Goal: Task Accomplishment & Management: Use online tool/utility

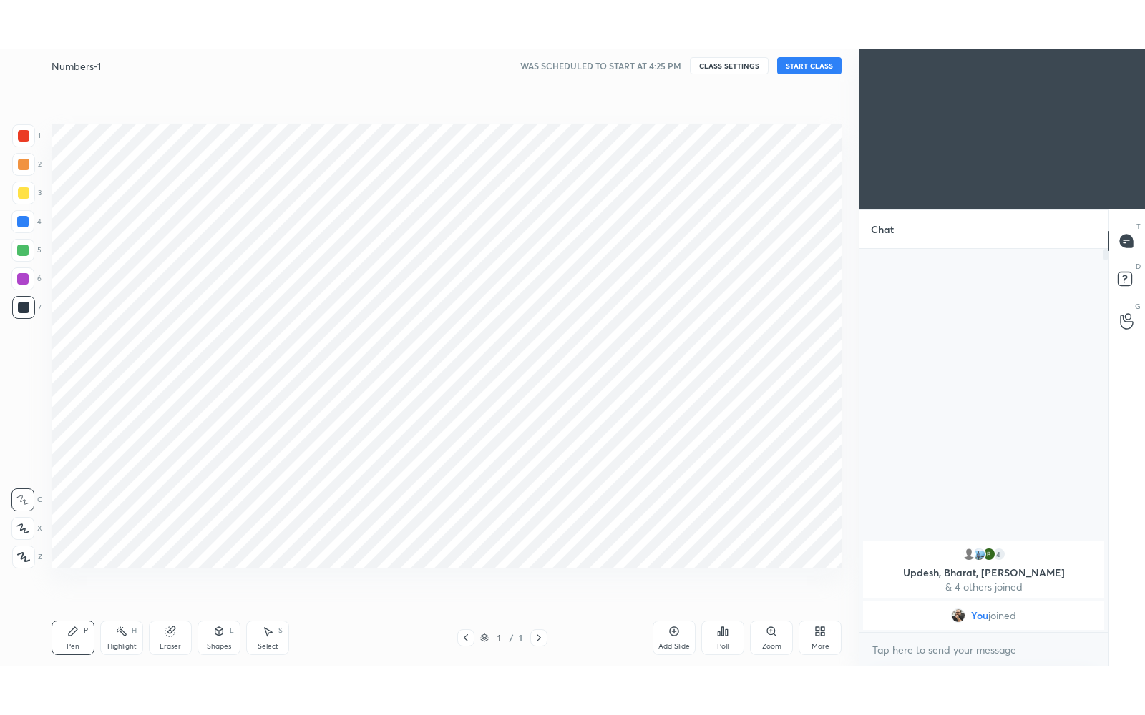
scroll to position [71011, 70737]
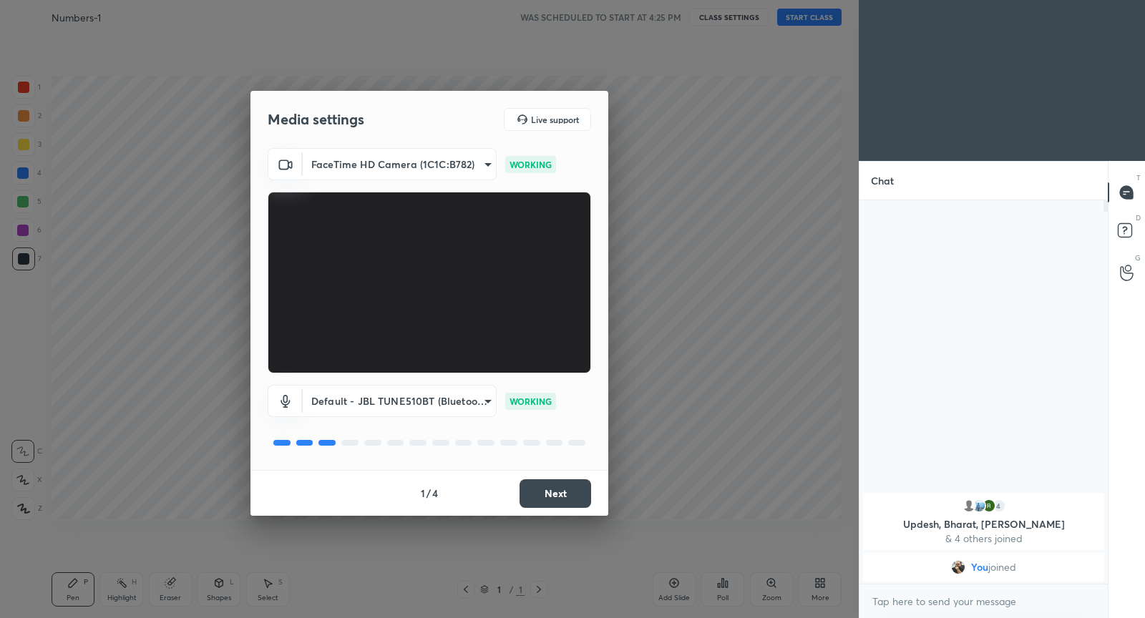
click at [552, 485] on button "Next" at bounding box center [555, 493] width 72 height 29
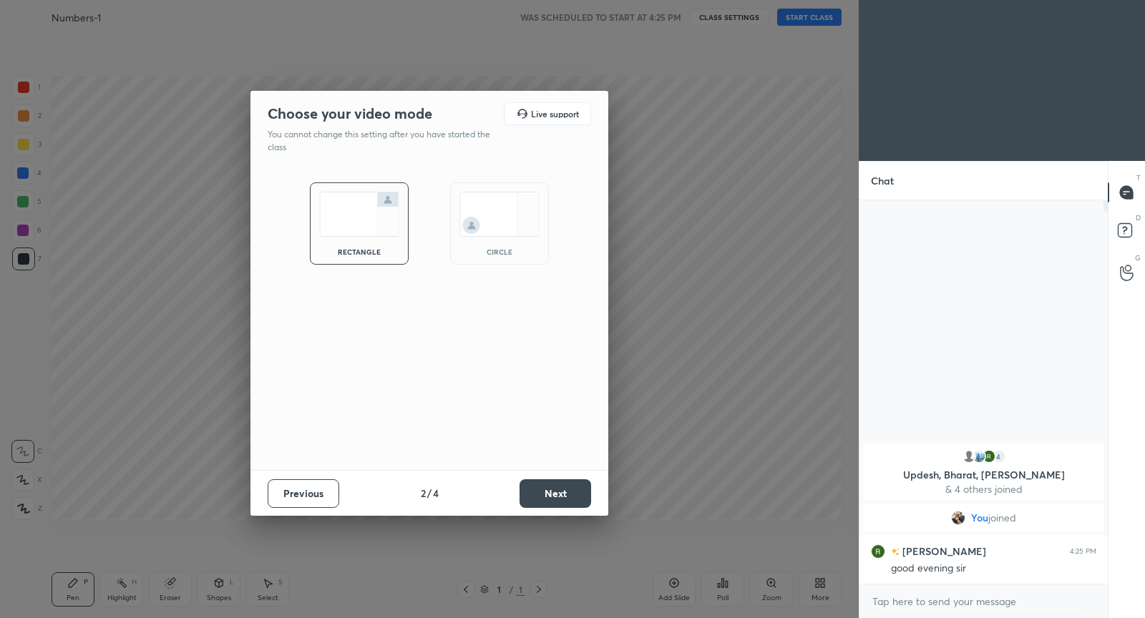
click at [548, 504] on button "Next" at bounding box center [555, 493] width 72 height 29
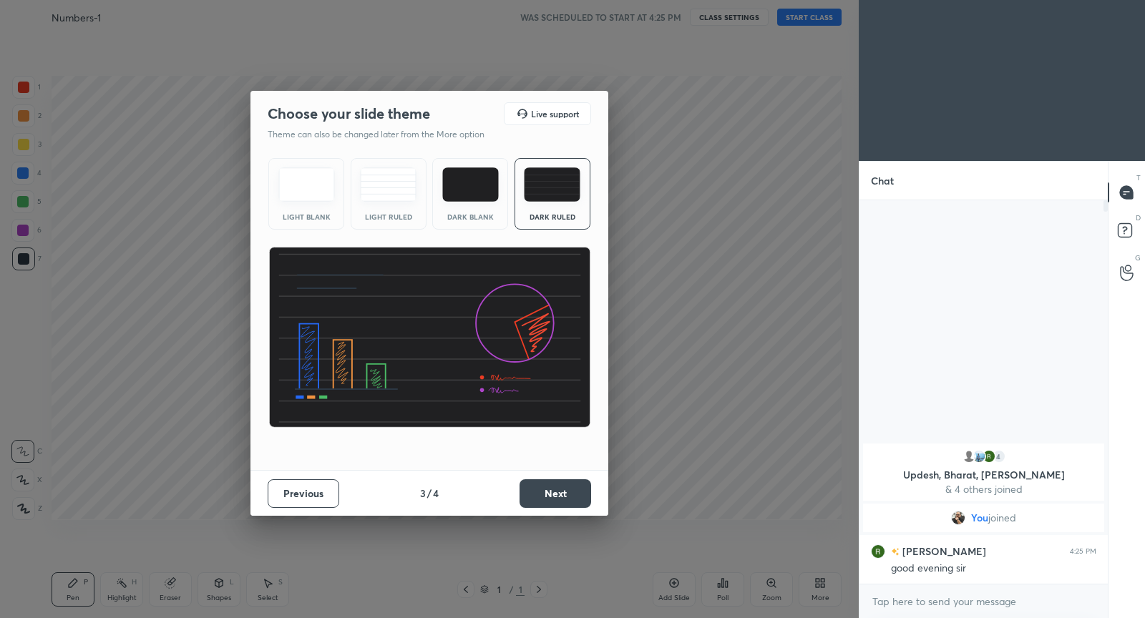
click at [531, 487] on button "Next" at bounding box center [555, 493] width 72 height 29
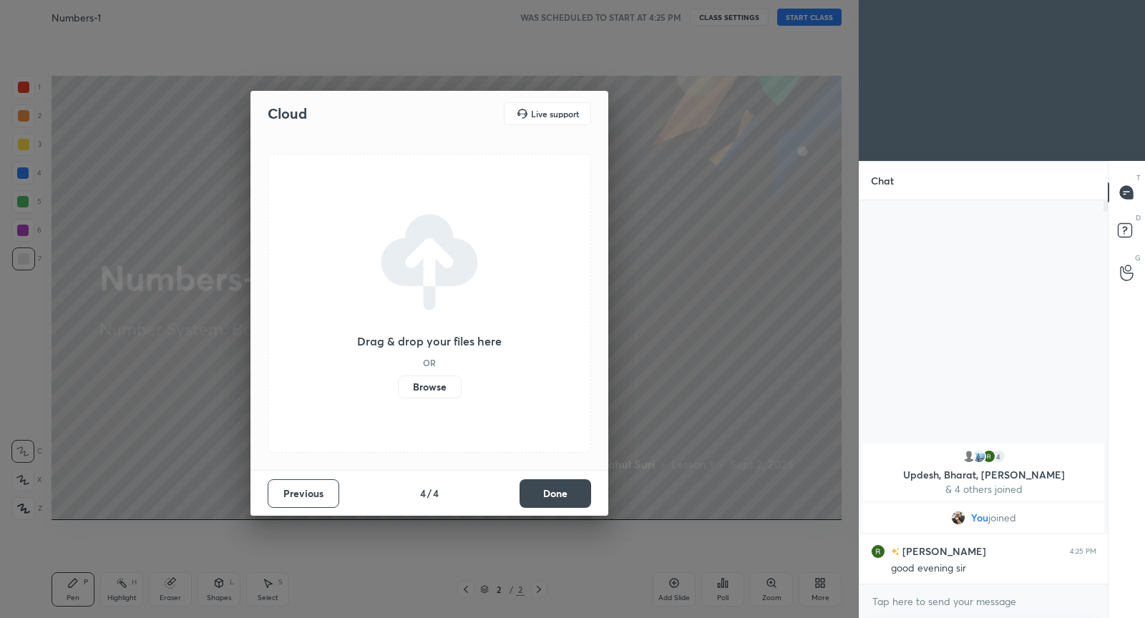
click at [436, 386] on label "Browse" at bounding box center [430, 387] width 64 height 23
click at [398, 386] on input "Browse" at bounding box center [398, 387] width 0 height 23
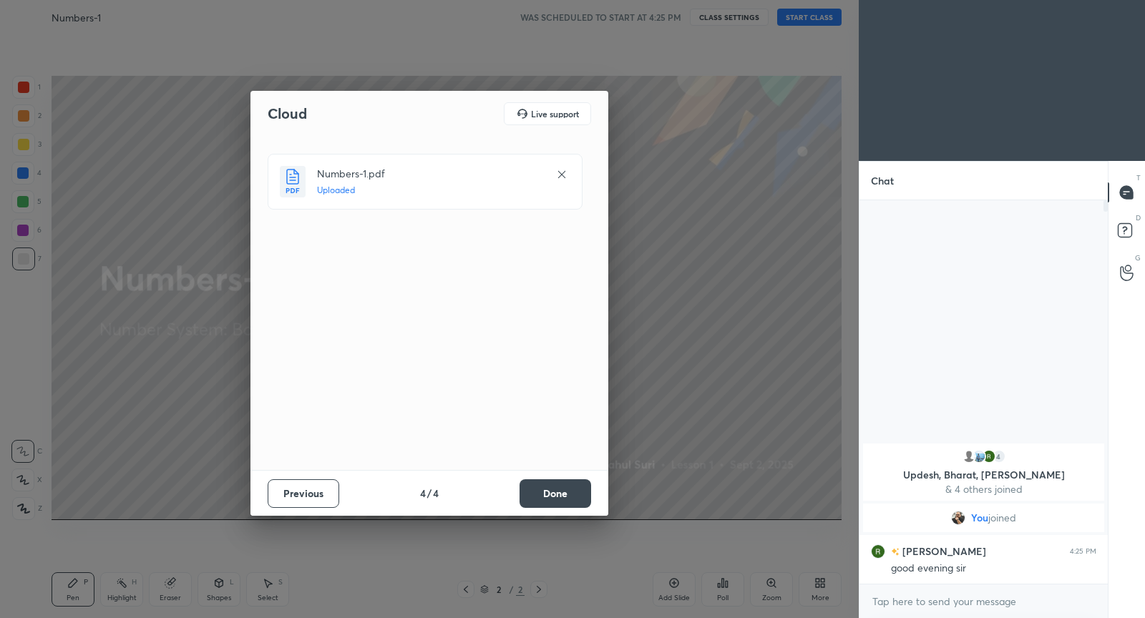
click at [547, 499] on button "Done" at bounding box center [555, 493] width 72 height 29
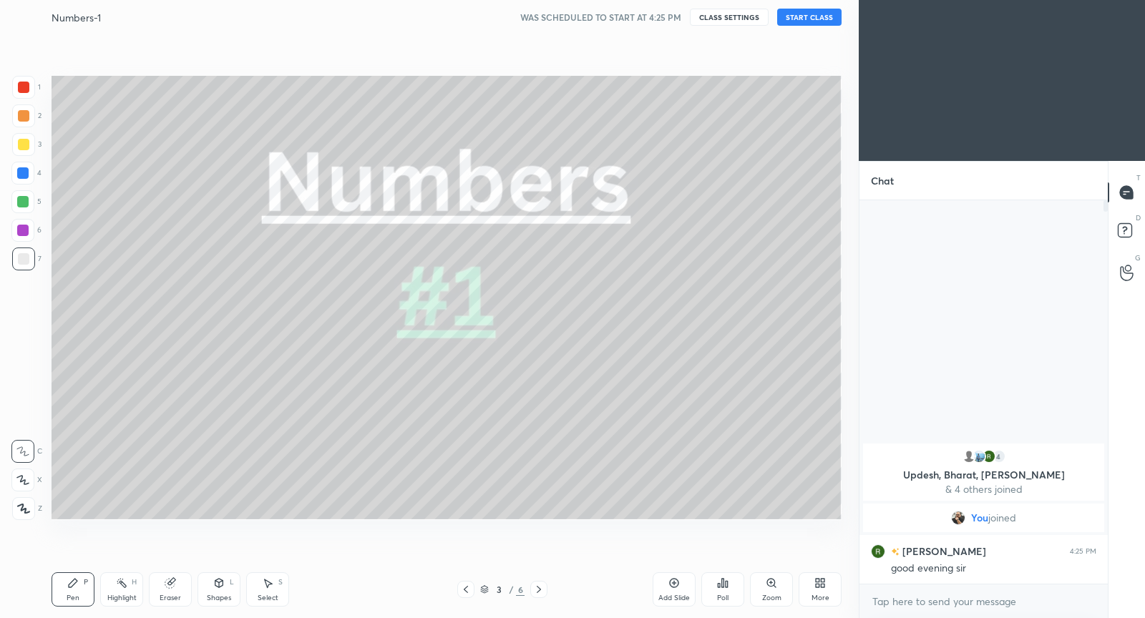
click at [795, 21] on button "START CLASS" at bounding box center [809, 17] width 64 height 17
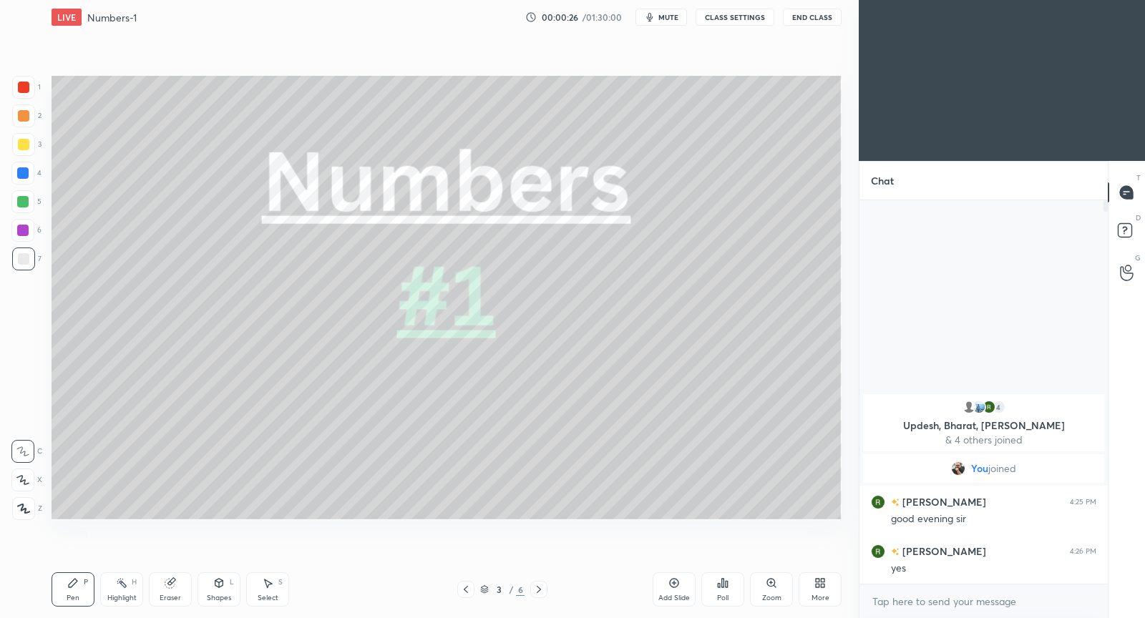
click at [818, 594] on div "More" at bounding box center [820, 597] width 18 height 7
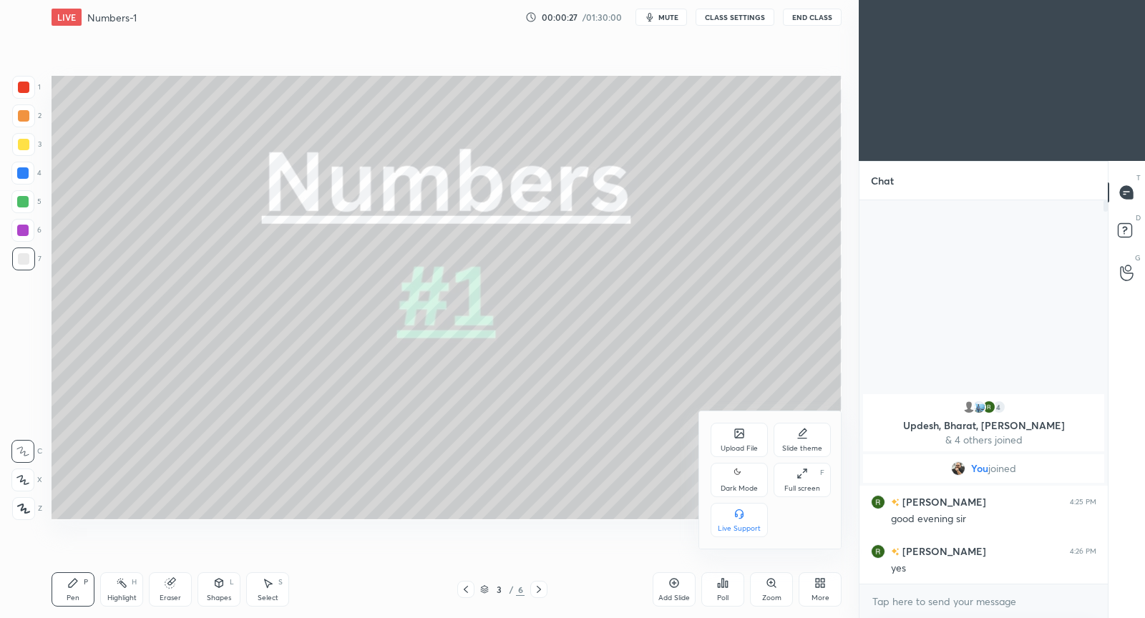
click at [805, 476] on icon at bounding box center [801, 473] width 11 height 11
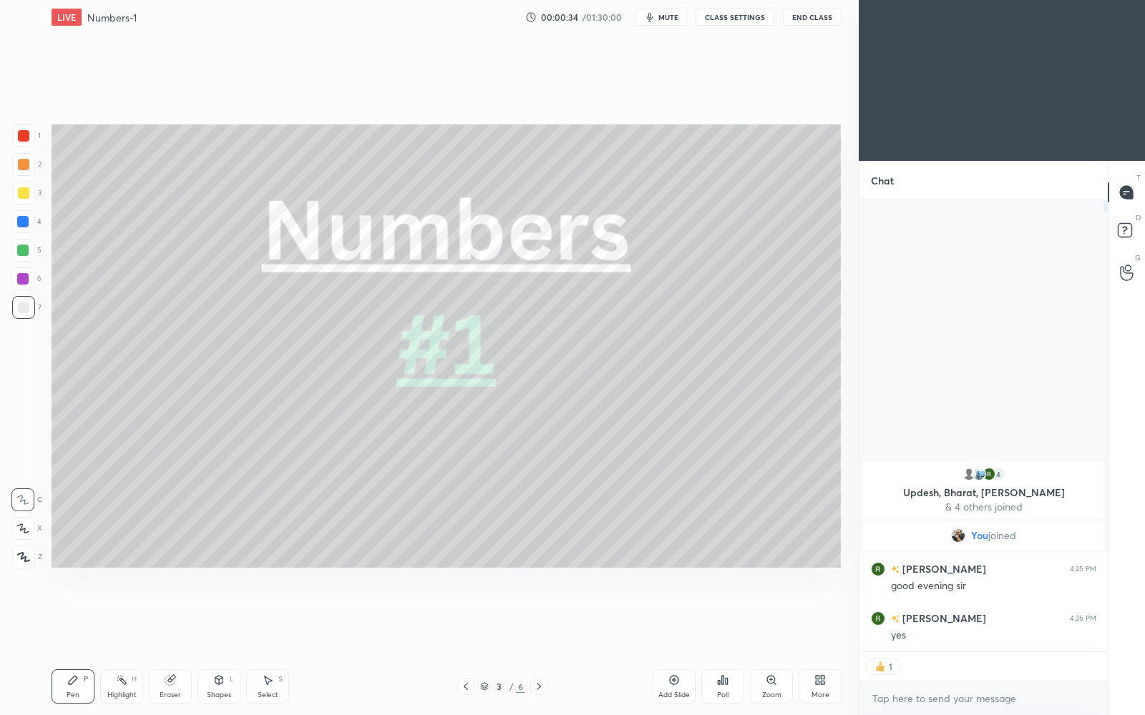
scroll to position [4, 4]
click at [994, 506] on p "& 4 others joined" at bounding box center [983, 506] width 224 height 11
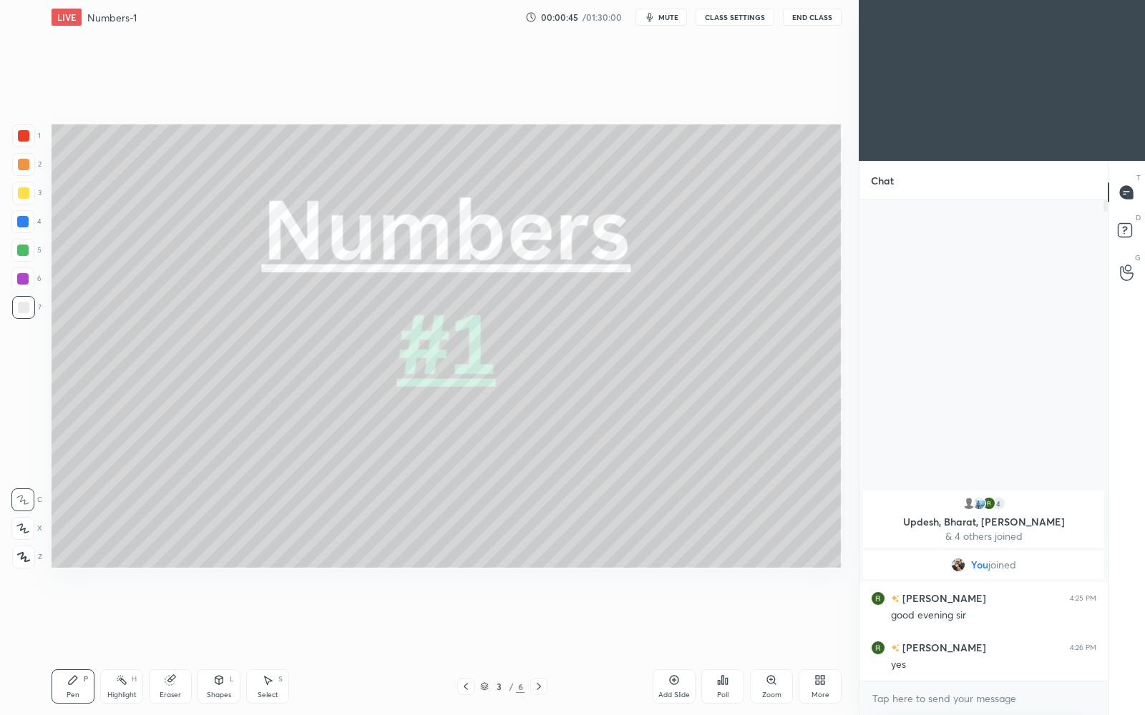
click at [27, 553] on icon at bounding box center [23, 557] width 13 height 10
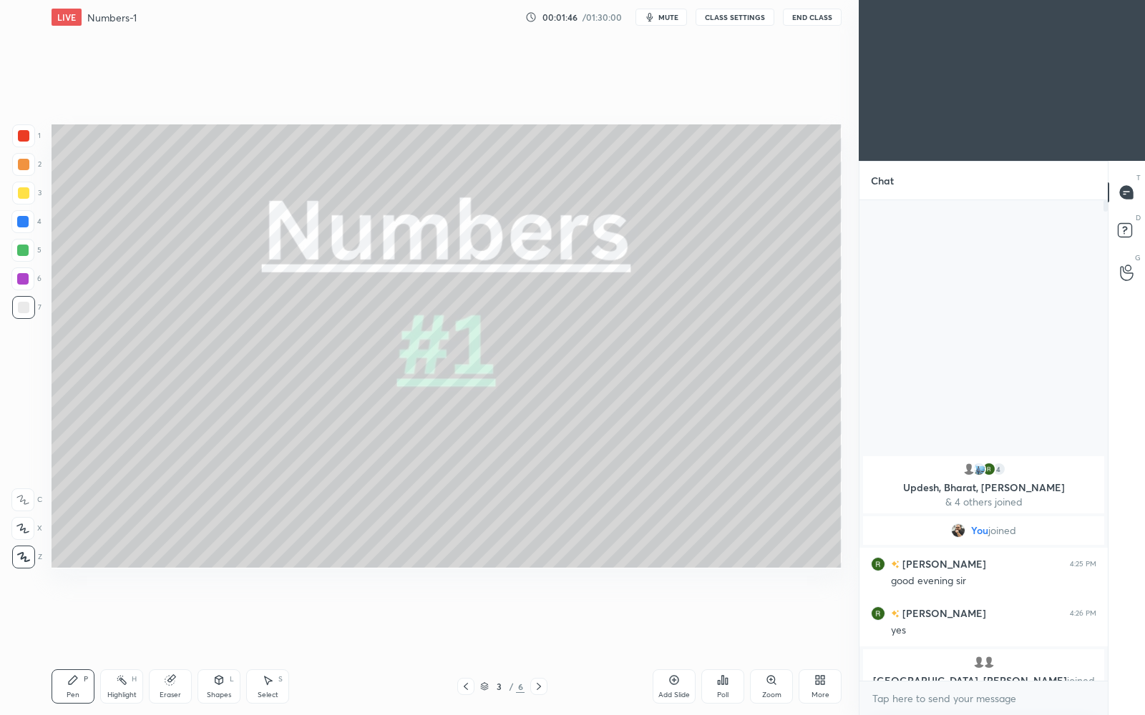
click at [539, 617] on icon at bounding box center [538, 686] width 11 height 11
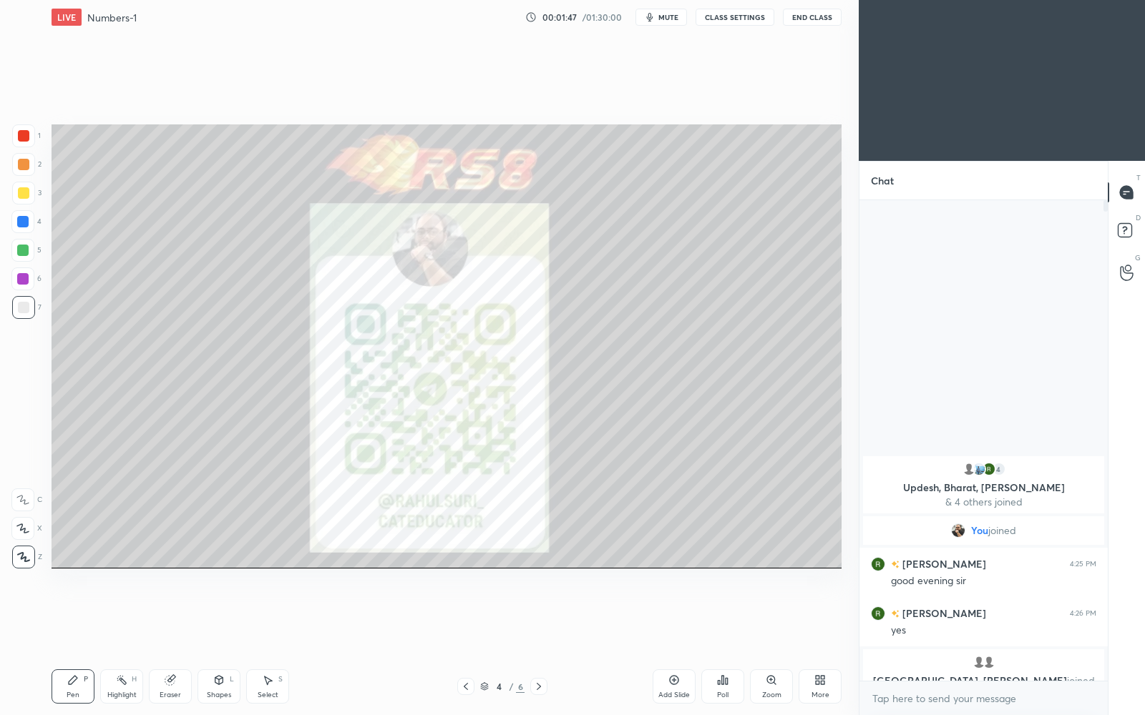
click at [539, 617] on icon at bounding box center [538, 686] width 11 height 11
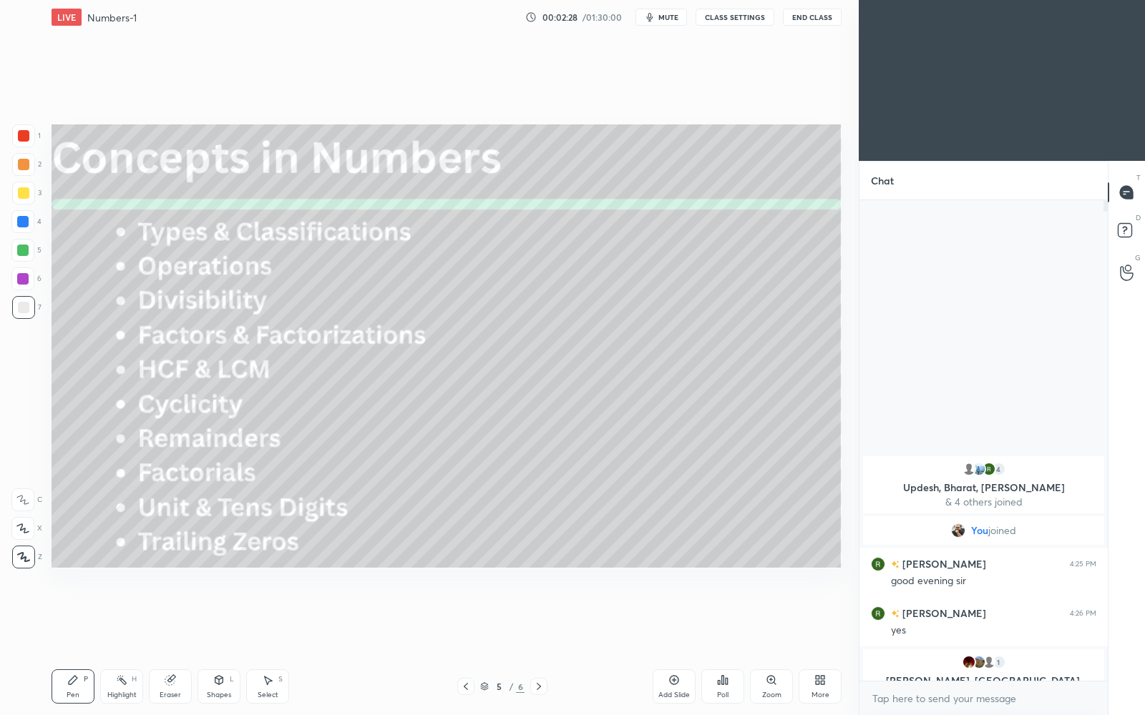
click at [540, 617] on icon at bounding box center [539, 686] width 4 height 7
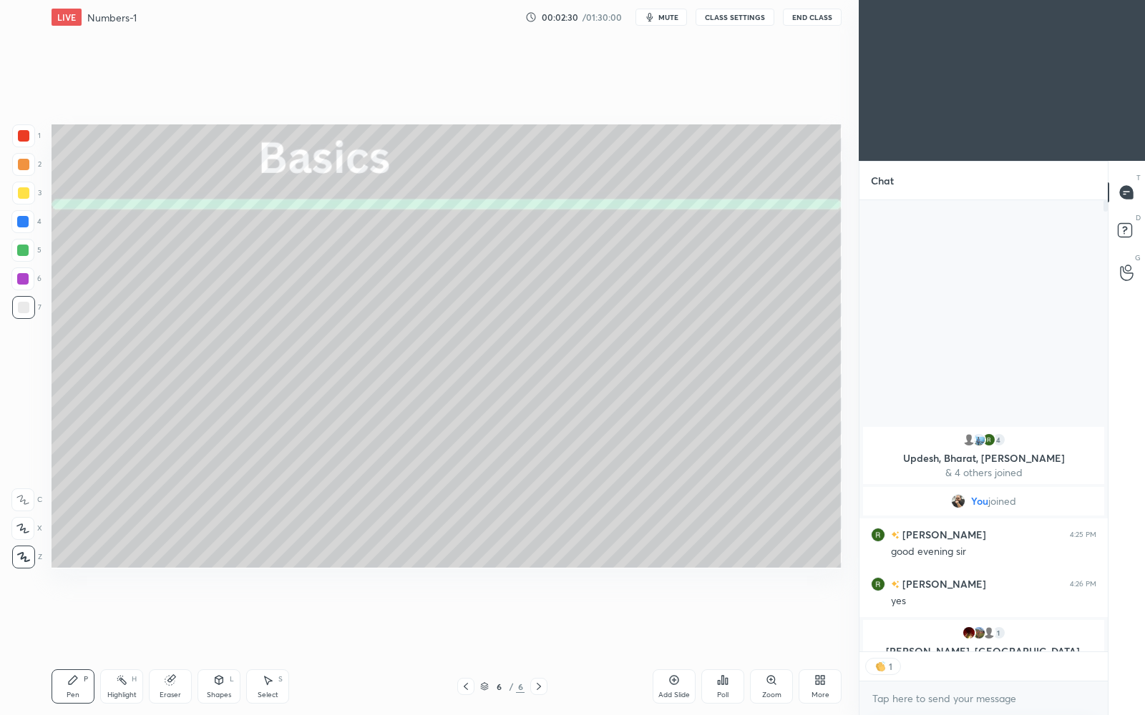
scroll to position [4, 4]
click at [461, 617] on icon at bounding box center [465, 686] width 11 height 11
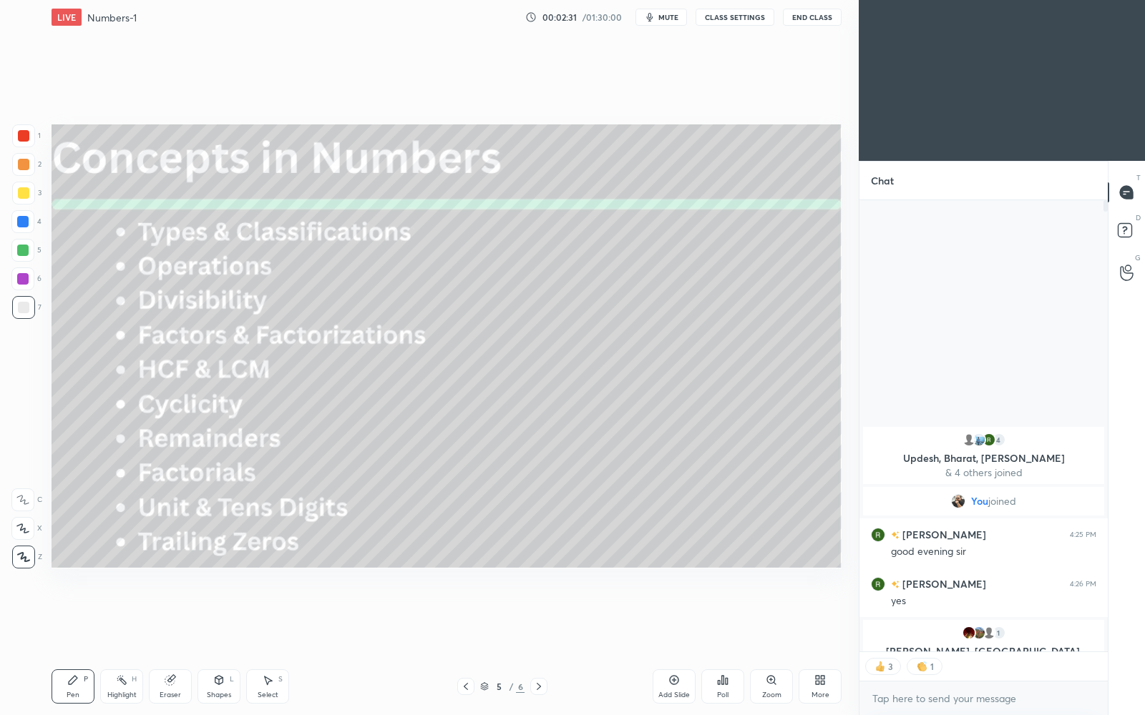
click at [680, 617] on div "Add Slide" at bounding box center [673, 687] width 43 height 34
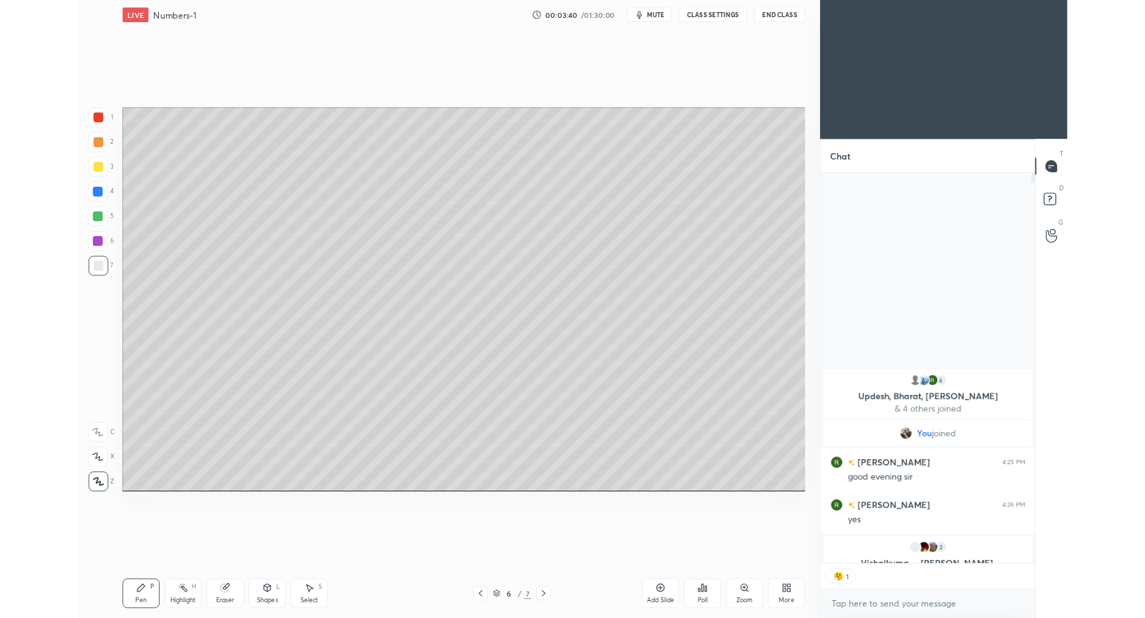
scroll to position [477, 245]
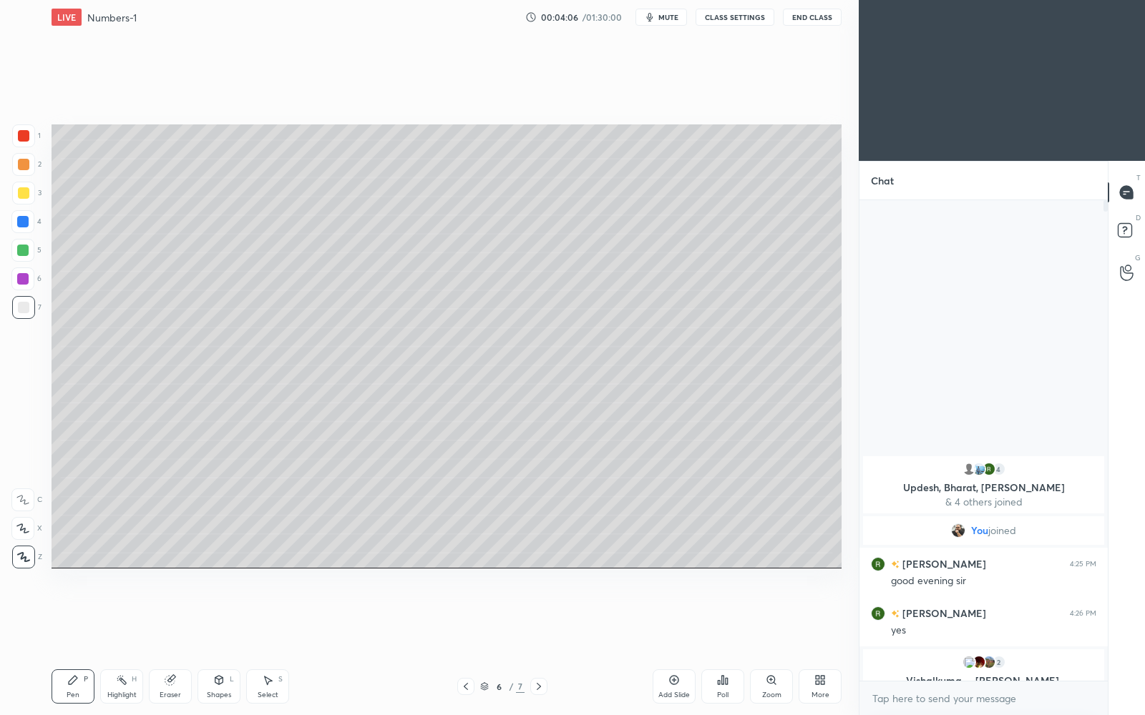
click at [464, 617] on icon at bounding box center [466, 686] width 4 height 7
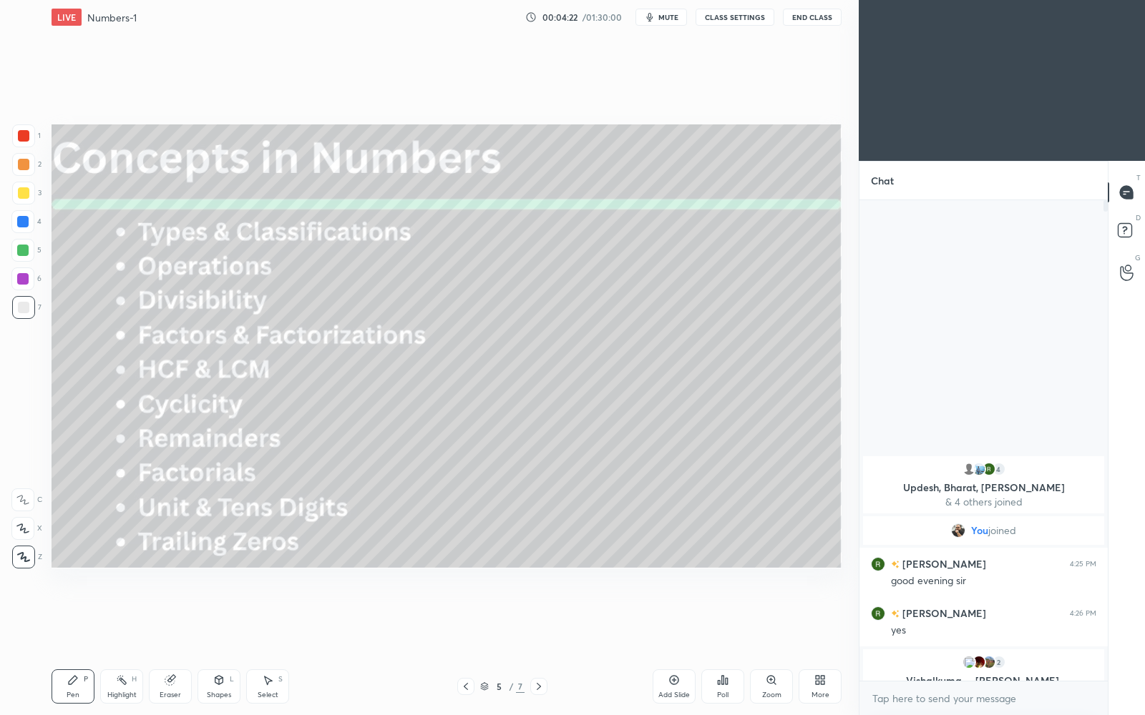
click at [464, 617] on icon at bounding box center [466, 686] width 4 height 7
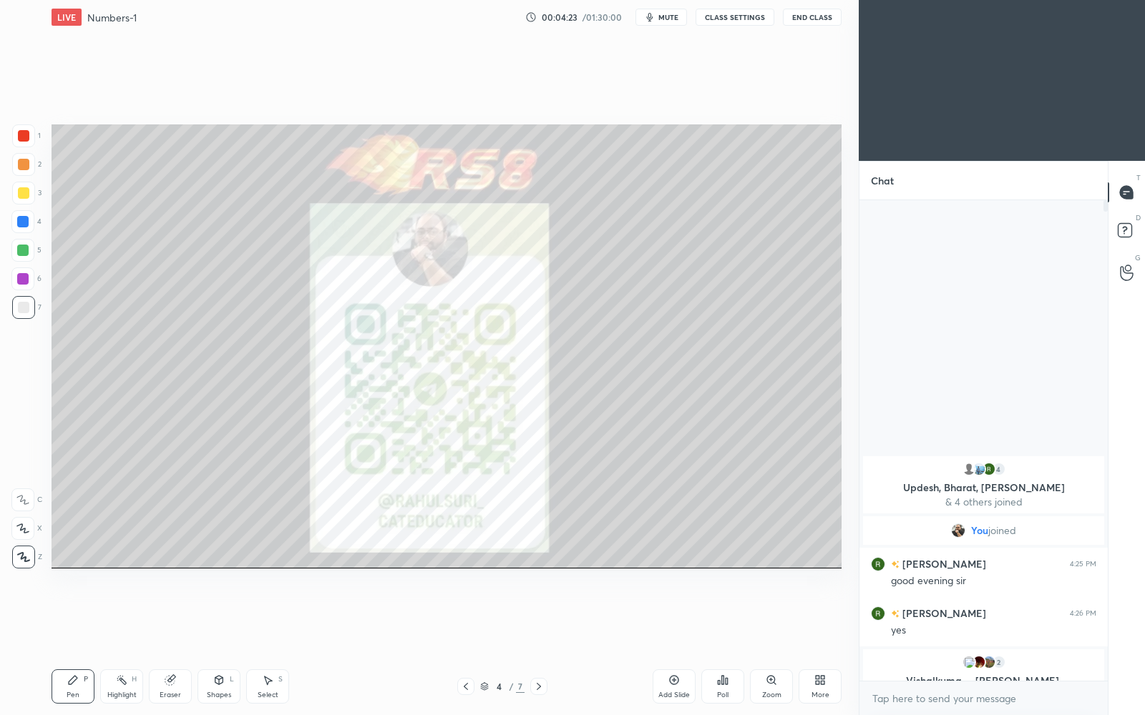
click at [463, 617] on icon at bounding box center [465, 686] width 11 height 11
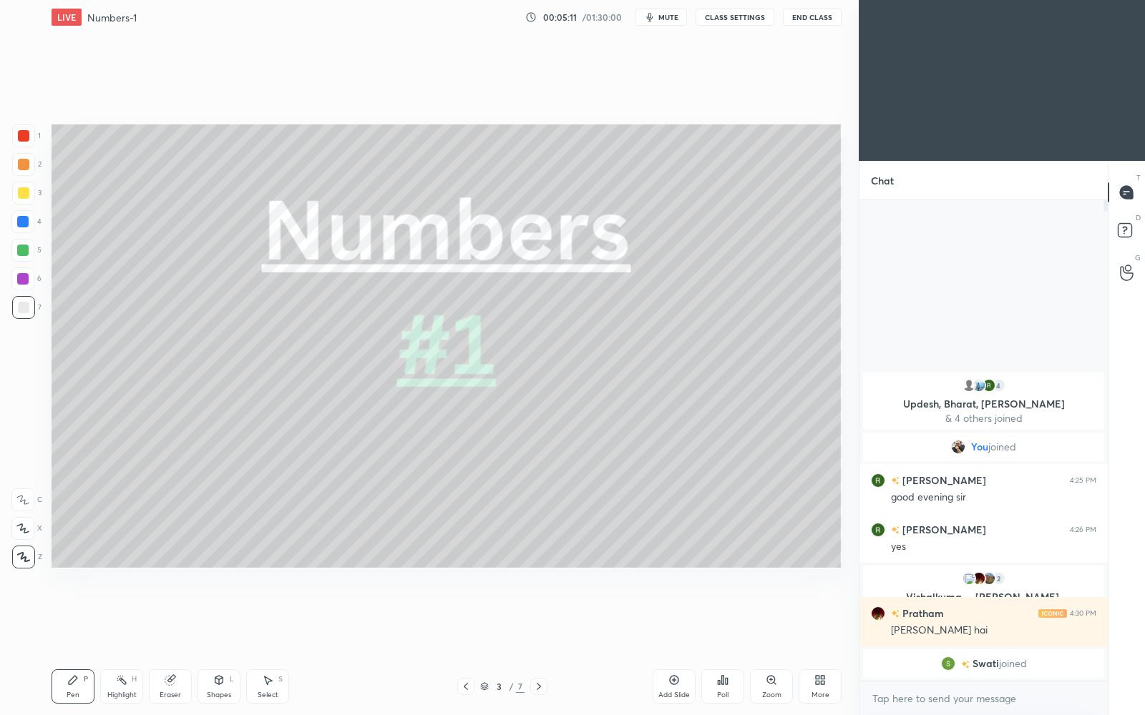
click at [823, 617] on div "More" at bounding box center [819, 687] width 43 height 34
click at [793, 575] on div "Full screen F" at bounding box center [801, 577] width 57 height 34
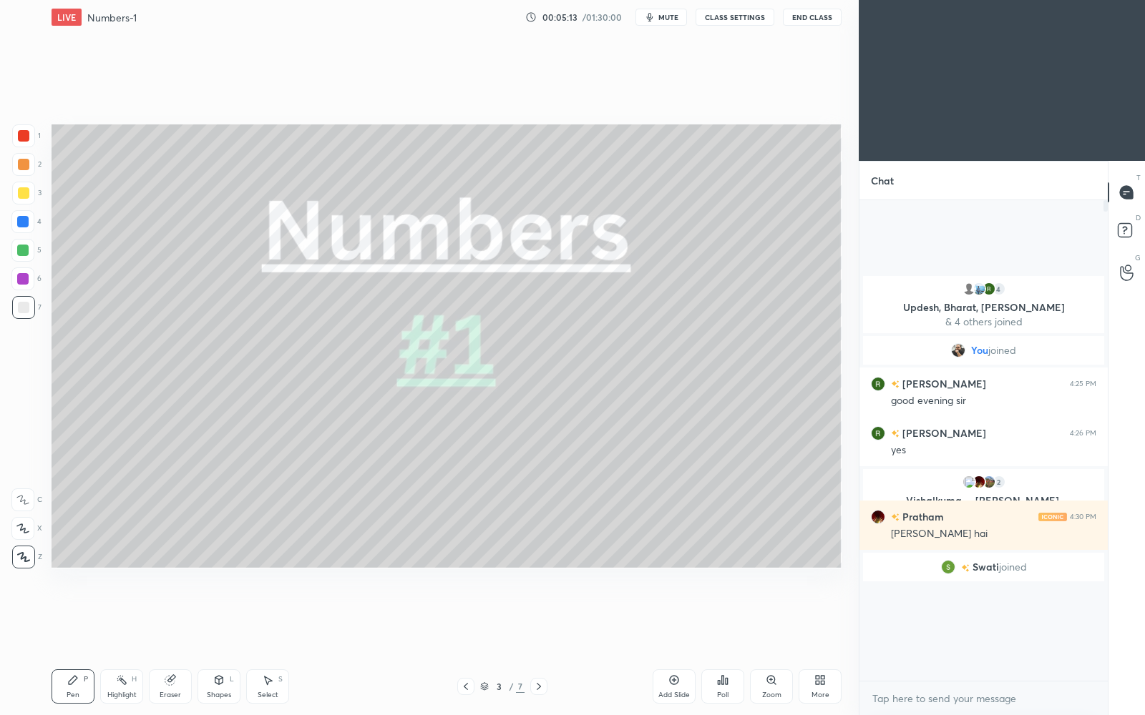
scroll to position [4, 4]
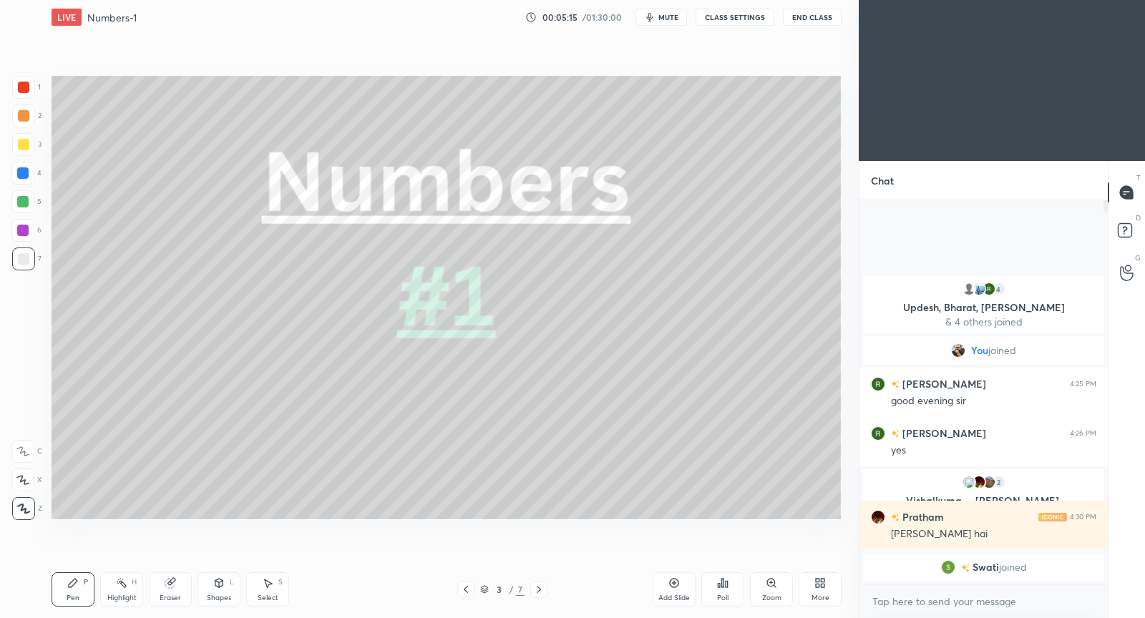
click at [743, 19] on button "CLASS SETTINGS" at bounding box center [734, 17] width 79 height 17
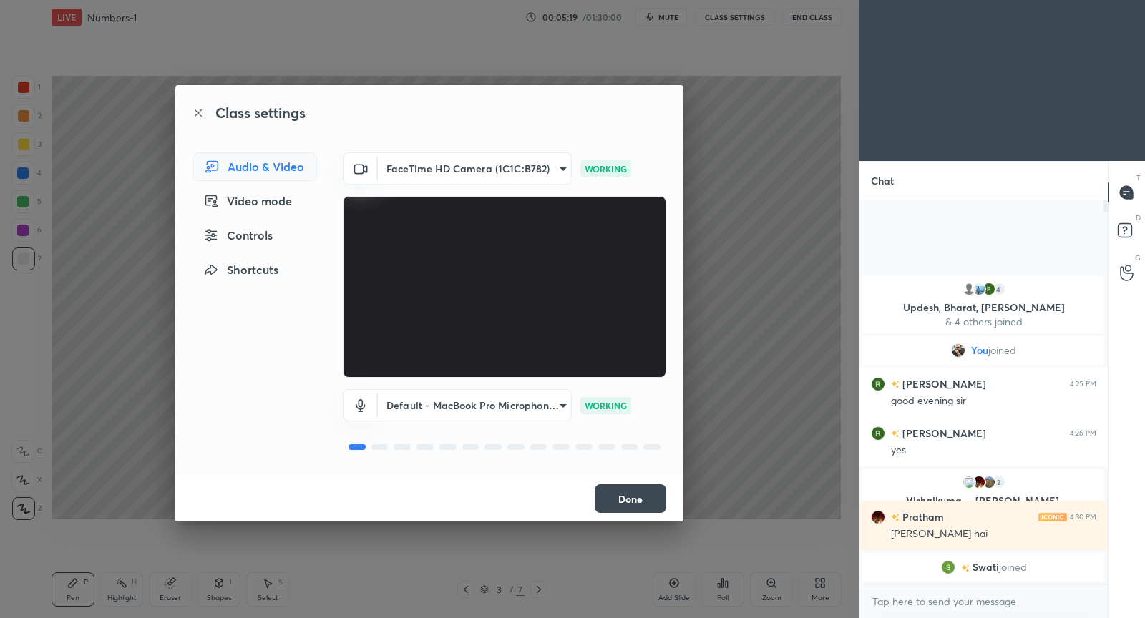
click at [637, 506] on button "Done" at bounding box center [630, 498] width 72 height 29
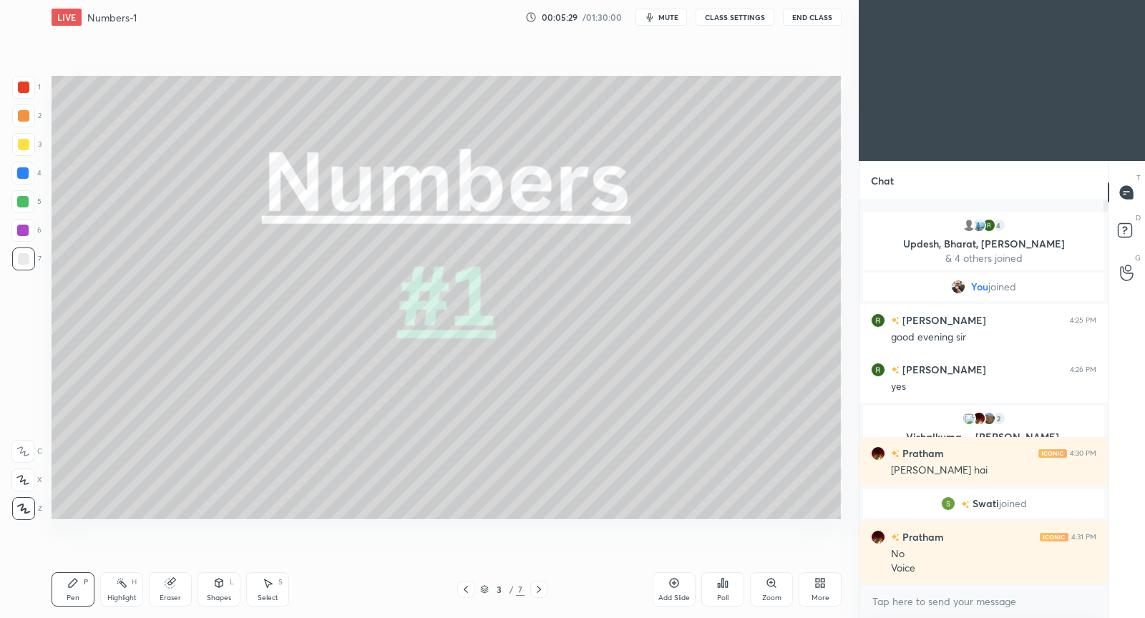
click at [826, 597] on div "More" at bounding box center [820, 597] width 18 height 7
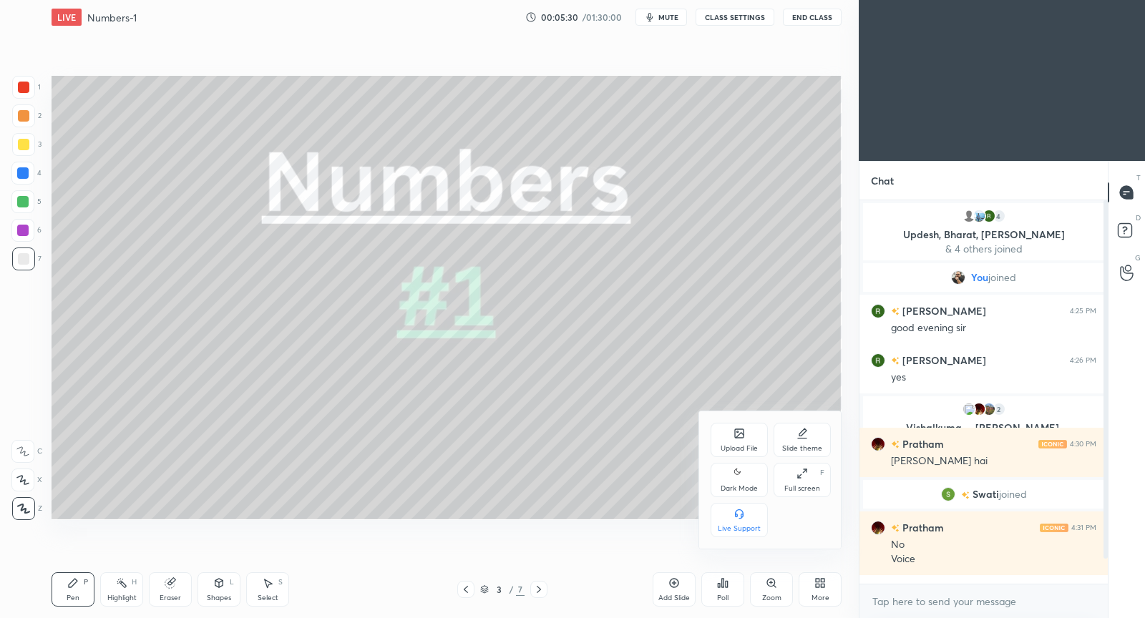
click at [808, 488] on div "Full screen" at bounding box center [802, 488] width 36 height 7
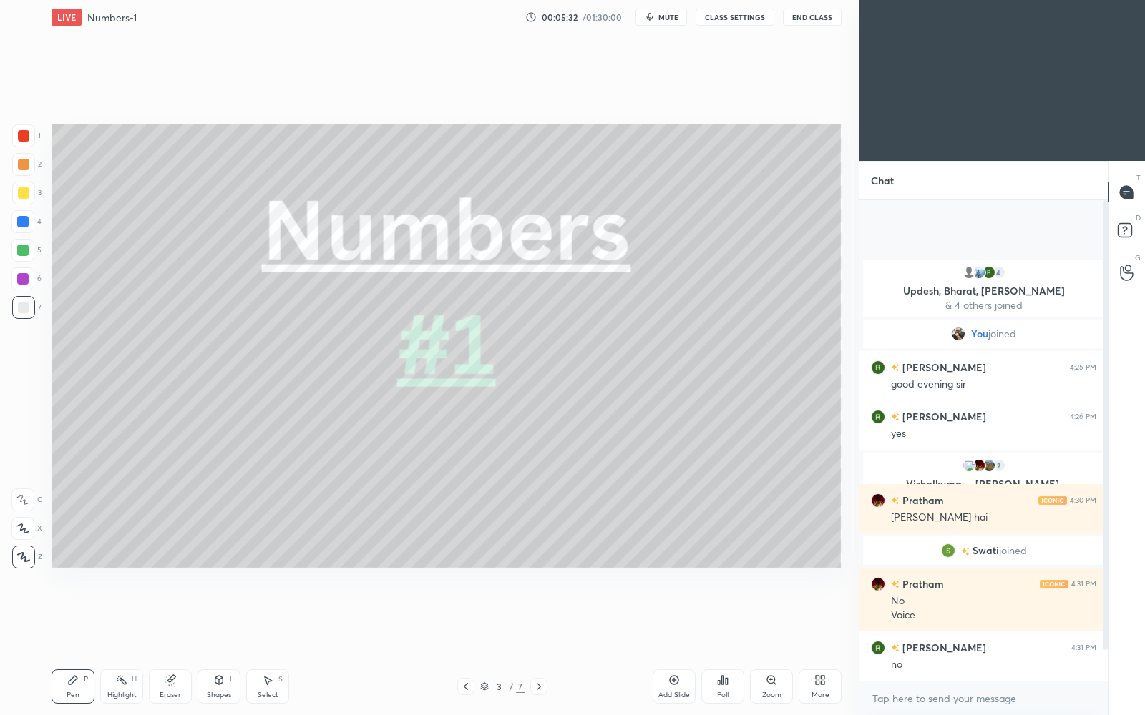
click at [823, 617] on icon at bounding box center [823, 683] width 4 height 4
click at [806, 579] on div "Full screen F" at bounding box center [801, 577] width 57 height 34
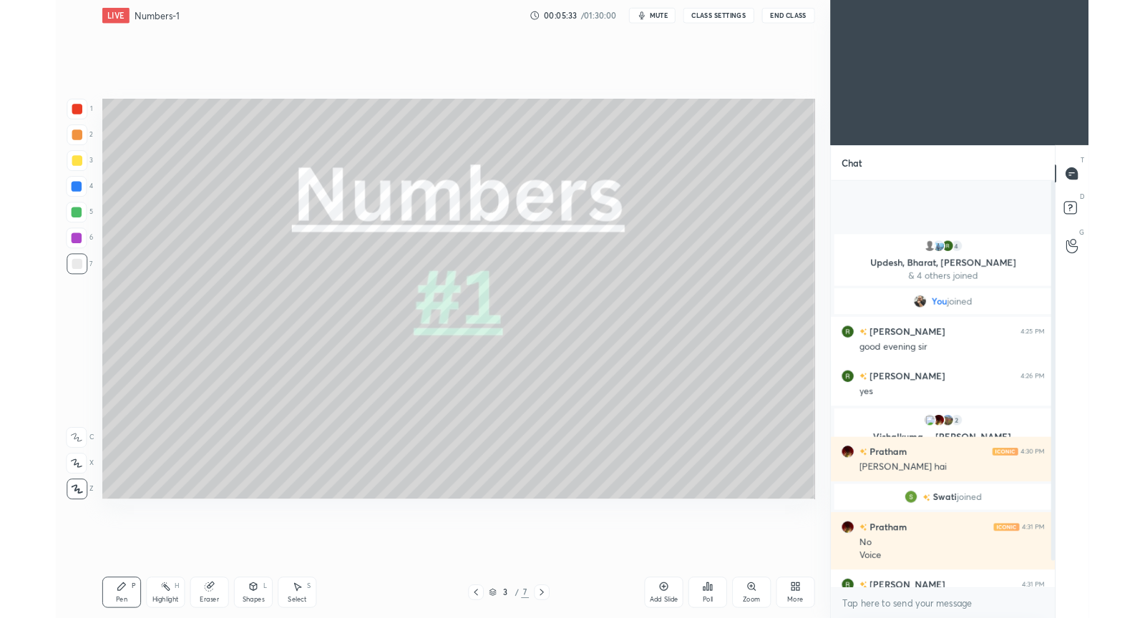
scroll to position [4, 4]
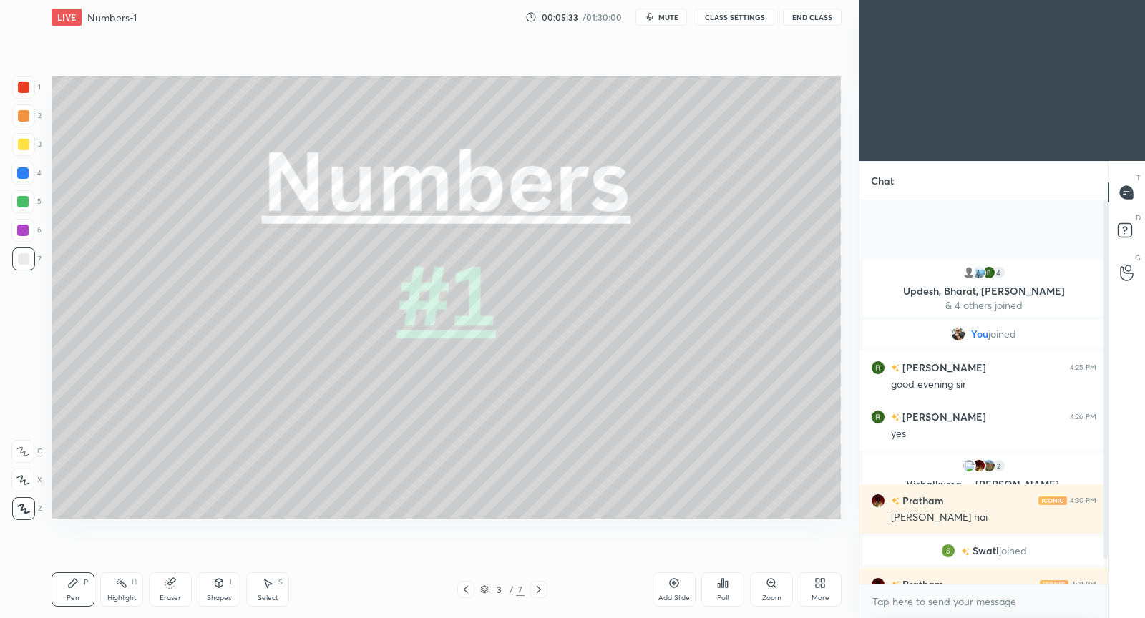
type textarea "x"
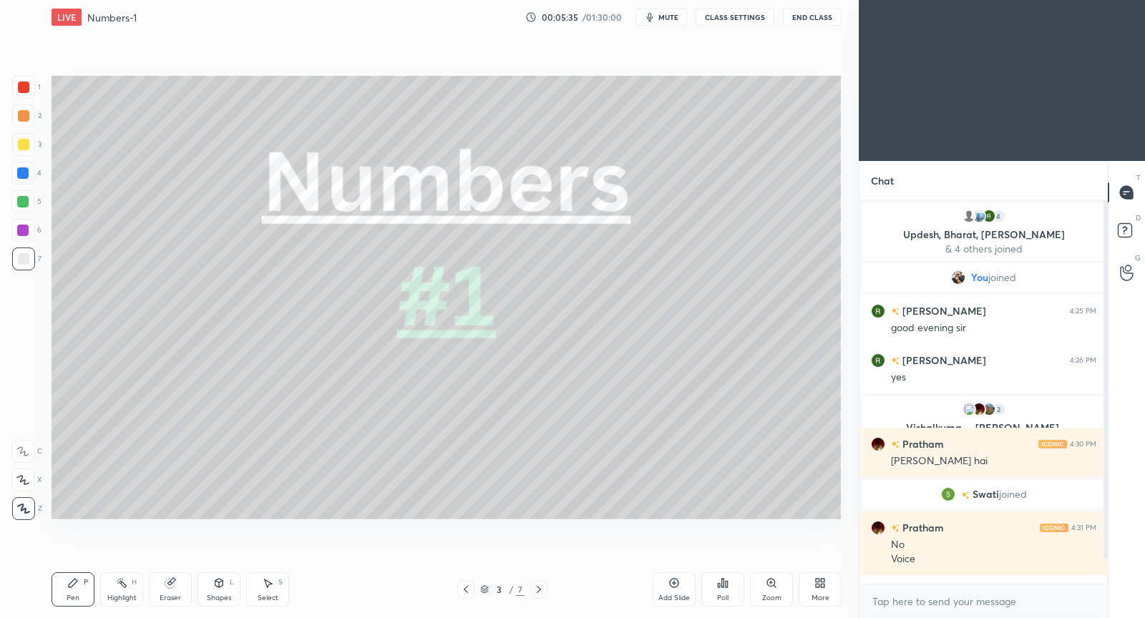
click at [728, 21] on button "CLASS SETTINGS" at bounding box center [734, 17] width 79 height 17
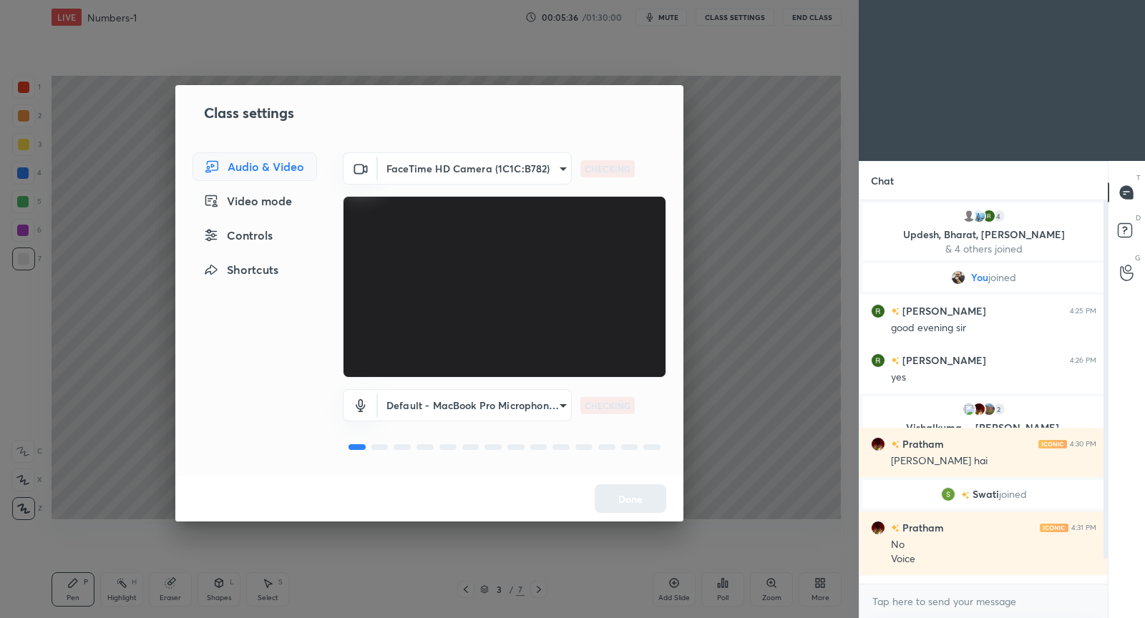
click at [543, 405] on body "1 2 3 4 5 6 7 C X Z C X Z E E Erase all H H LIVE Numbers-1 00:05:36 / 01:30:00 …" at bounding box center [572, 309] width 1145 height 618
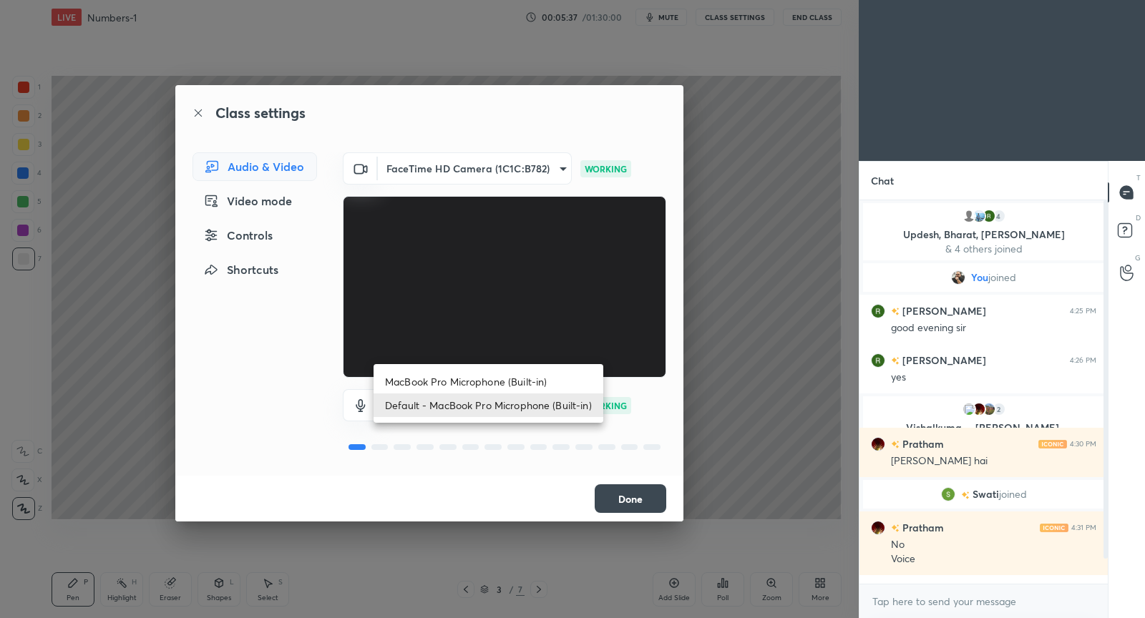
click at [528, 383] on li "MacBook Pro Microphone (Built-in)" at bounding box center [488, 382] width 230 height 24
type input "0c8d8d44f0276fc75036f7eb1f52ed58845ae5abe78236b4d9532ba75ed82c68"
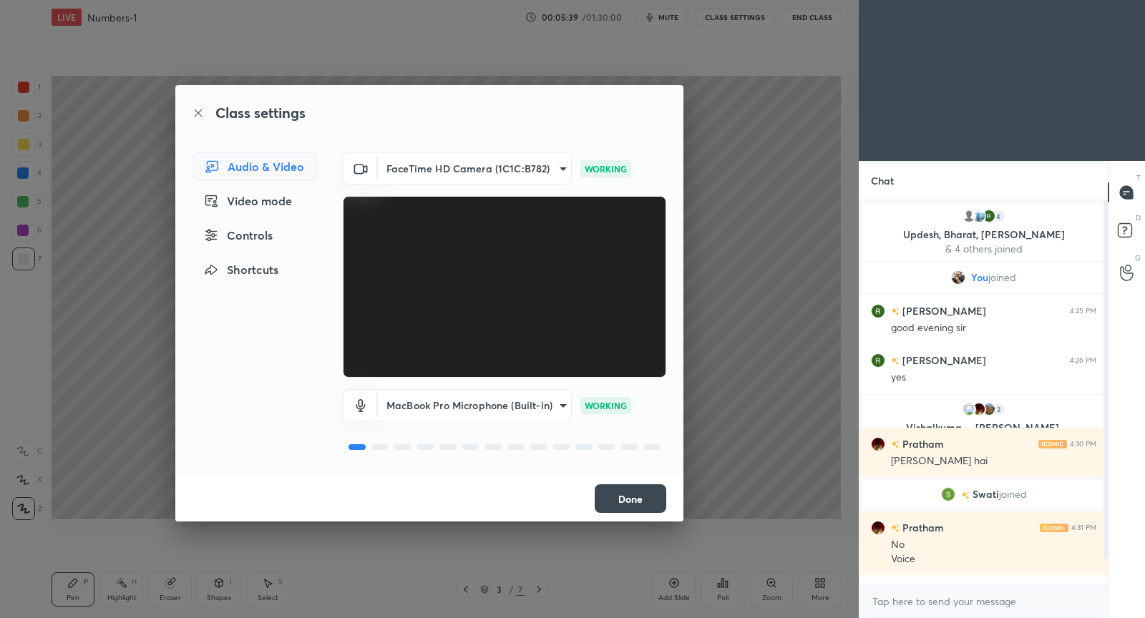
click at [630, 498] on button "Done" at bounding box center [630, 498] width 72 height 29
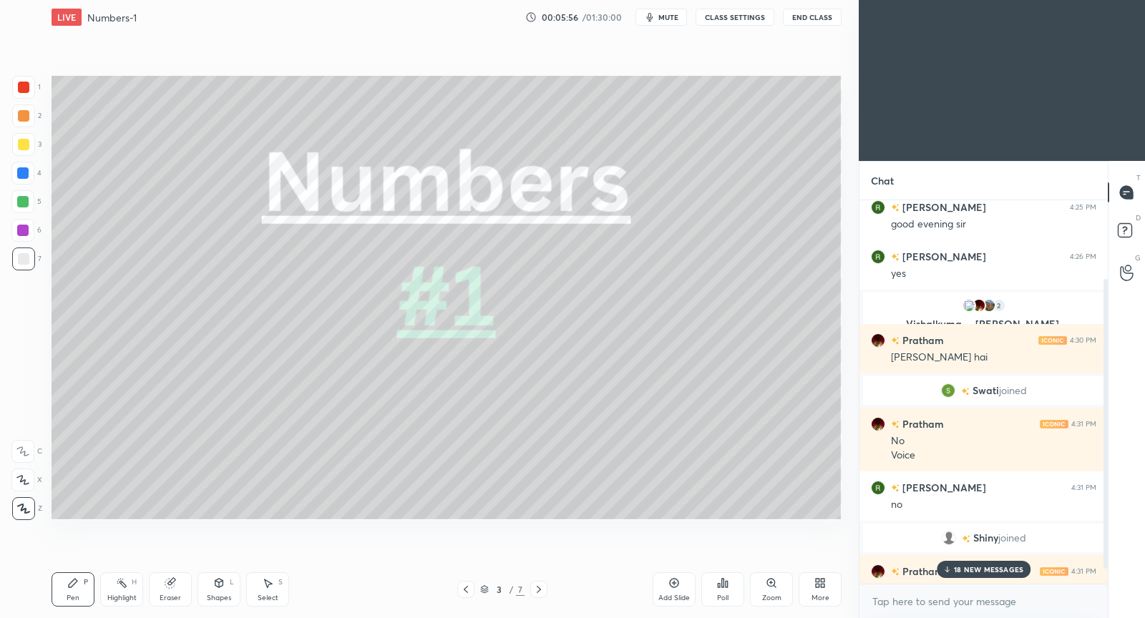
scroll to position [123, 0]
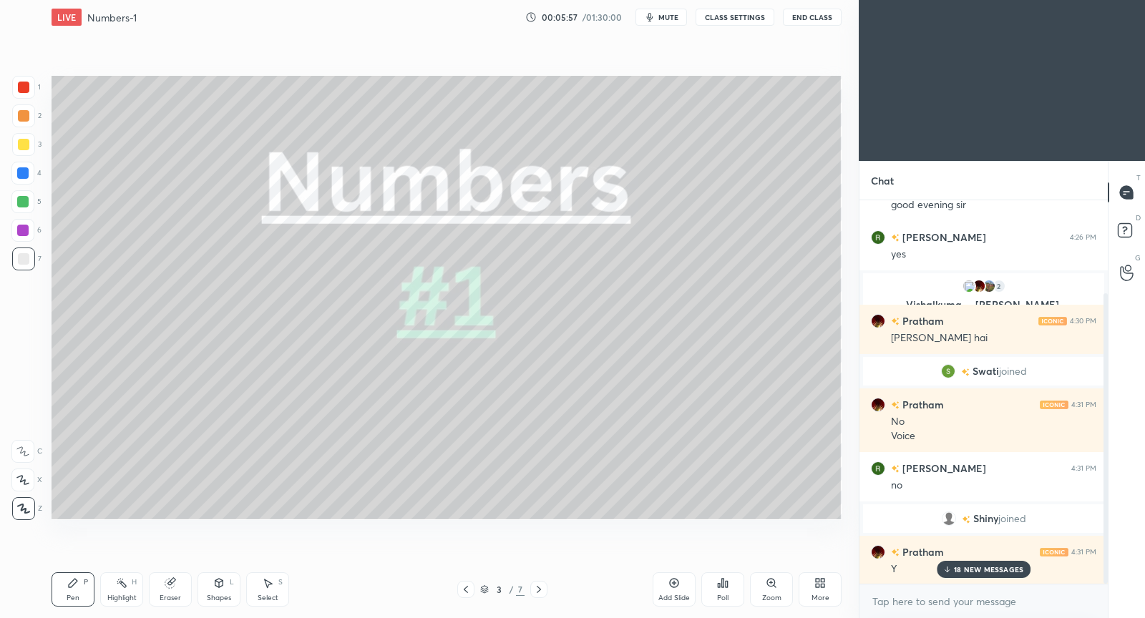
click at [994, 569] on p "18 NEW MESSAGES" at bounding box center [988, 569] width 69 height 9
click at [539, 586] on icon at bounding box center [538, 589] width 11 height 11
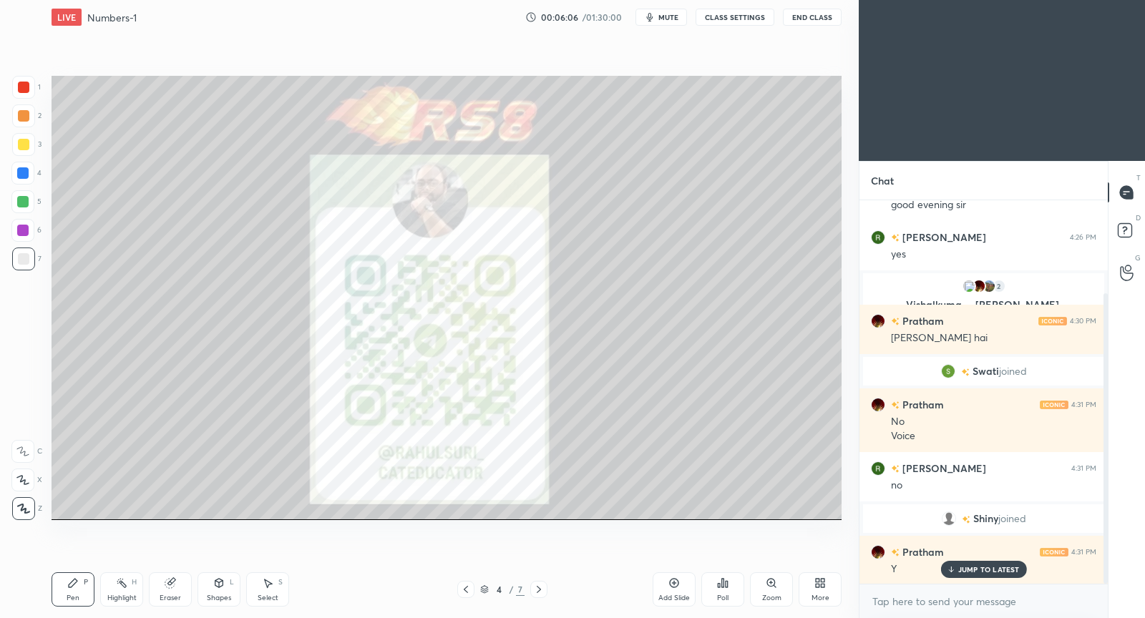
click at [539, 586] on icon at bounding box center [538, 589] width 11 height 11
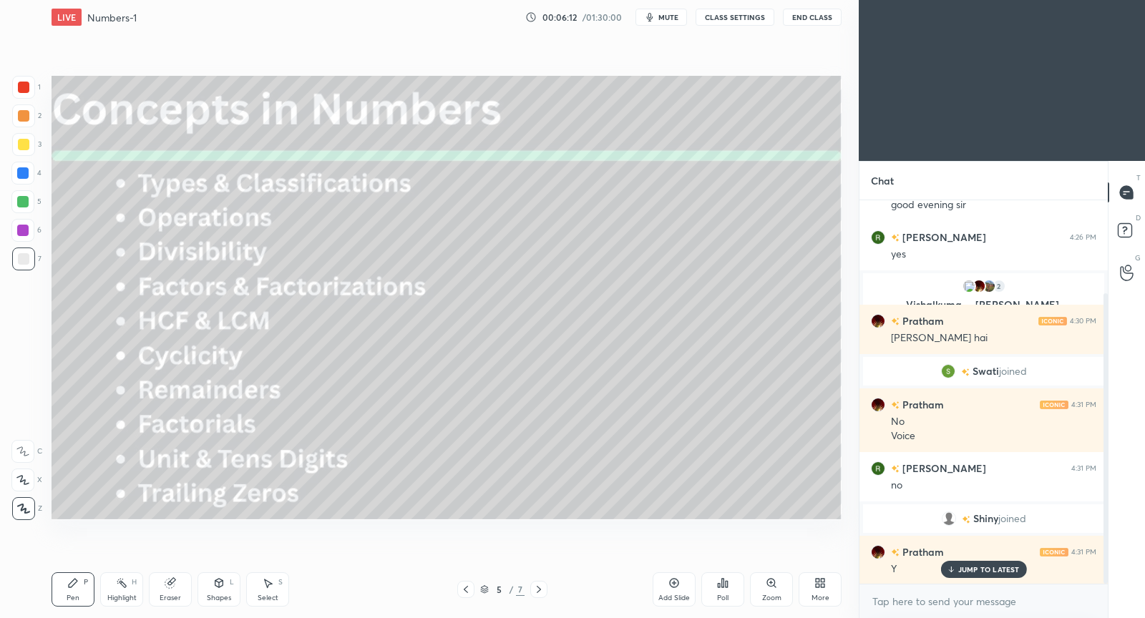
click at [539, 586] on icon at bounding box center [538, 589] width 11 height 11
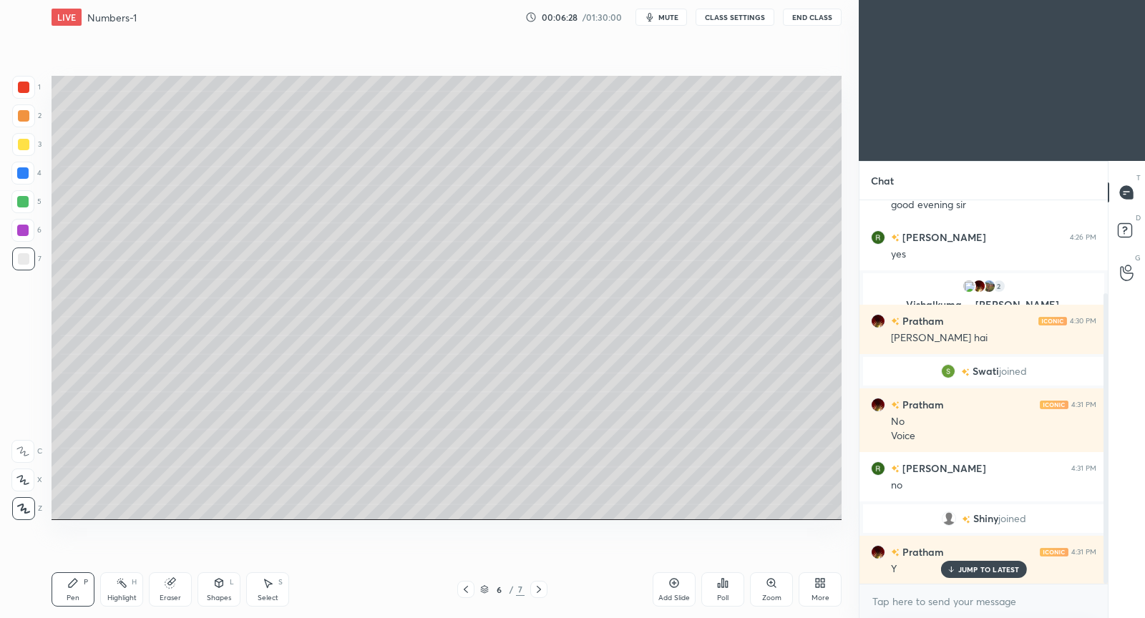
click at [981, 571] on p "JUMP TO LATEST" at bounding box center [989, 569] width 62 height 9
click at [540, 589] on icon at bounding box center [539, 589] width 4 height 7
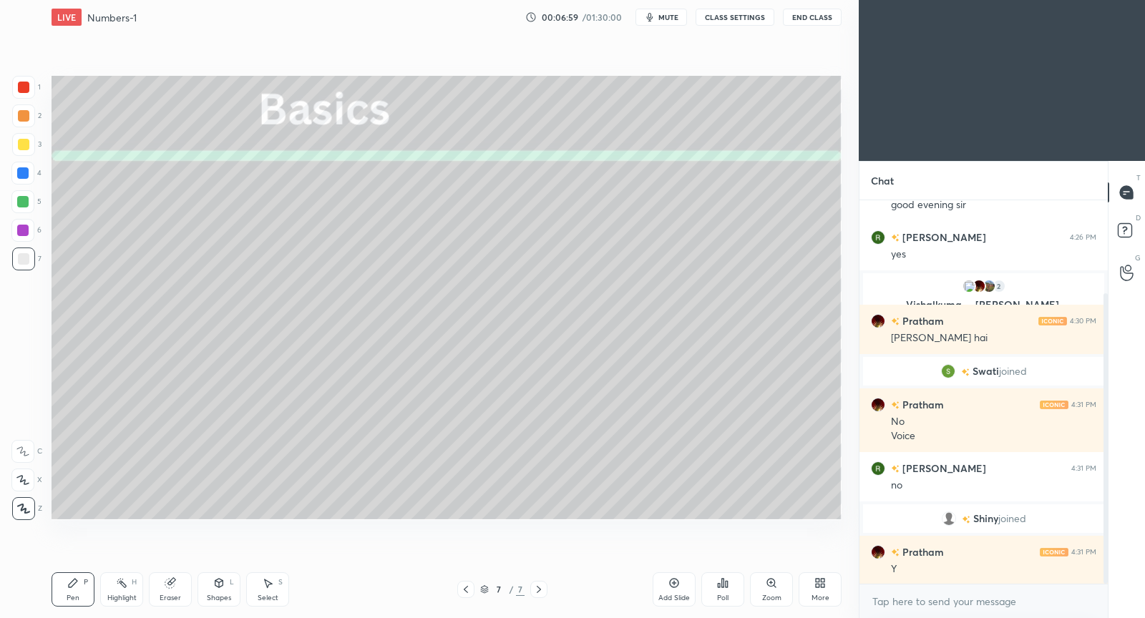
click at [470, 591] on icon at bounding box center [465, 589] width 11 height 11
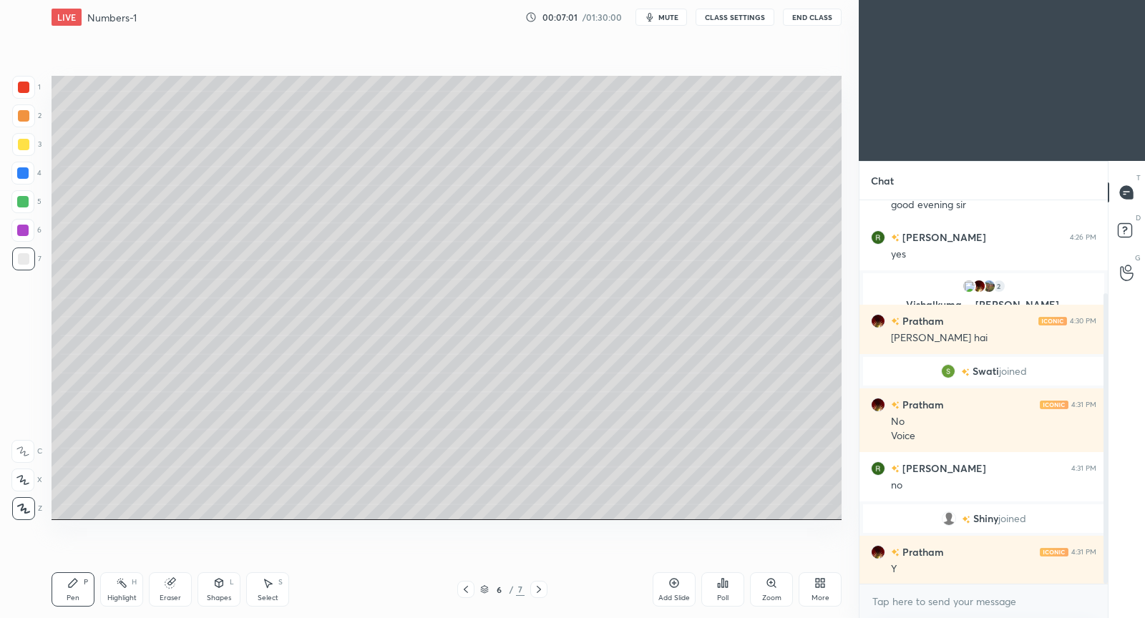
click at [691, 584] on div "Add Slide" at bounding box center [673, 589] width 43 height 34
click at [468, 592] on icon at bounding box center [465, 589] width 11 height 11
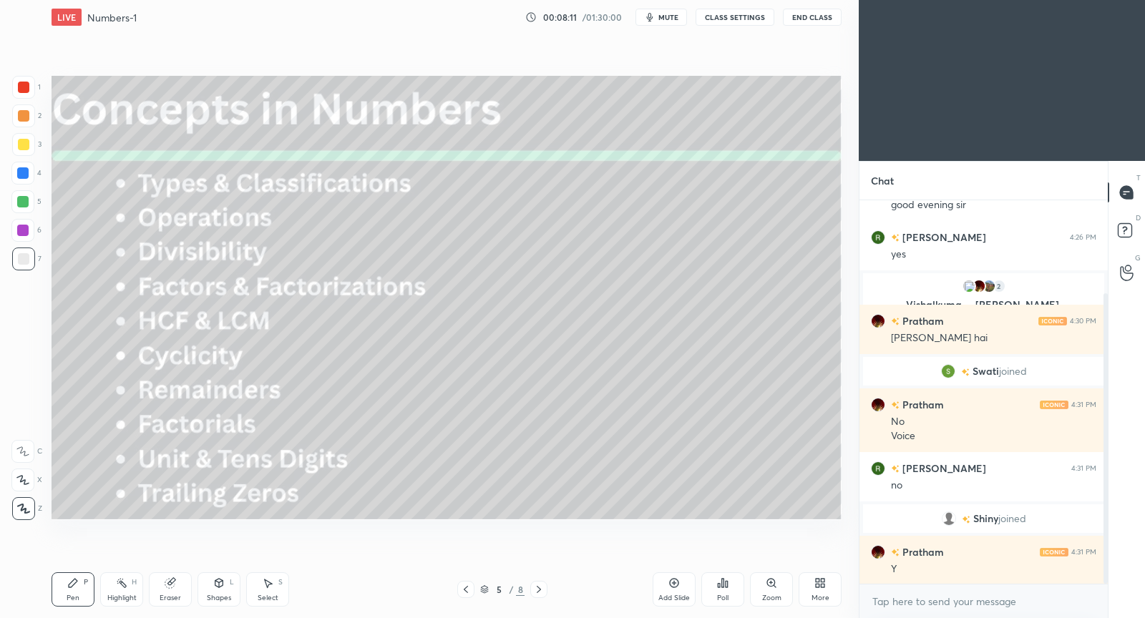
click at [828, 582] on div "More" at bounding box center [819, 589] width 43 height 34
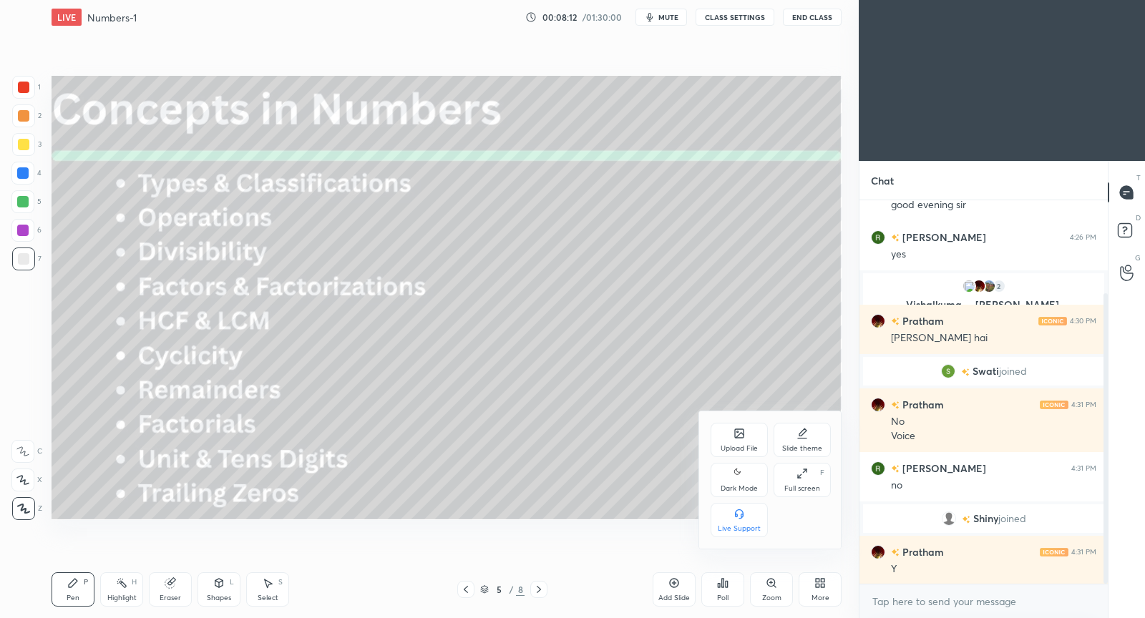
click at [801, 479] on icon at bounding box center [801, 473] width 11 height 11
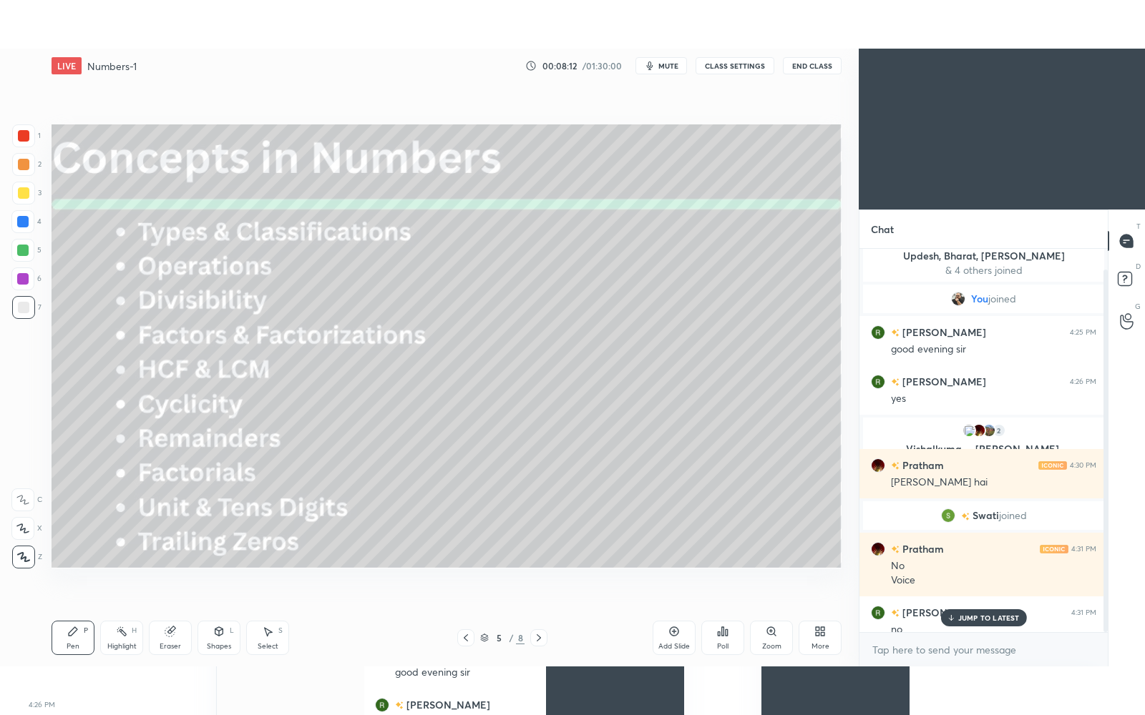
scroll to position [26, 0]
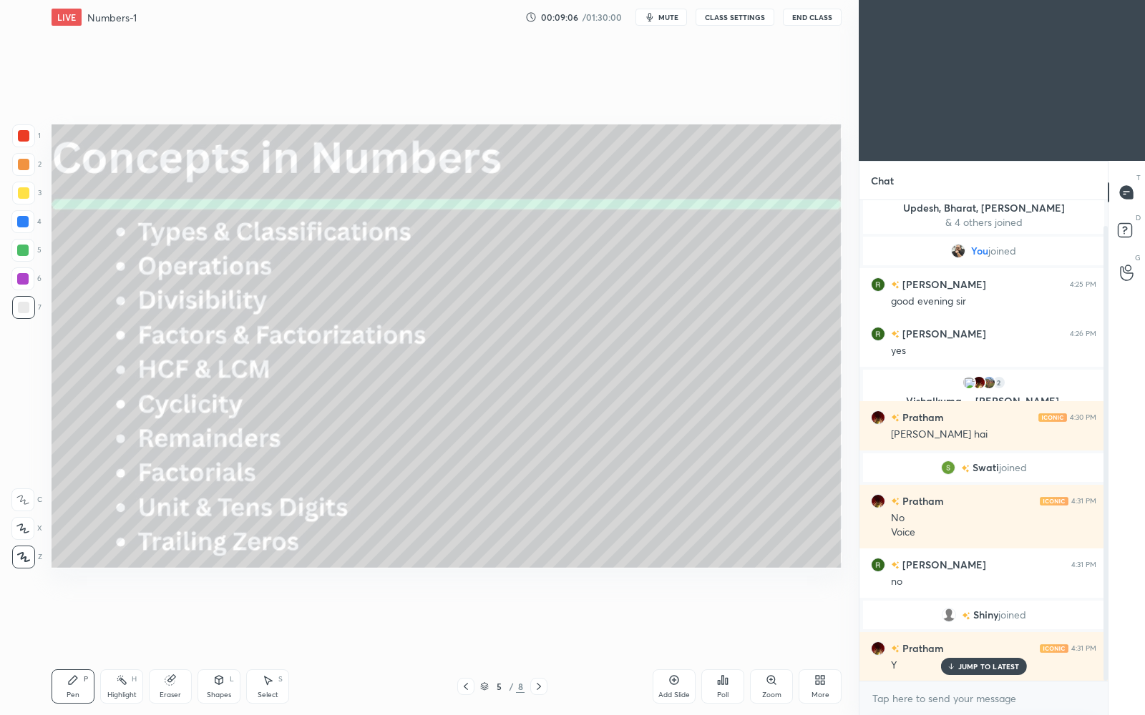
click at [1011, 617] on p "JUMP TO LATEST" at bounding box center [989, 666] width 62 height 9
click at [538, 617] on icon at bounding box center [538, 686] width 11 height 11
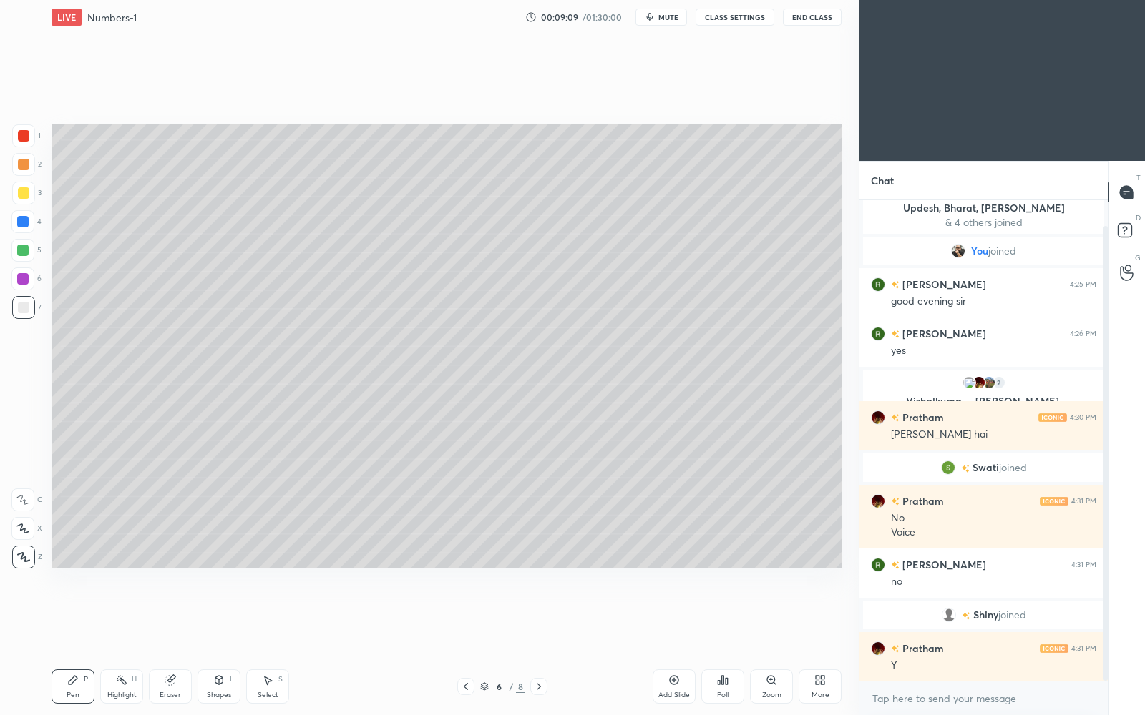
click at [538, 617] on icon at bounding box center [538, 686] width 11 height 11
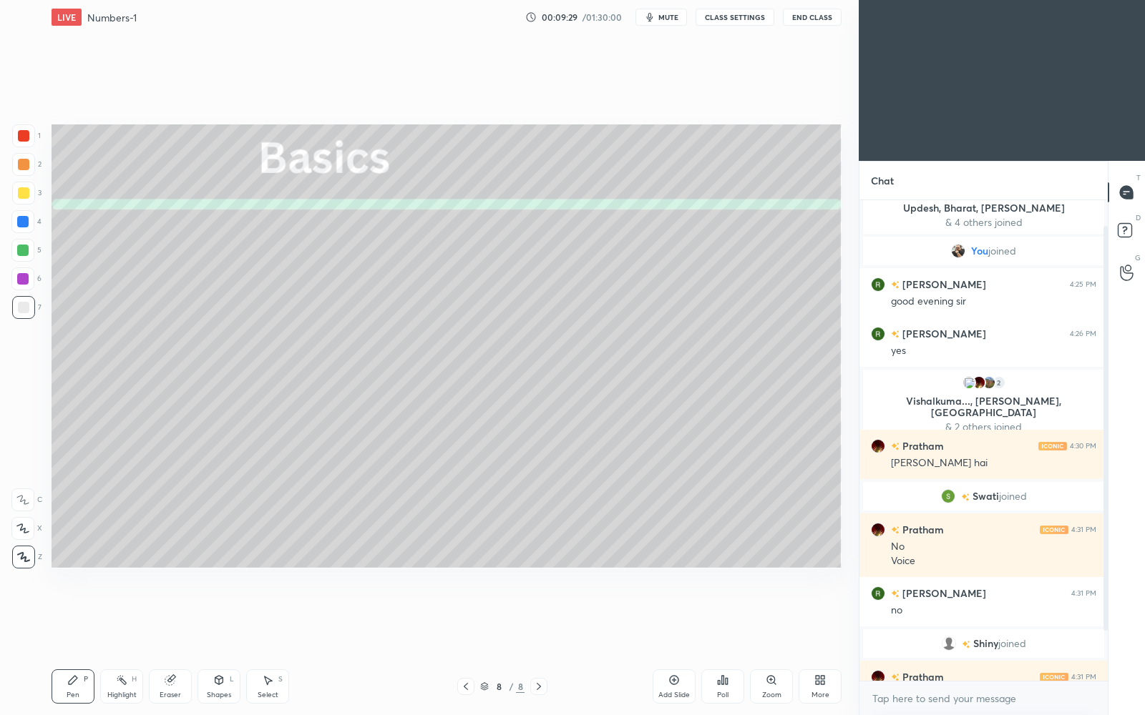
scroll to position [89, 0]
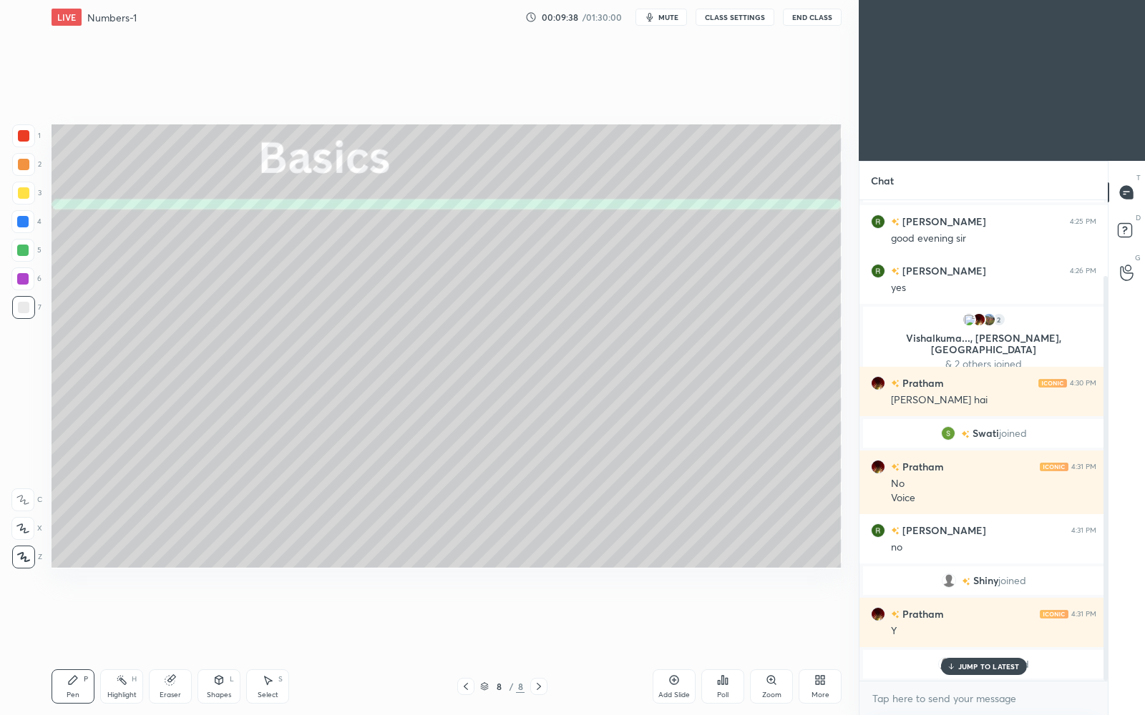
click at [964, 617] on p "JUMP TO LATEST" at bounding box center [989, 666] width 62 height 9
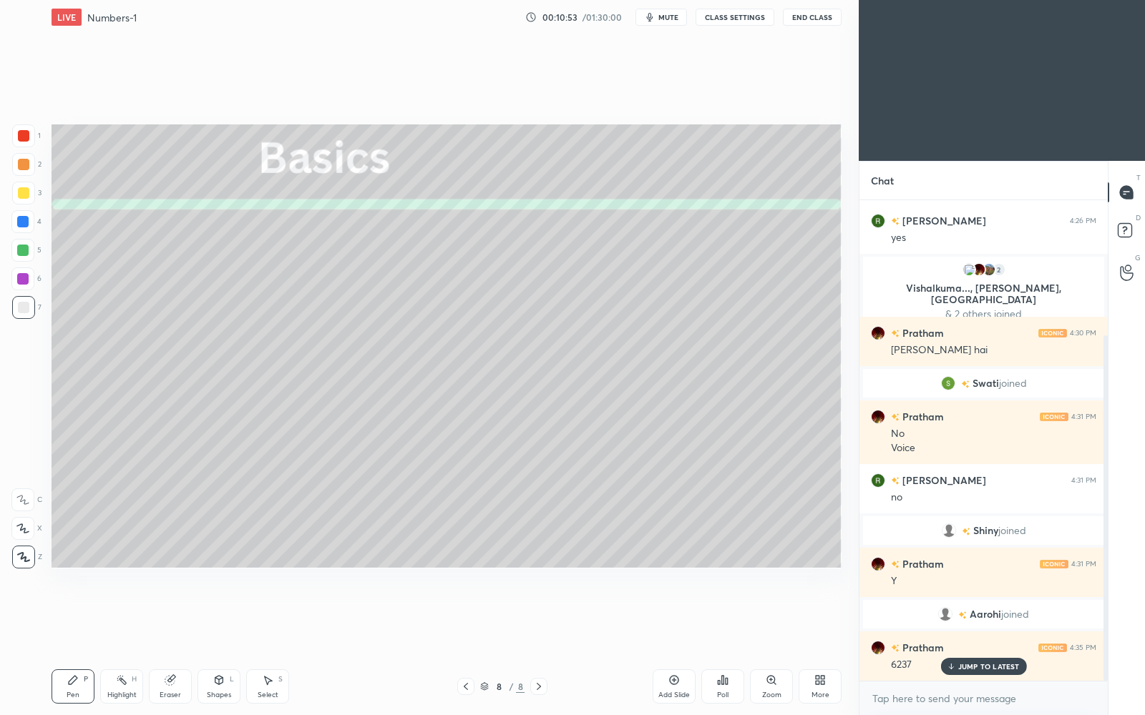
scroll to position [188, 0]
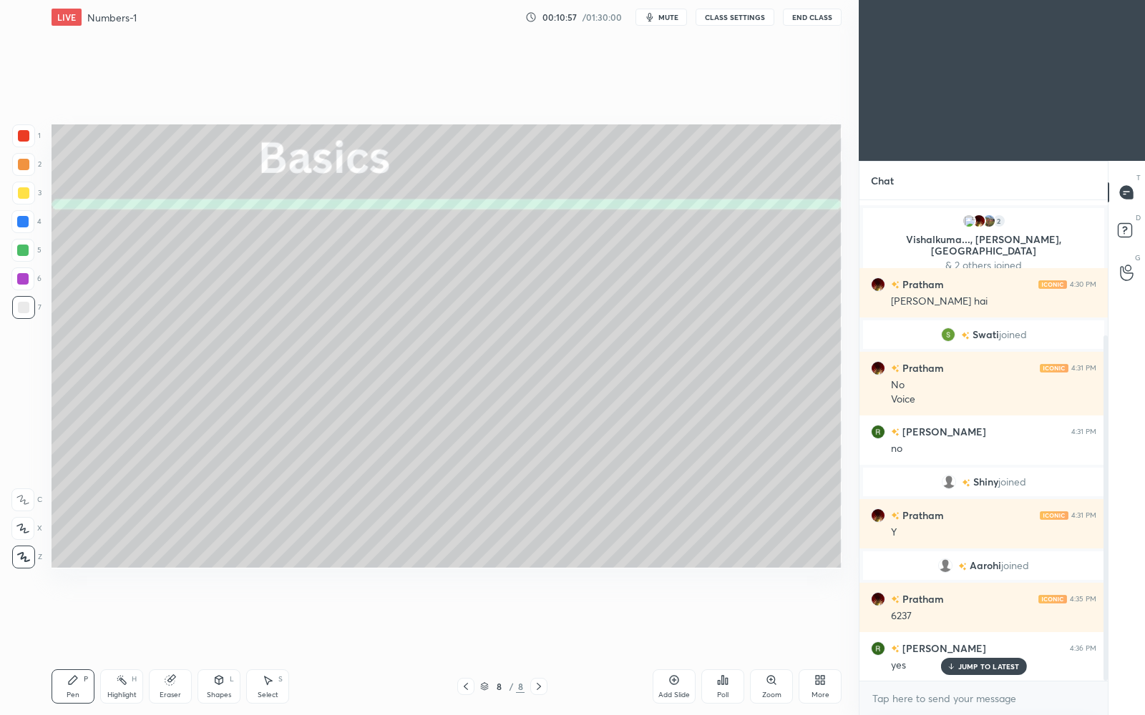
click at [672, 617] on icon at bounding box center [673, 680] width 11 height 11
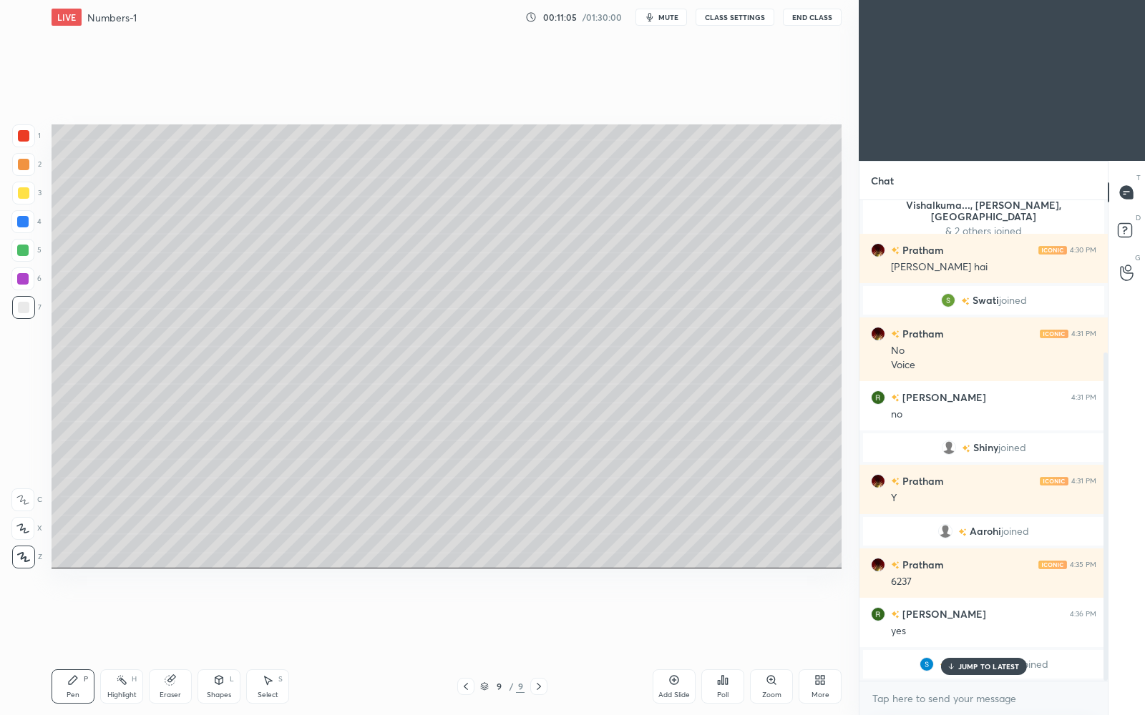
click at [979, 617] on p "JUMP TO LATEST" at bounding box center [989, 666] width 62 height 9
click at [675, 617] on icon at bounding box center [673, 680] width 11 height 11
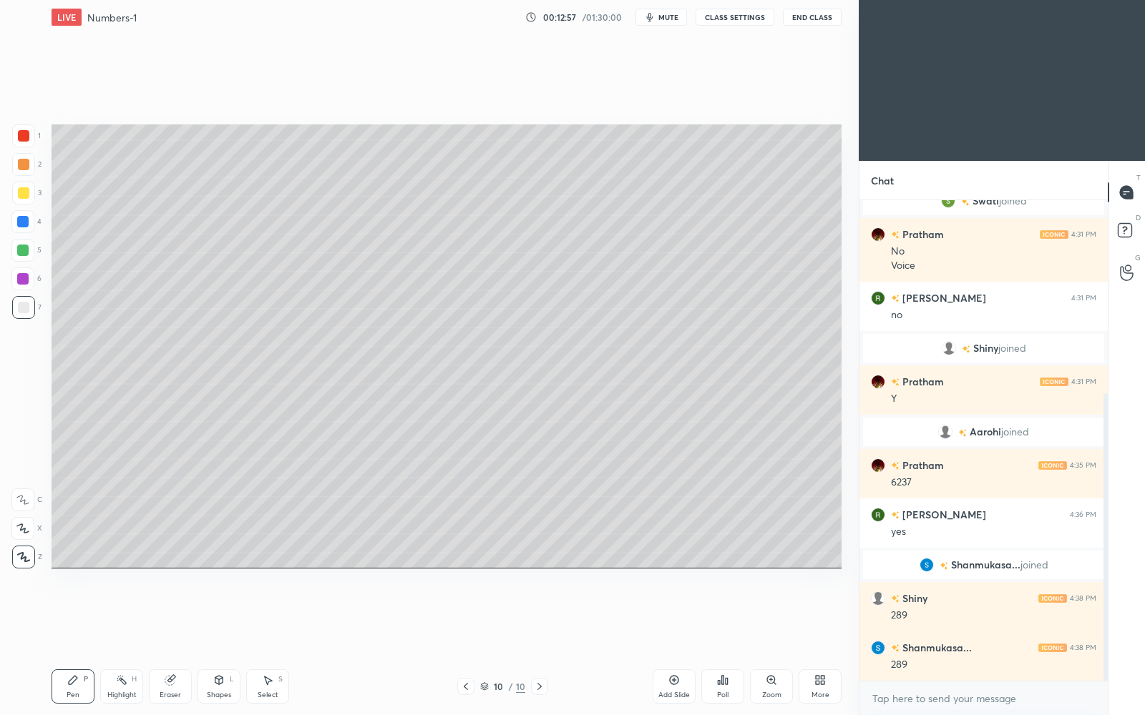
scroll to position [356, 0]
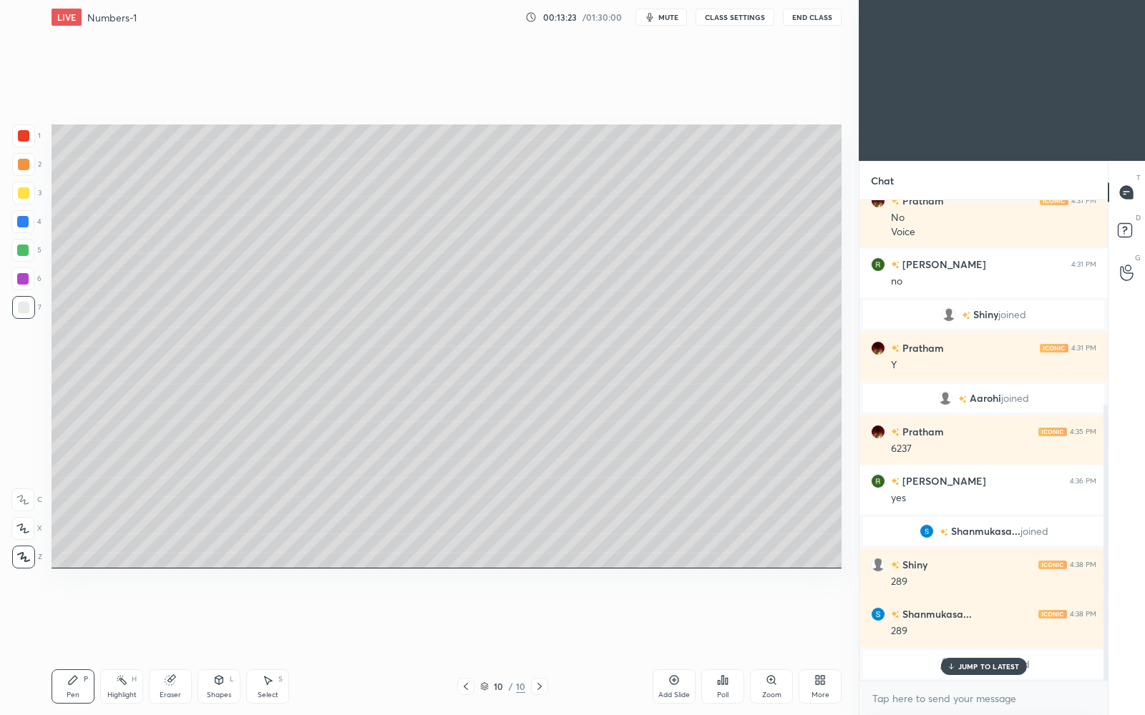
click at [964, 617] on p "JUMP TO LATEST" at bounding box center [989, 666] width 62 height 9
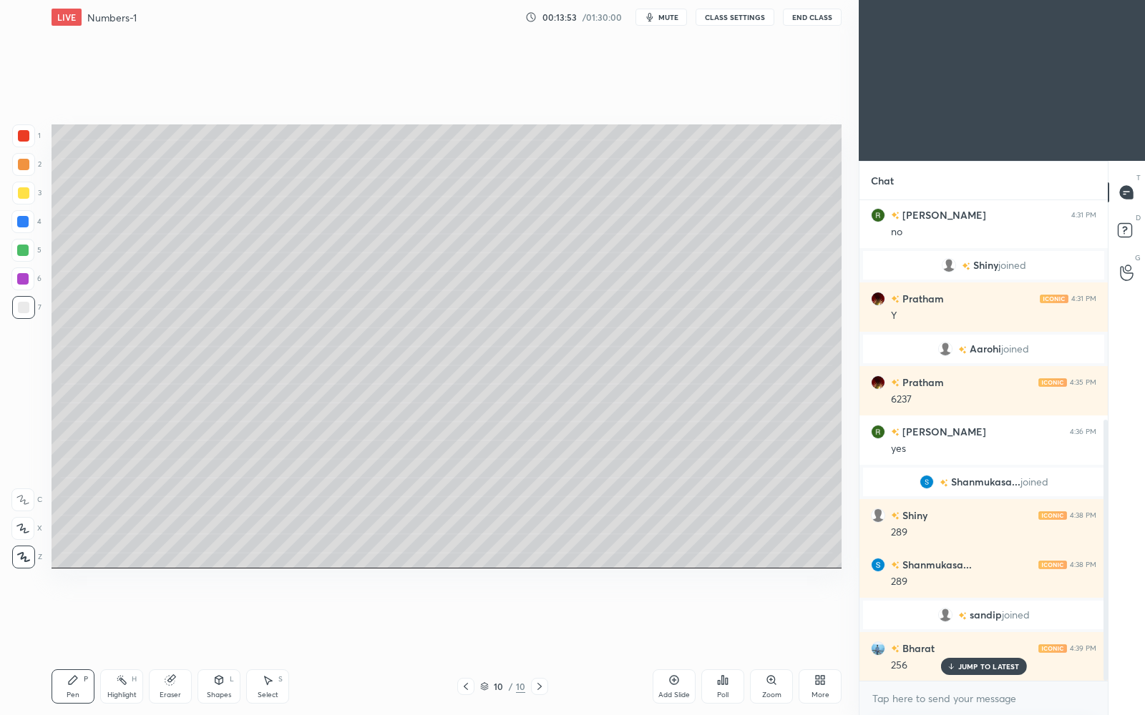
click at [967, 617] on p "JUMP TO LATEST" at bounding box center [989, 666] width 62 height 9
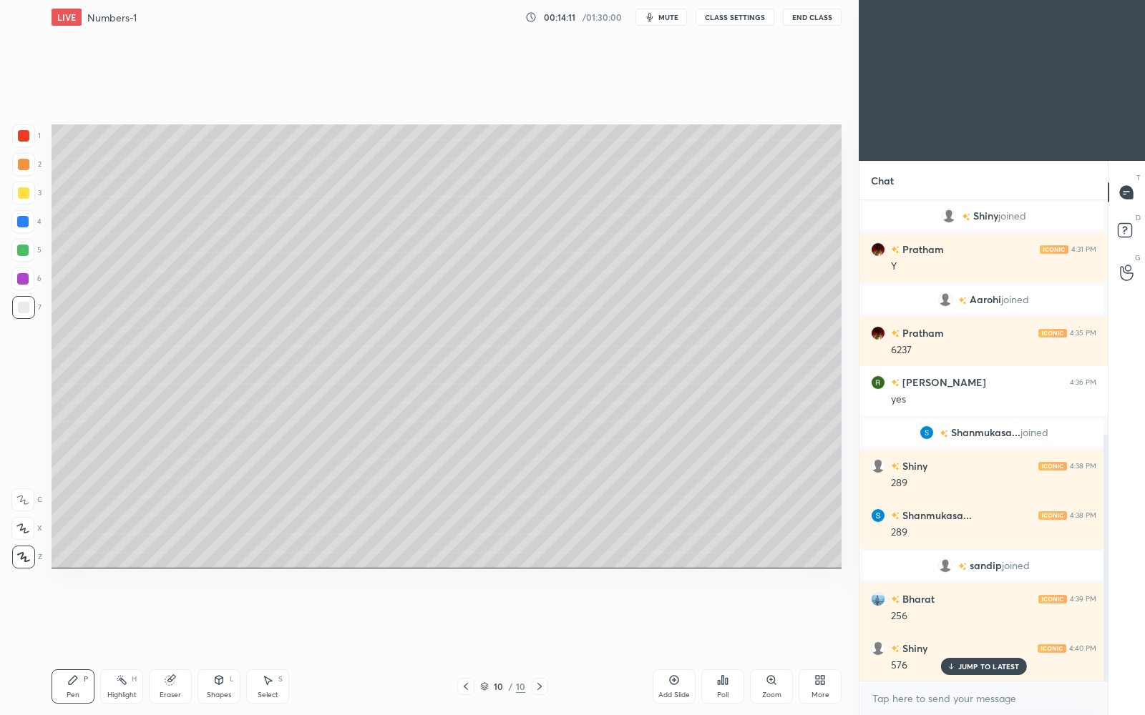
scroll to position [469, 0]
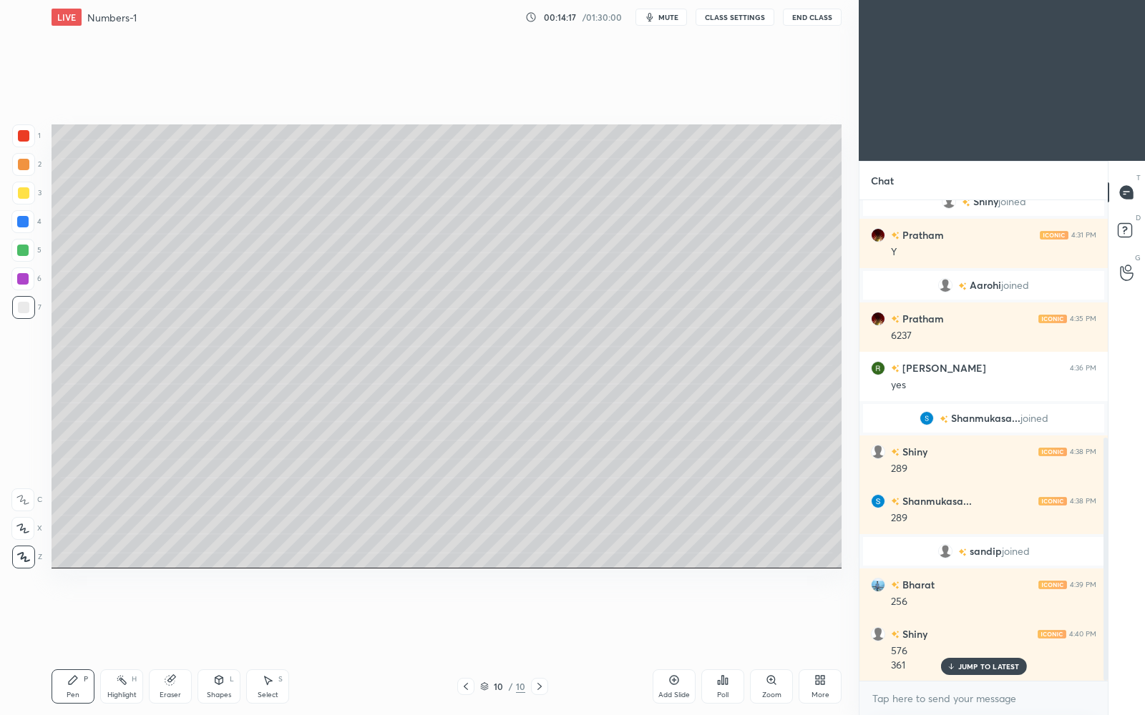
click at [670, 617] on icon at bounding box center [674, 680] width 9 height 9
click at [541, 617] on icon at bounding box center [538, 686] width 11 height 11
click at [670, 617] on icon at bounding box center [673, 680] width 11 height 11
click at [976, 617] on p "JUMP TO LATEST" at bounding box center [989, 666] width 62 height 9
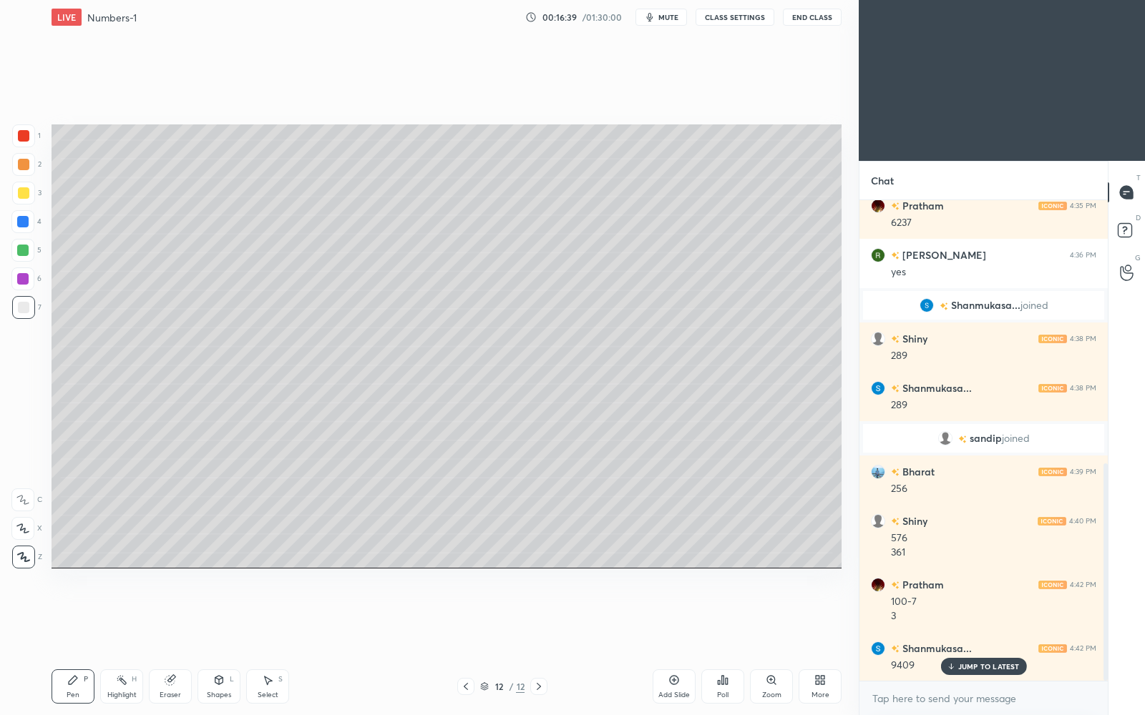
scroll to position [631, 0]
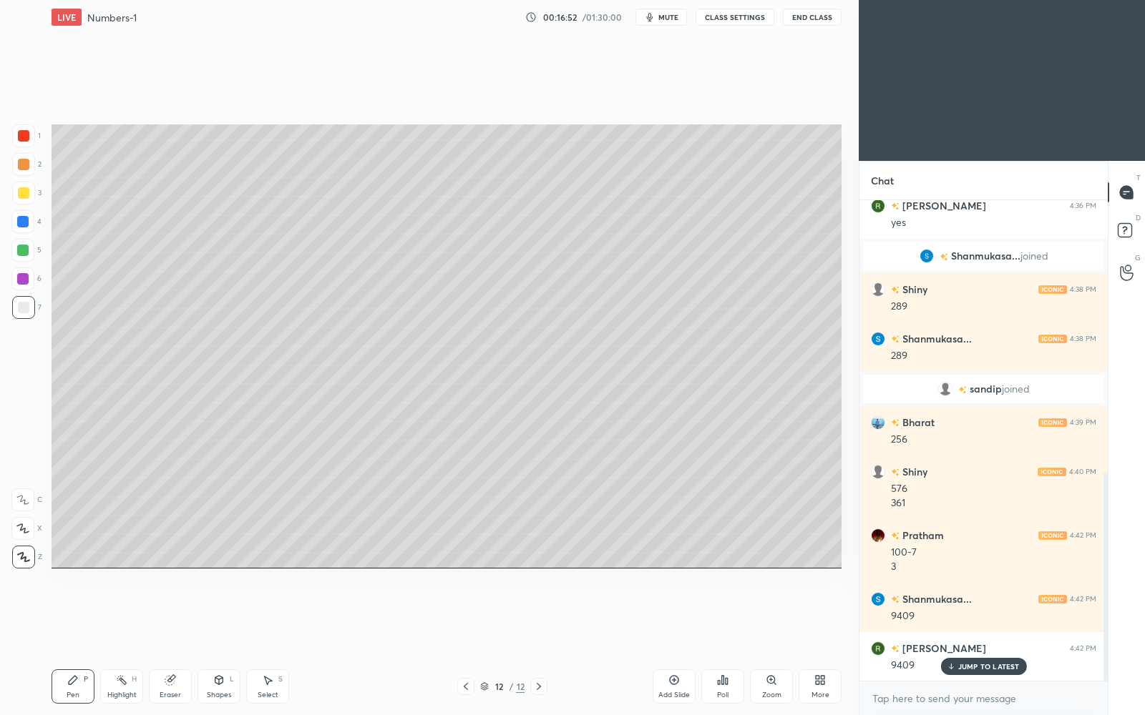
click at [470, 617] on div at bounding box center [465, 686] width 17 height 17
click at [469, 617] on icon at bounding box center [465, 686] width 11 height 11
click at [468, 617] on icon at bounding box center [465, 686] width 11 height 11
click at [537, 617] on icon at bounding box center [539, 686] width 4 height 7
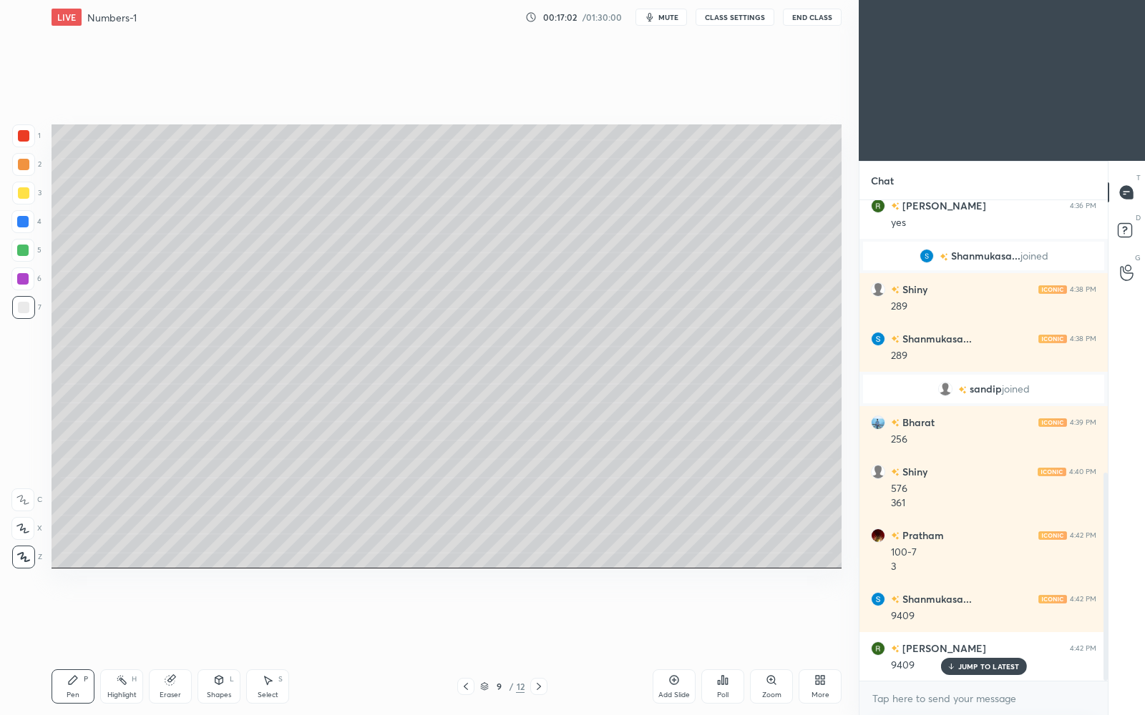
click at [469, 617] on icon at bounding box center [465, 686] width 11 height 11
click at [535, 617] on icon at bounding box center [538, 686] width 11 height 11
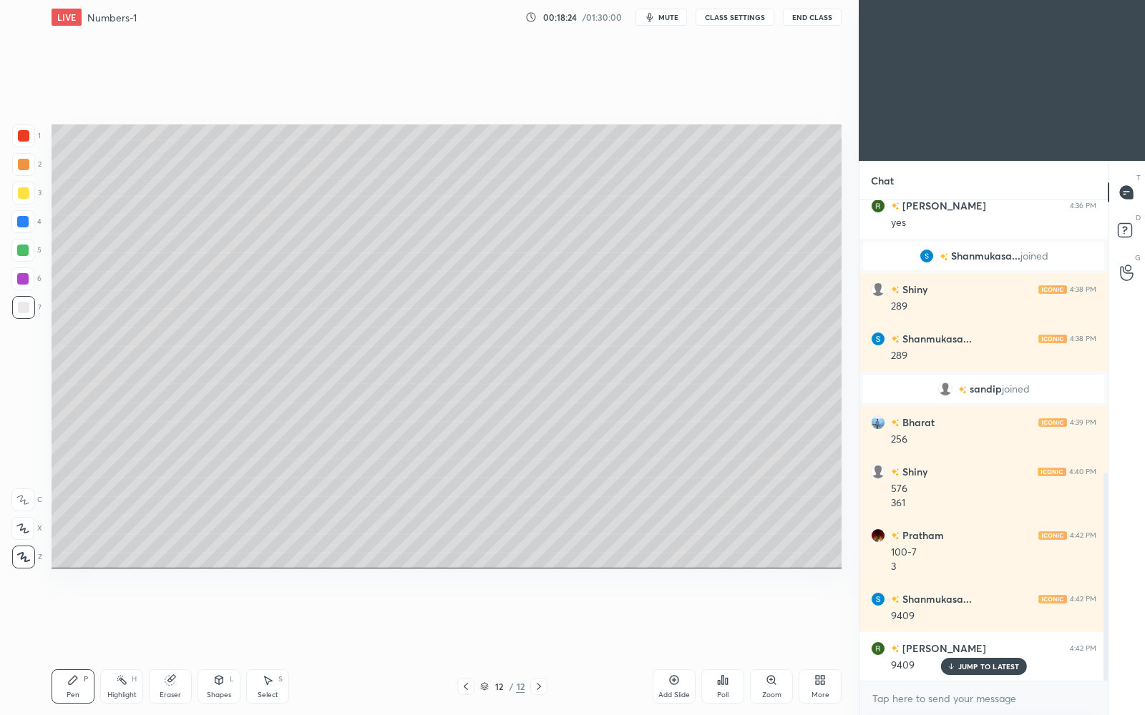
click at [265, 548] on div "Setting up your live class Poll for secs No correct answer Start poll" at bounding box center [446, 346] width 801 height 624
click at [969, 617] on p "JUMP TO LATEST" at bounding box center [989, 666] width 62 height 9
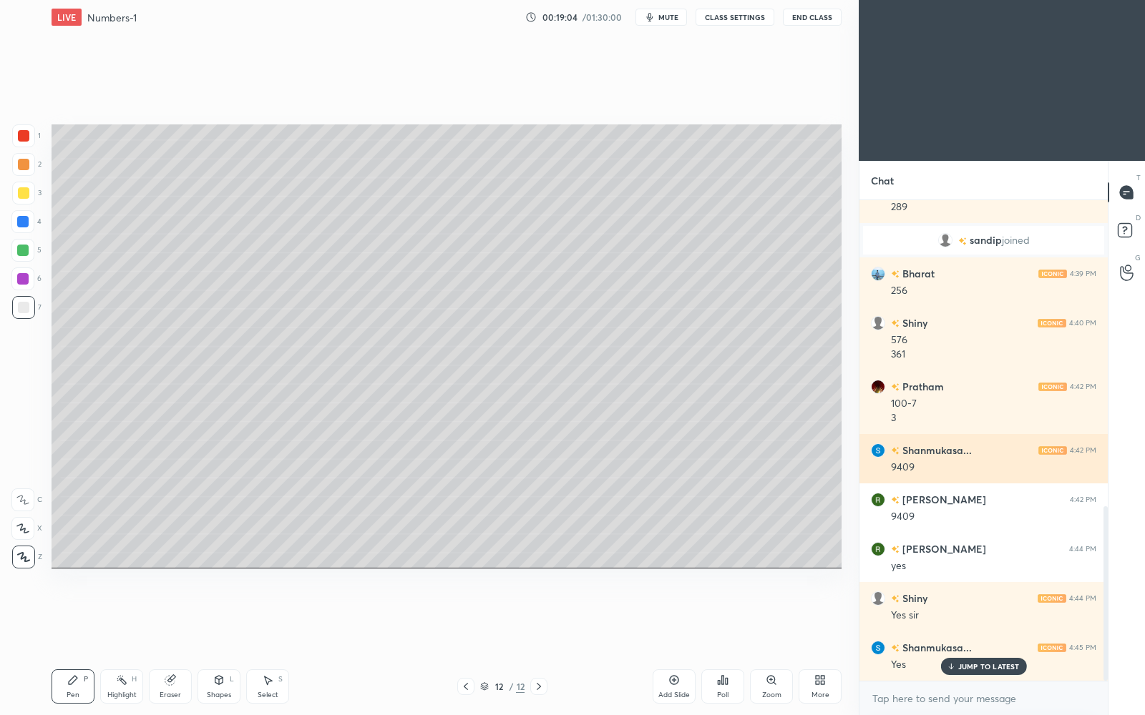
scroll to position [841, 0]
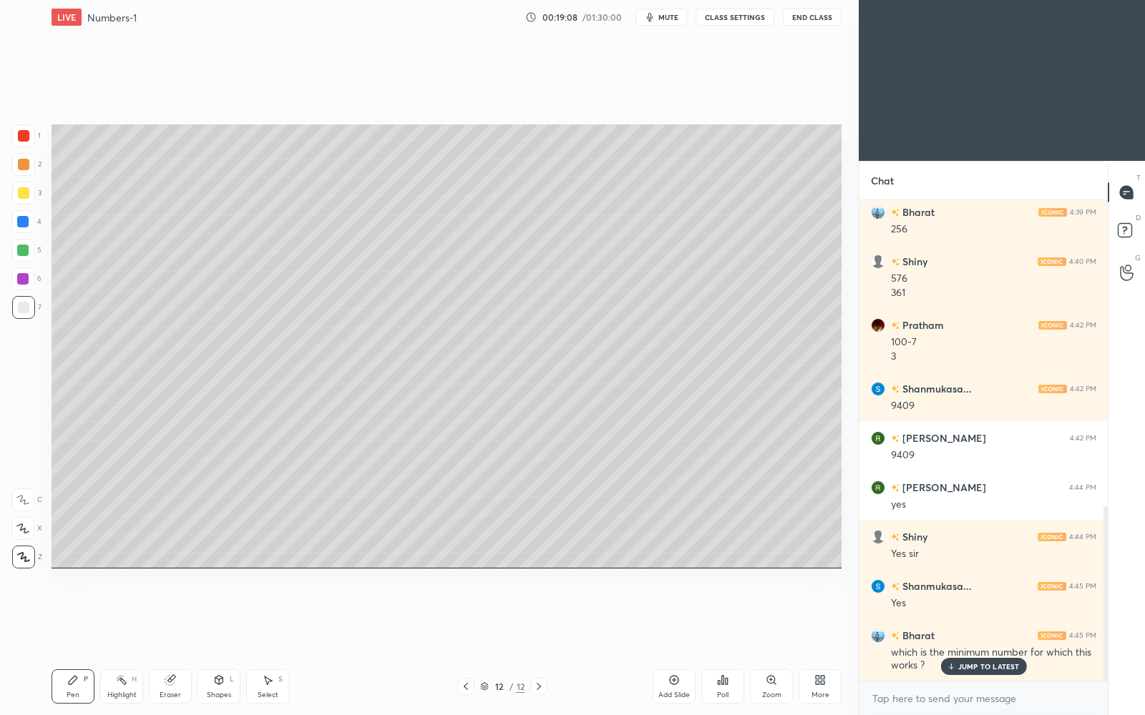
click at [1007, 617] on p "JUMP TO LATEST" at bounding box center [989, 666] width 62 height 9
click at [469, 617] on icon at bounding box center [465, 686] width 11 height 11
click at [539, 617] on icon at bounding box center [539, 686] width 4 height 7
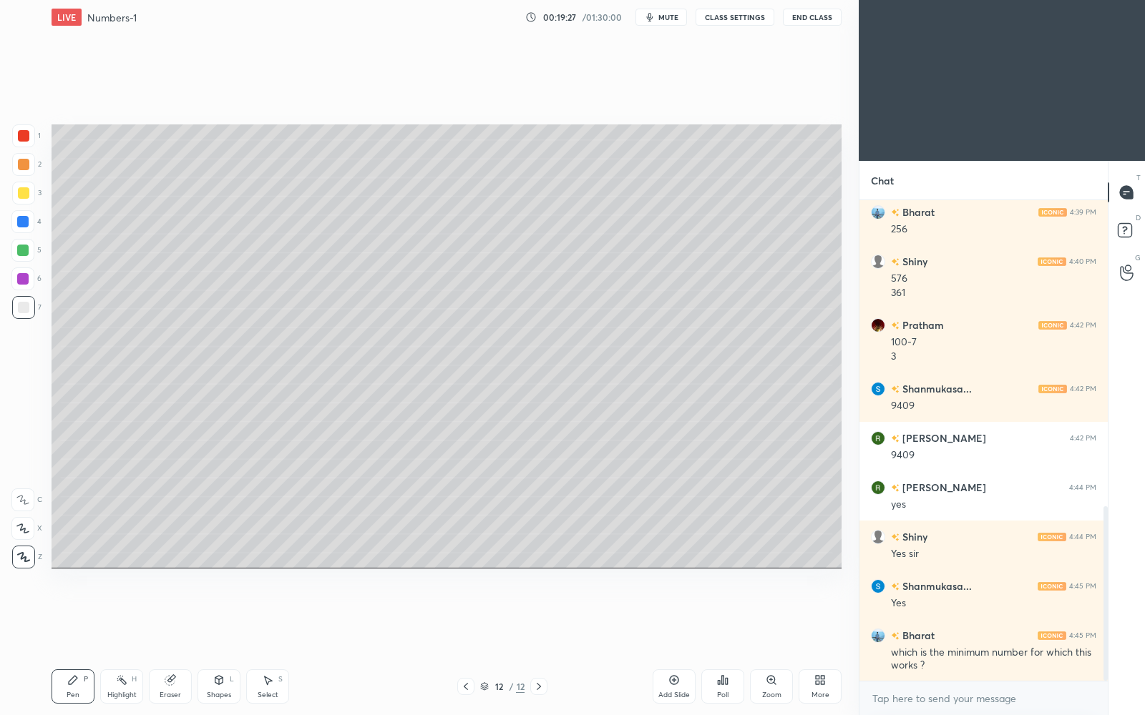
click at [679, 617] on div "Add Slide" at bounding box center [673, 687] width 43 height 34
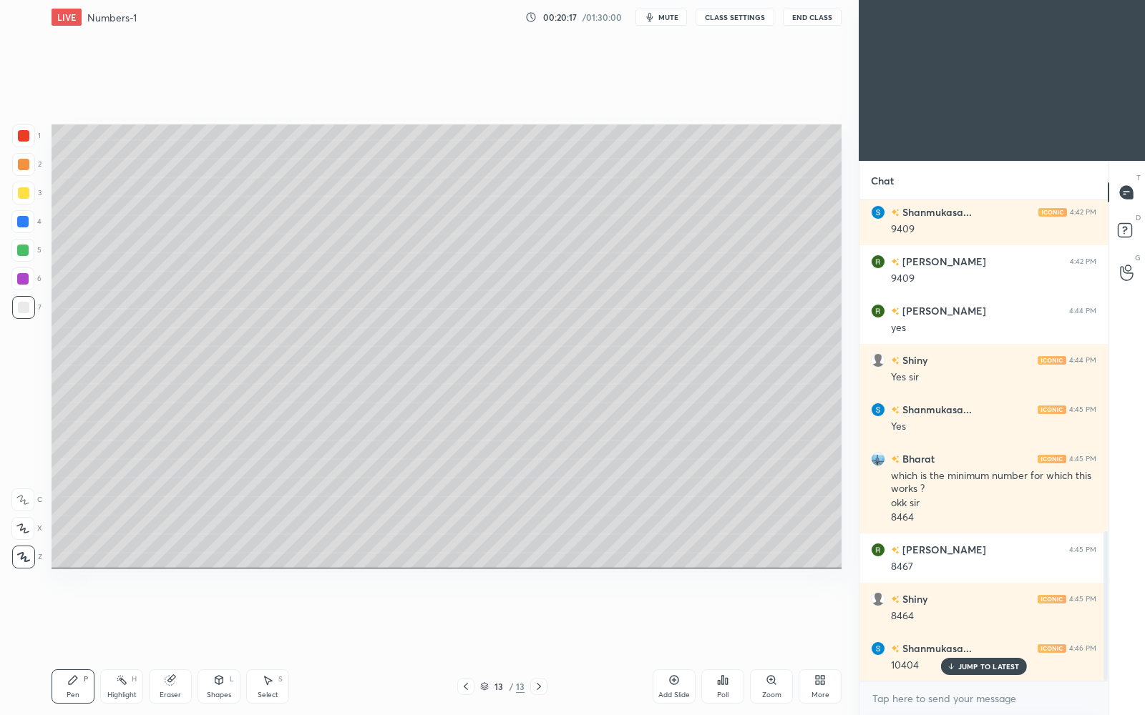
scroll to position [1067, 0]
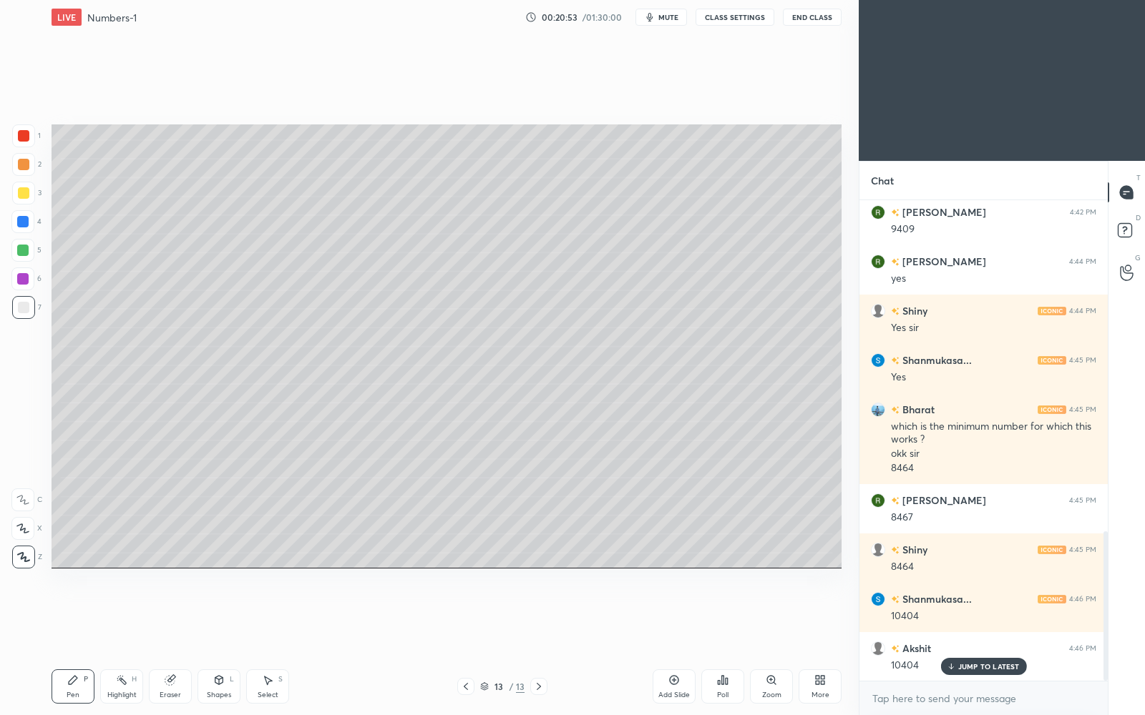
click at [1005, 617] on div "JUMP TO LATEST" at bounding box center [983, 666] width 86 height 17
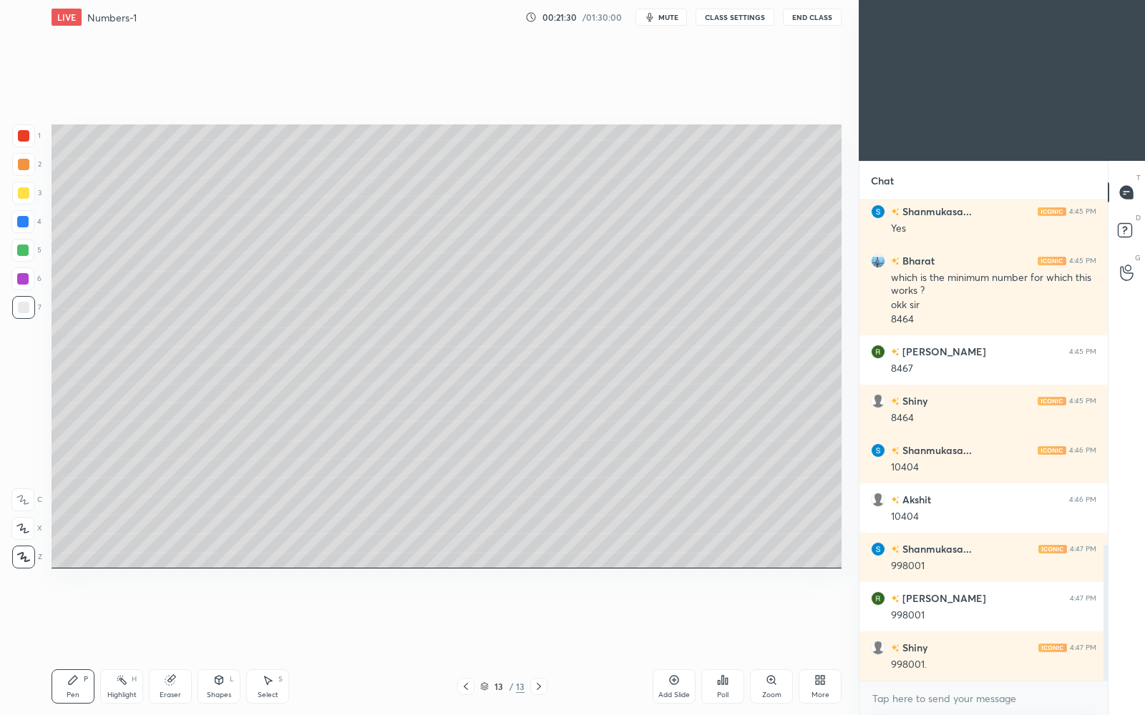
scroll to position [1250, 0]
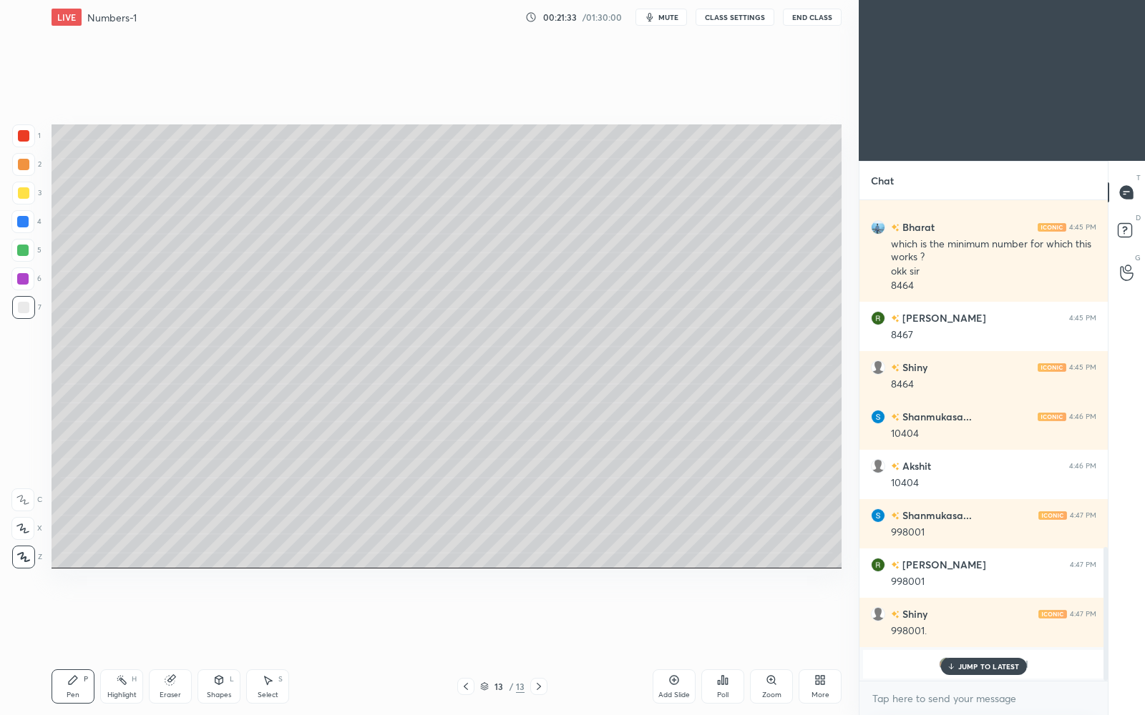
click at [971, 617] on p "JUMP TO LATEST" at bounding box center [989, 666] width 62 height 9
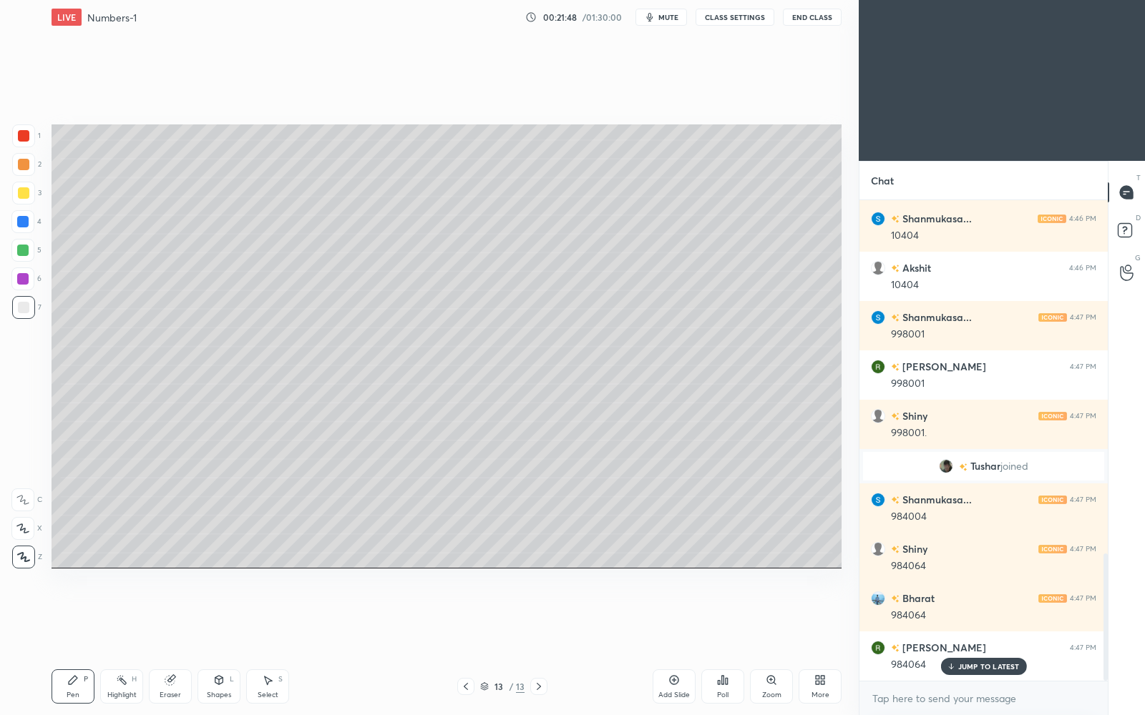
scroll to position [1329, 0]
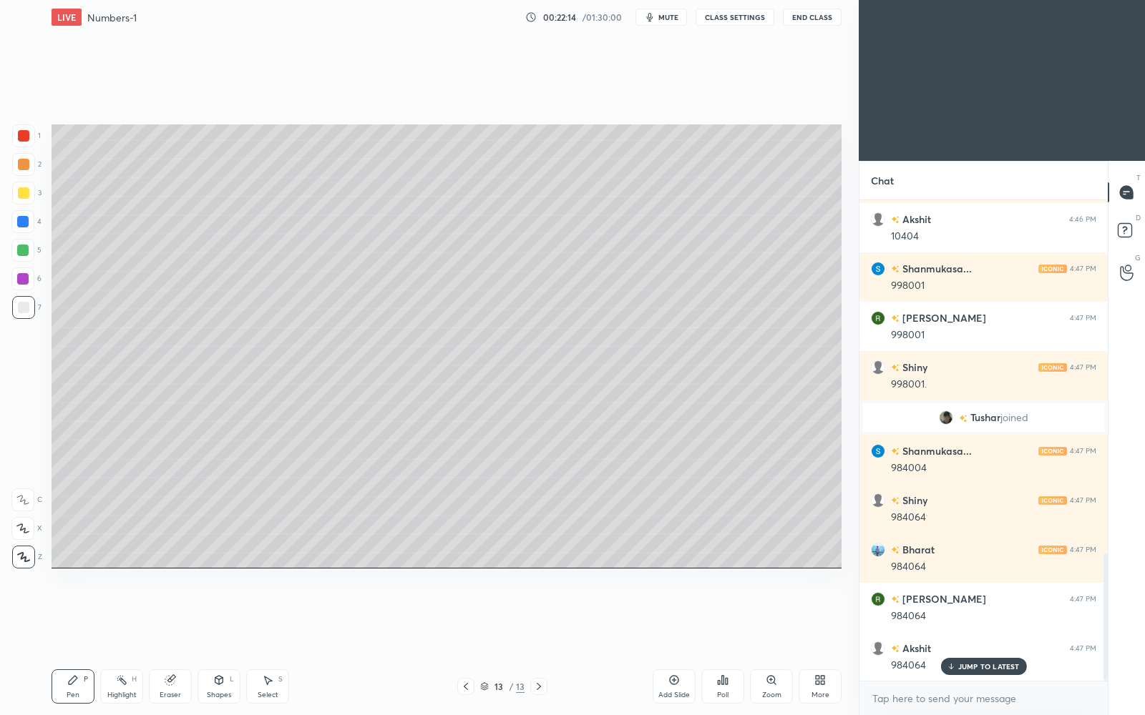
click at [987, 617] on p "JUMP TO LATEST" at bounding box center [989, 666] width 62 height 9
click at [678, 617] on icon at bounding box center [673, 680] width 11 height 11
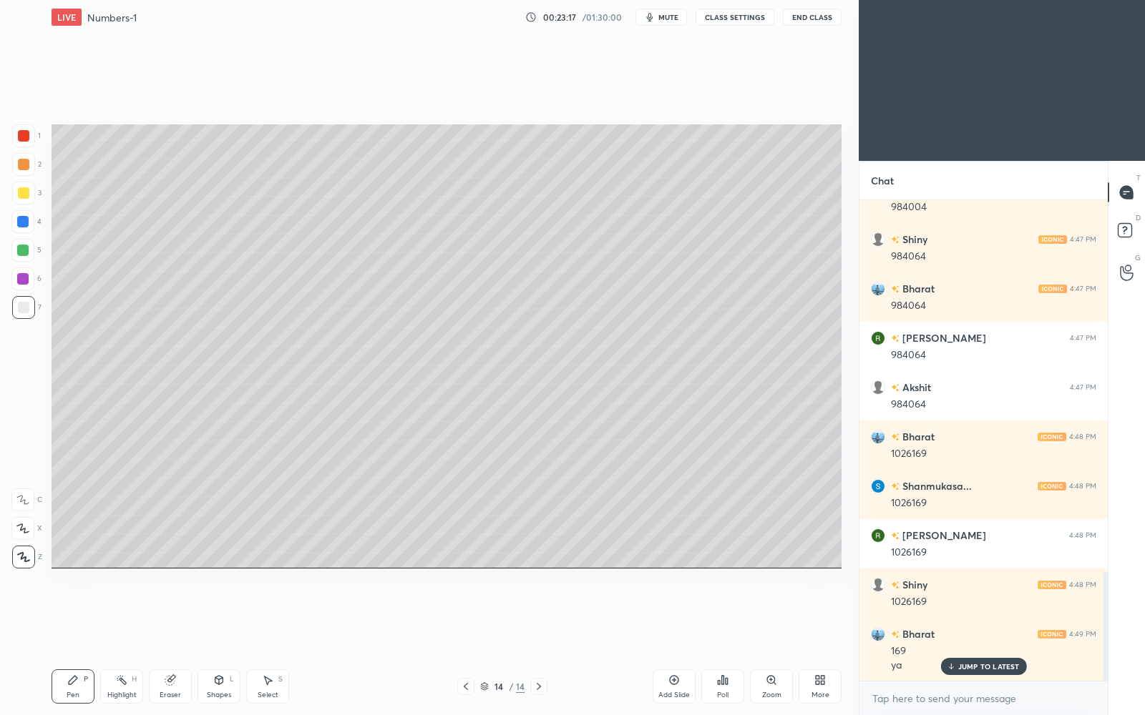
scroll to position [1640, 0]
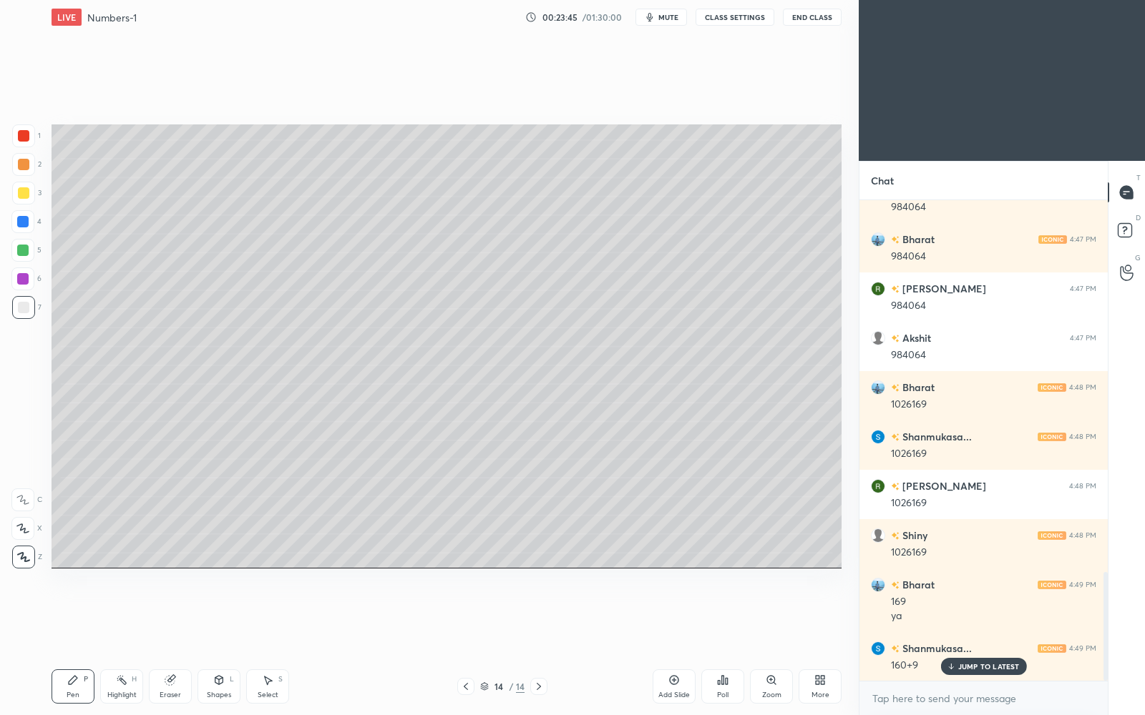
click at [1003, 617] on p "JUMP TO LATEST" at bounding box center [989, 666] width 62 height 9
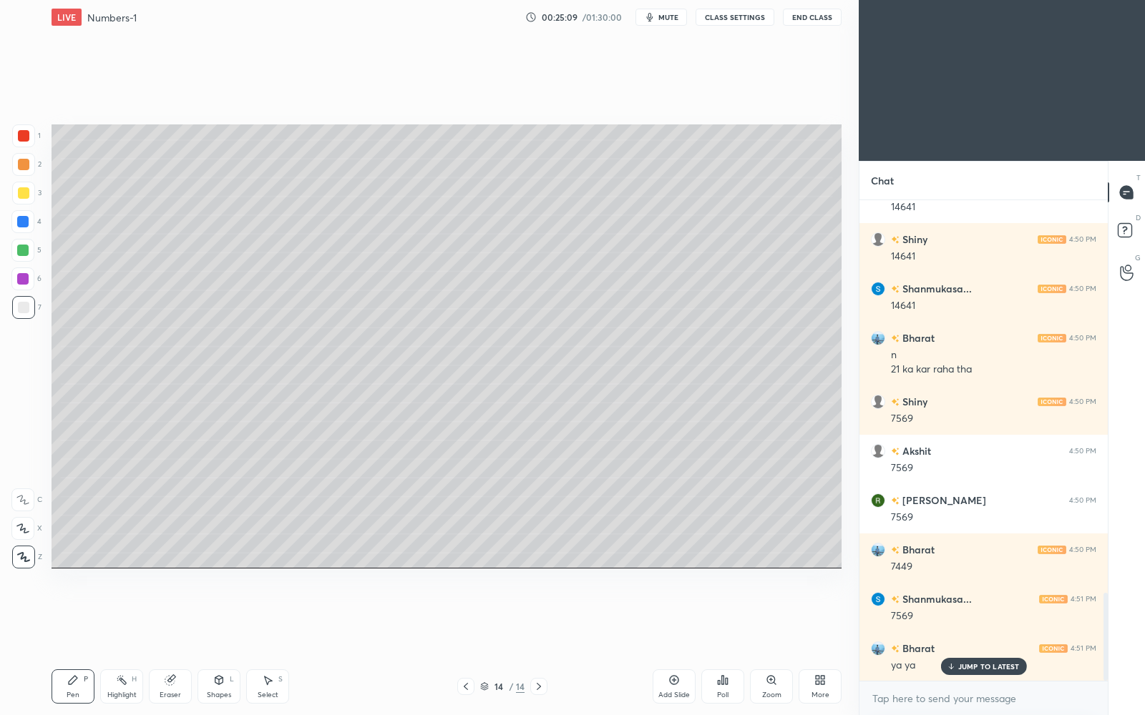
scroll to position [2162, 0]
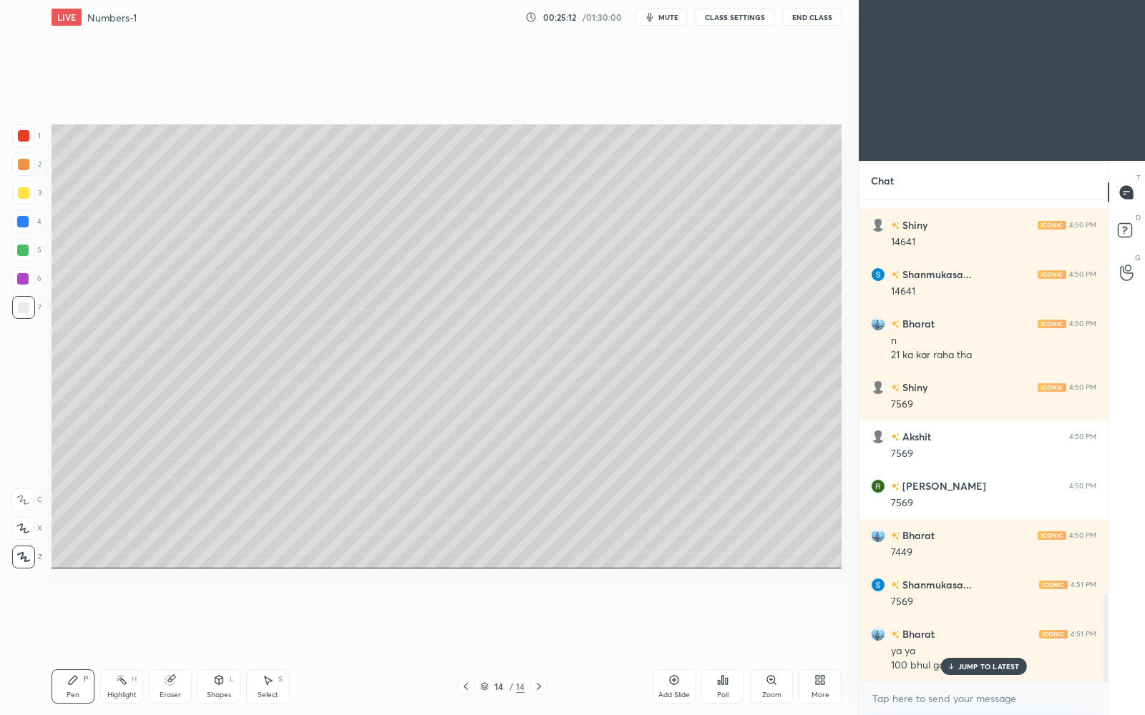
click at [997, 617] on p "JUMP TO LATEST" at bounding box center [989, 666] width 62 height 9
click at [675, 617] on icon at bounding box center [673, 680] width 11 height 11
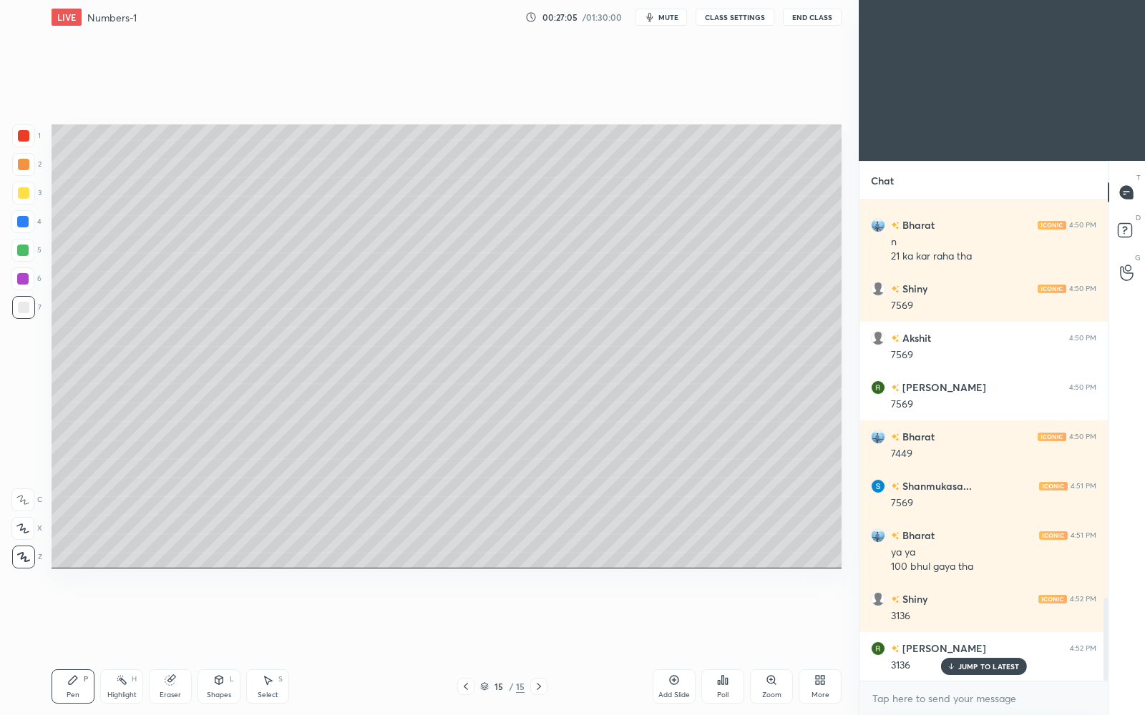
scroll to position [2295, 0]
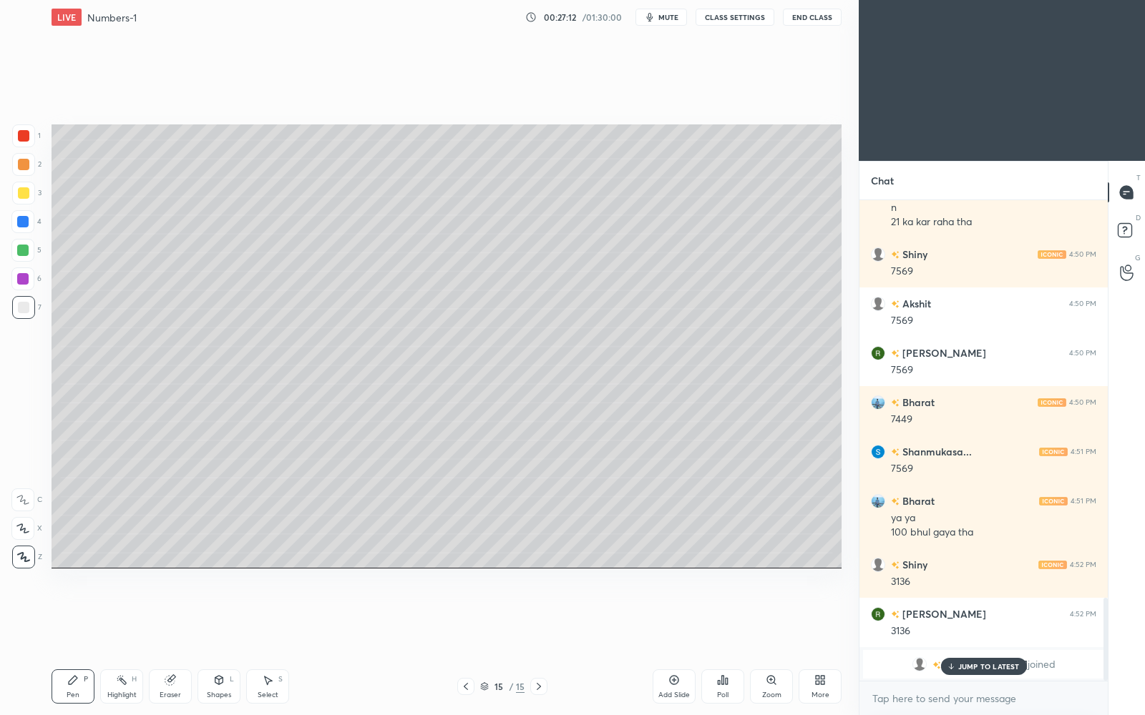
drag, startPoint x: 22, startPoint y: 250, endPoint x: 31, endPoint y: 244, distance: 11.3
click at [26, 252] on div at bounding box center [22, 250] width 11 height 11
click at [959, 617] on p "JUMP TO LATEST" at bounding box center [989, 666] width 62 height 9
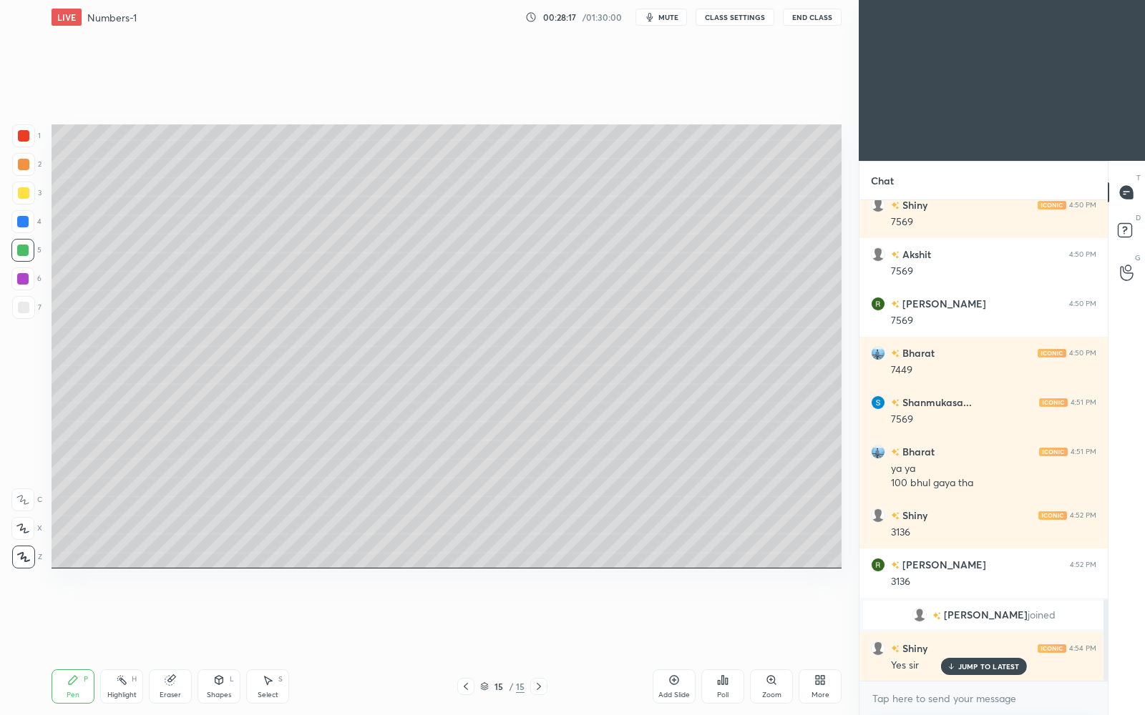
scroll to position [2394, 0]
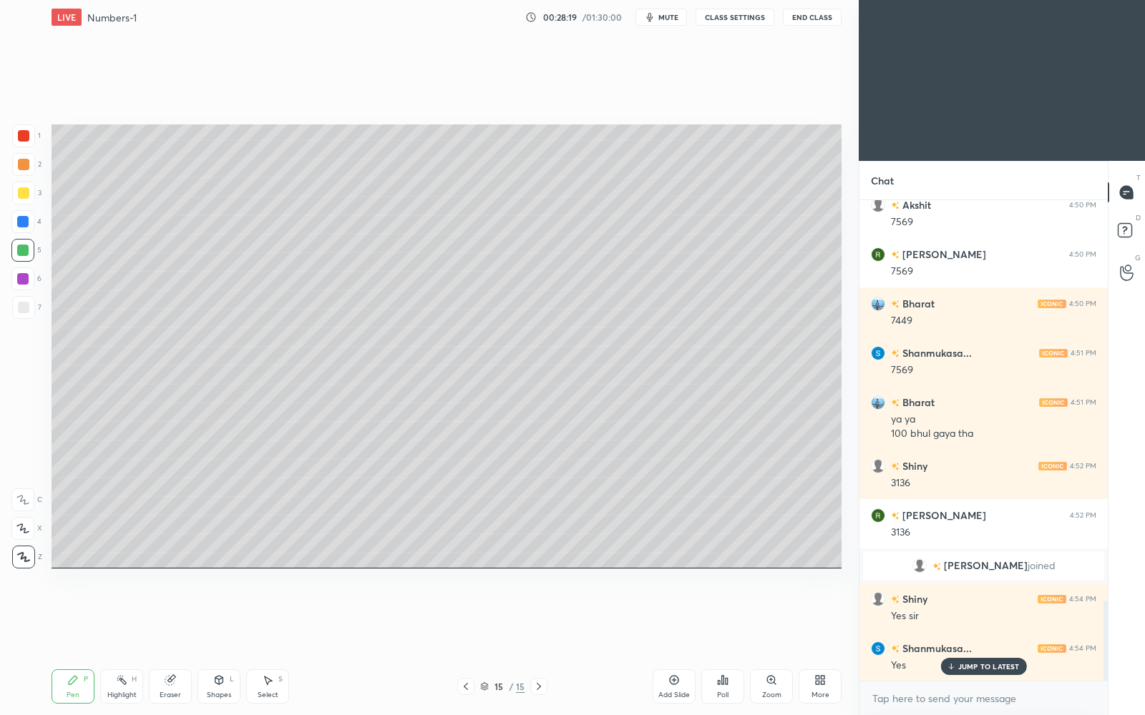
click at [673, 617] on icon at bounding box center [673, 680] width 11 height 11
drag, startPoint x: 27, startPoint y: 308, endPoint x: 44, endPoint y: 286, distance: 27.5
click at [29, 309] on div at bounding box center [23, 307] width 11 height 11
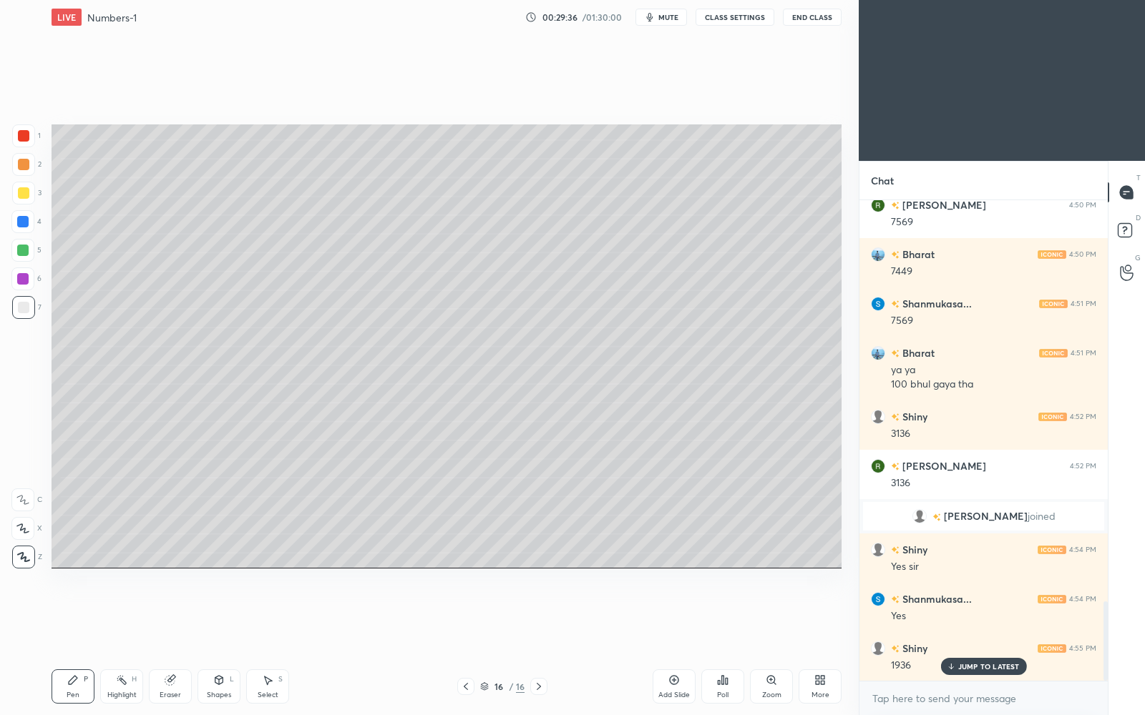
click at [677, 617] on icon at bounding box center [674, 680] width 9 height 9
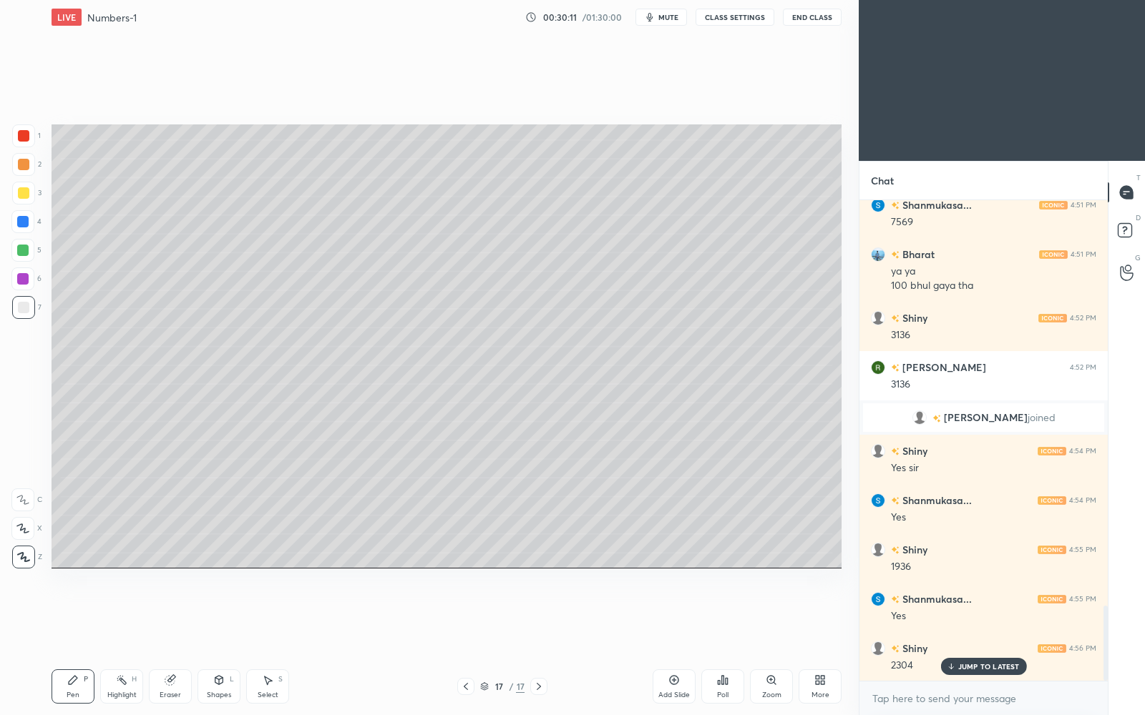
scroll to position [2591, 0]
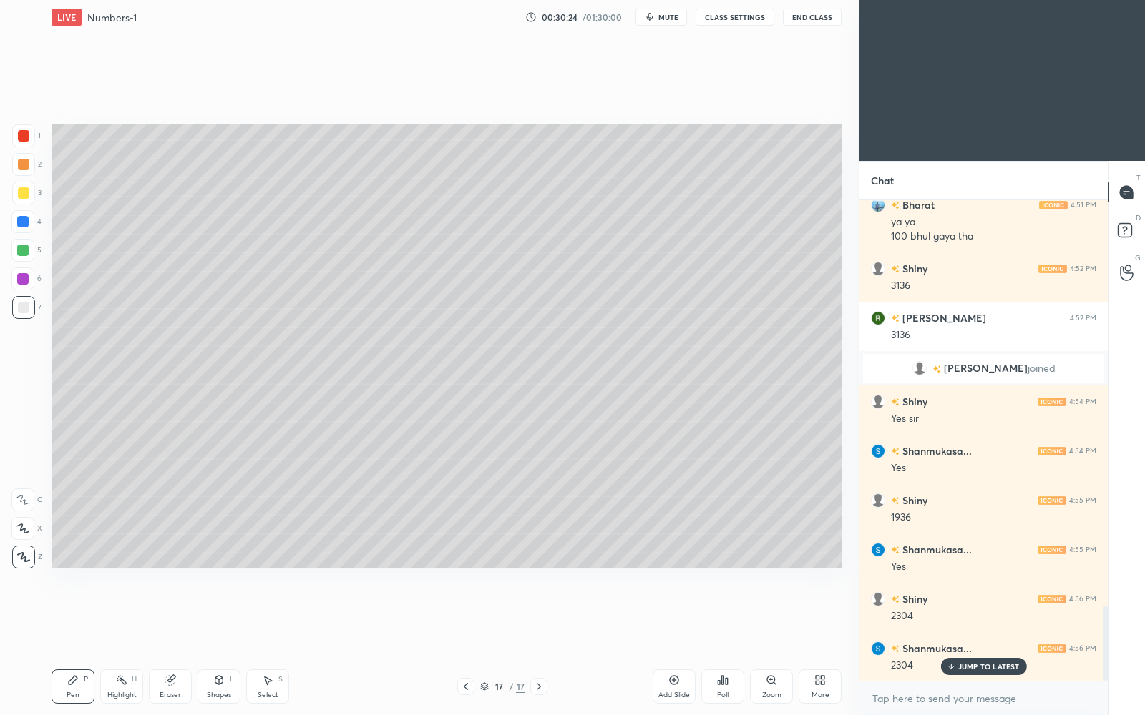
click at [975, 617] on div "JUMP TO LATEST" at bounding box center [983, 666] width 86 height 17
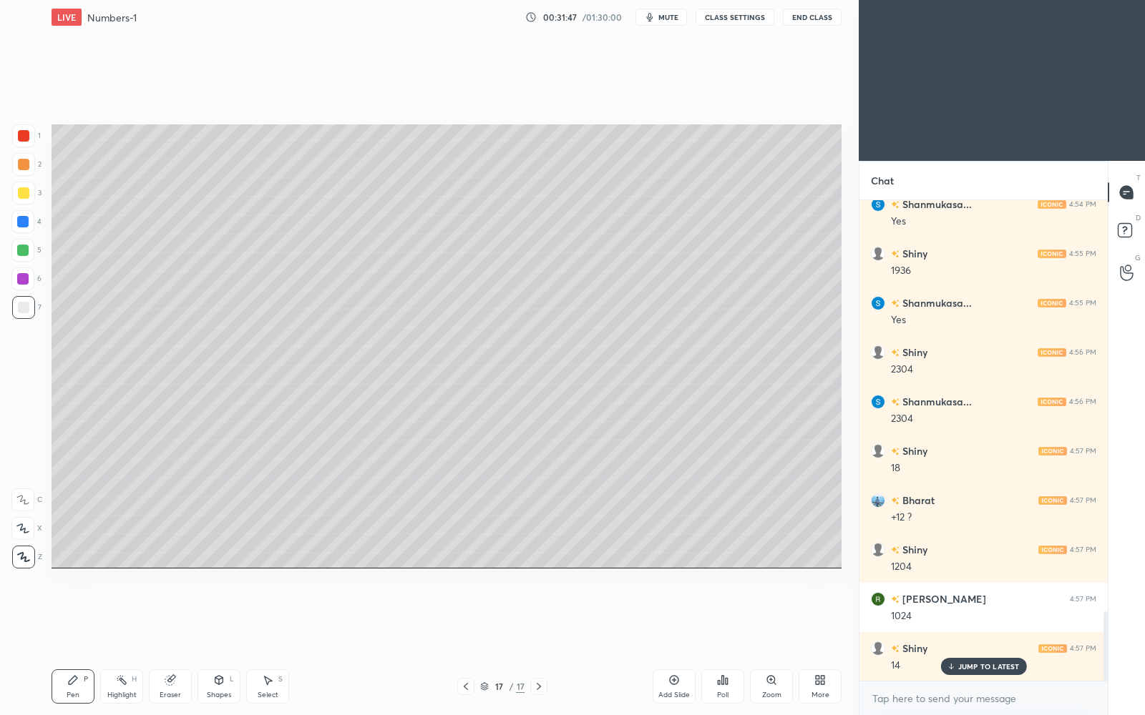
scroll to position [2887, 0]
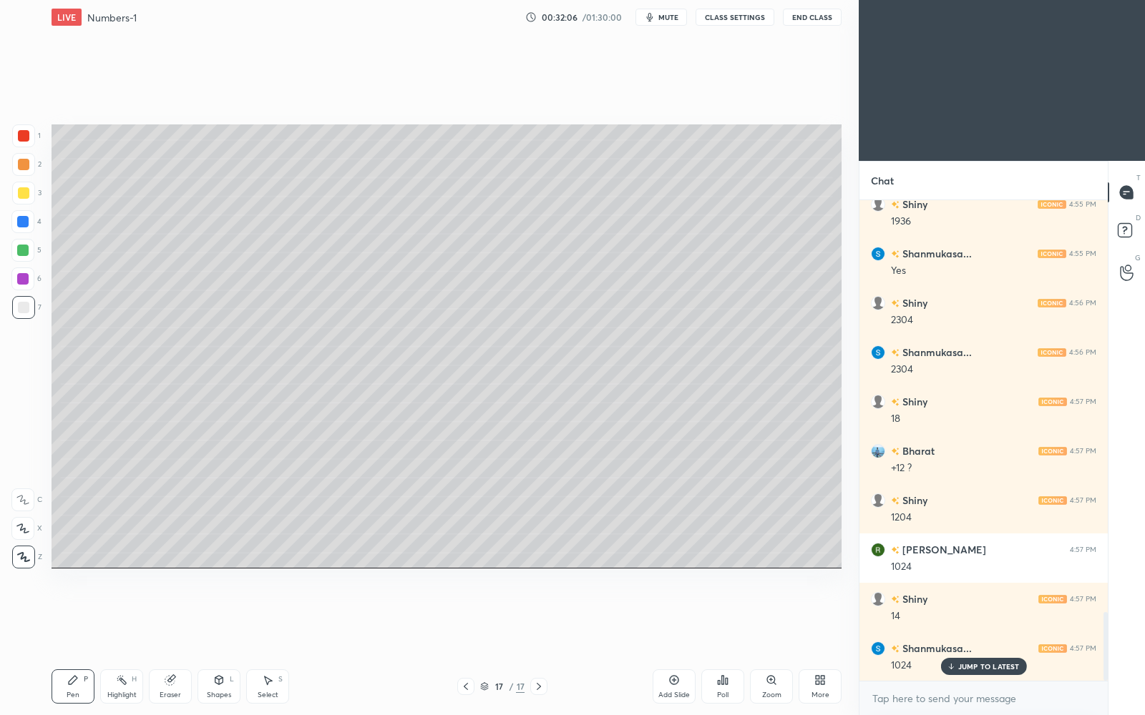
click at [992, 617] on p "JUMP TO LATEST" at bounding box center [989, 666] width 62 height 9
click at [669, 617] on div "Add Slide" at bounding box center [673, 687] width 43 height 34
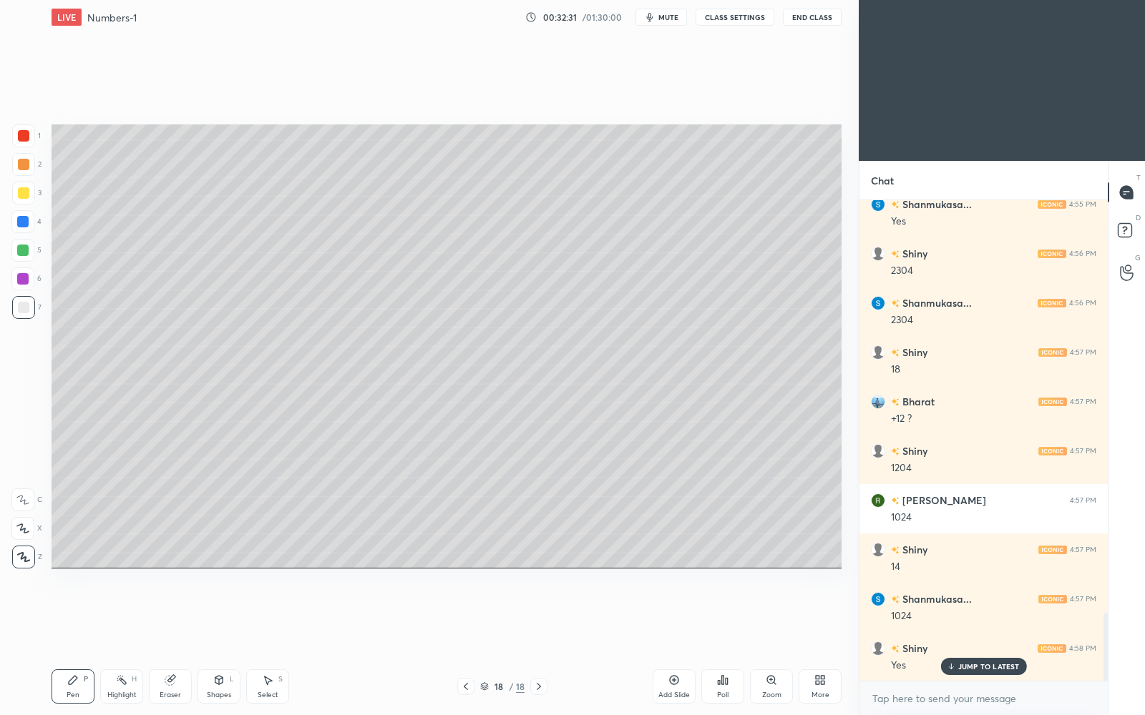
click at [956, 617] on div "JUMP TO LATEST" at bounding box center [983, 666] width 86 height 17
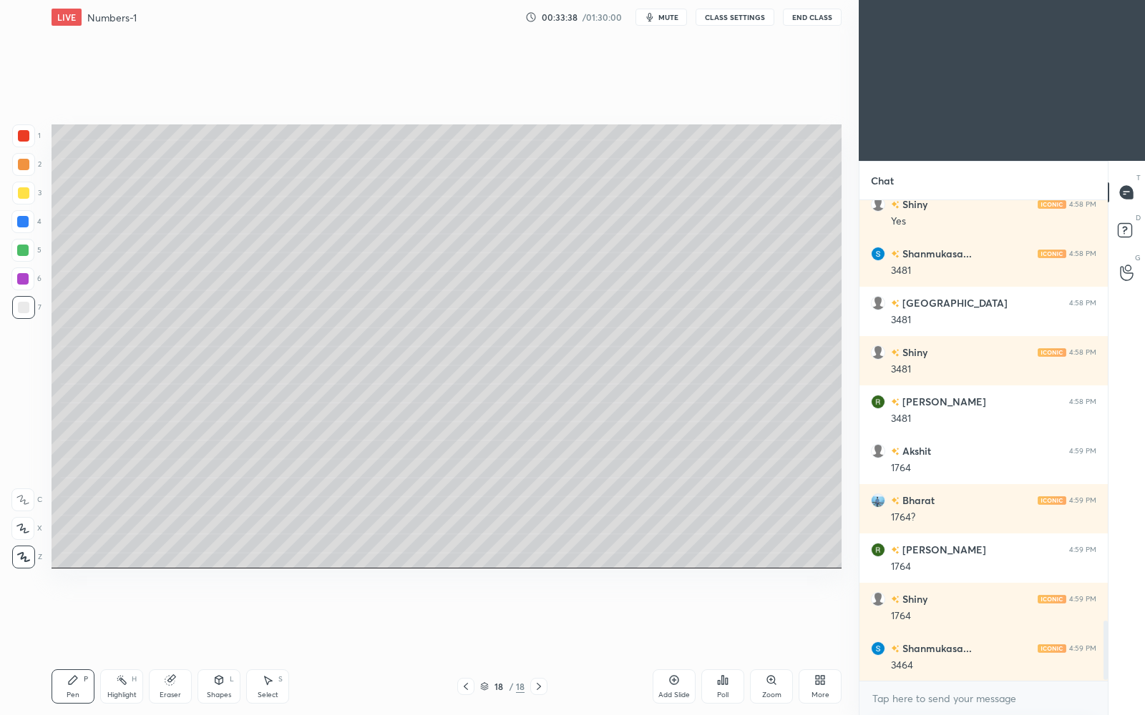
scroll to position [3430, 0]
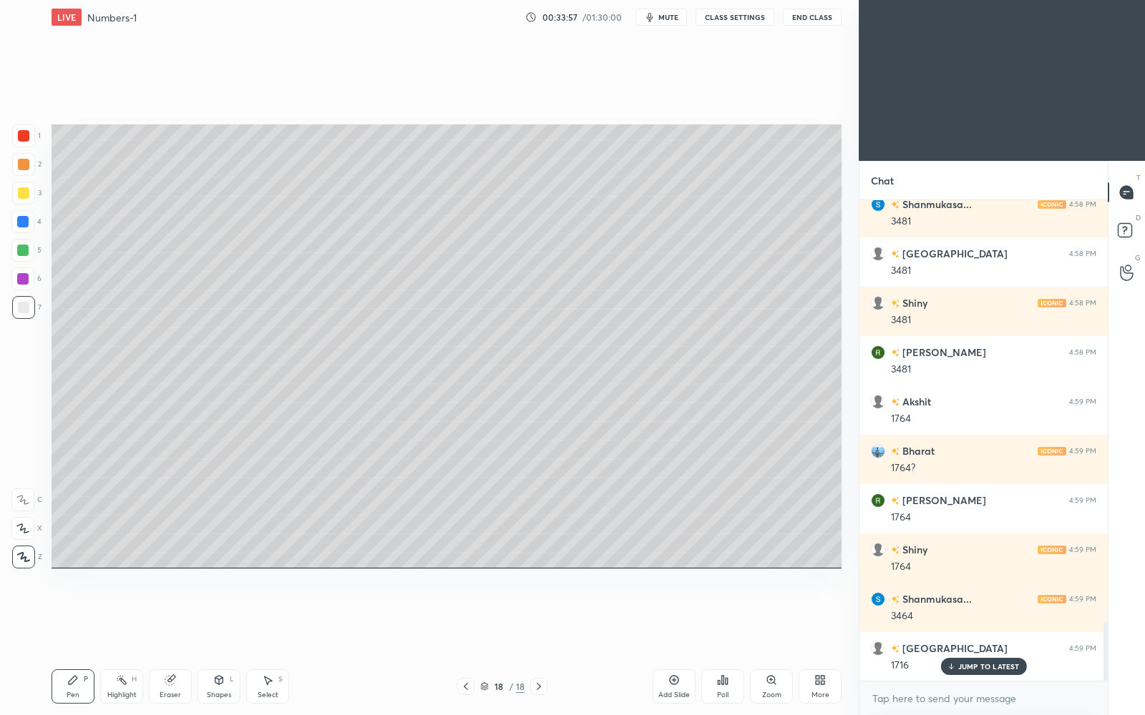
click at [982, 617] on p "JUMP TO LATEST" at bounding box center [989, 666] width 62 height 9
click at [23, 132] on div at bounding box center [23, 135] width 11 height 11
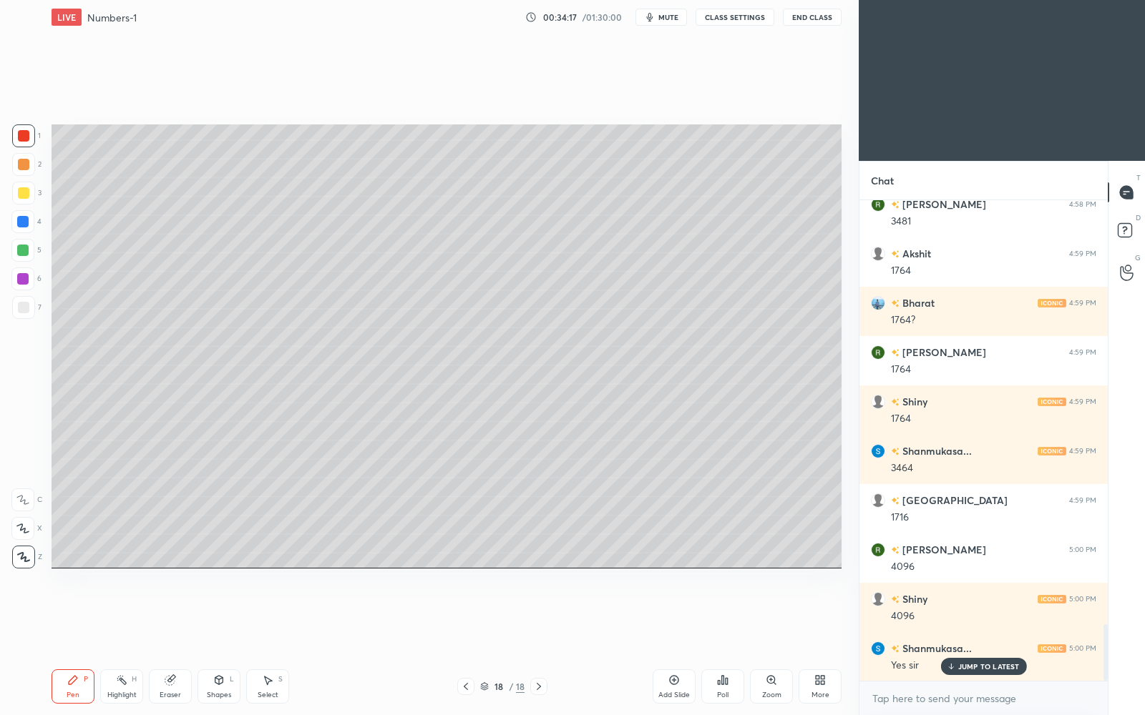
scroll to position [3613, 0]
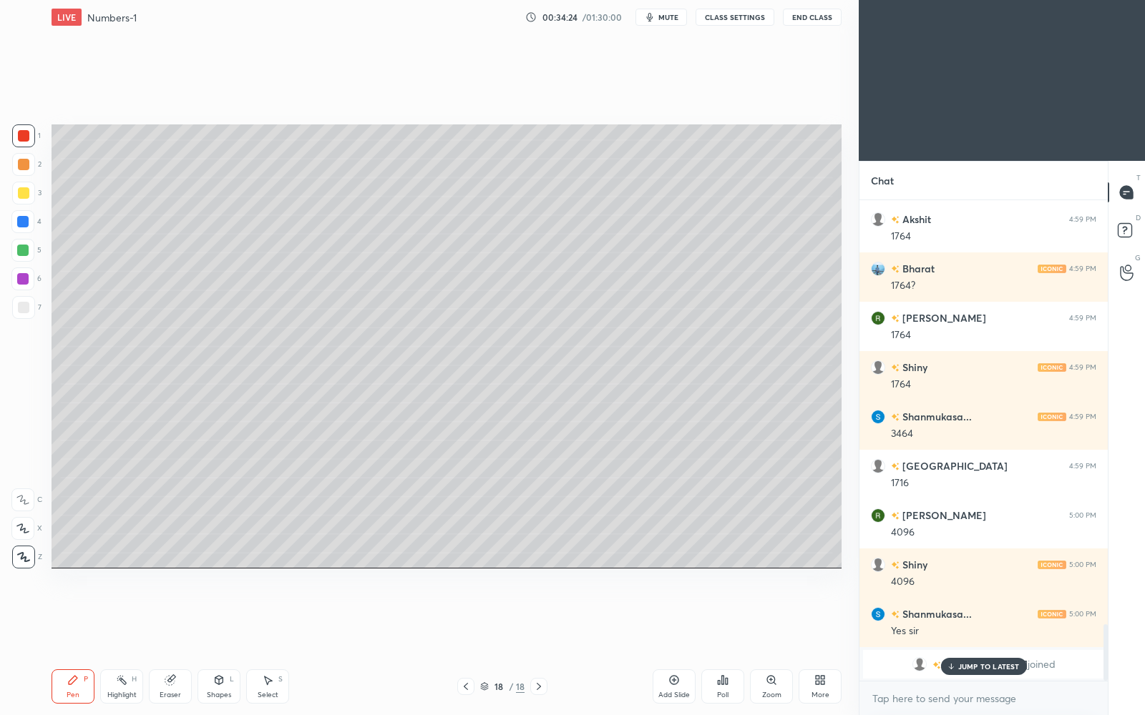
click at [1006, 617] on p "JUMP TO LATEST" at bounding box center [989, 666] width 62 height 9
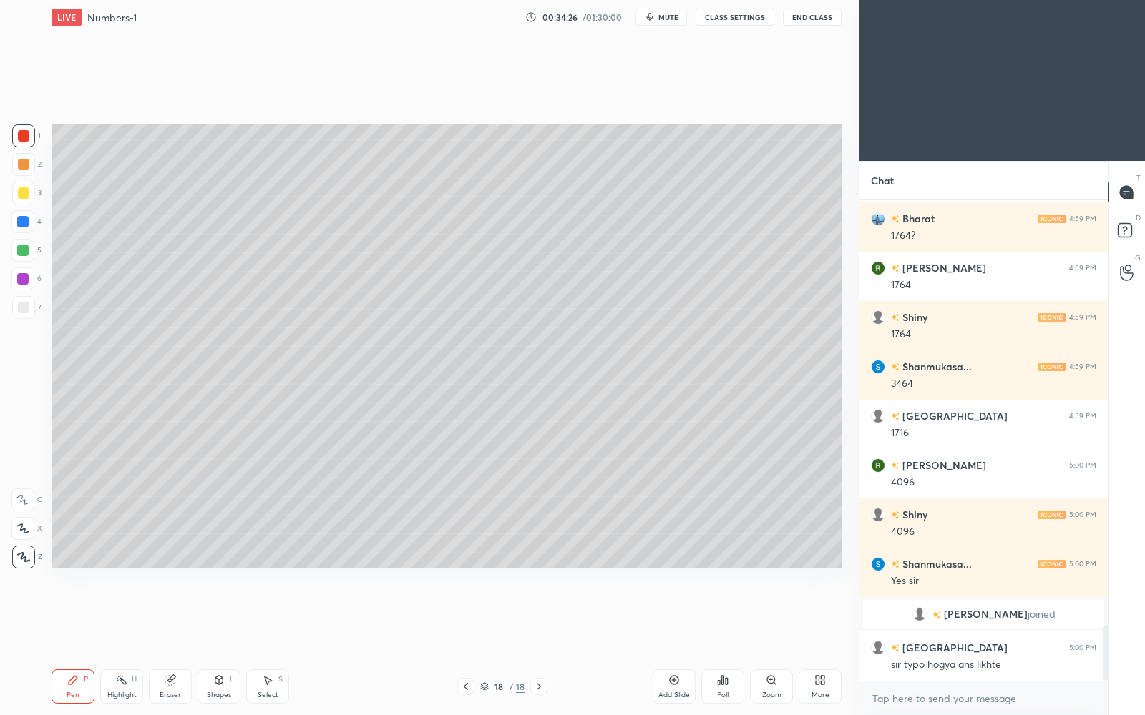
scroll to position [3711, 0]
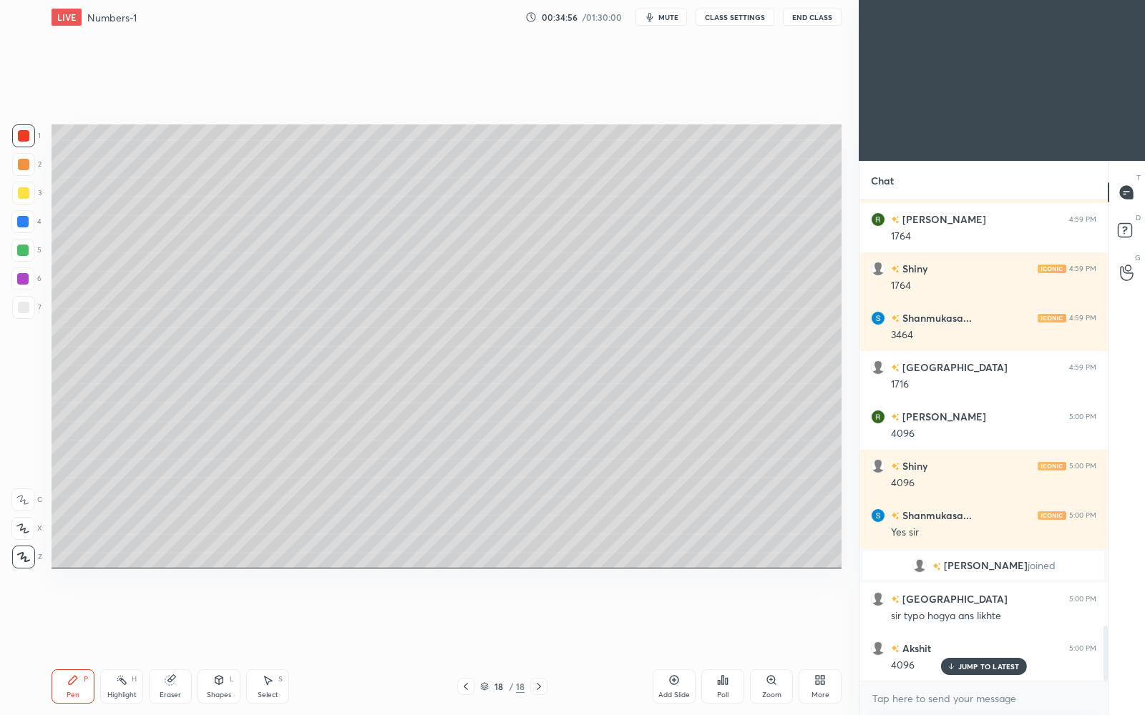
drag, startPoint x: 24, startPoint y: 305, endPoint x: 41, endPoint y: 292, distance: 21.5
click at [26, 305] on div at bounding box center [23, 307] width 11 height 11
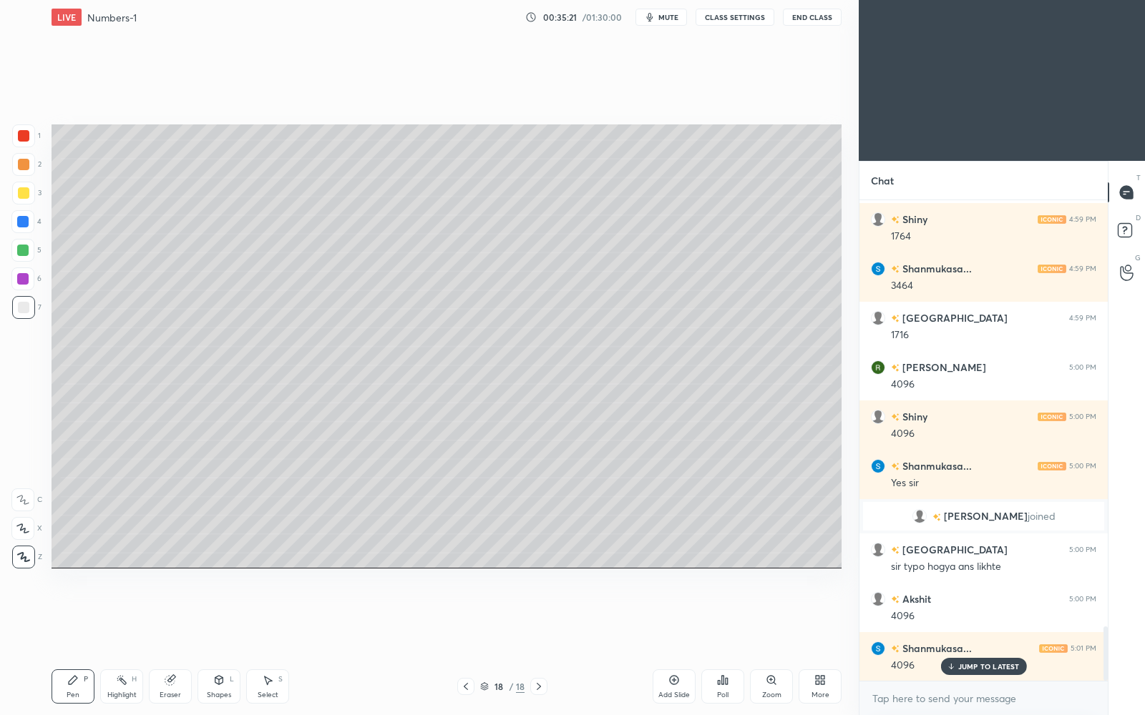
click at [991, 617] on p "JUMP TO LATEST" at bounding box center [989, 666] width 62 height 9
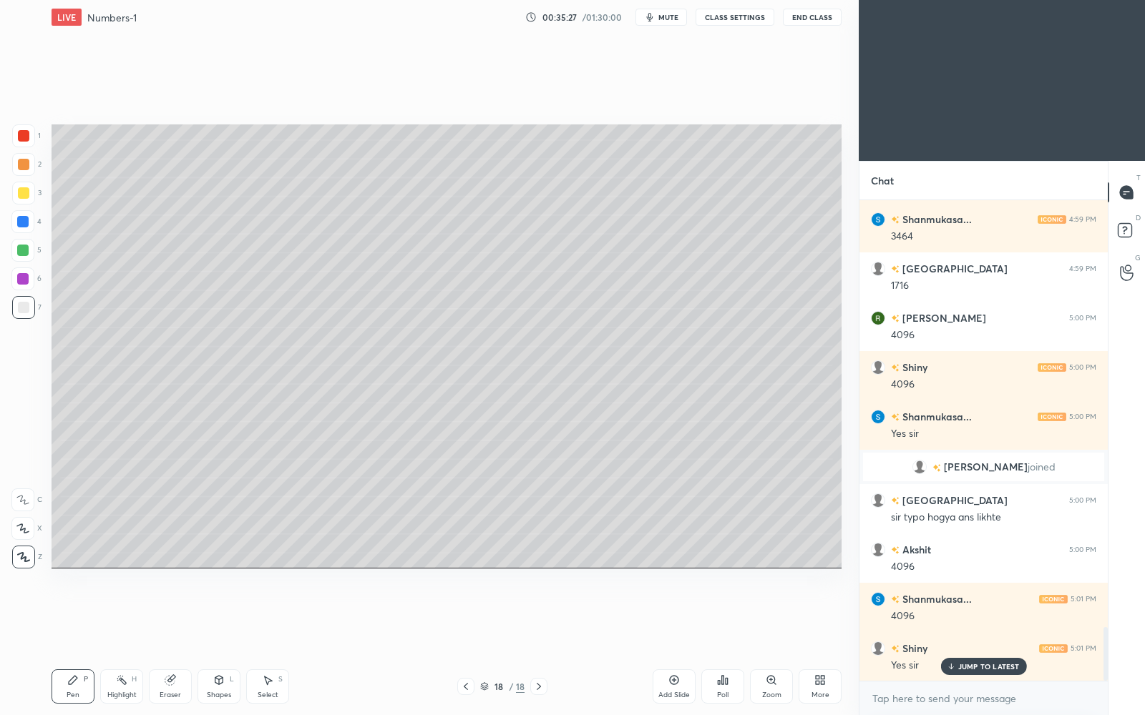
click at [991, 617] on p "JUMP TO LATEST" at bounding box center [989, 666] width 62 height 9
click at [670, 617] on icon at bounding box center [673, 680] width 11 height 11
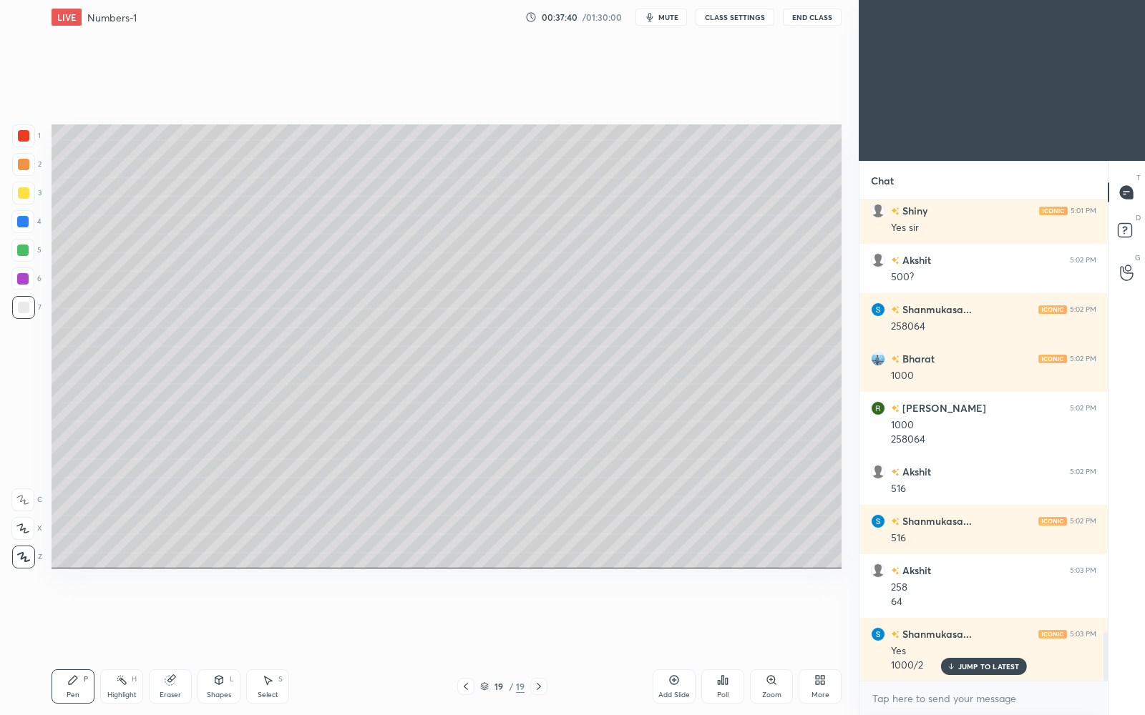
scroll to position [4297, 0]
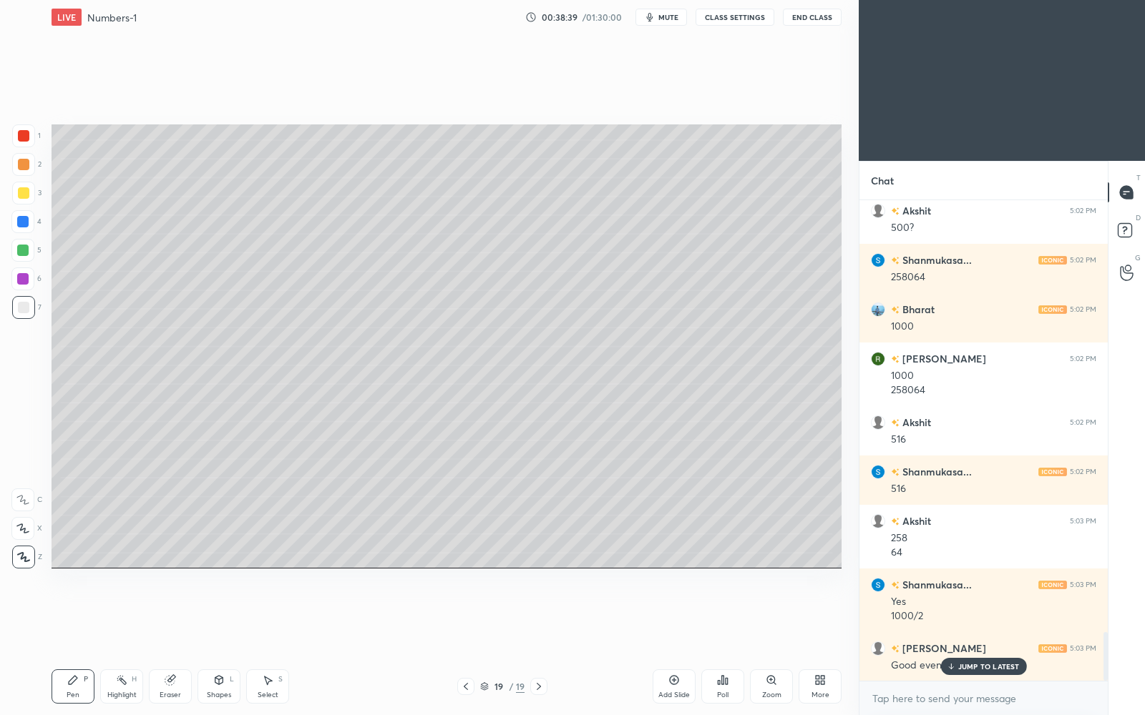
click at [746, 510] on div "Setting up your live class Poll for secs No correct answer Start poll" at bounding box center [446, 346] width 801 height 624
click at [959, 617] on p "JUMP TO LATEST" at bounding box center [989, 666] width 62 height 9
click at [672, 617] on icon at bounding box center [673, 680] width 11 height 11
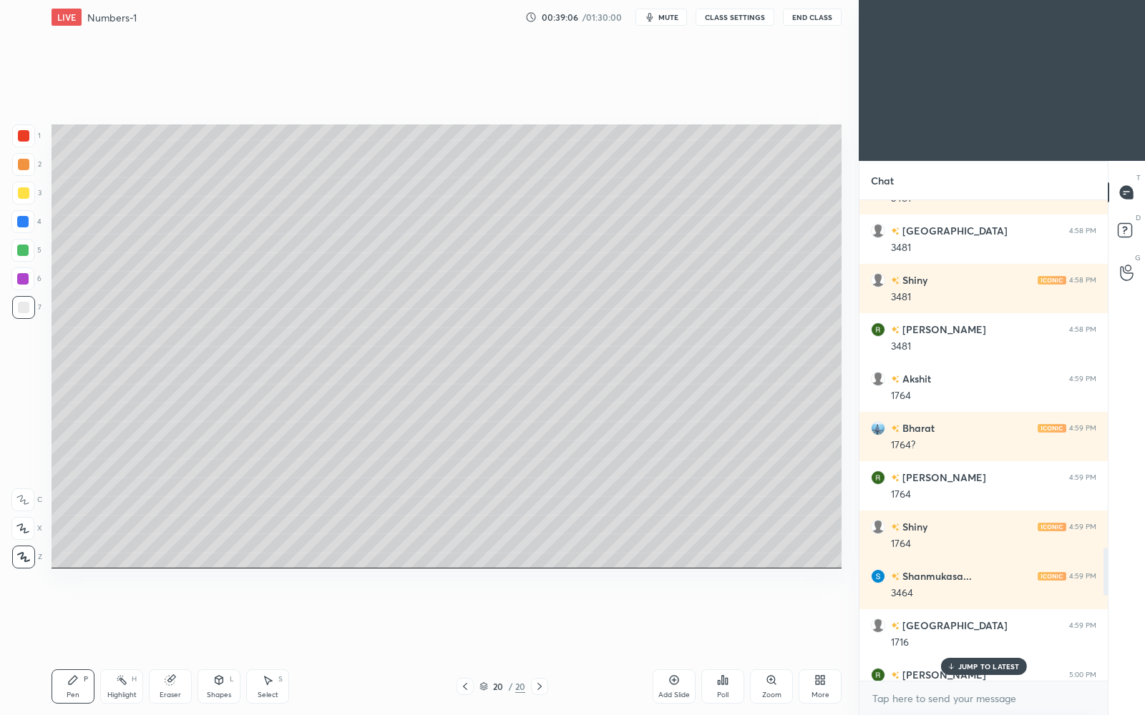
click at [973, 617] on div "JUMP TO LATEST" at bounding box center [983, 666] width 86 height 17
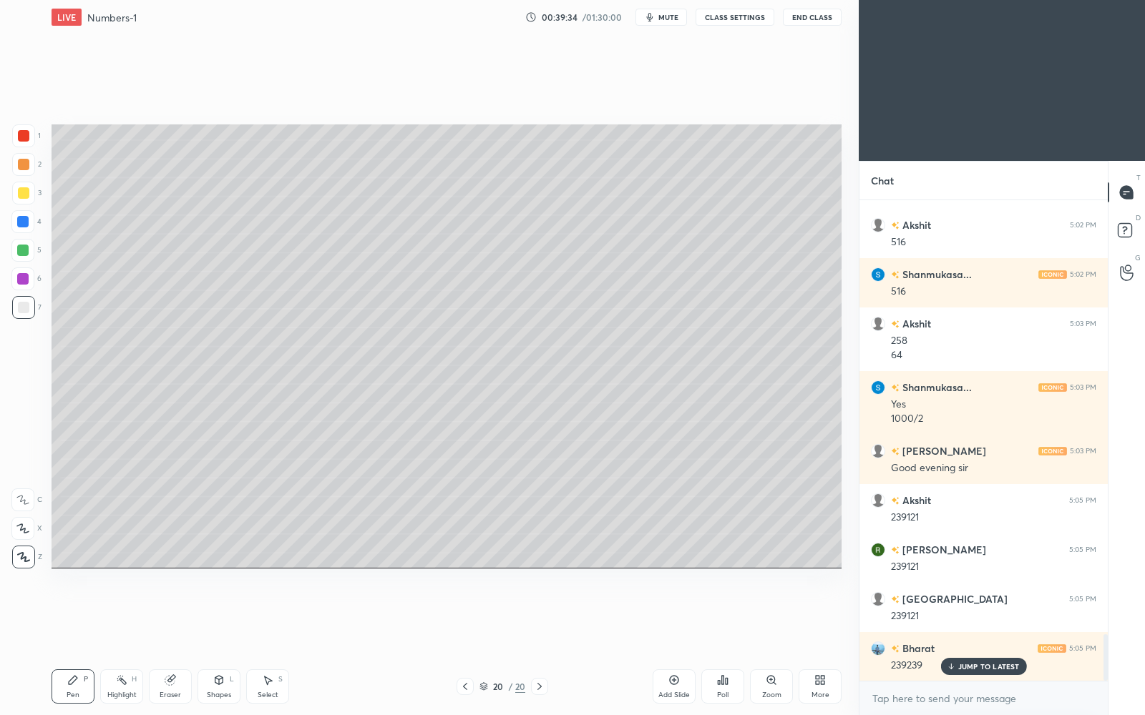
scroll to position [4544, 0]
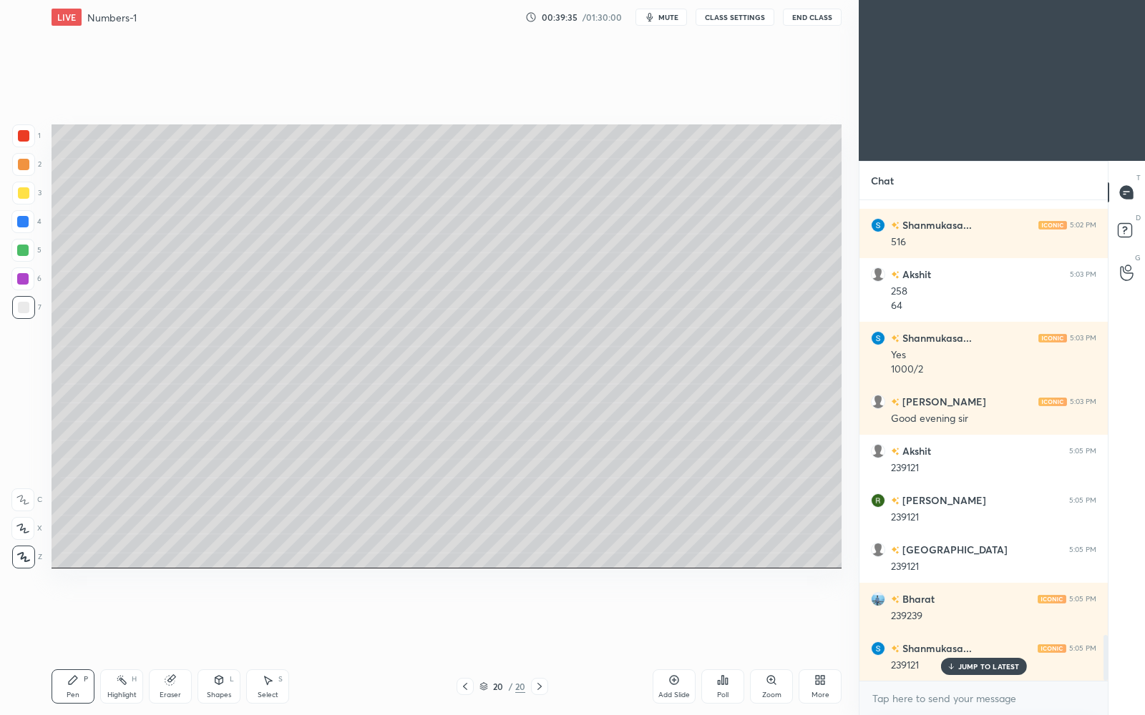
click at [980, 617] on div "Shanmukasa... 5:00 PM Yes [PERSON_NAME] joined [GEOGRAPHIC_DATA] 5:00 PM sir ty…" at bounding box center [983, 440] width 248 height 481
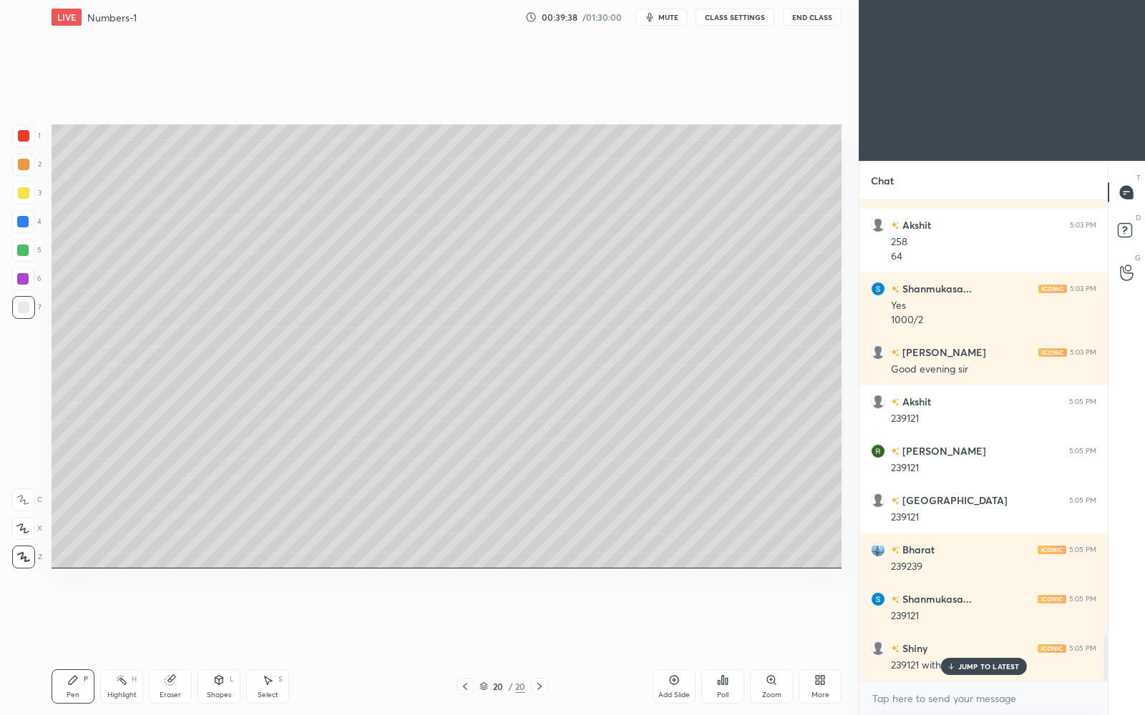
click at [980, 617] on p "JUMP TO LATEST" at bounding box center [989, 666] width 62 height 9
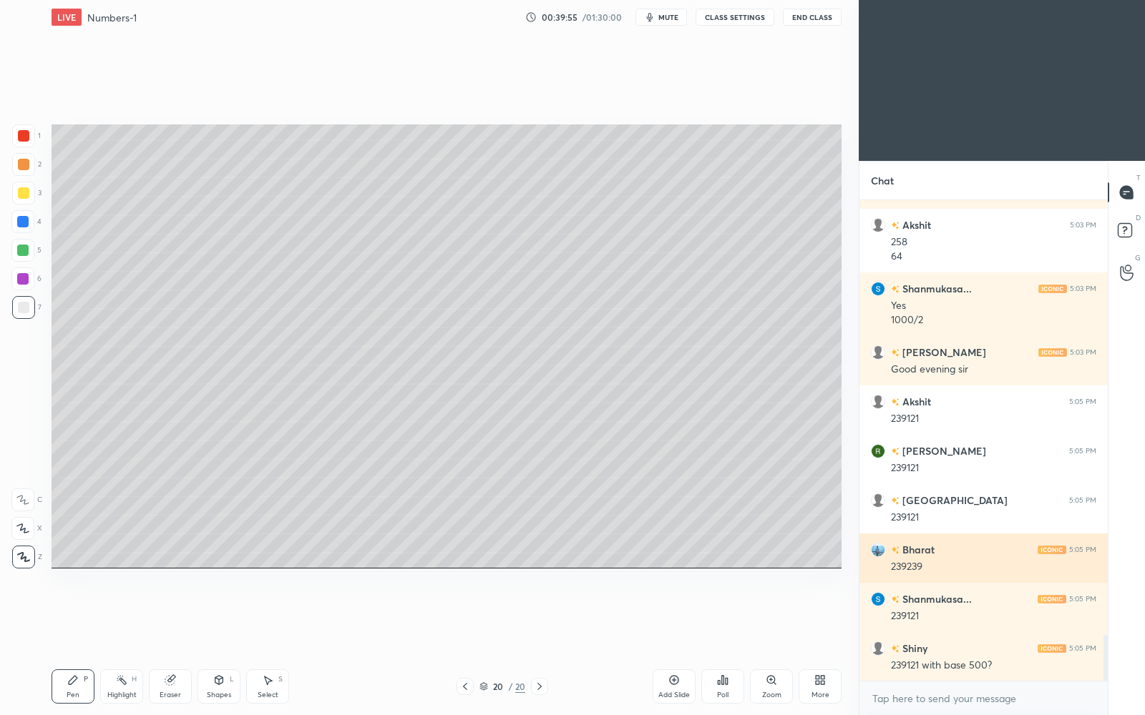
scroll to position [4643, 0]
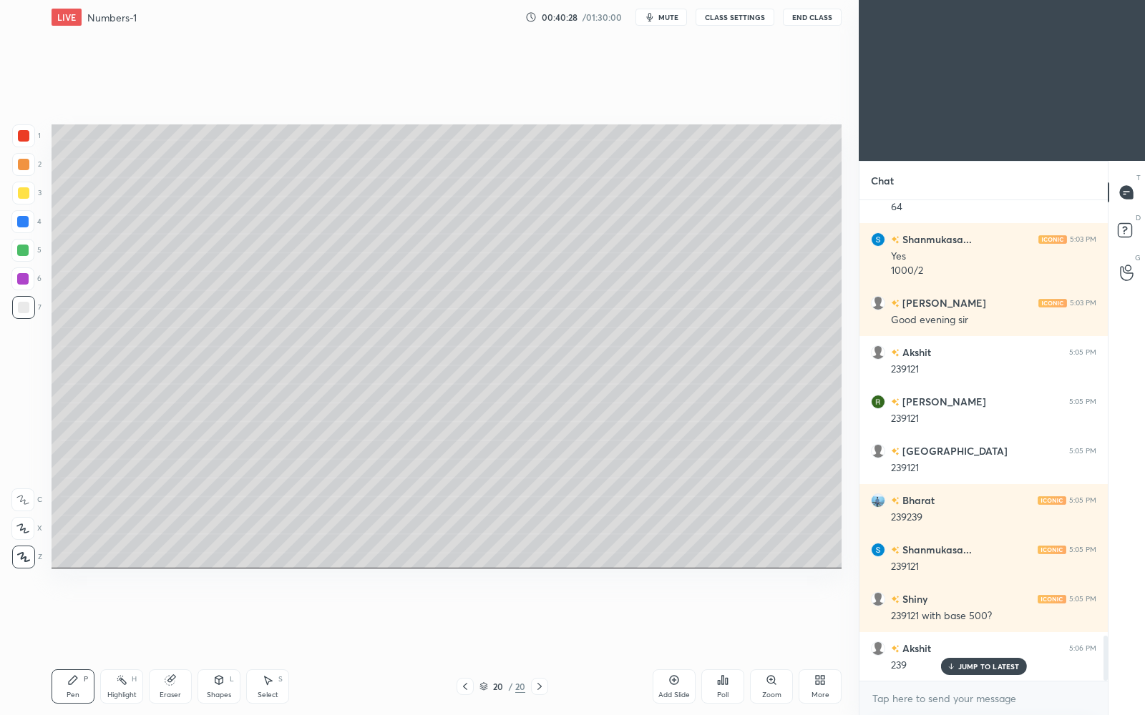
click at [986, 617] on p "JUMP TO LATEST" at bounding box center [989, 666] width 62 height 9
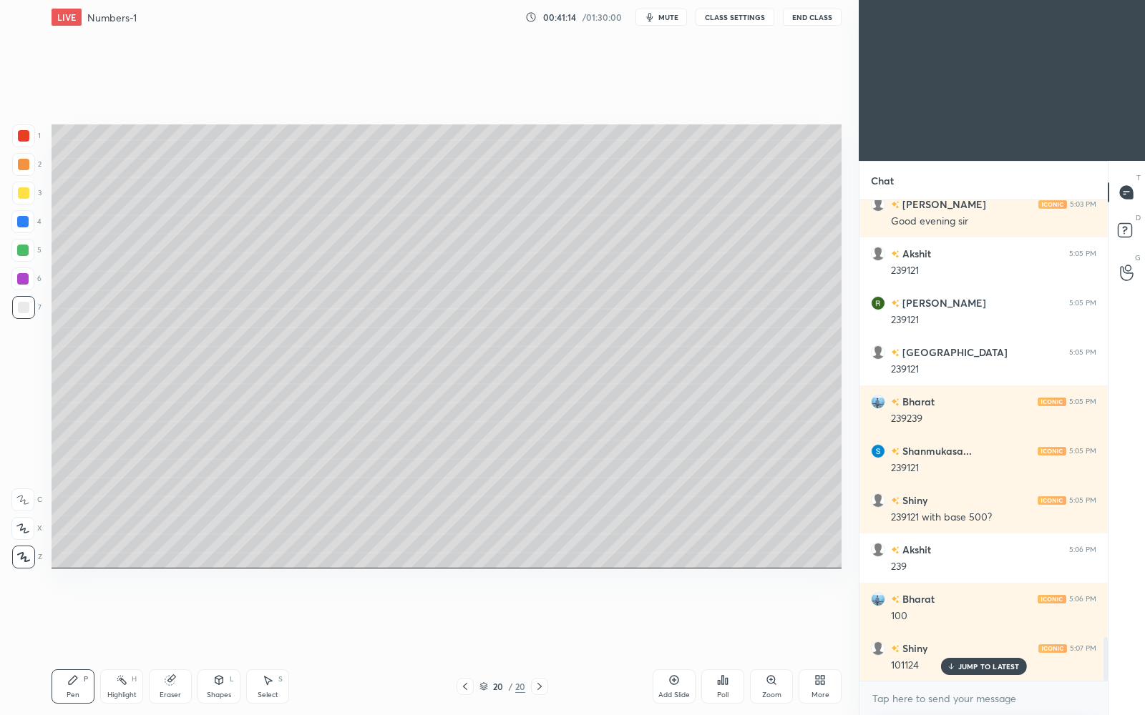
scroll to position [4791, 0]
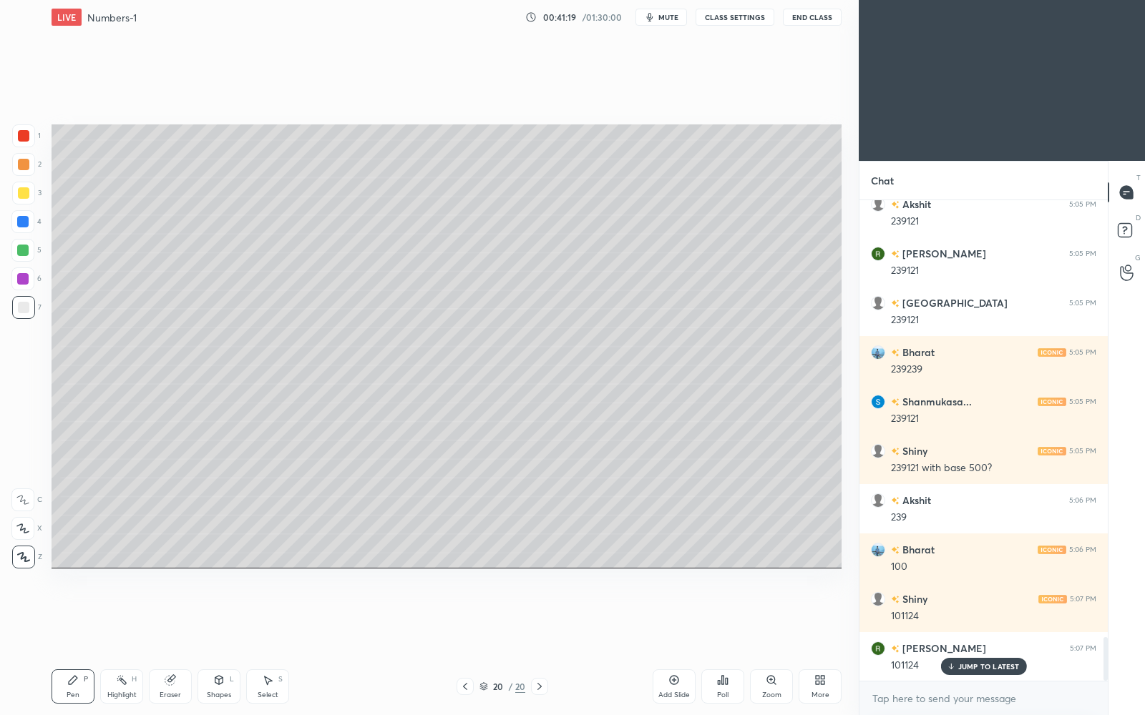
click at [997, 617] on p "JUMP TO LATEST" at bounding box center [989, 666] width 62 height 9
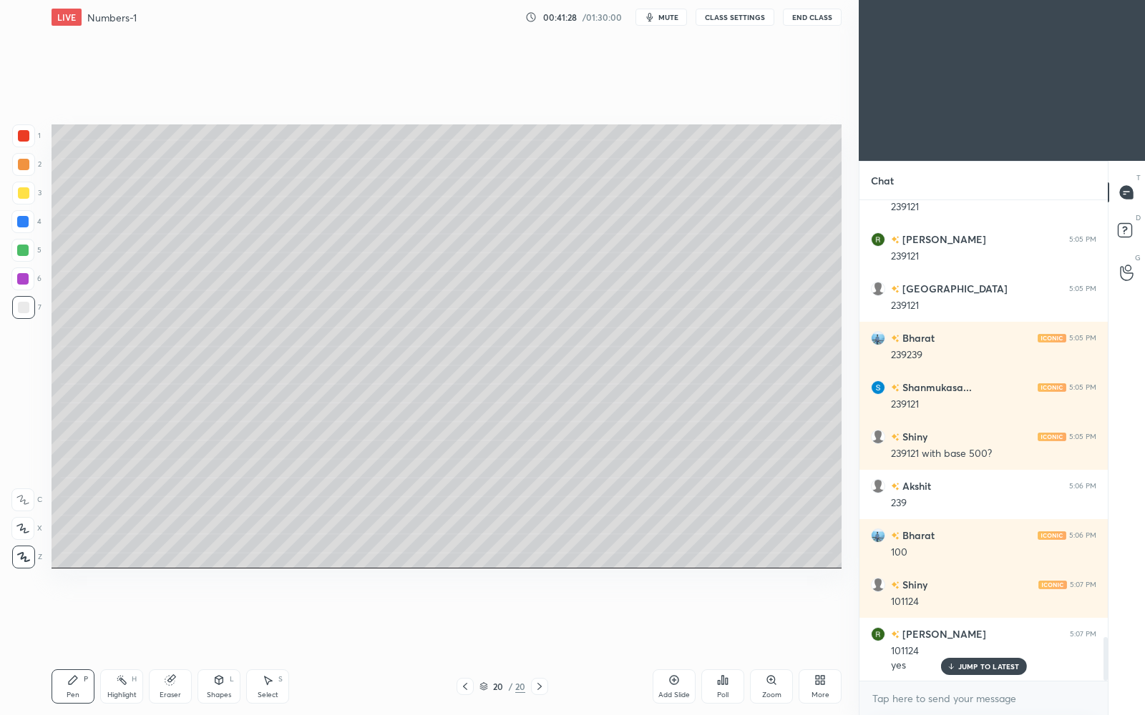
scroll to position [4904, 0]
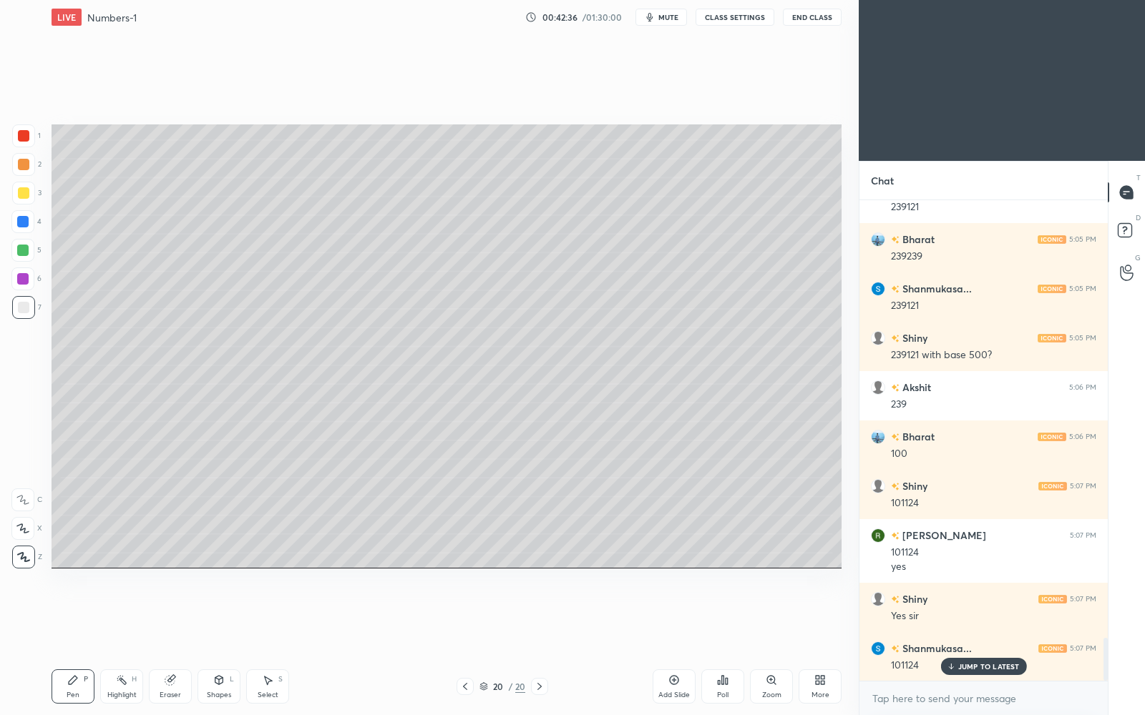
click at [964, 617] on p "JUMP TO LATEST" at bounding box center [989, 666] width 62 height 9
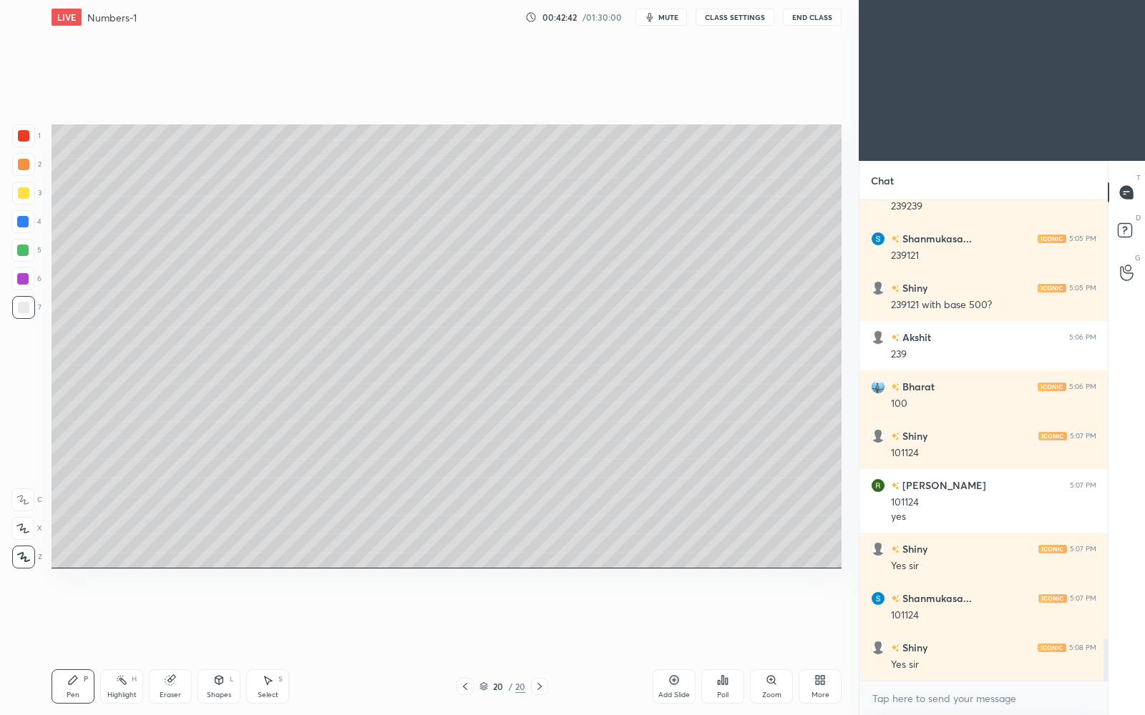
scroll to position [5003, 0]
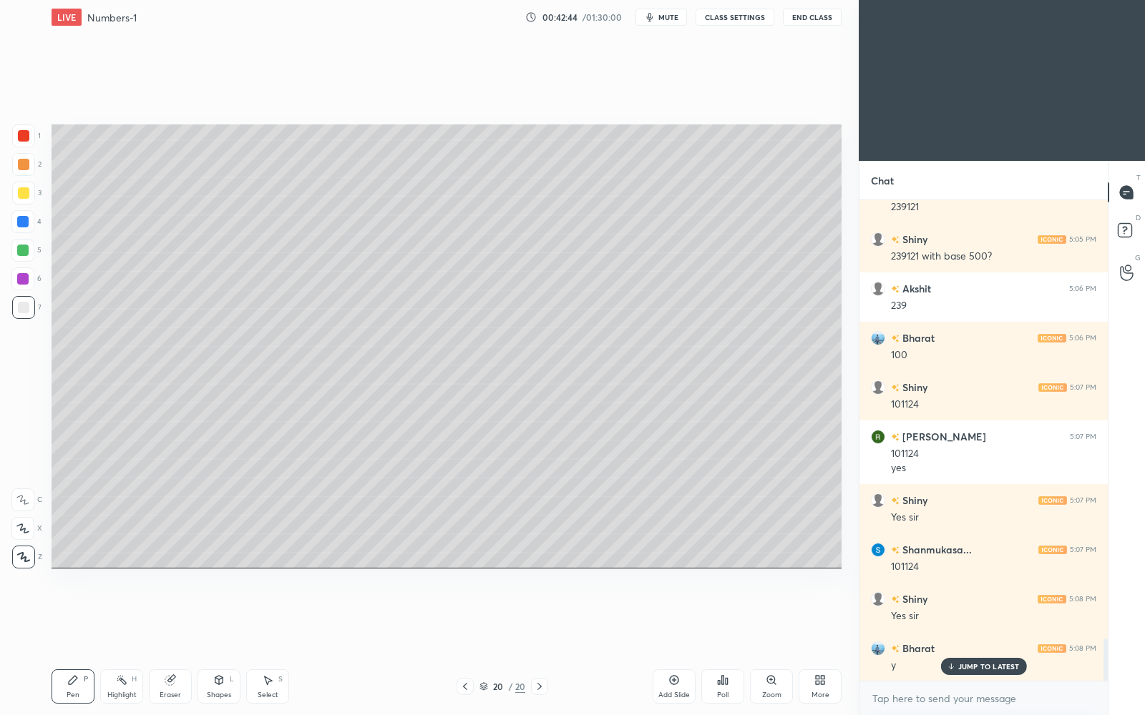
click at [968, 617] on p "JUMP TO LATEST" at bounding box center [989, 666] width 62 height 9
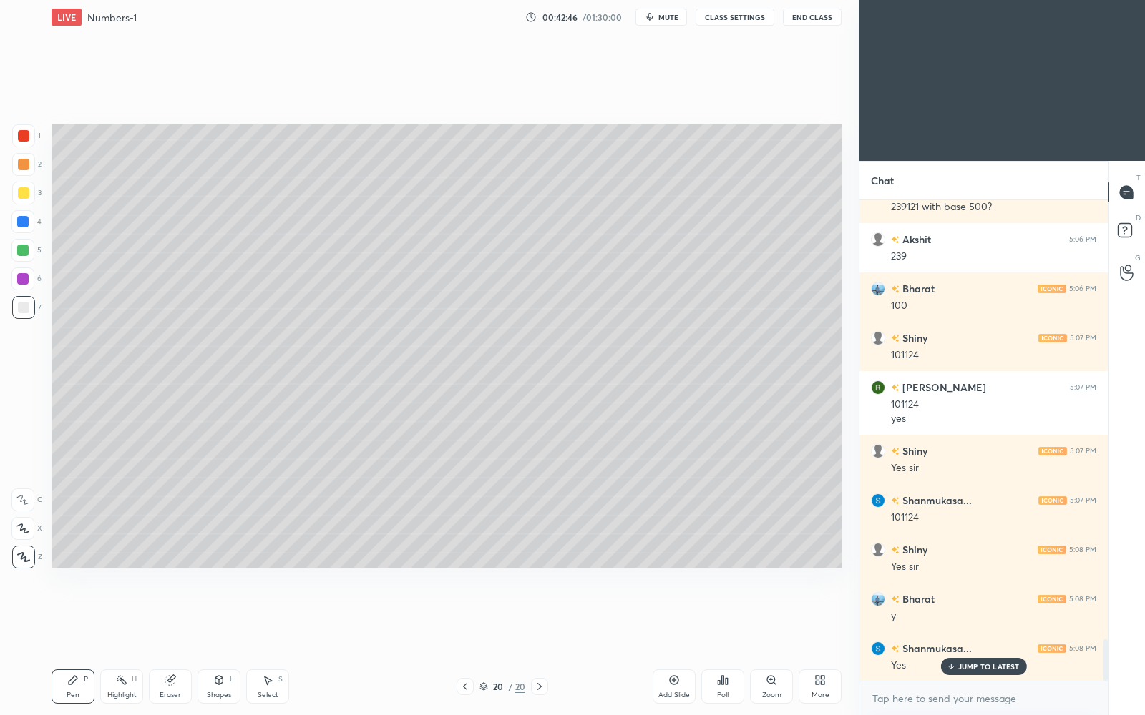
click at [968, 617] on p "JUMP TO LATEST" at bounding box center [989, 666] width 62 height 9
click at [673, 617] on icon at bounding box center [674, 680] width 9 height 9
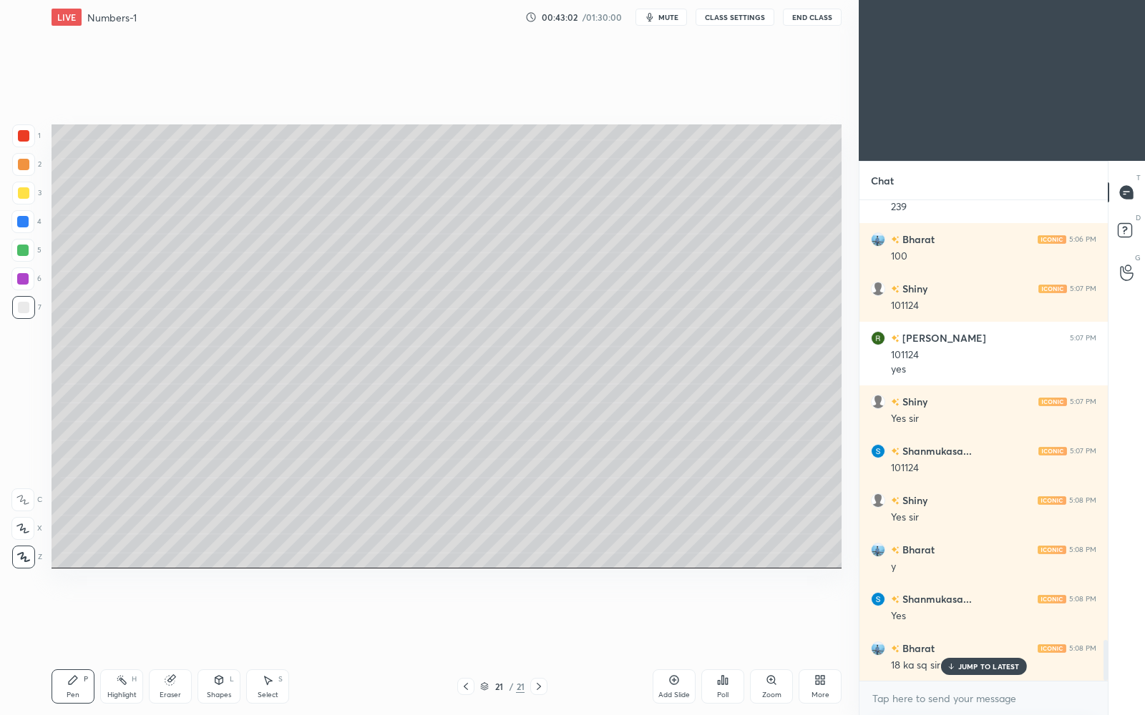
scroll to position [5151, 0]
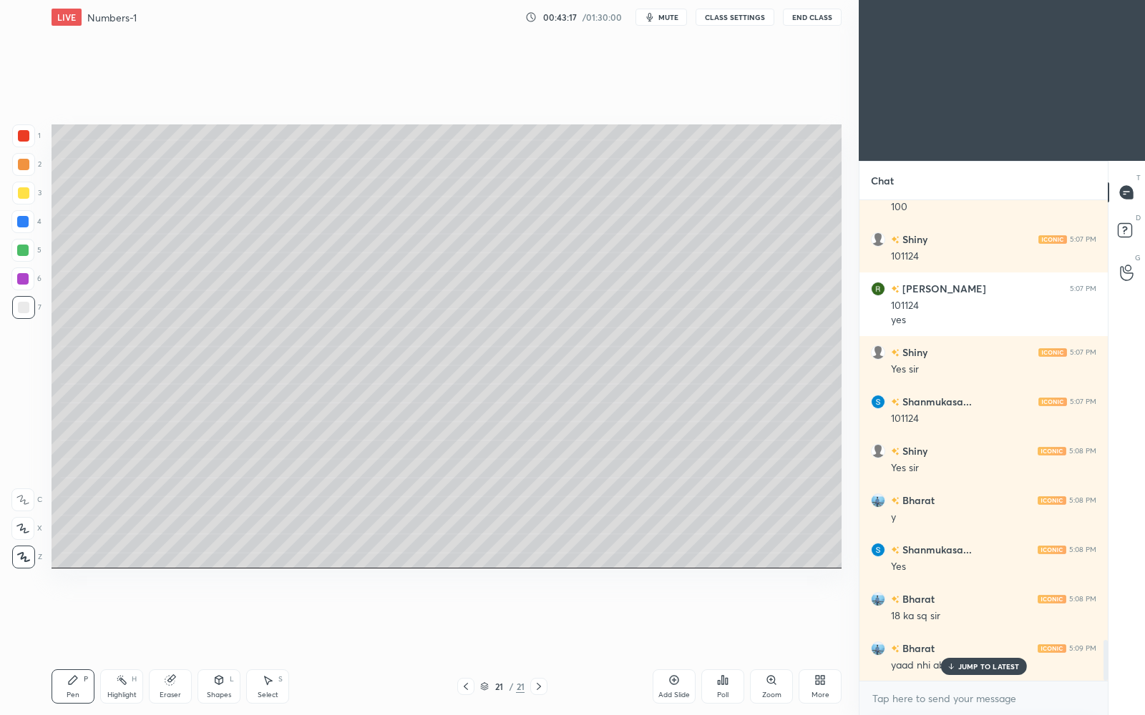
click at [998, 617] on p "JUMP TO LATEST" at bounding box center [989, 666] width 62 height 9
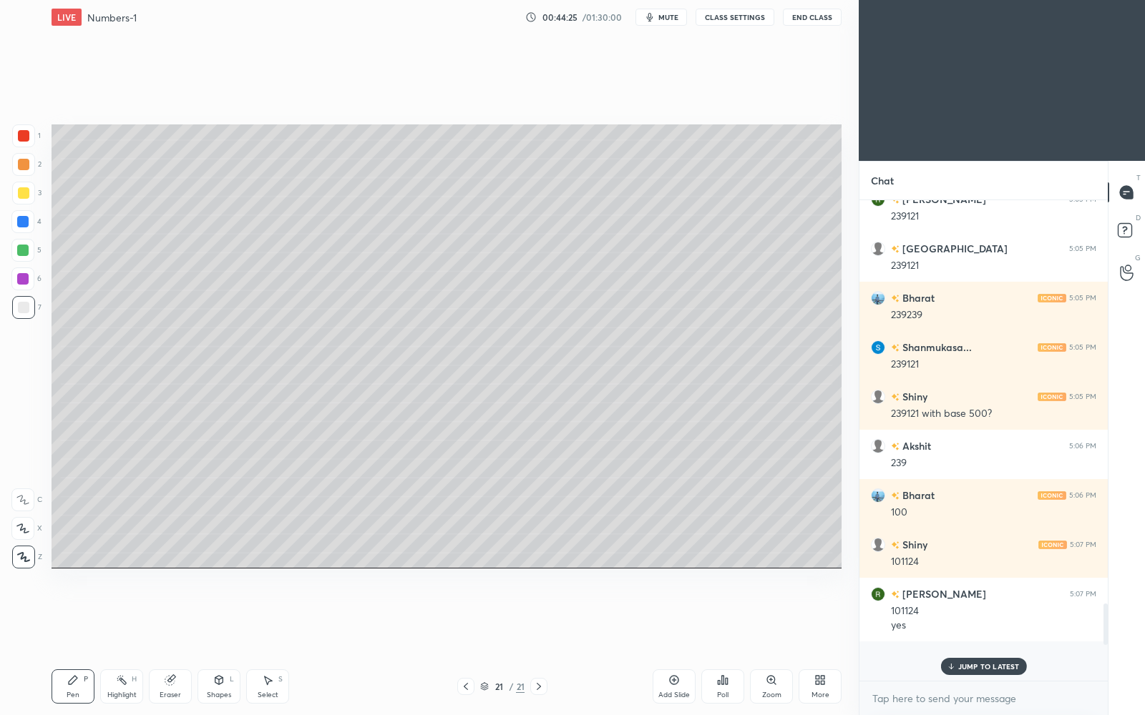
scroll to position [4615, 0]
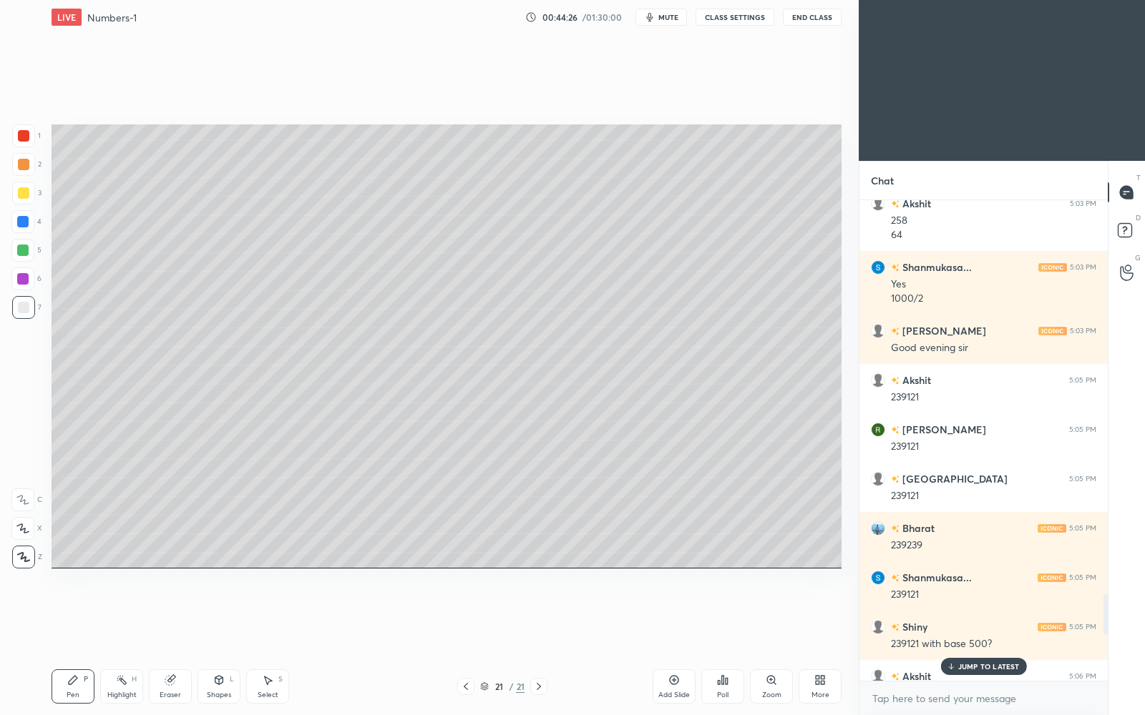
click at [974, 617] on p "JUMP TO LATEST" at bounding box center [989, 666] width 62 height 9
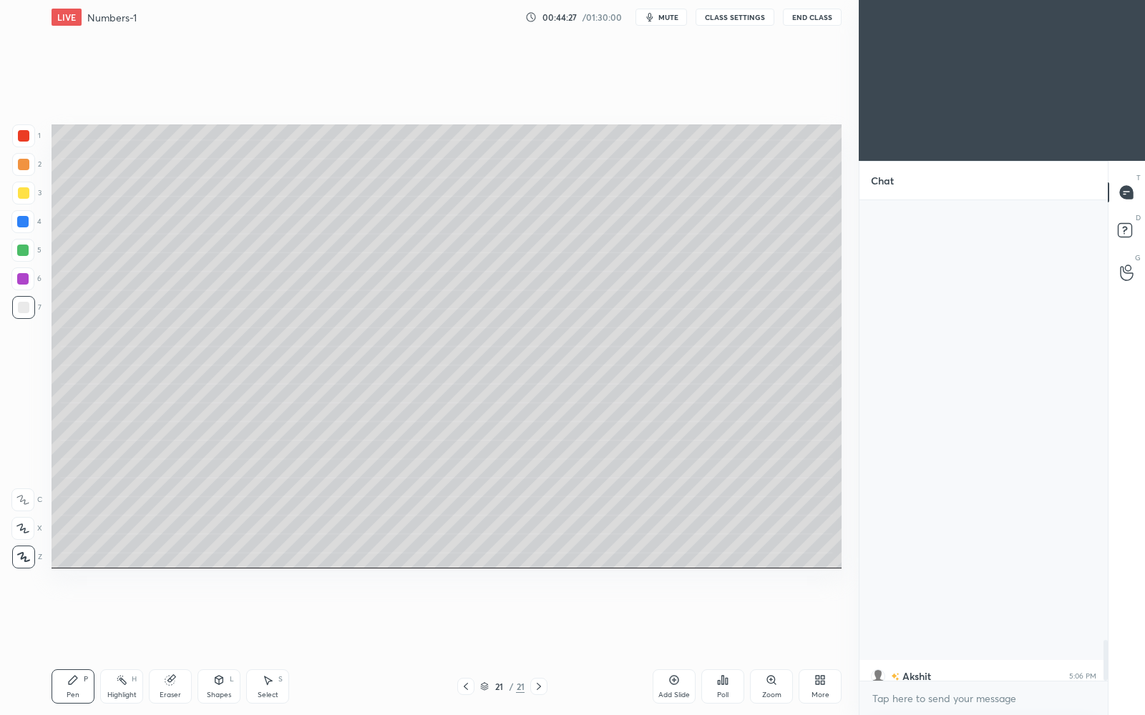
scroll to position [5151, 0]
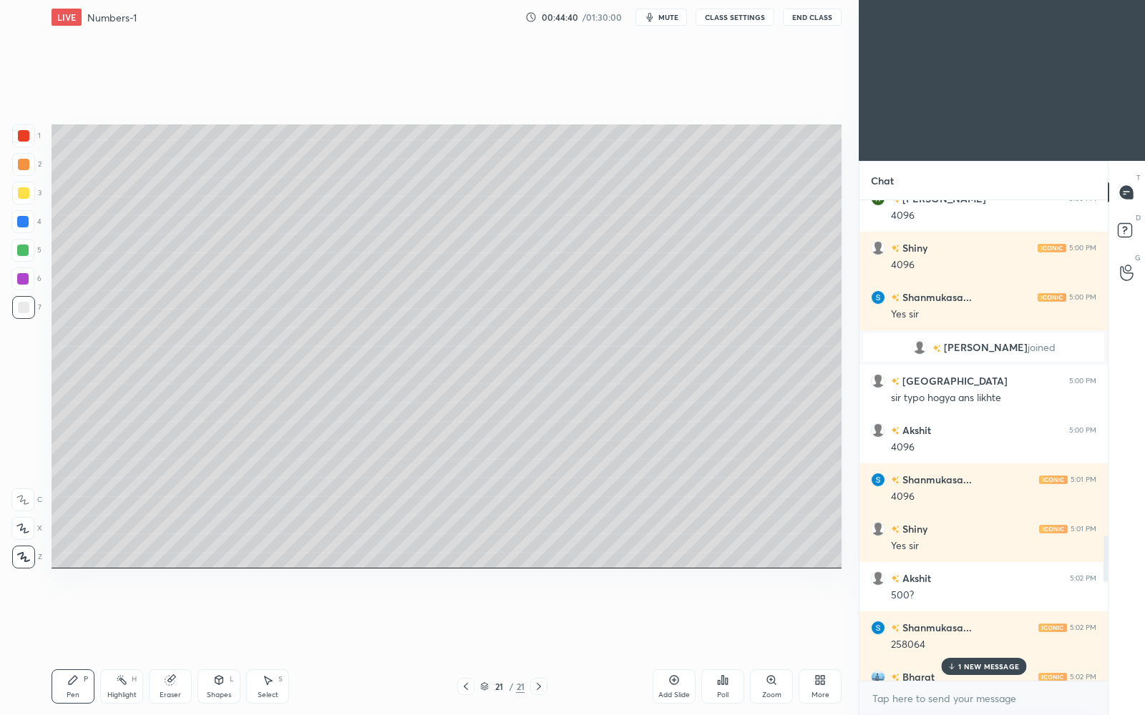
click at [964, 617] on p "1 NEW MESSAGE" at bounding box center [988, 666] width 61 height 9
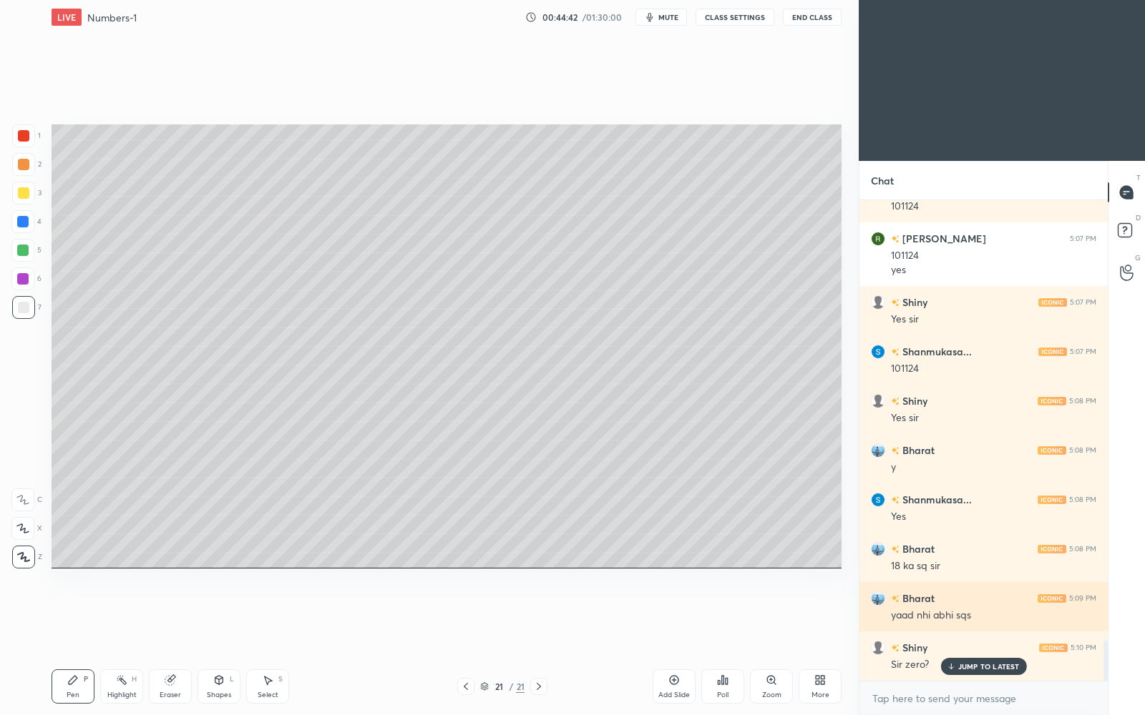
scroll to position [5249, 0]
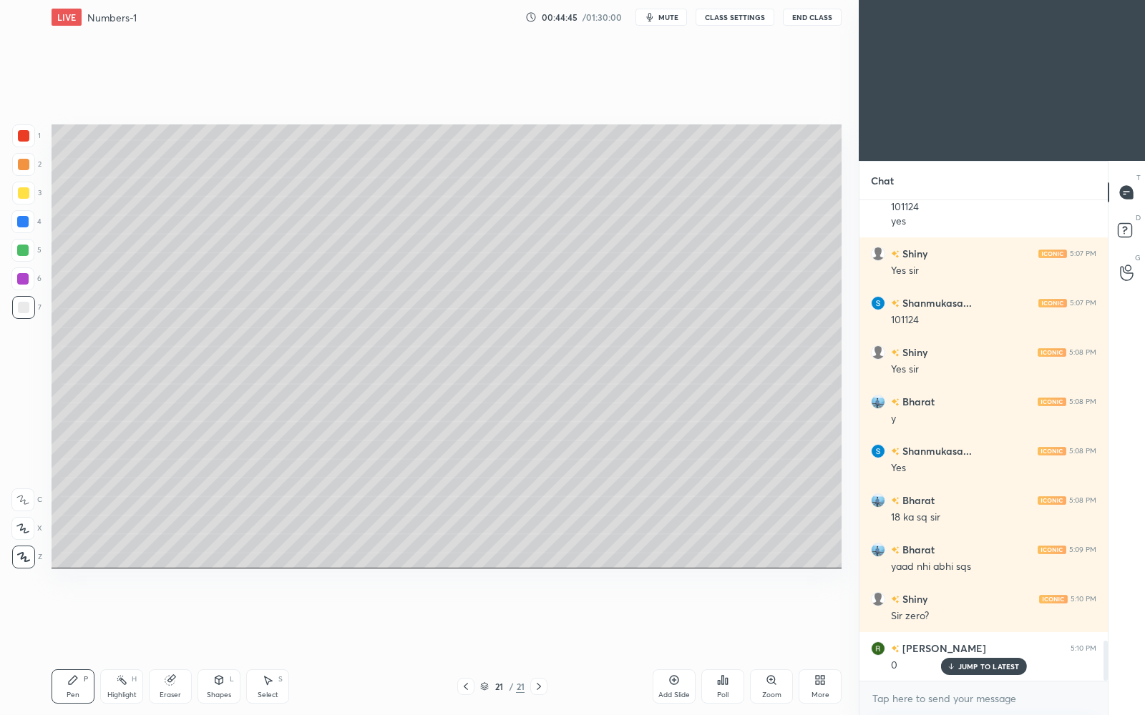
click at [969, 617] on p "JUMP TO LATEST" at bounding box center [989, 666] width 62 height 9
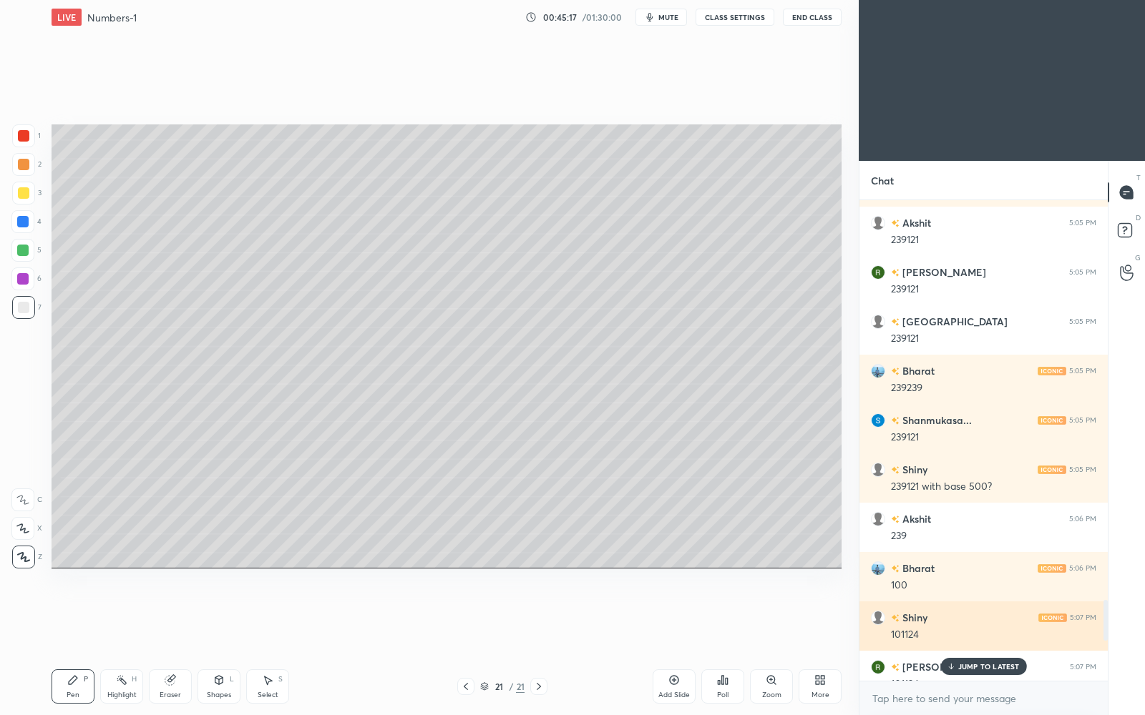
scroll to position [4765, 0]
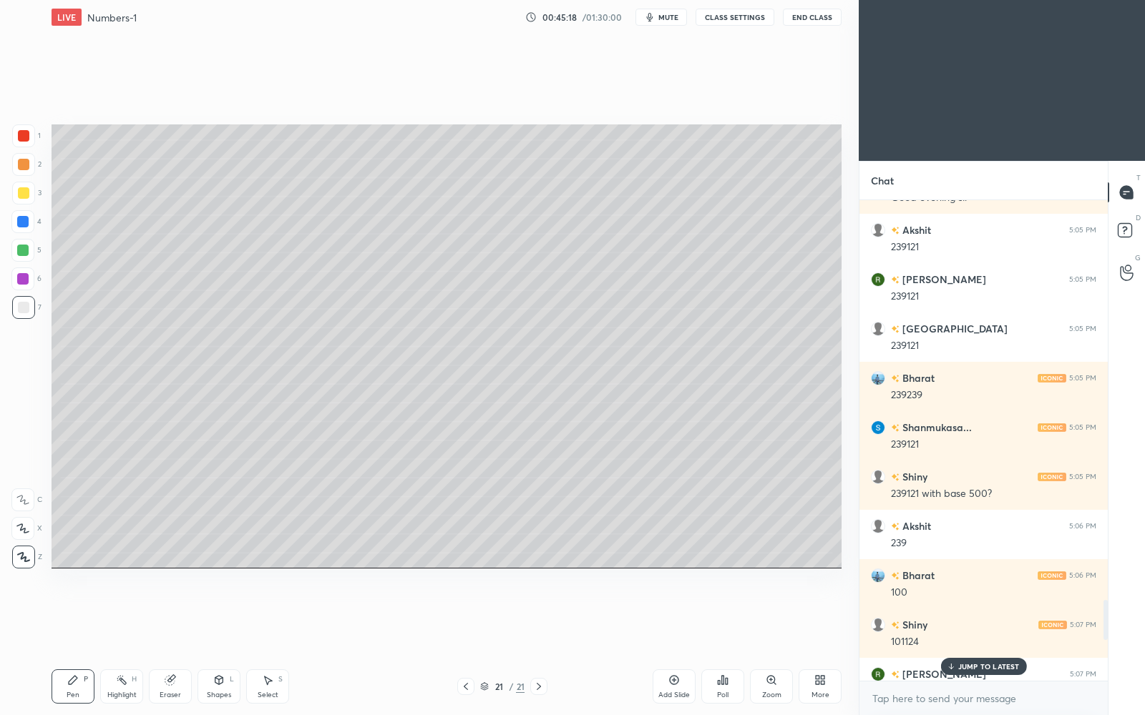
click at [995, 617] on p "JUMP TO LATEST" at bounding box center [989, 666] width 62 height 9
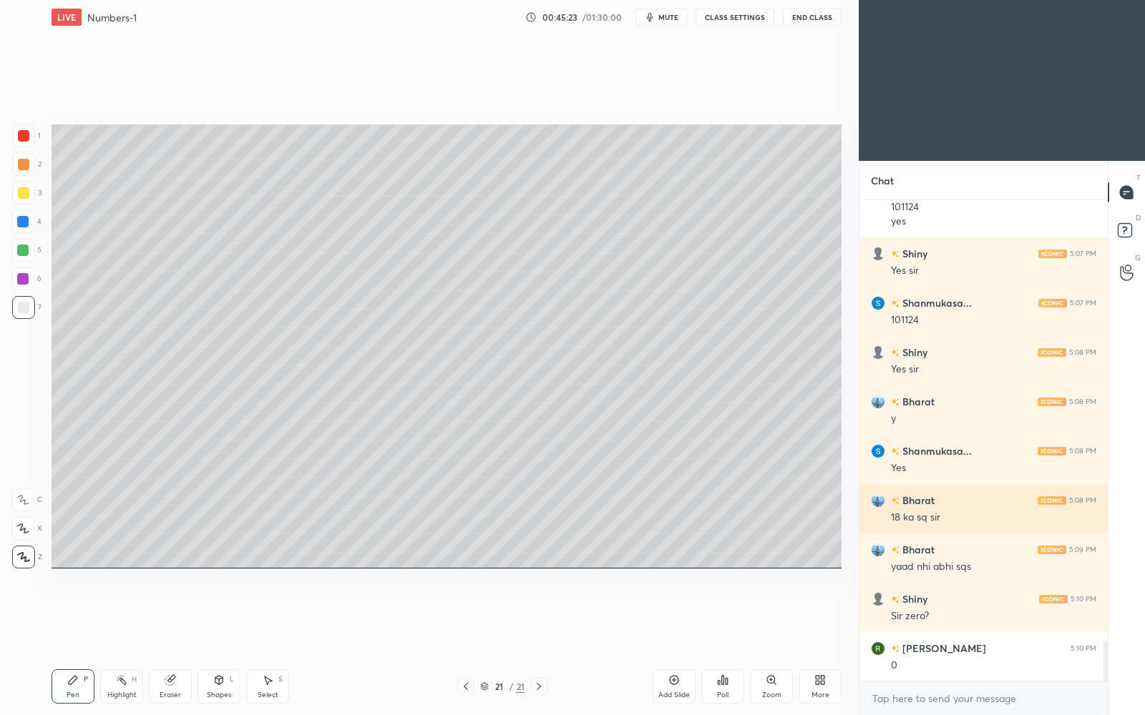
scroll to position [5299, 0]
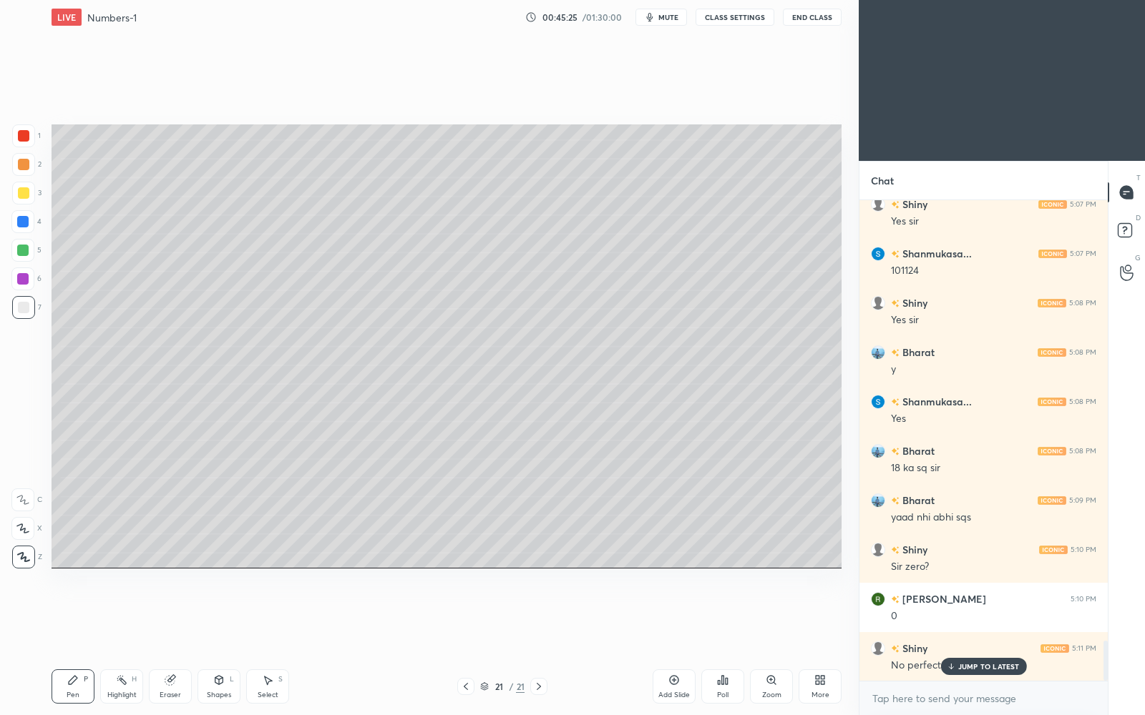
click at [971, 617] on p "JUMP TO LATEST" at bounding box center [989, 666] width 62 height 9
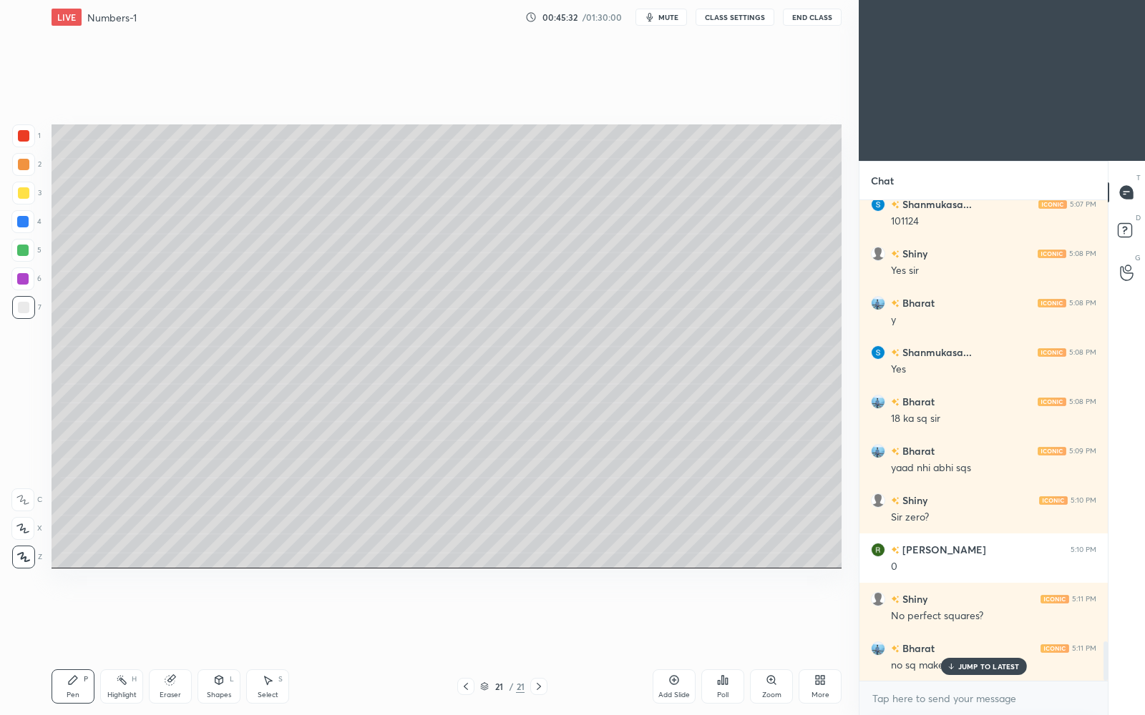
click at [967, 617] on p "JUMP TO LATEST" at bounding box center [989, 666] width 62 height 9
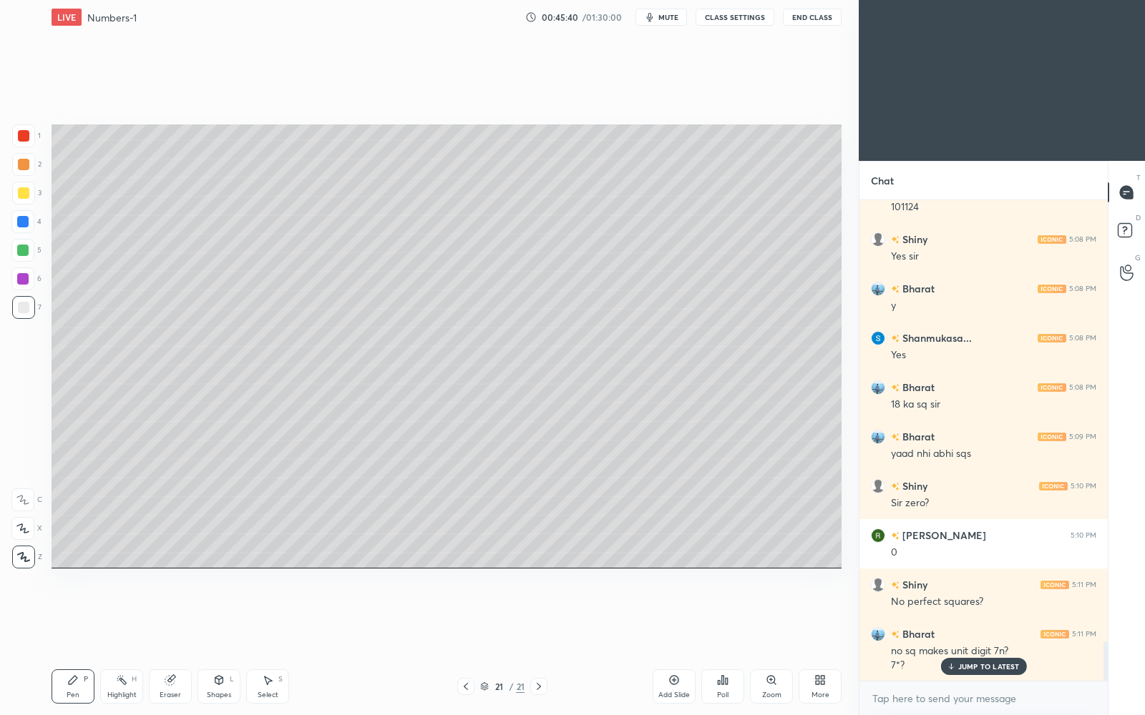
click at [978, 617] on p "JUMP TO LATEST" at bounding box center [989, 666] width 62 height 9
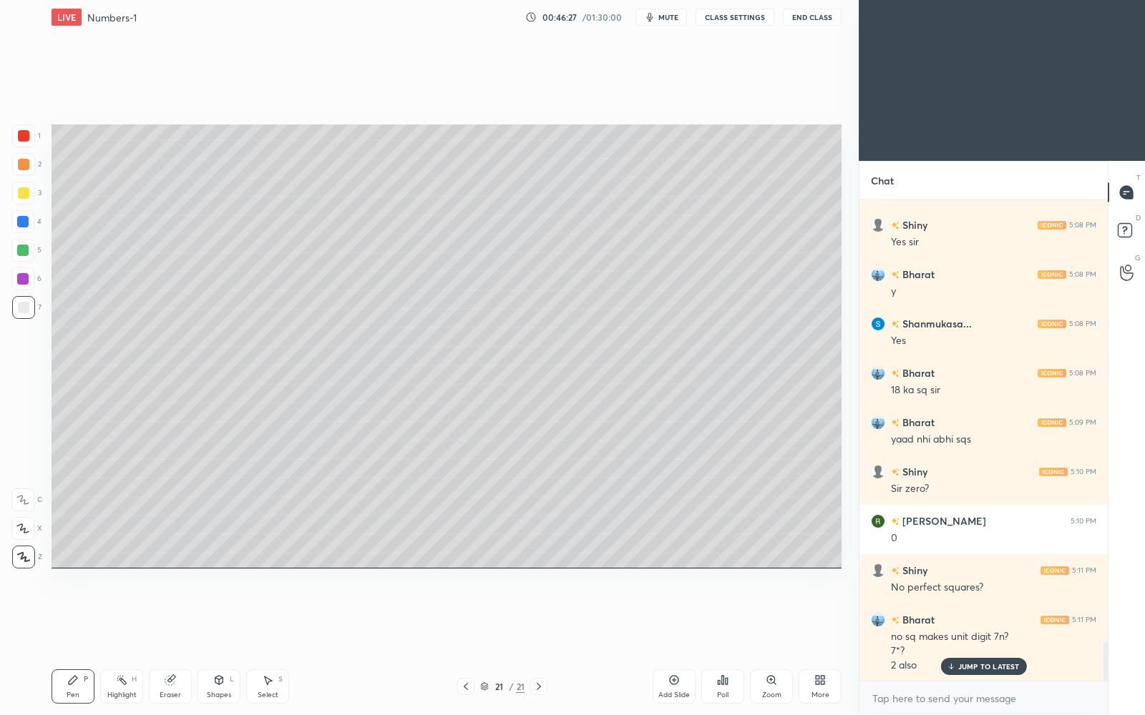
click at [976, 617] on p "JUMP TO LATEST" at bounding box center [989, 666] width 62 height 9
click at [679, 617] on icon at bounding box center [673, 680] width 11 height 11
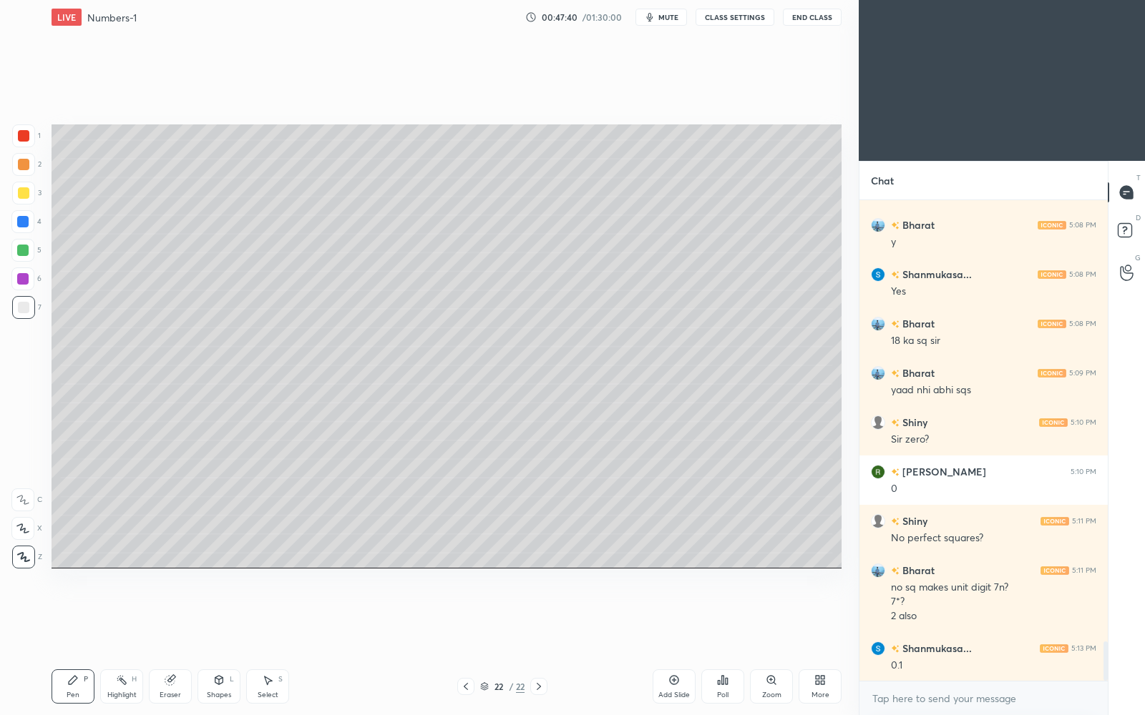
scroll to position [5476, 0]
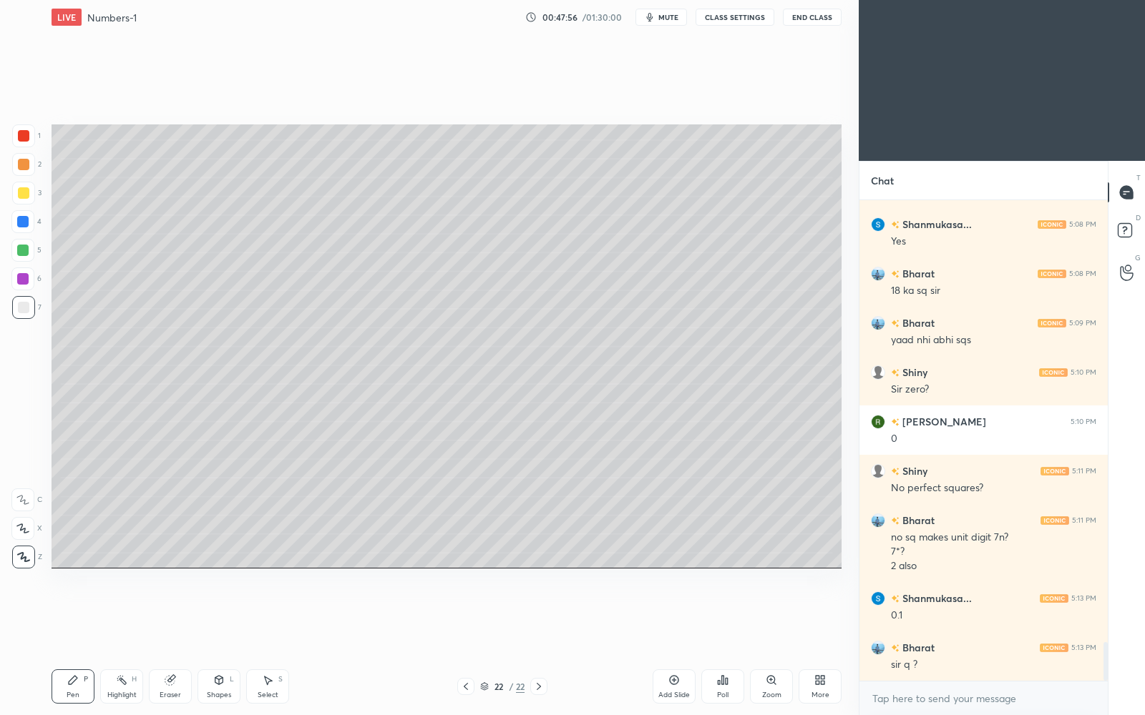
click at [179, 617] on div "Eraser" at bounding box center [170, 687] width 43 height 34
click at [22, 524] on icon at bounding box center [22, 528] width 11 height 12
click at [73, 617] on icon at bounding box center [72, 680] width 11 height 11
click at [670, 617] on icon at bounding box center [674, 680] width 9 height 9
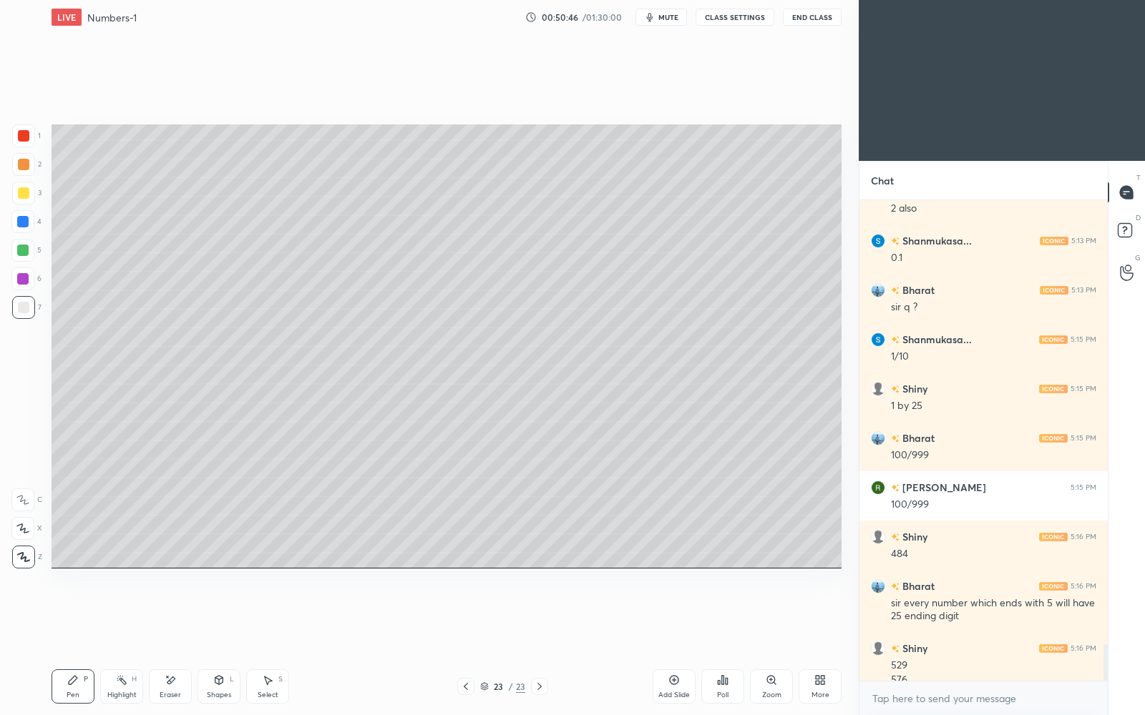
scroll to position [5848, 0]
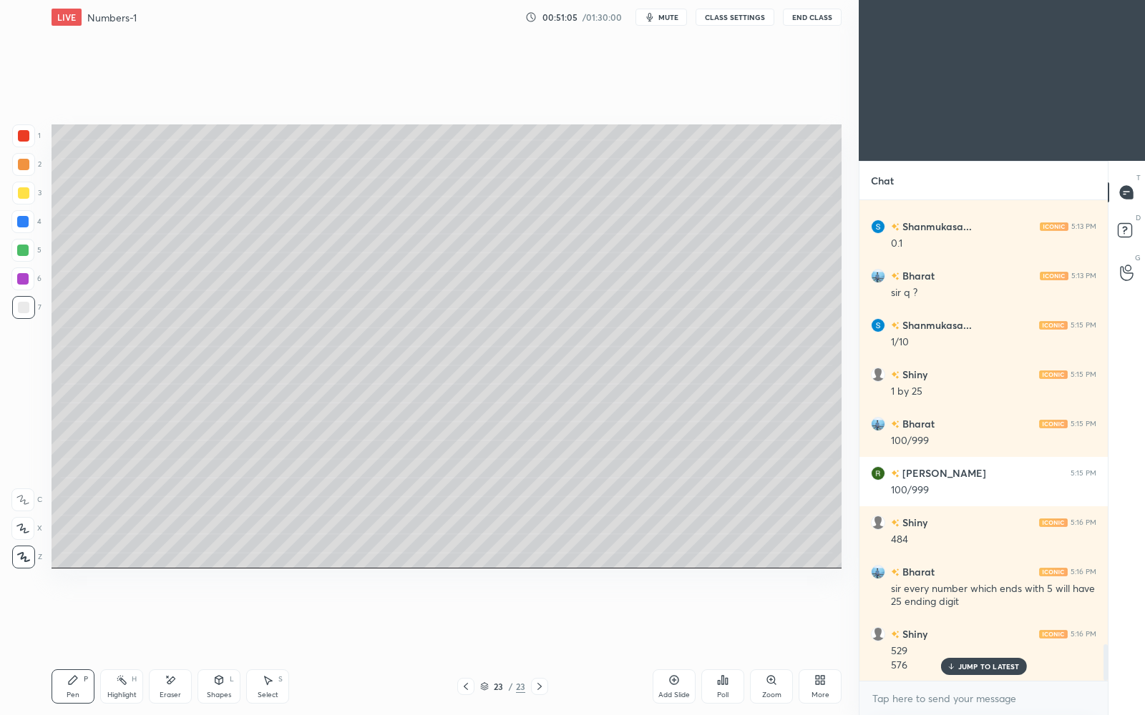
click at [270, 617] on div "Select S" at bounding box center [267, 687] width 43 height 34
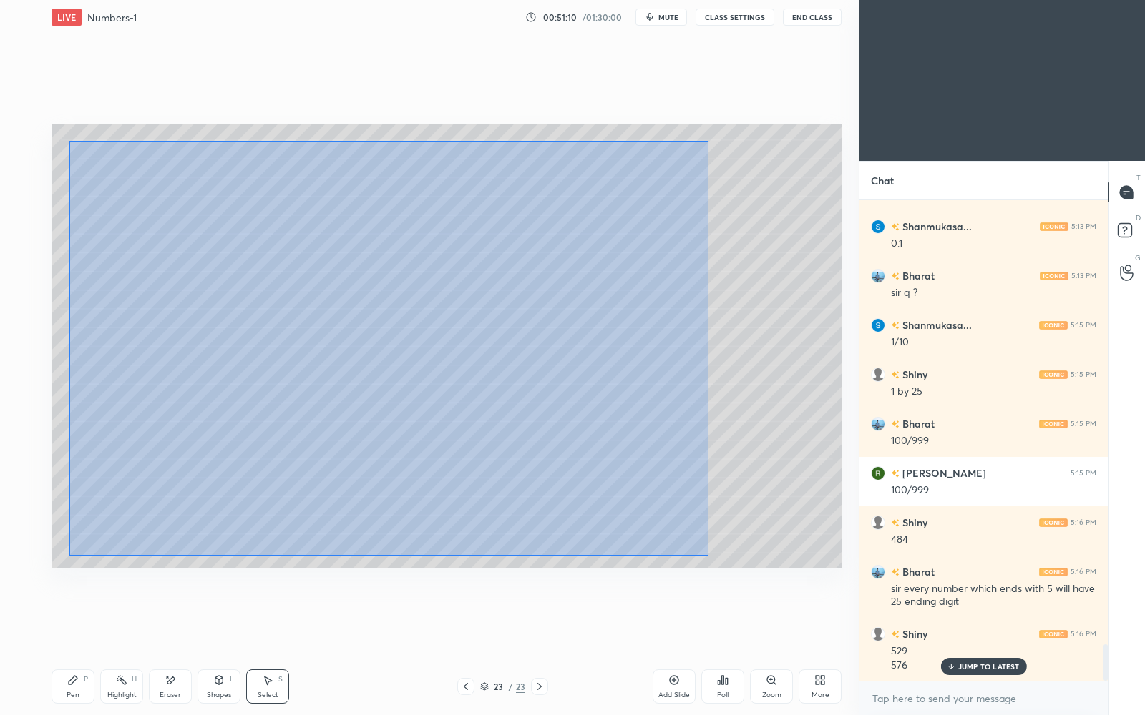
drag, startPoint x: 69, startPoint y: 141, endPoint x: 708, endPoint y: 556, distance: 762.4
click at [708, 556] on div "0 ° Undo Copy Duplicate Duplicate to new slide Delete" at bounding box center [447, 346] width 790 height 444
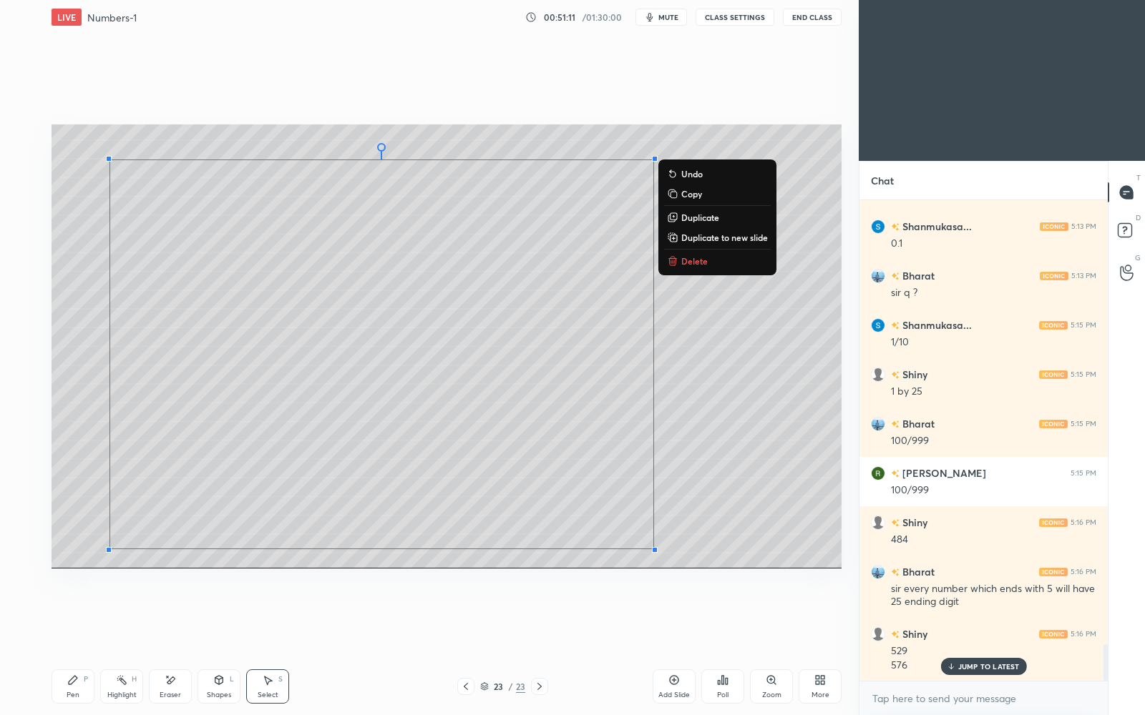
click at [739, 237] on p "Duplicate to new slide" at bounding box center [724, 237] width 87 height 11
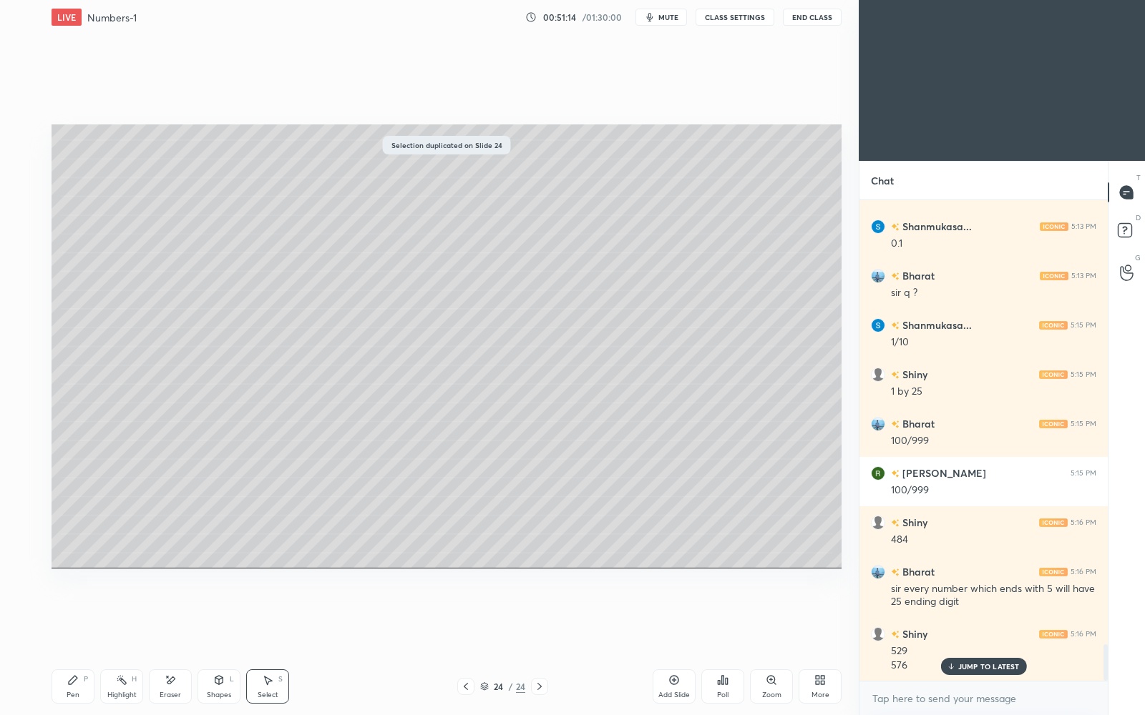
click at [544, 617] on icon at bounding box center [539, 686] width 11 height 11
click at [469, 617] on icon at bounding box center [465, 686] width 11 height 11
click at [541, 617] on icon at bounding box center [539, 686] width 11 height 11
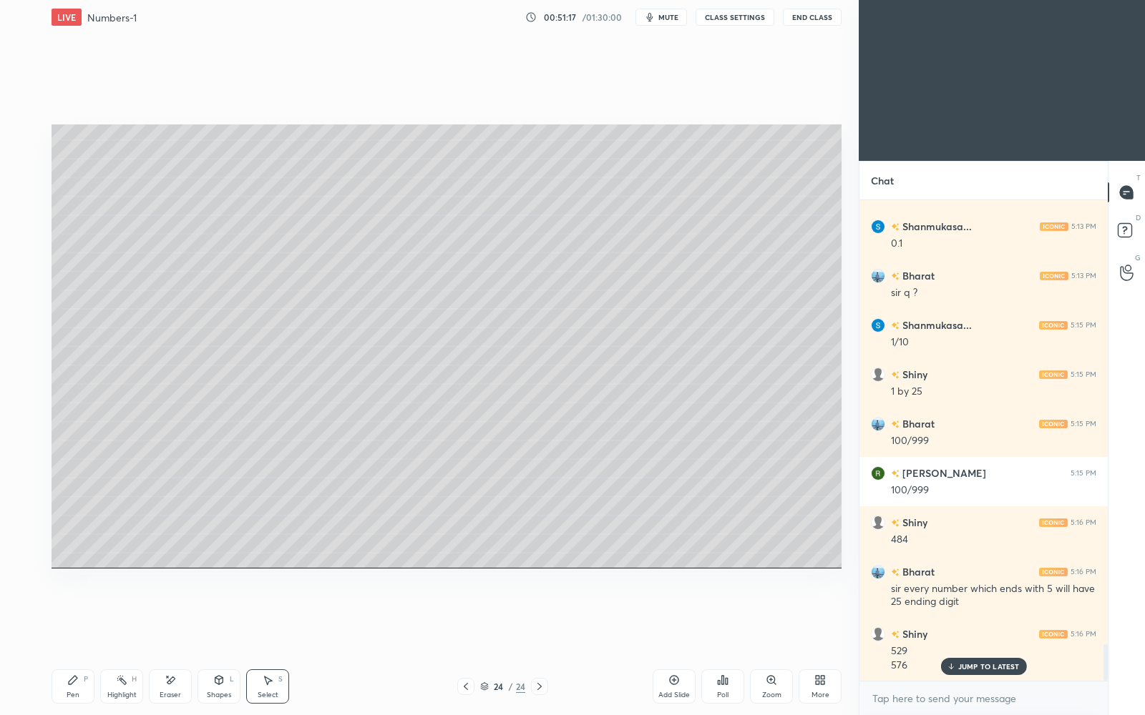
click at [541, 617] on icon at bounding box center [539, 686] width 11 height 11
click at [540, 617] on icon at bounding box center [539, 686] width 11 height 11
click at [469, 617] on icon at bounding box center [465, 686] width 11 height 11
click at [72, 617] on icon at bounding box center [73, 680] width 9 height 9
drag, startPoint x: 25, startPoint y: 251, endPoint x: 34, endPoint y: 250, distance: 9.3
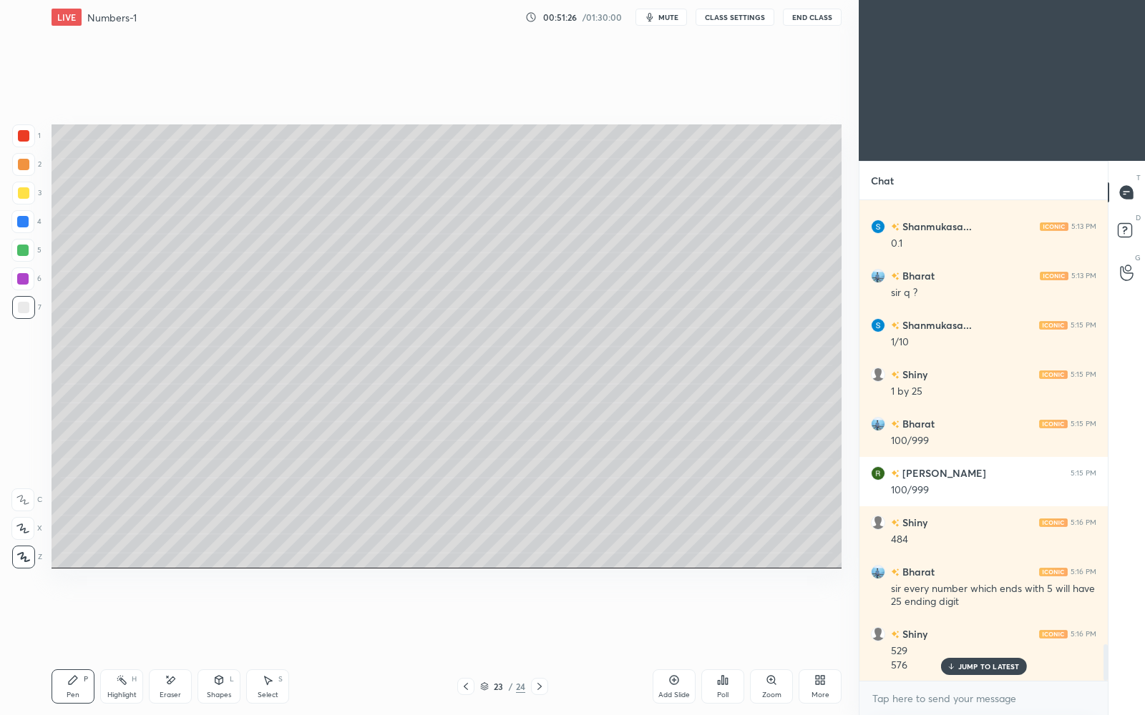
click at [25, 253] on div at bounding box center [22, 250] width 11 height 11
click at [1006, 617] on div "JUMP TO LATEST" at bounding box center [983, 666] width 86 height 17
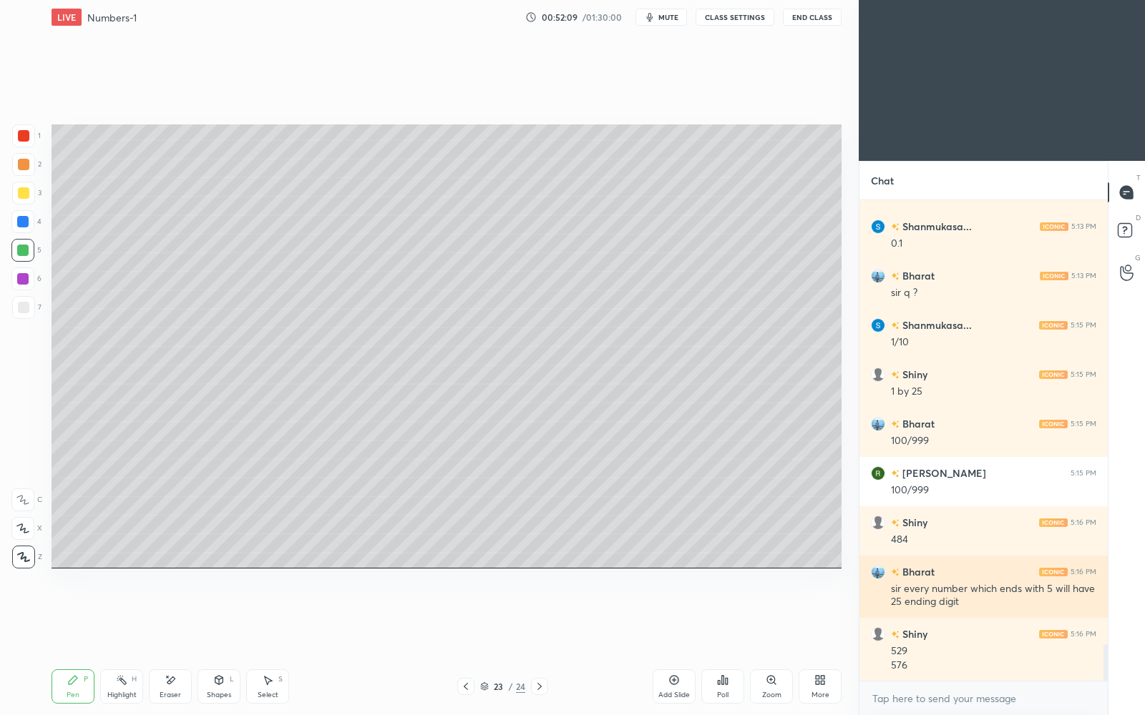
scroll to position [5898, 0]
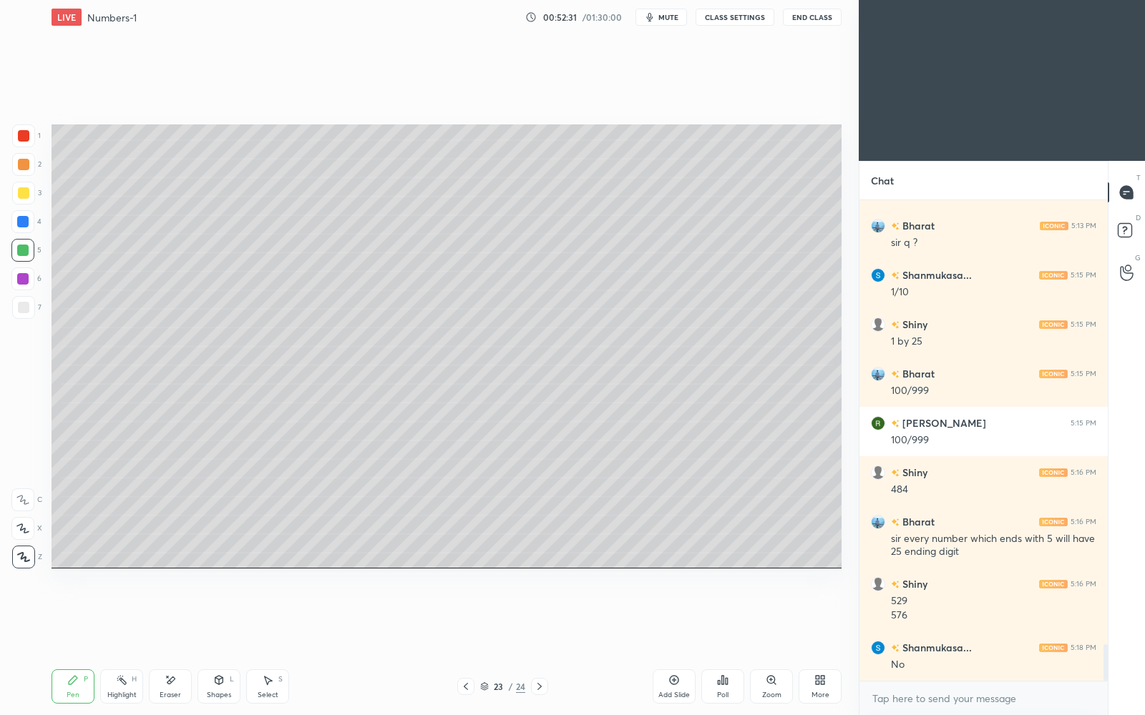
click at [669, 617] on div "Add Slide" at bounding box center [673, 695] width 31 height 7
click at [465, 617] on icon at bounding box center [465, 686] width 11 height 11
click at [466, 617] on icon at bounding box center [465, 686] width 11 height 11
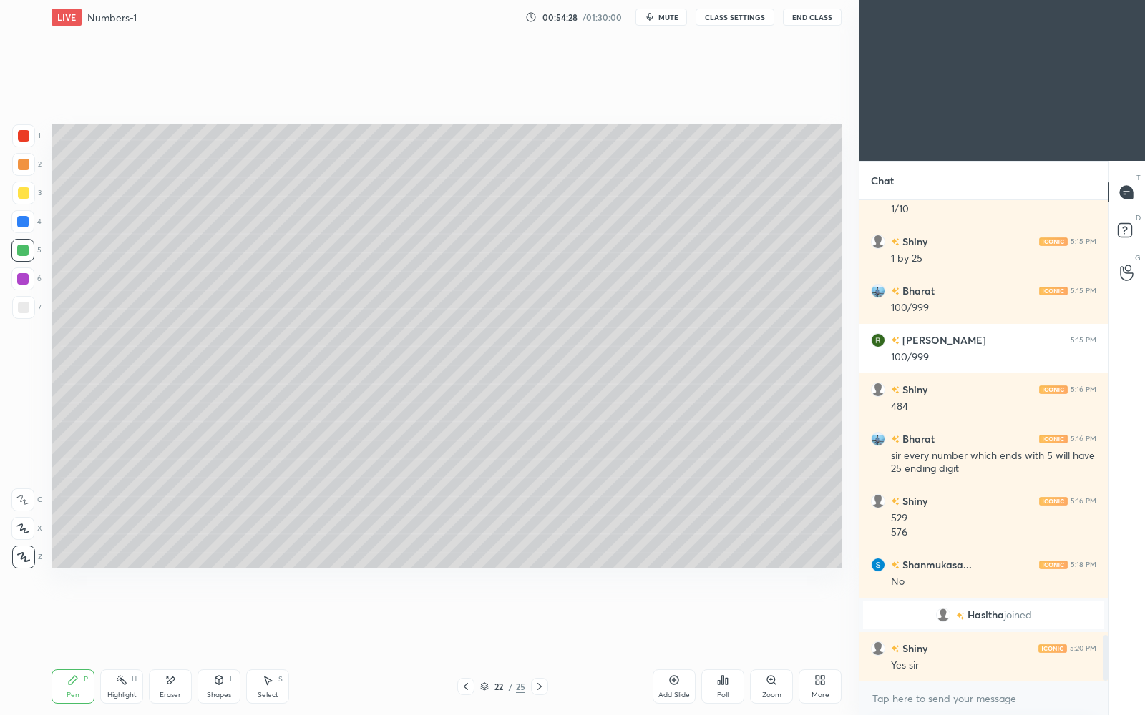
scroll to position [4629, 0]
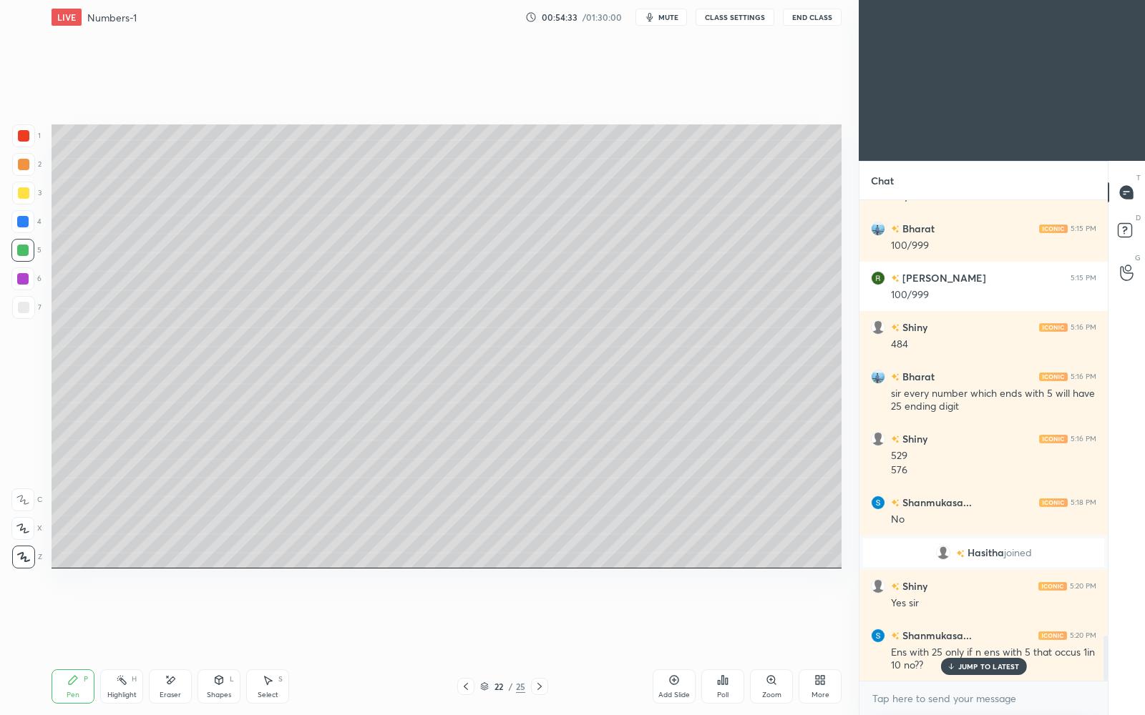
click at [989, 617] on p "JUMP TO LATEST" at bounding box center [989, 666] width 62 height 9
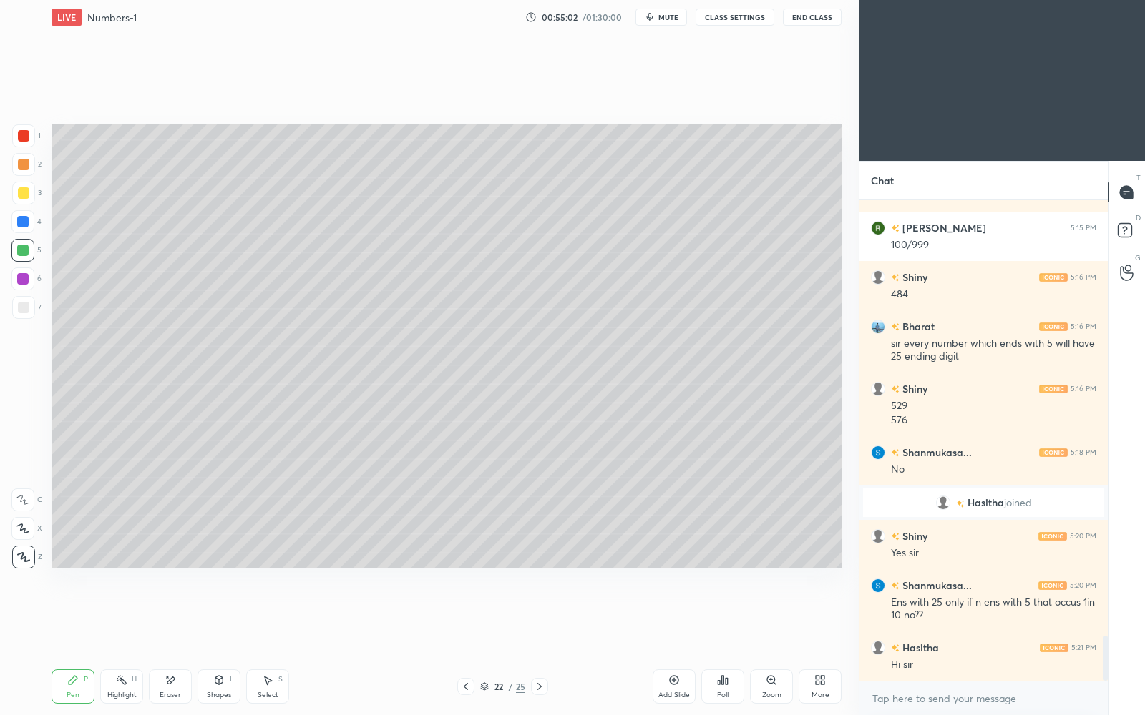
scroll to position [4727, 0]
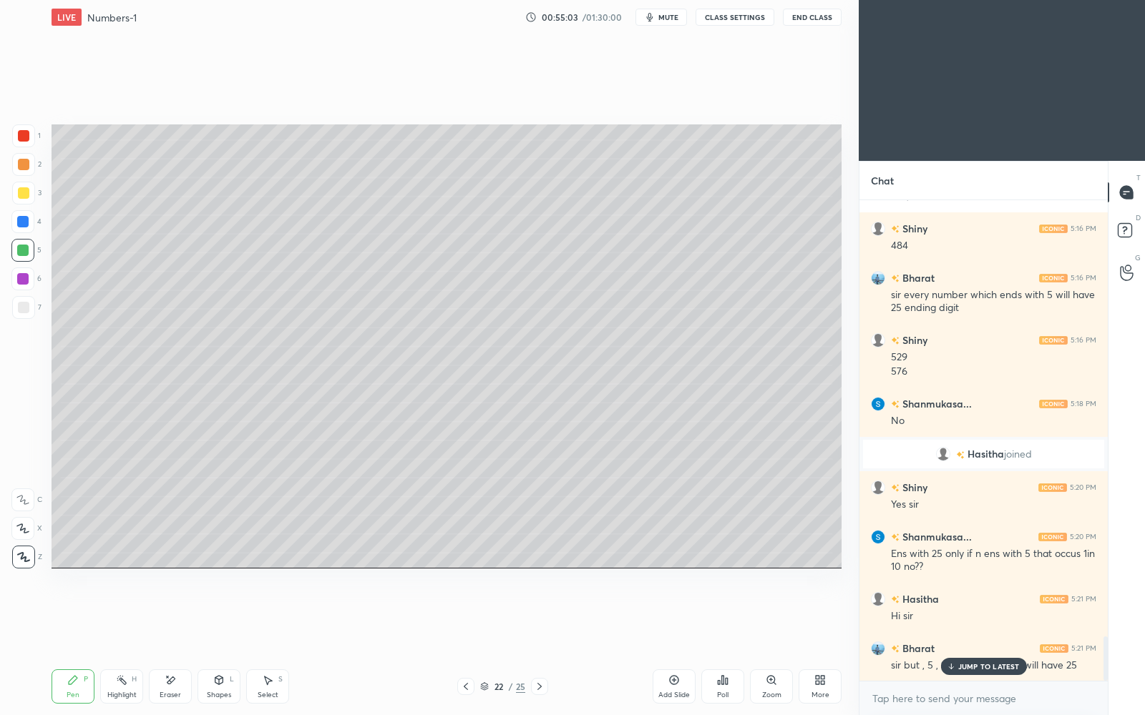
click at [465, 617] on icon at bounding box center [465, 686] width 11 height 11
click at [542, 617] on icon at bounding box center [539, 686] width 11 height 11
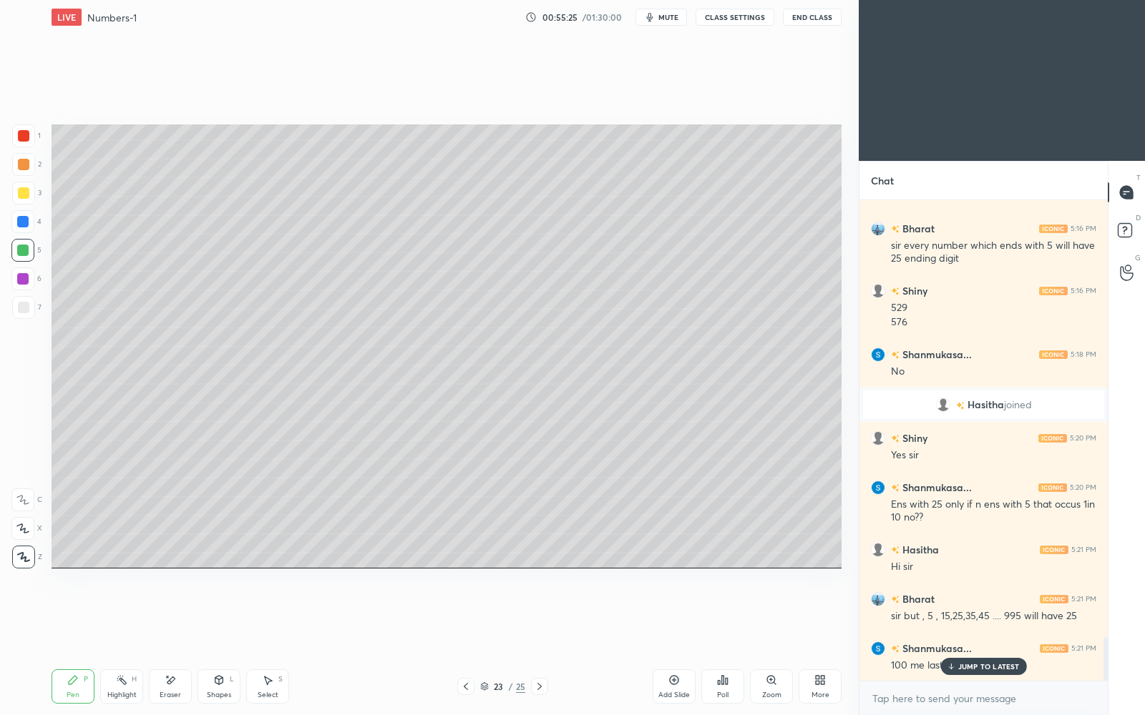
click at [969, 617] on div "JUMP TO LATEST" at bounding box center [983, 666] width 86 height 17
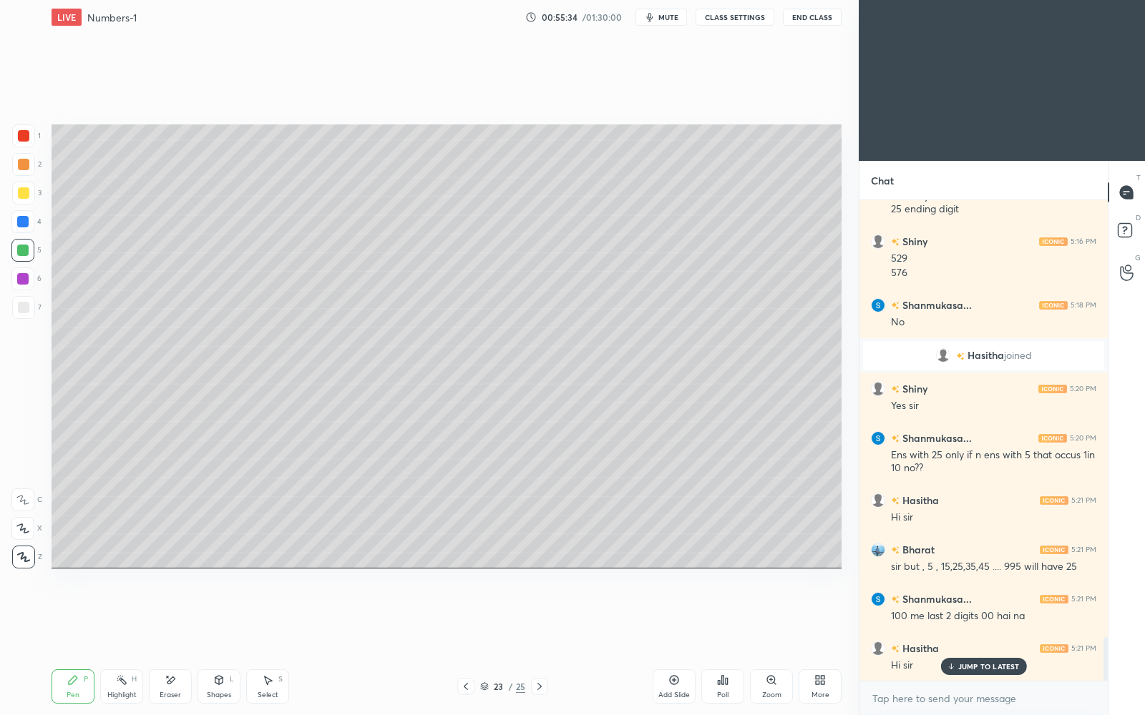
click at [465, 617] on icon at bounding box center [465, 686] width 11 height 11
click at [951, 617] on icon at bounding box center [951, 668] width 4 height 2
click at [539, 617] on div at bounding box center [539, 686] width 17 height 17
click at [541, 617] on icon at bounding box center [539, 686] width 11 height 11
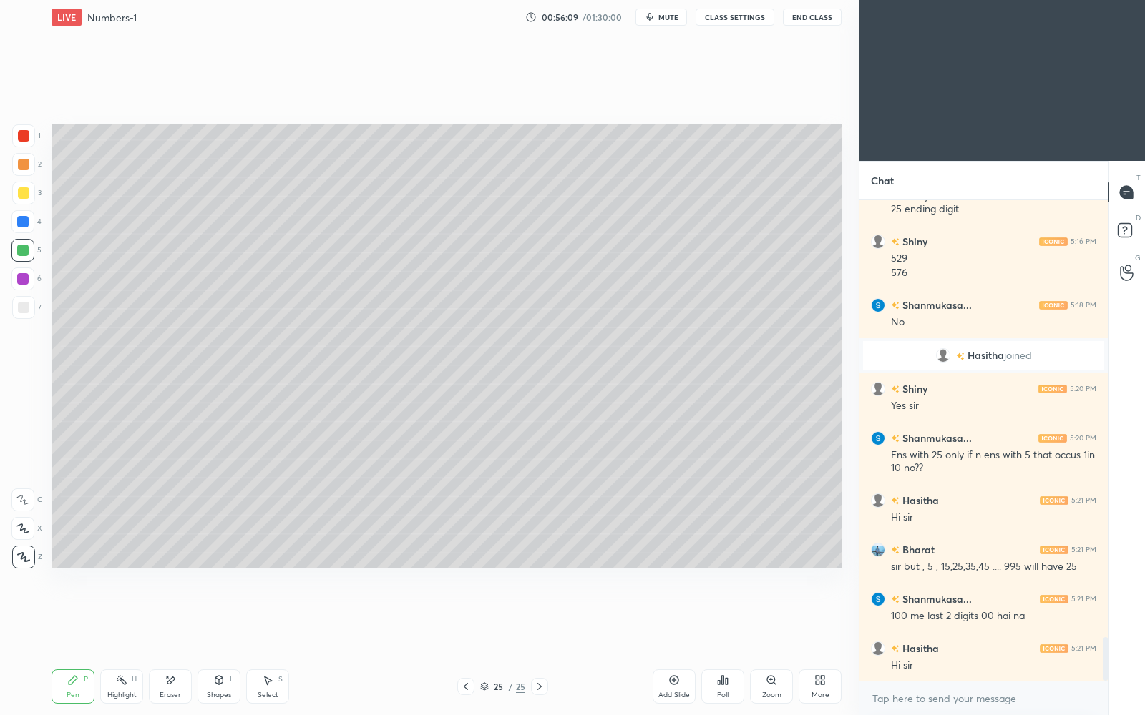
click at [541, 617] on icon at bounding box center [539, 686] width 11 height 11
click at [673, 617] on icon at bounding box center [673, 680] width 11 height 11
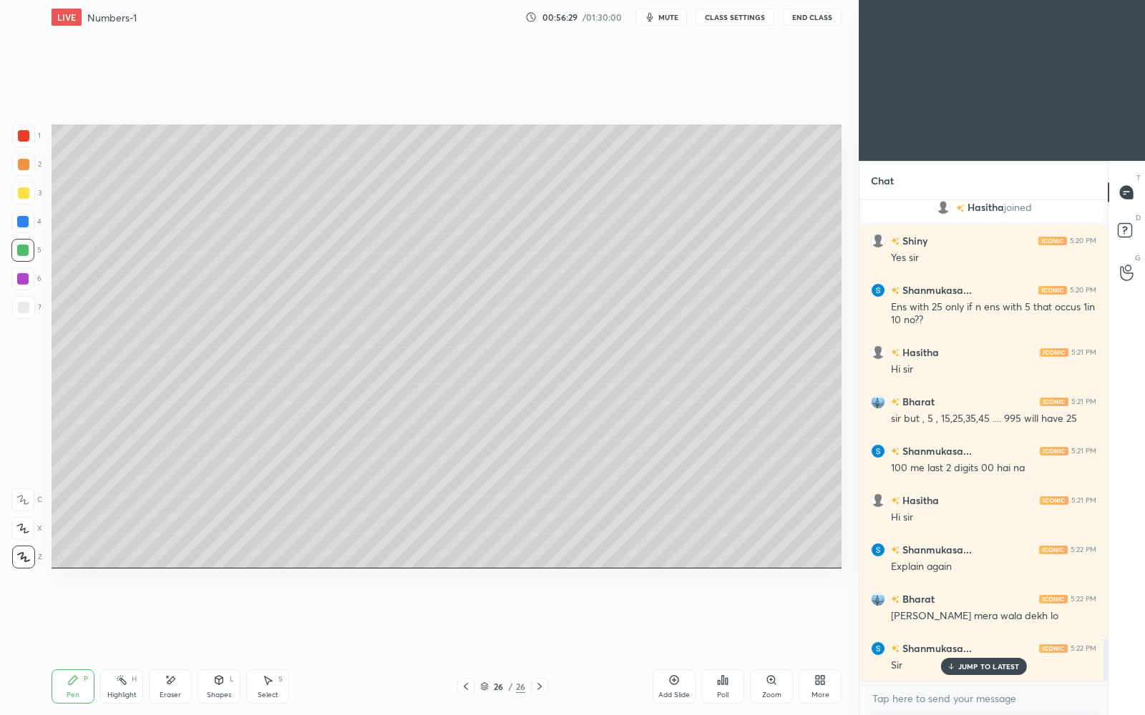
scroll to position [5023, 0]
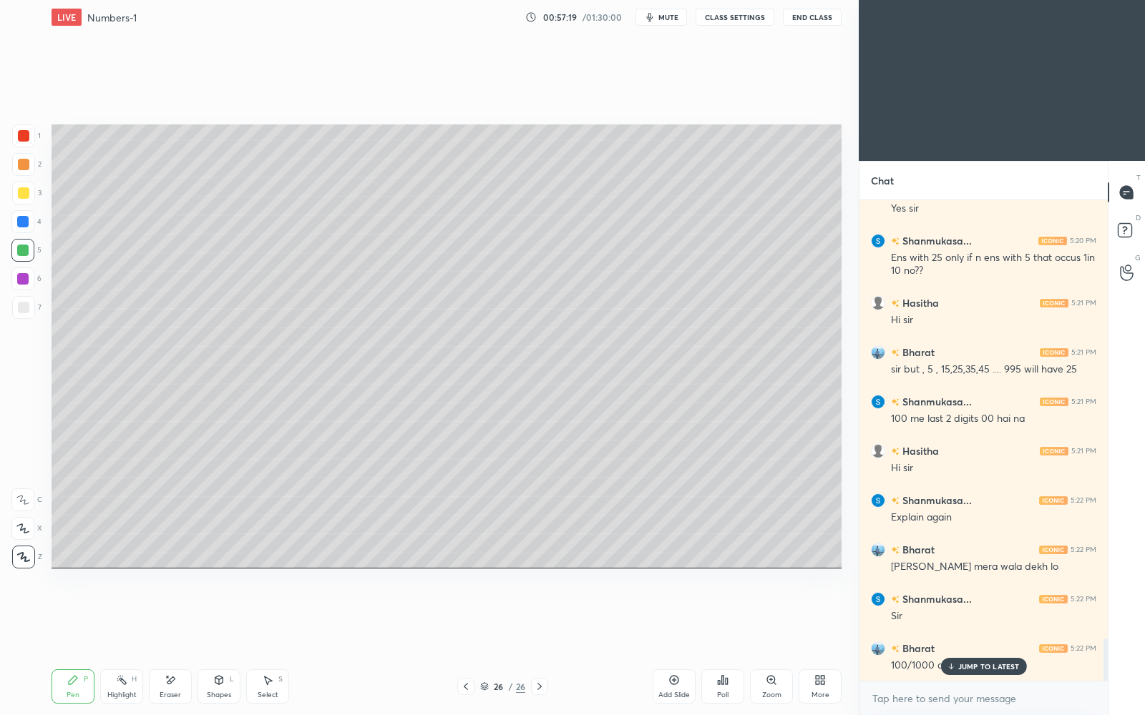
click at [974, 617] on div "JUMP TO LATEST" at bounding box center [983, 666] width 86 height 17
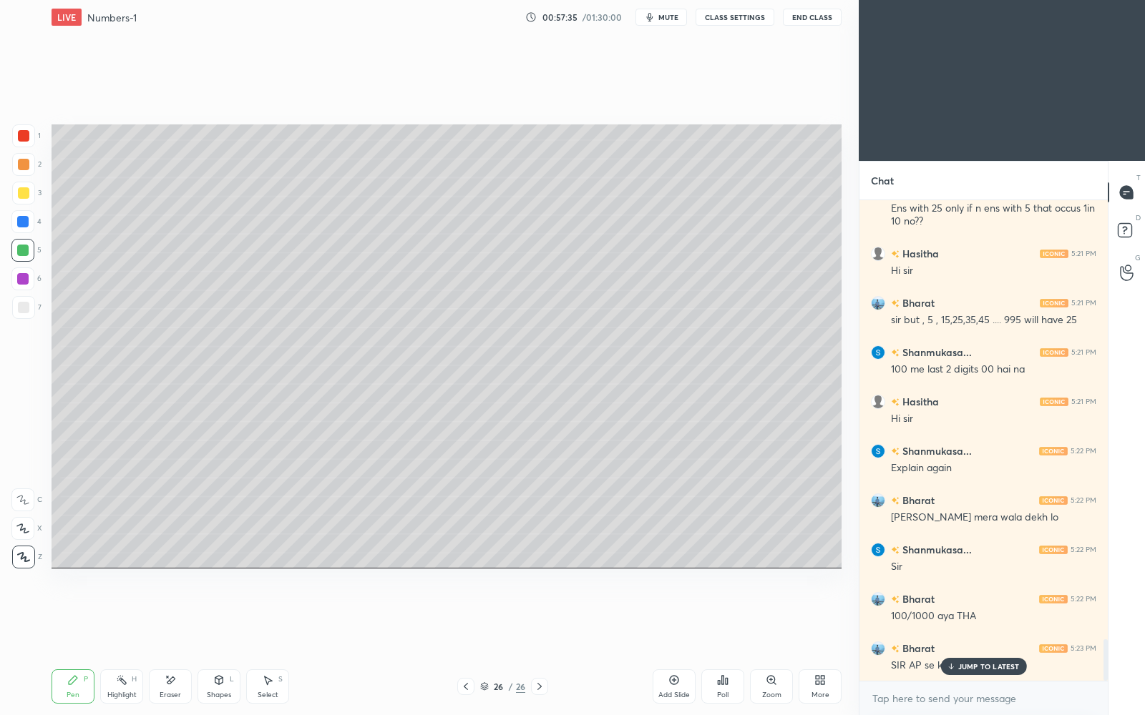
click at [970, 617] on p "JUMP TO LATEST" at bounding box center [989, 666] width 62 height 9
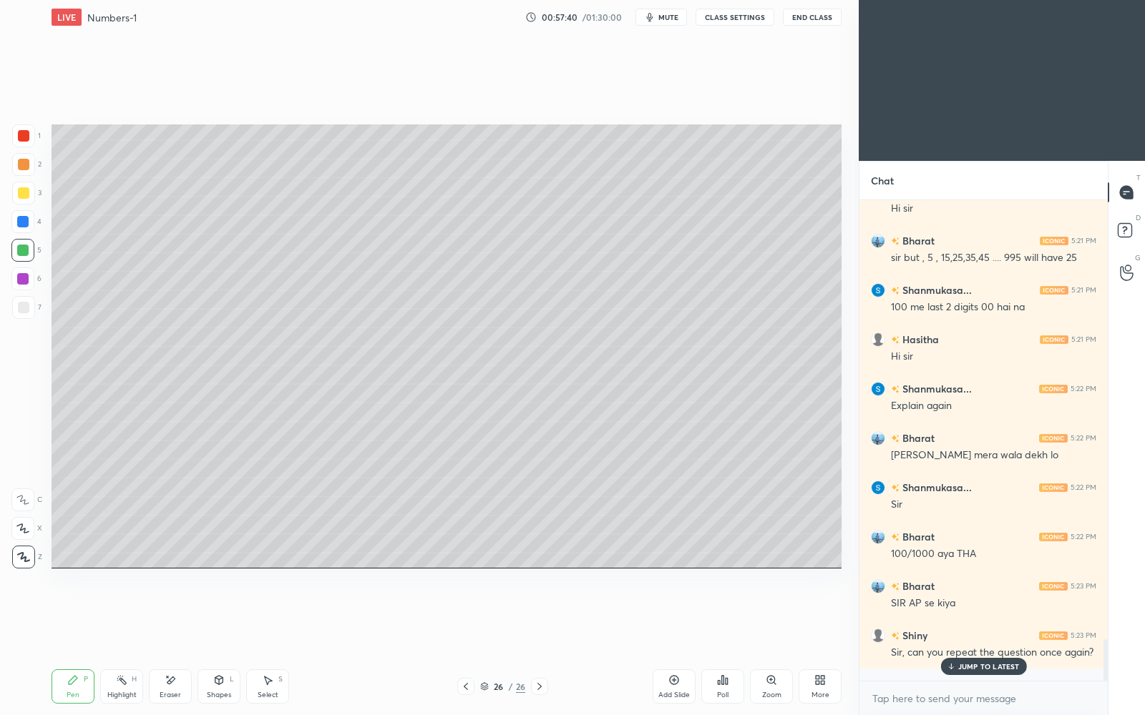
click at [1016, 617] on p "JUMP TO LATEST" at bounding box center [989, 666] width 62 height 9
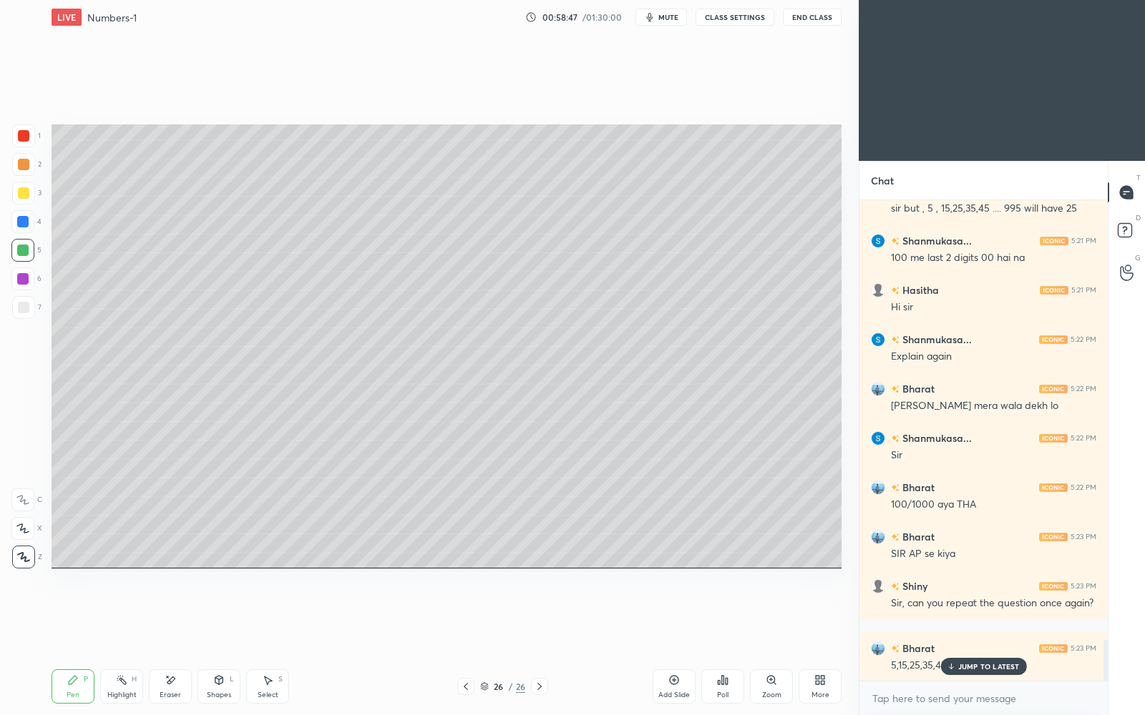
click at [963, 617] on p "JUMP TO LATEST" at bounding box center [989, 666] width 62 height 9
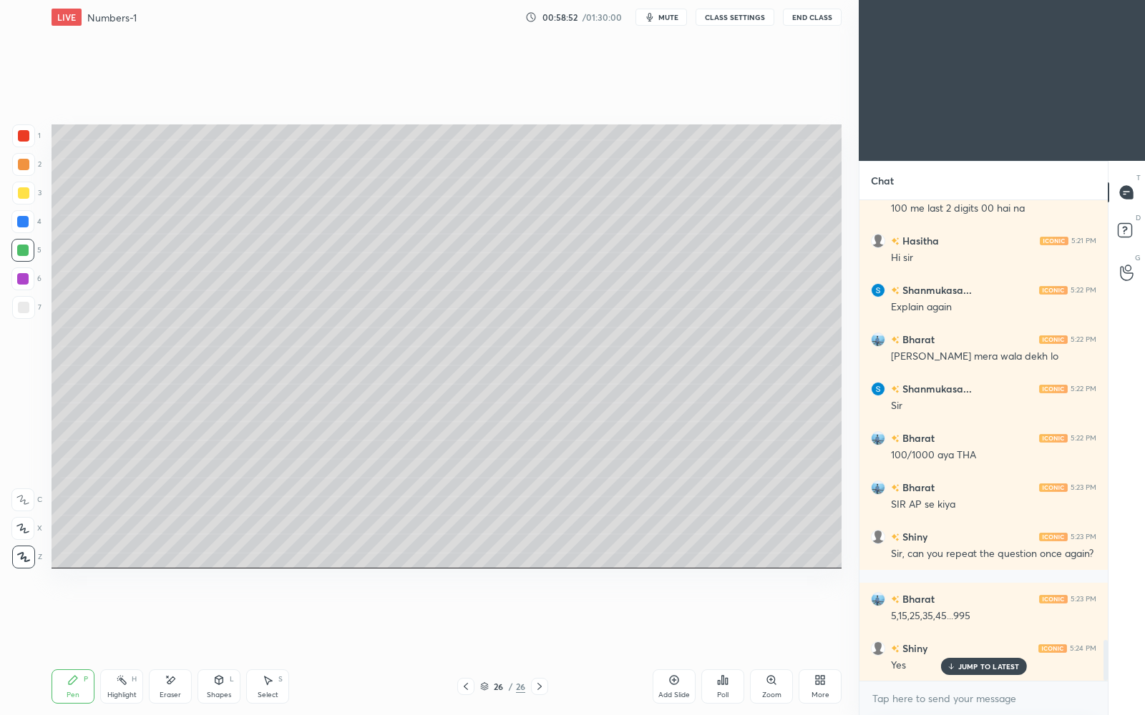
click at [1005, 617] on p "JUMP TO LATEST" at bounding box center [989, 666] width 62 height 9
click at [464, 617] on icon at bounding box center [466, 686] width 4 height 7
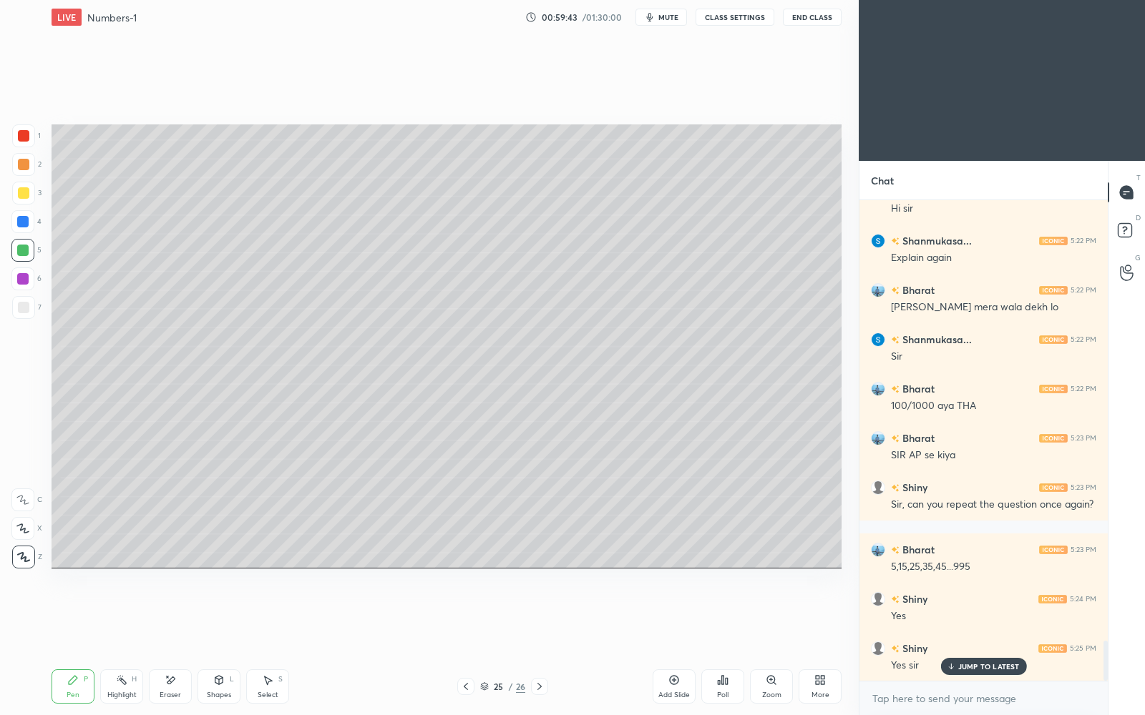
click at [270, 617] on icon at bounding box center [269, 681] width 8 height 9
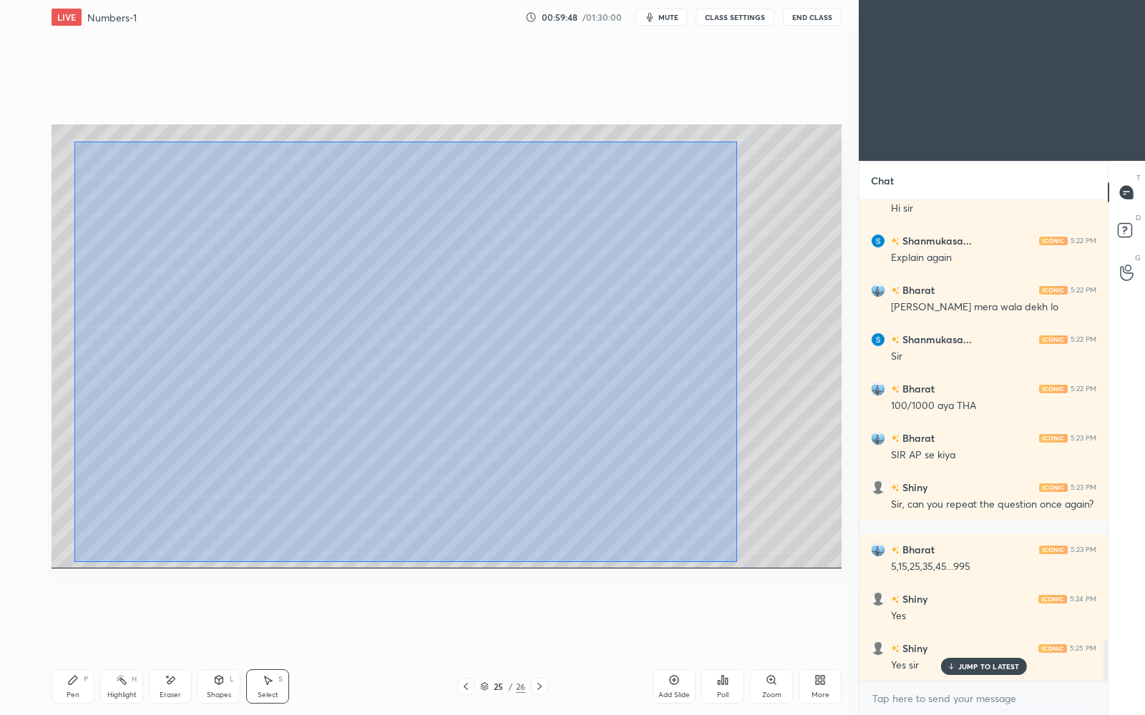
drag, startPoint x: 74, startPoint y: 142, endPoint x: 737, endPoint y: 562, distance: 784.3
click at [737, 562] on div "0 ° Undo Copy Duplicate Duplicate to new slide Delete" at bounding box center [447, 346] width 790 height 444
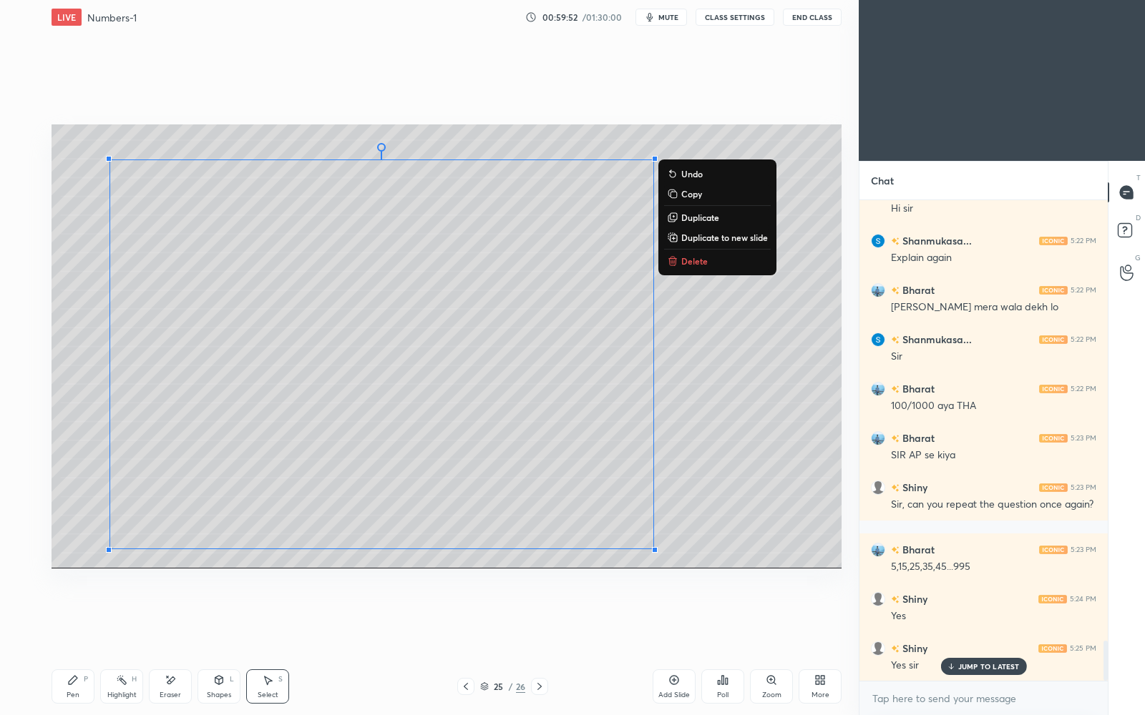
scroll to position [5333, 0]
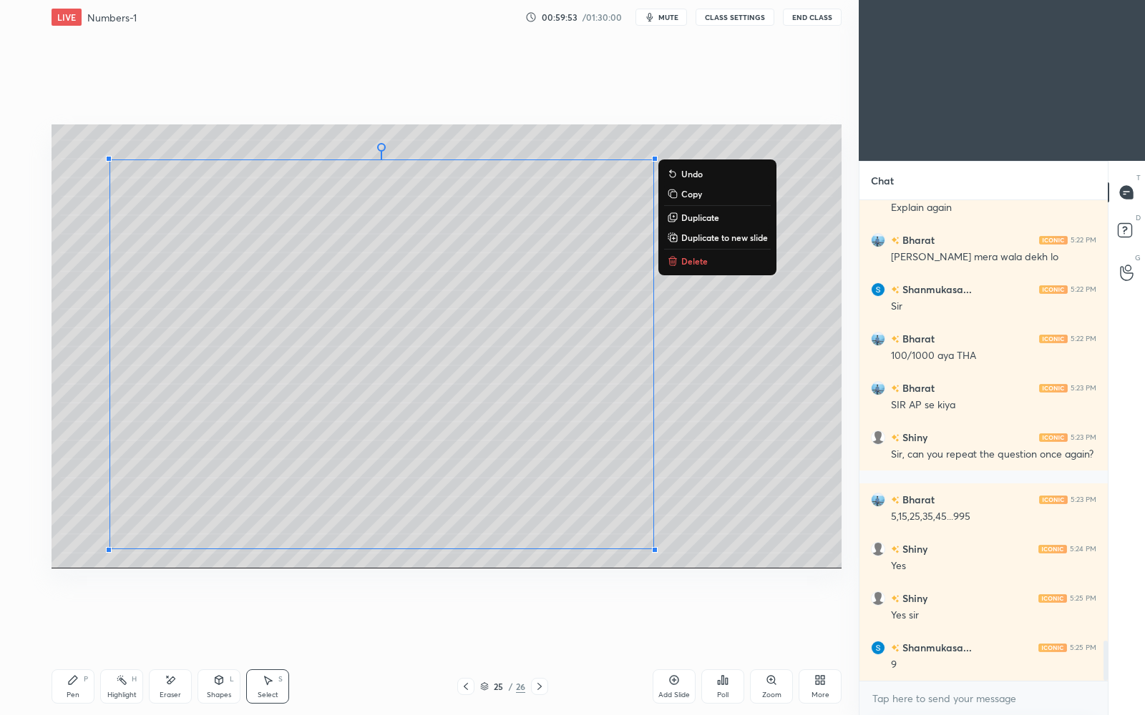
click at [698, 197] on p "Copy" at bounding box center [691, 193] width 21 height 11
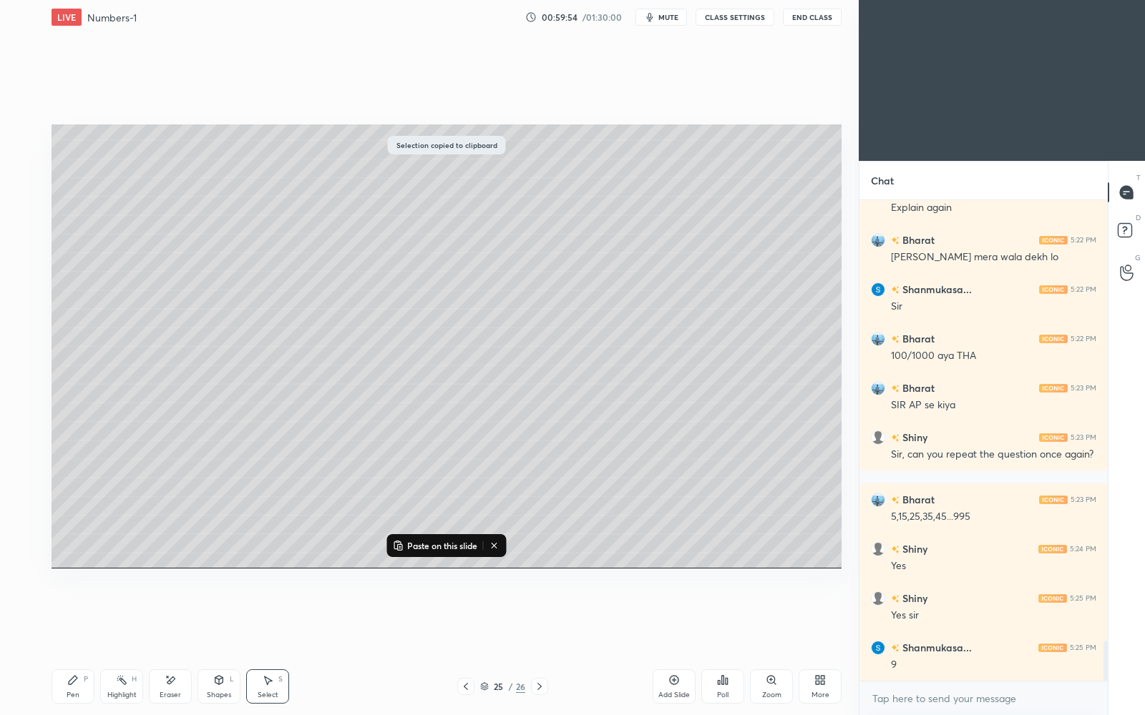
click at [544, 617] on icon at bounding box center [539, 686] width 11 height 11
click at [674, 617] on icon at bounding box center [674, 680] width 4 height 4
click at [462, 617] on icon at bounding box center [465, 686] width 11 height 11
click at [459, 547] on p "Paste on this slide" at bounding box center [442, 545] width 70 height 11
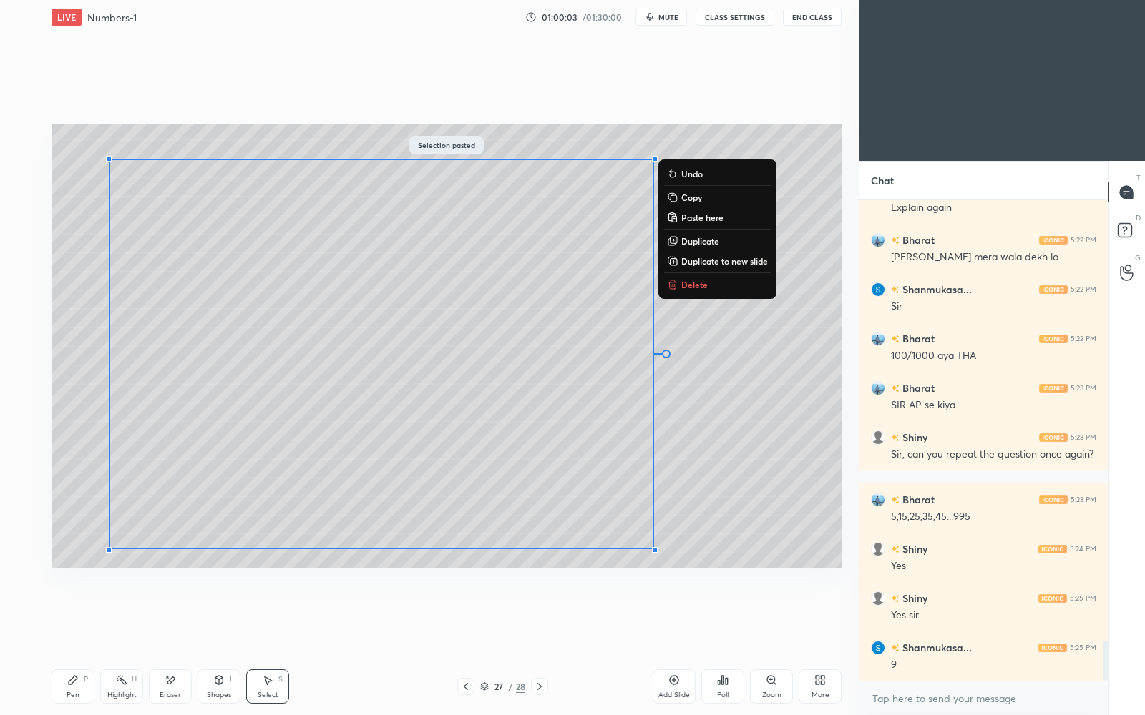
click at [692, 480] on div "0 ° Undo Copy Paste here Duplicate Duplicate to new slide Delete" at bounding box center [447, 346] width 790 height 444
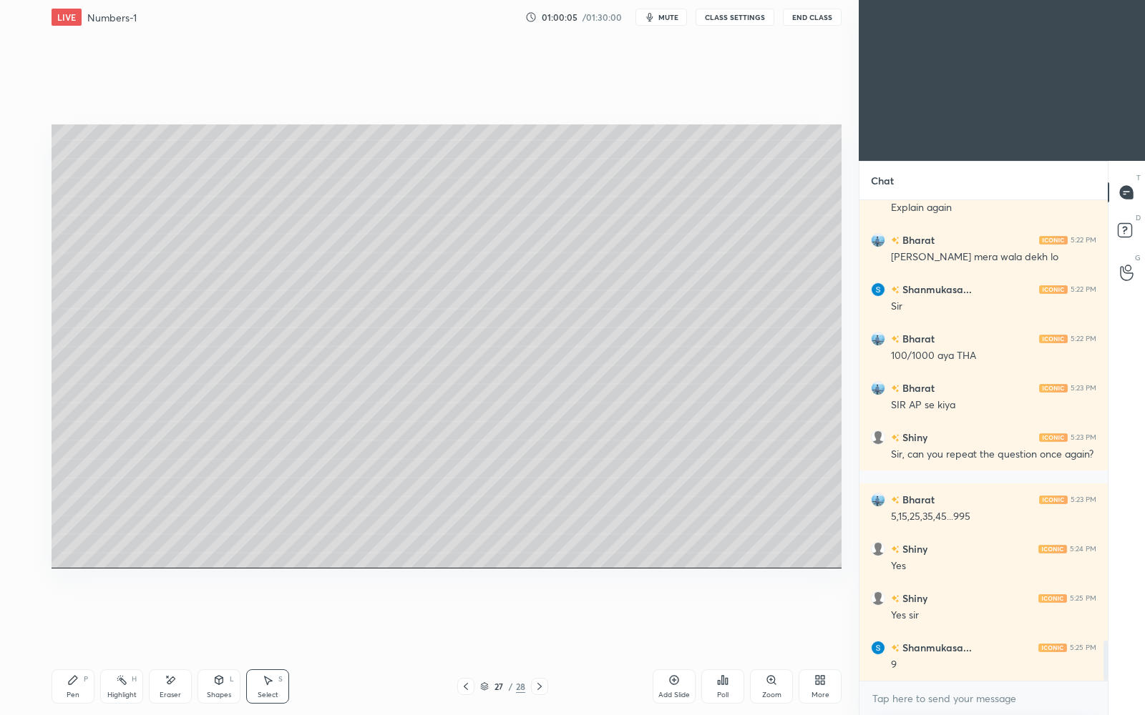
click at [464, 617] on icon at bounding box center [465, 686] width 11 height 11
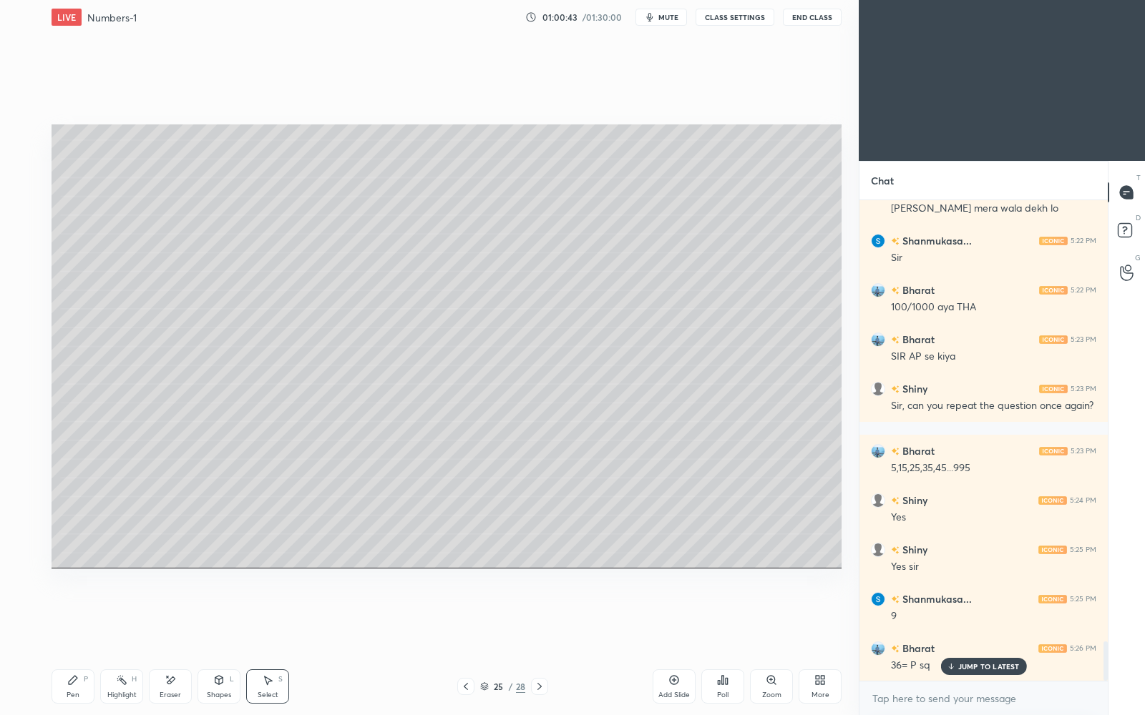
scroll to position [5396, 0]
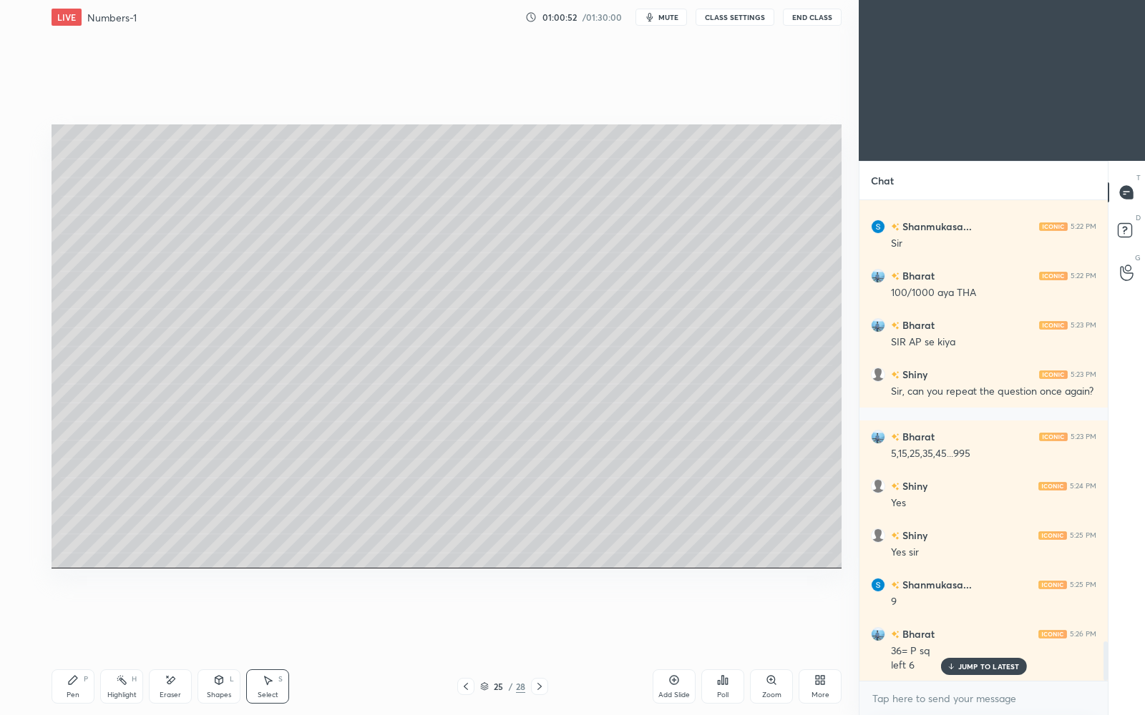
click at [987, 617] on p "JUMP TO LATEST" at bounding box center [989, 666] width 62 height 9
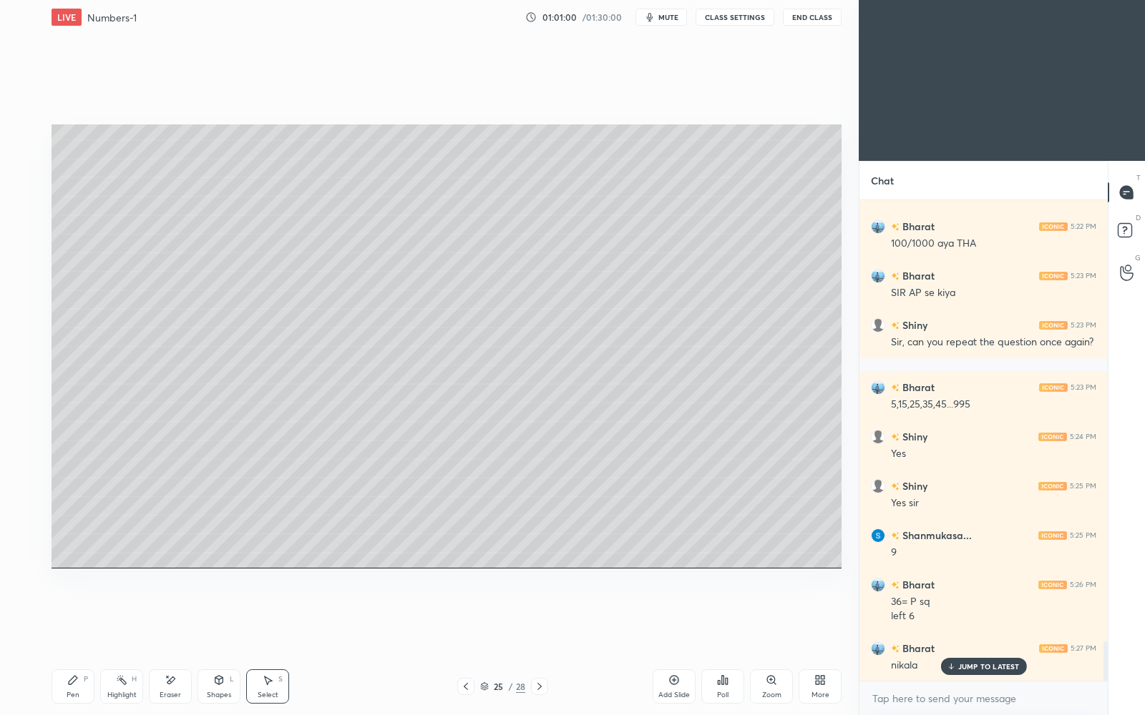
click at [961, 617] on p "JUMP TO LATEST" at bounding box center [989, 666] width 62 height 9
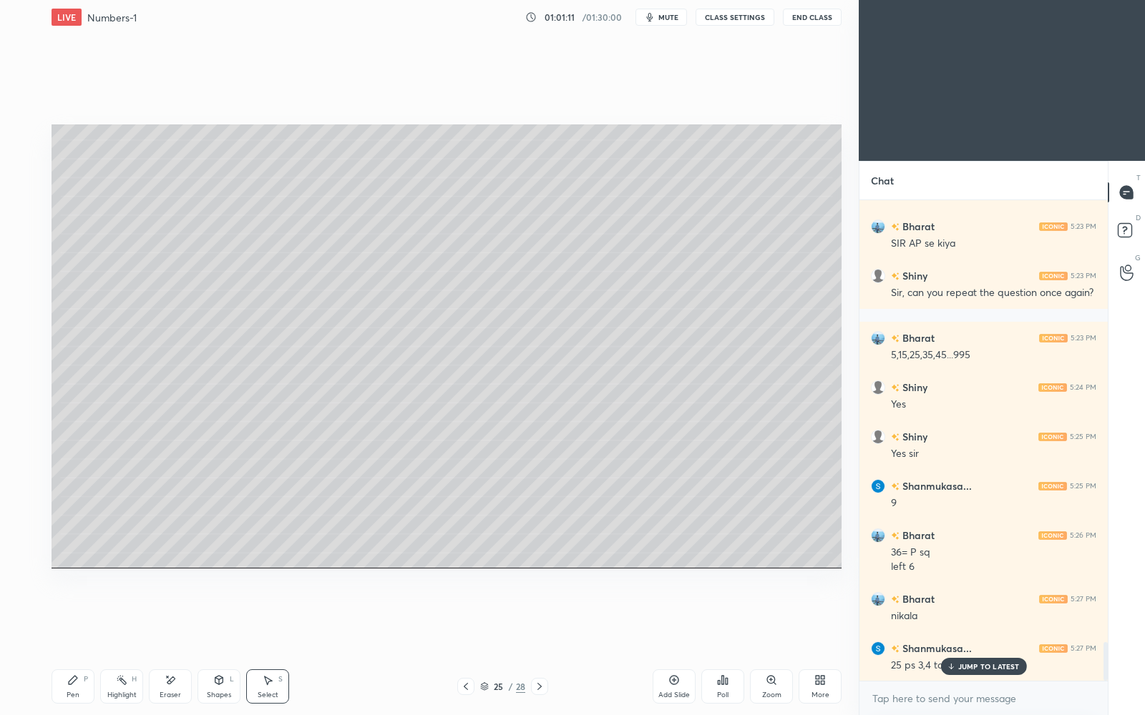
click at [997, 617] on p "JUMP TO LATEST" at bounding box center [989, 666] width 62 height 9
click at [542, 617] on icon at bounding box center [539, 686] width 11 height 11
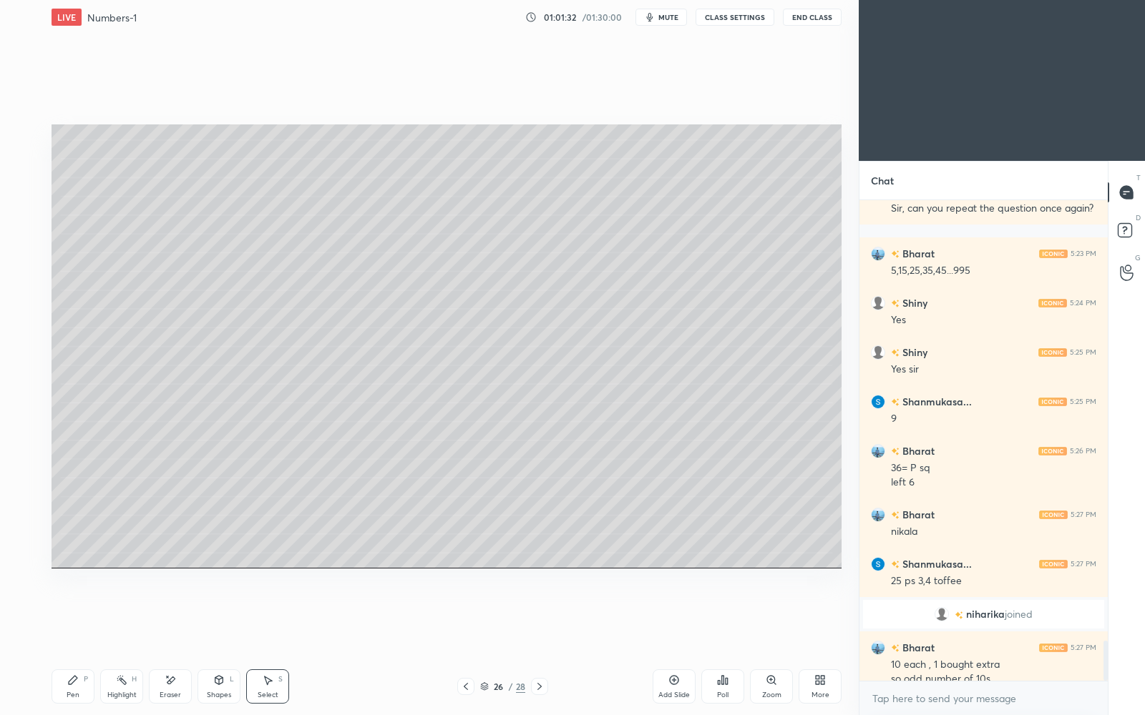
scroll to position [5280, 0]
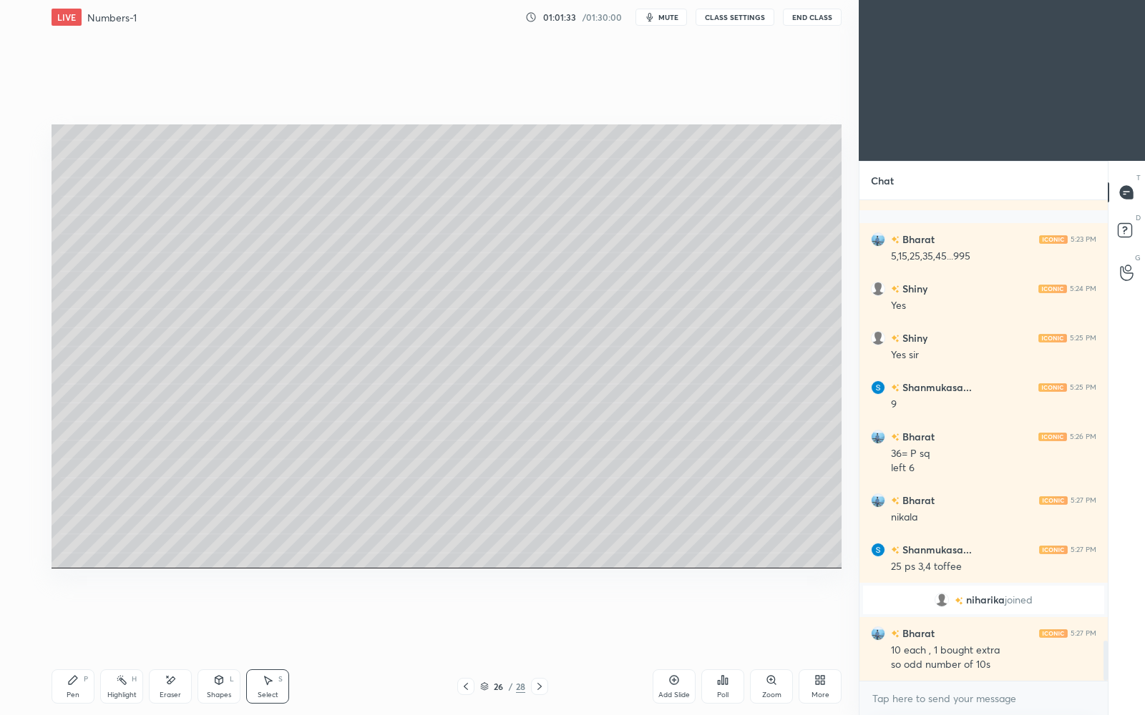
click at [82, 617] on div "Pen P" at bounding box center [73, 687] width 43 height 34
click at [26, 200] on div at bounding box center [23, 193] width 23 height 23
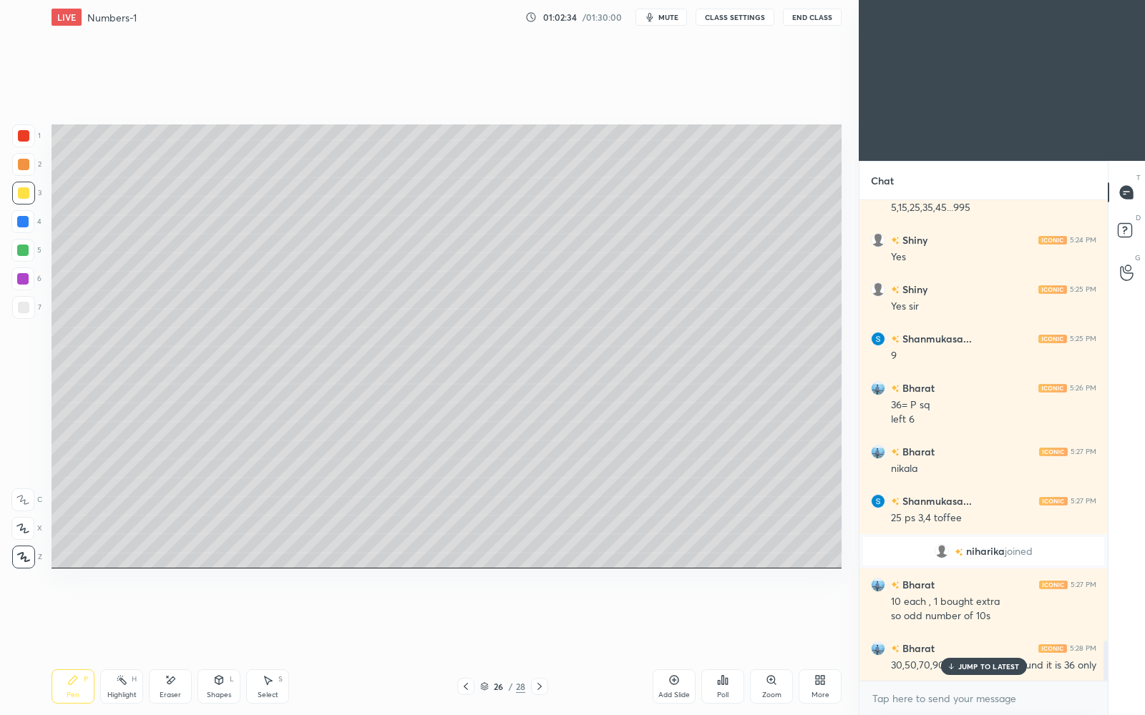
click at [972, 617] on p "JUMP TO LATEST" at bounding box center [989, 666] width 62 height 9
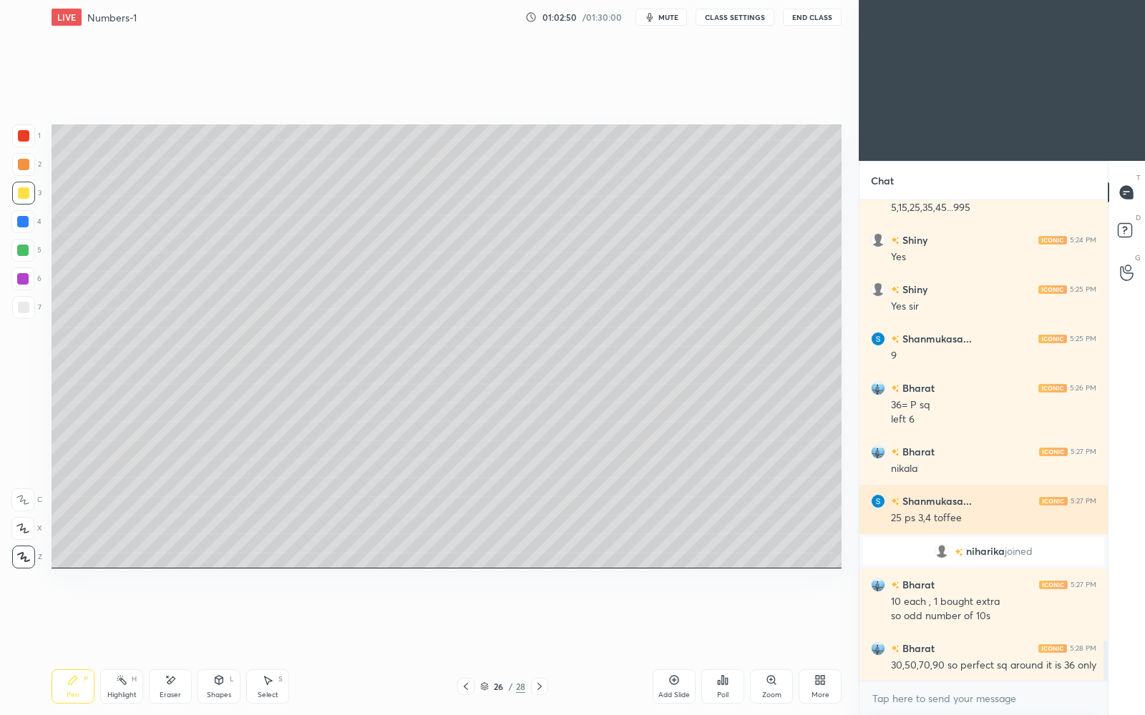
scroll to position [5342, 0]
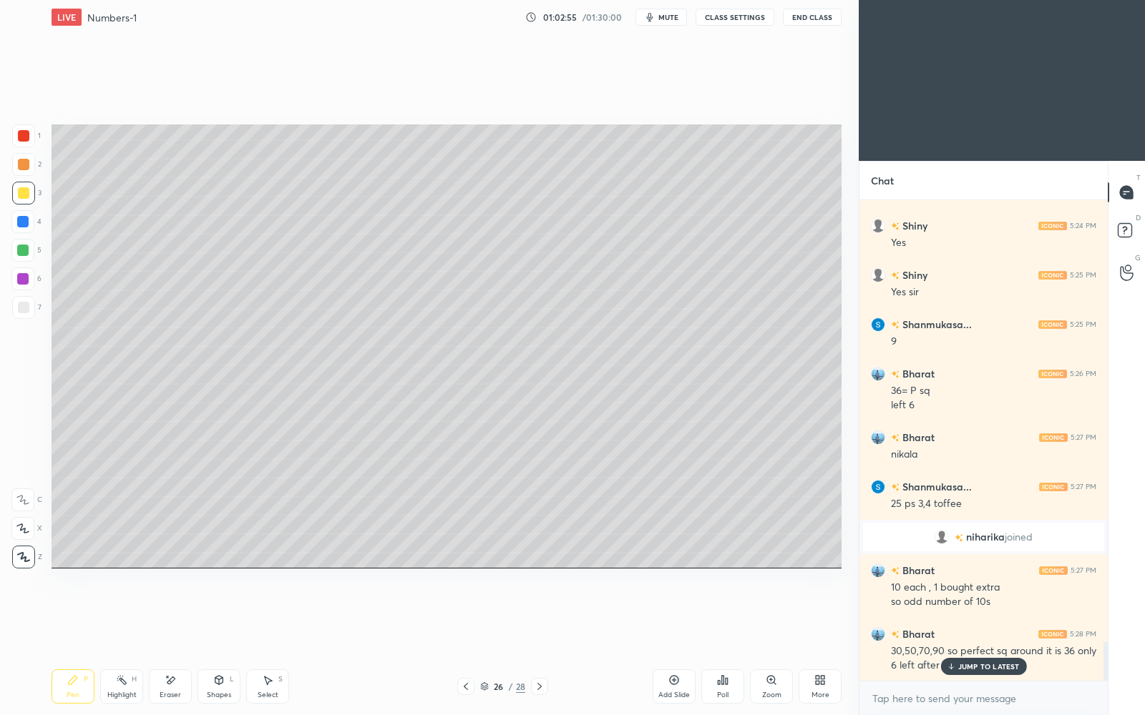
click at [961, 617] on p "JUMP TO LATEST" at bounding box center [989, 666] width 62 height 9
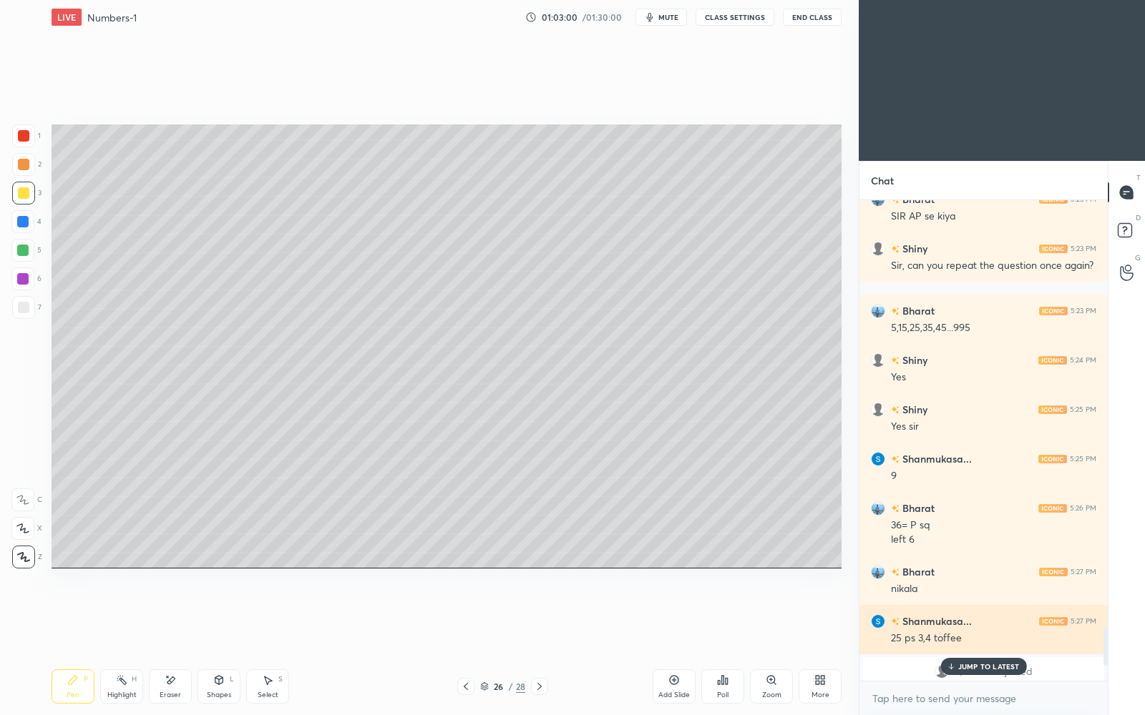
scroll to position [5392, 0]
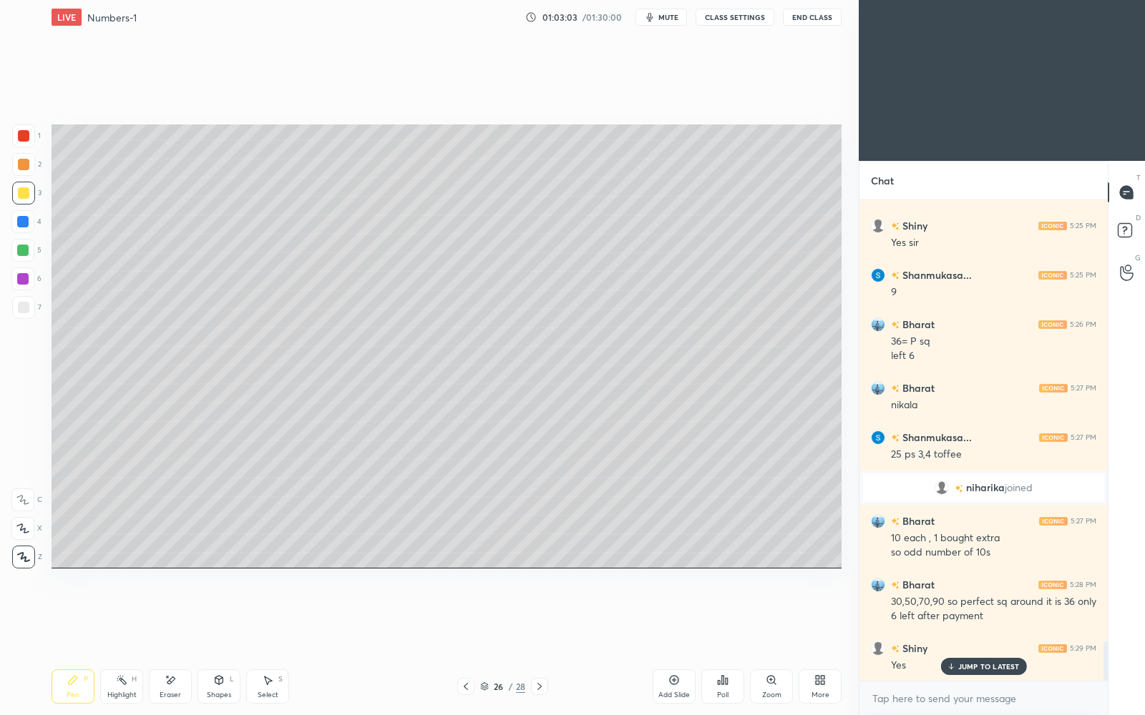
click at [971, 617] on p "JUMP TO LATEST" at bounding box center [989, 666] width 62 height 9
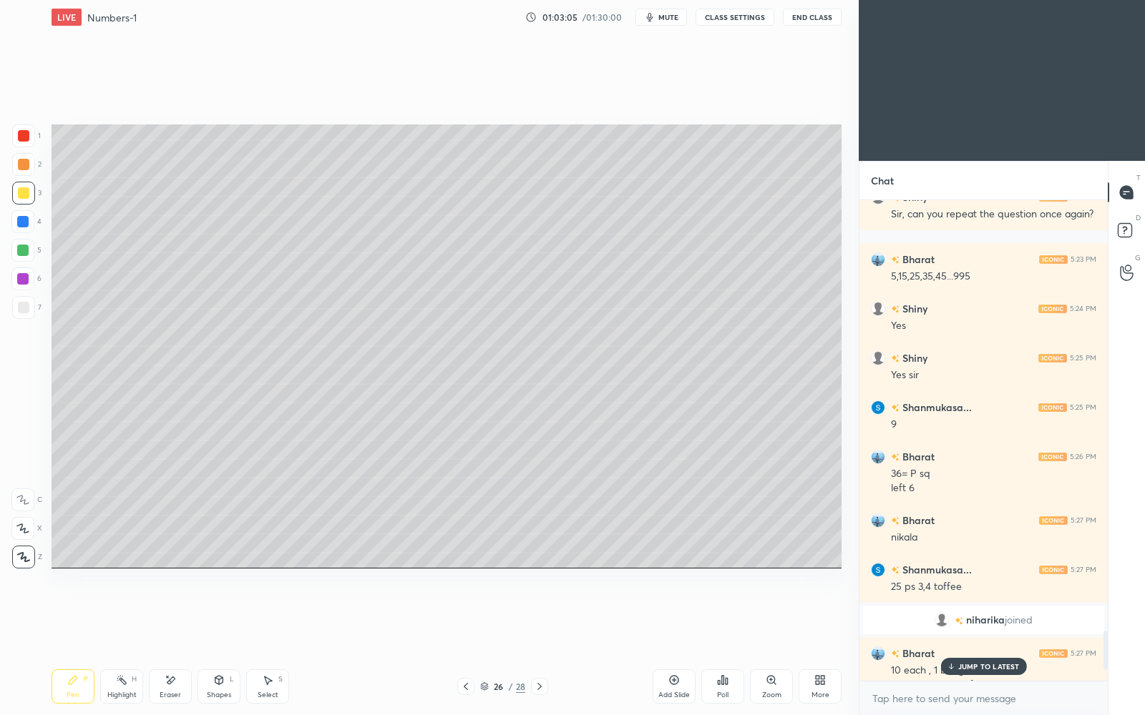
scroll to position [5259, 0]
click at [974, 617] on div "JUMP TO LATEST" at bounding box center [983, 666] width 86 height 17
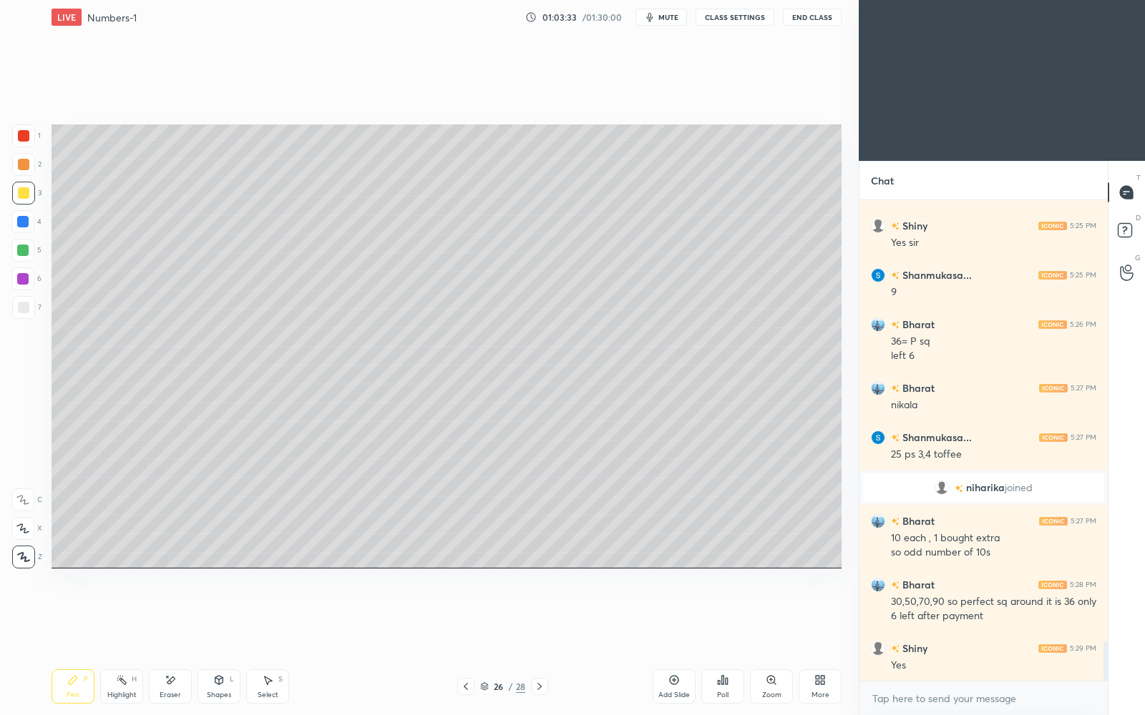
click at [26, 283] on div at bounding box center [22, 278] width 11 height 11
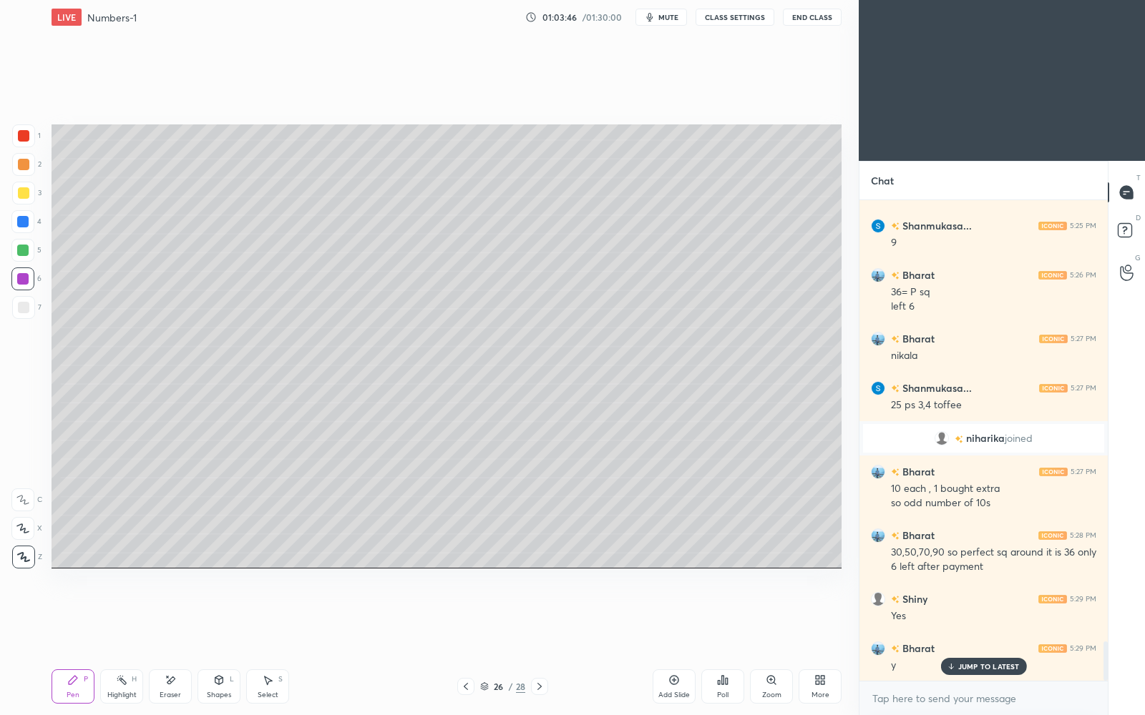
click at [27, 196] on div at bounding box center [23, 192] width 11 height 11
click at [676, 617] on icon at bounding box center [673, 680] width 11 height 11
click at [468, 617] on icon at bounding box center [465, 686] width 11 height 11
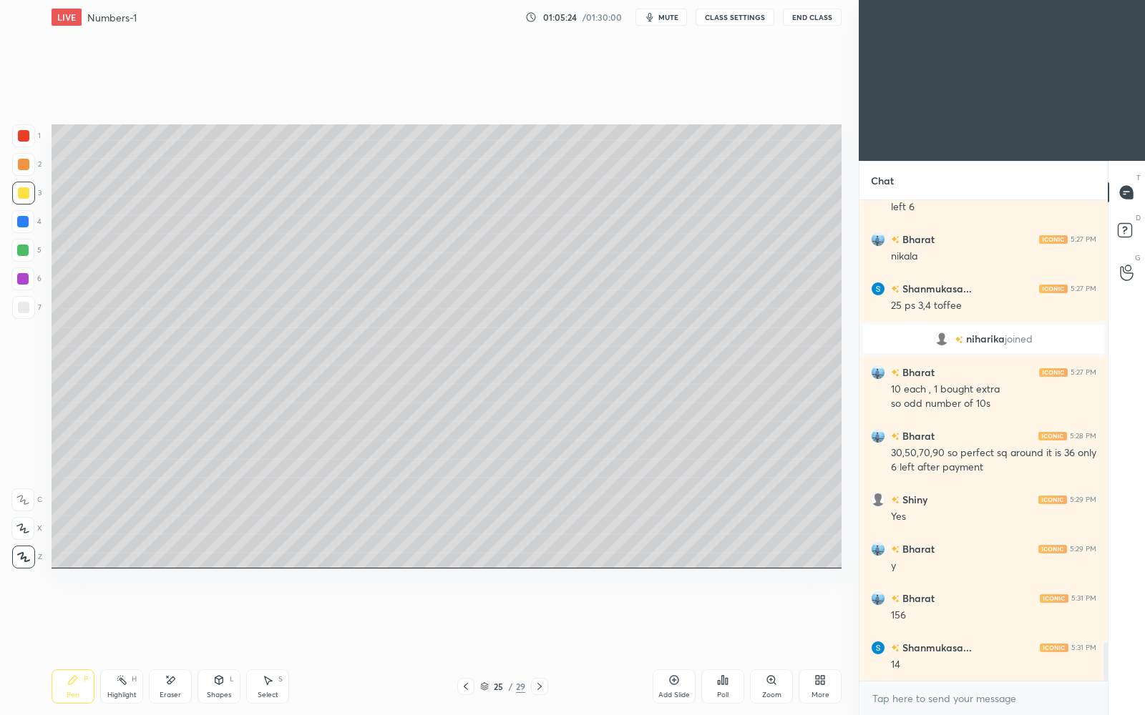
scroll to position [5589, 0]
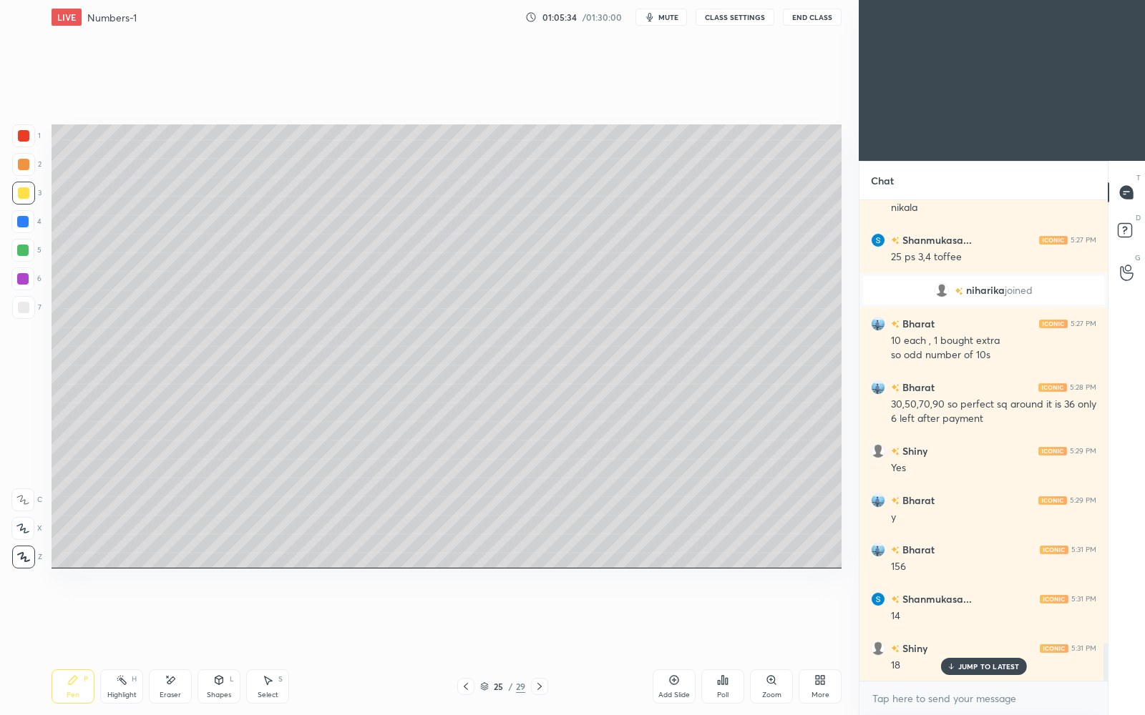
click at [973, 617] on div "JUMP TO LATEST" at bounding box center [983, 666] width 86 height 17
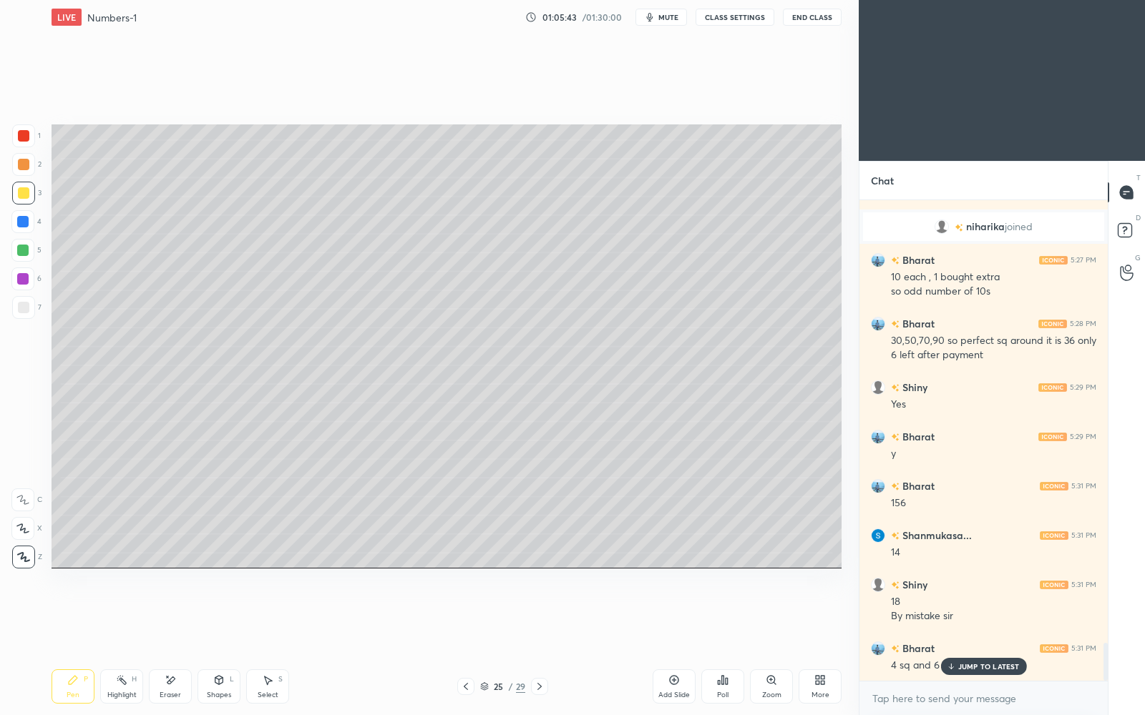
scroll to position [5667, 0]
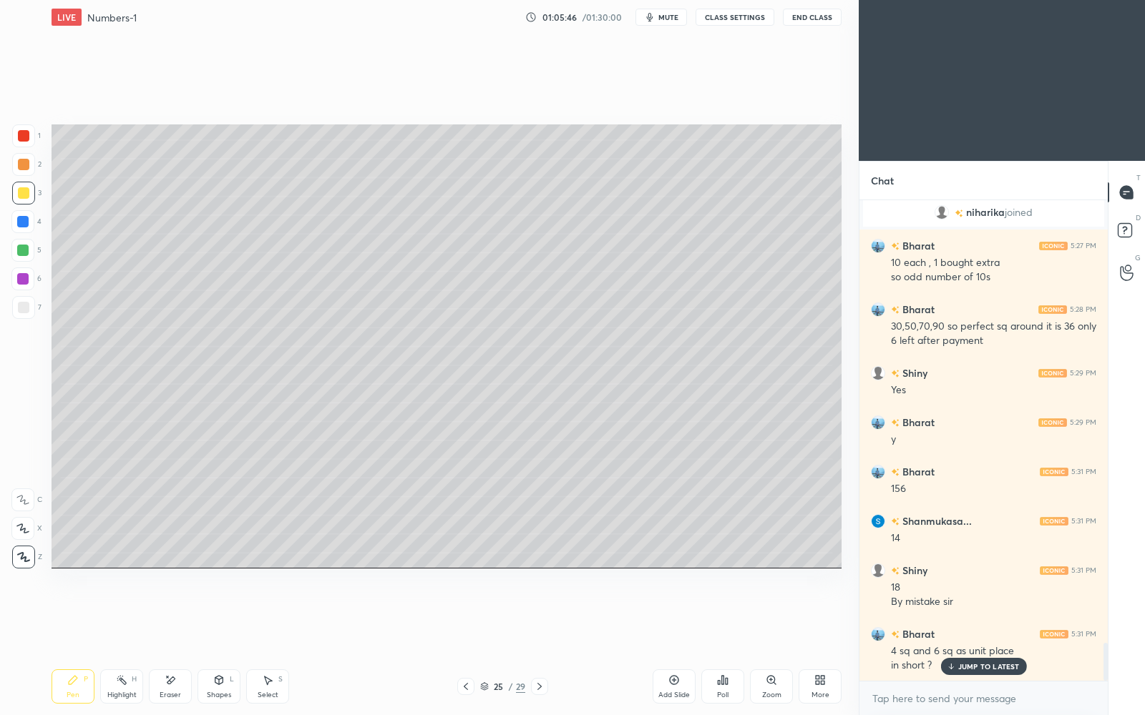
click at [971, 617] on p "JUMP TO LATEST" at bounding box center [989, 666] width 62 height 9
click at [538, 617] on icon at bounding box center [539, 686] width 11 height 11
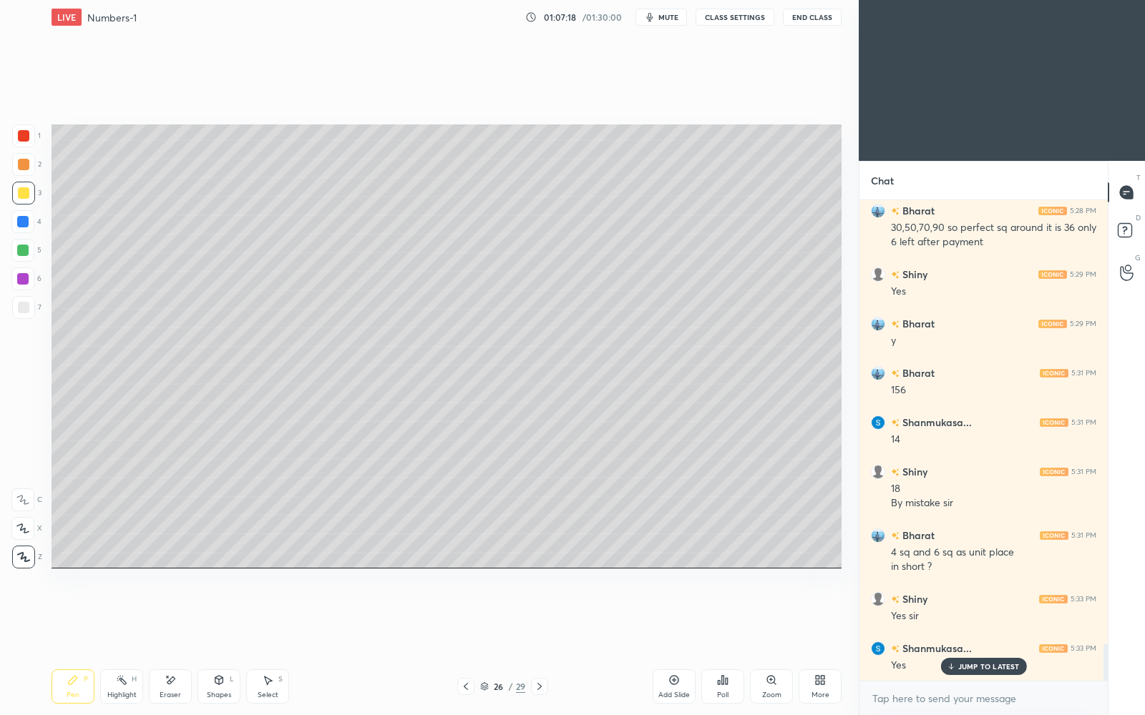
scroll to position [5816, 0]
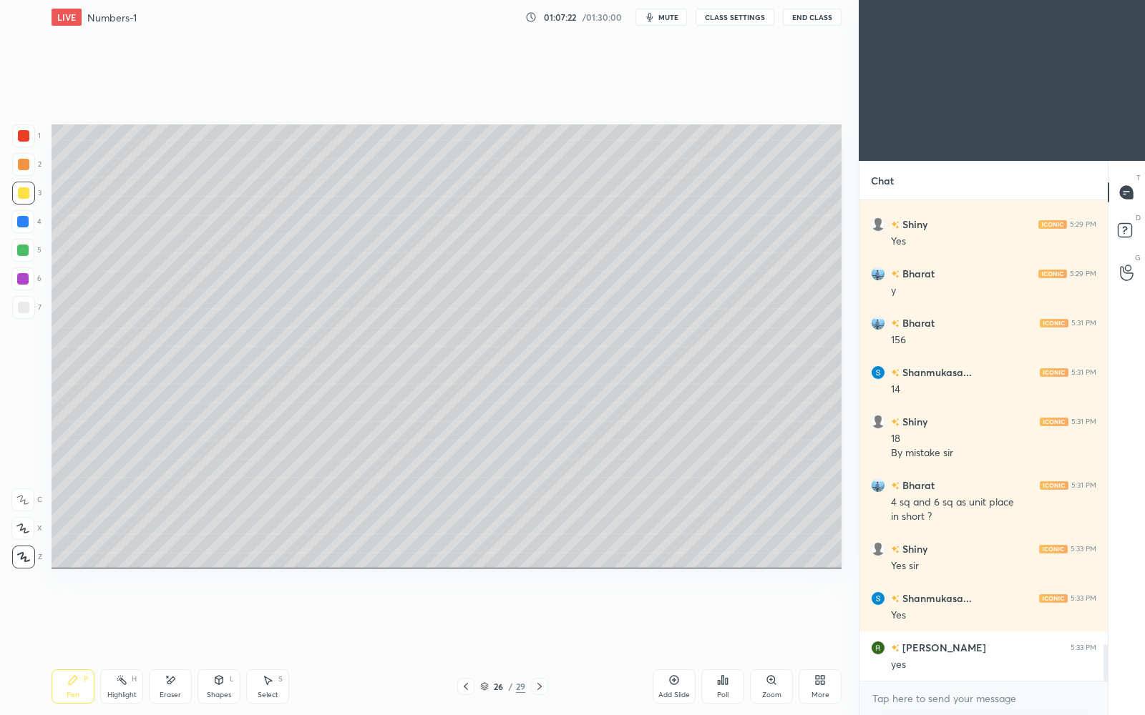
click at [676, 617] on icon at bounding box center [673, 680] width 11 height 11
click at [24, 302] on div at bounding box center [23, 307] width 11 height 11
click at [1127, 230] on rect at bounding box center [1124, 231] width 14 height 14
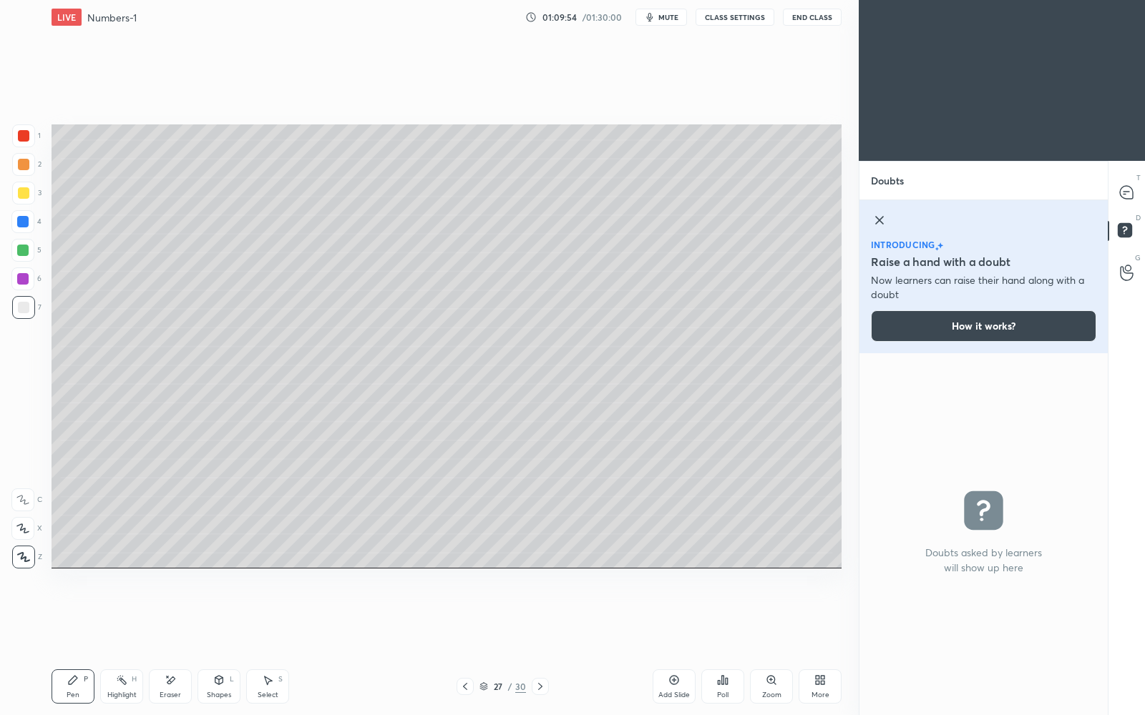
click at [882, 220] on icon at bounding box center [879, 220] width 17 height 17
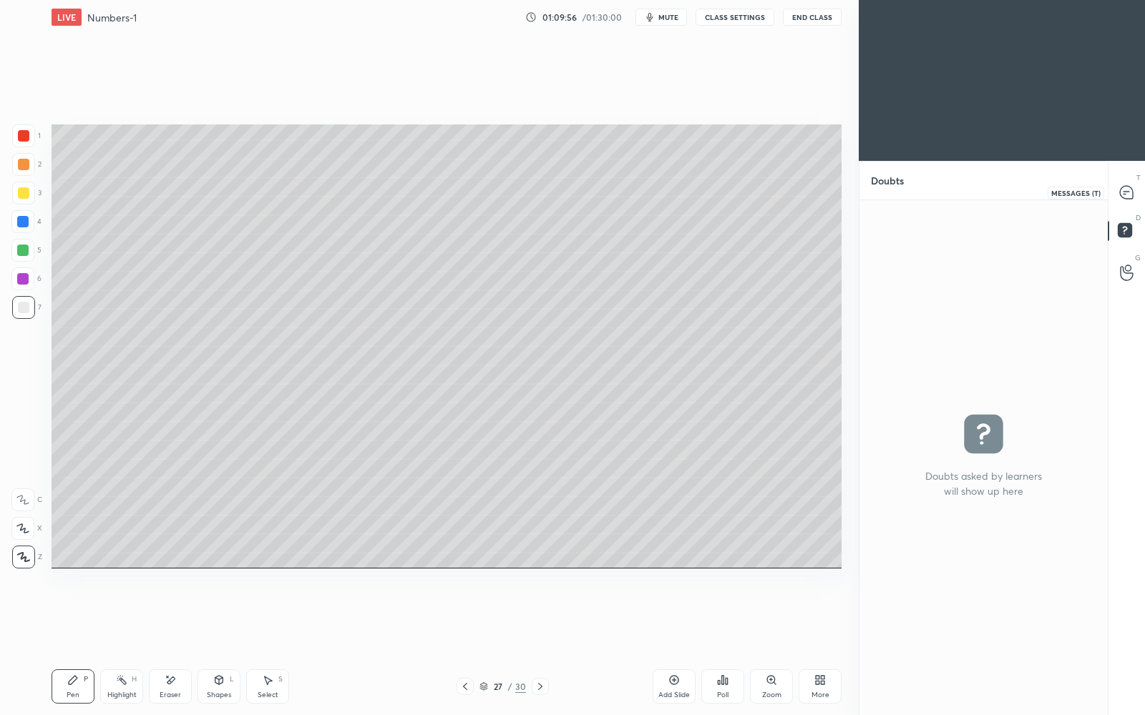
click at [1122, 193] on icon at bounding box center [1126, 192] width 13 height 13
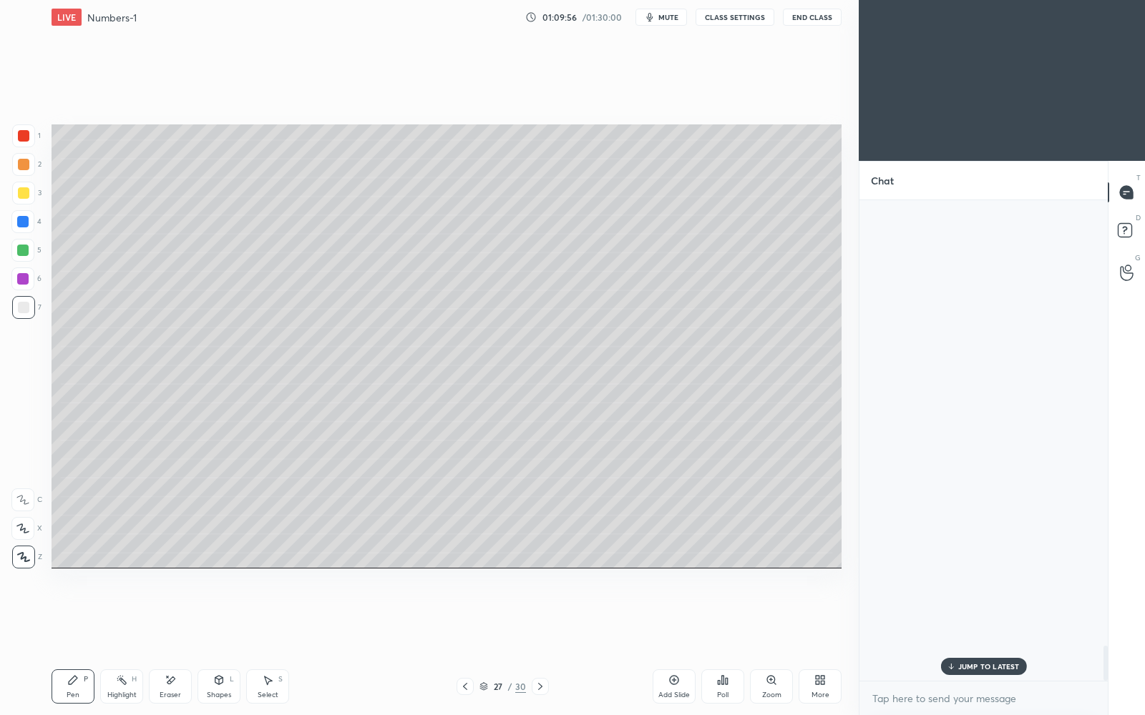
scroll to position [477, 245]
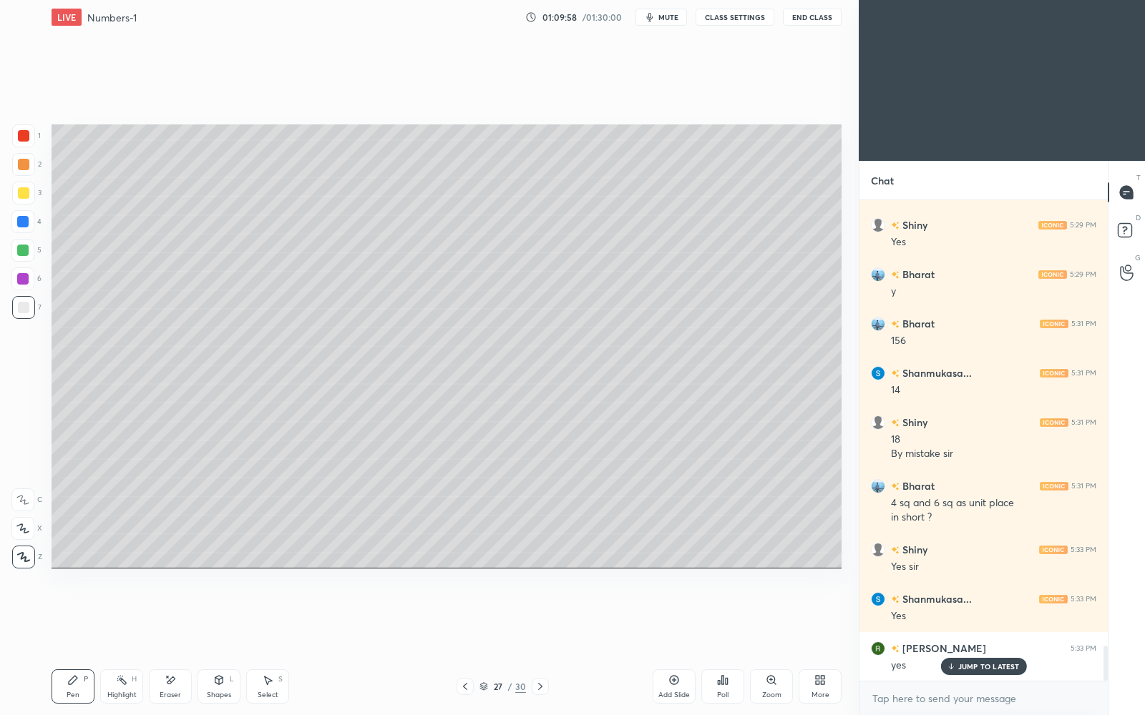
click at [966, 617] on p "JUMP TO LATEST" at bounding box center [989, 666] width 62 height 9
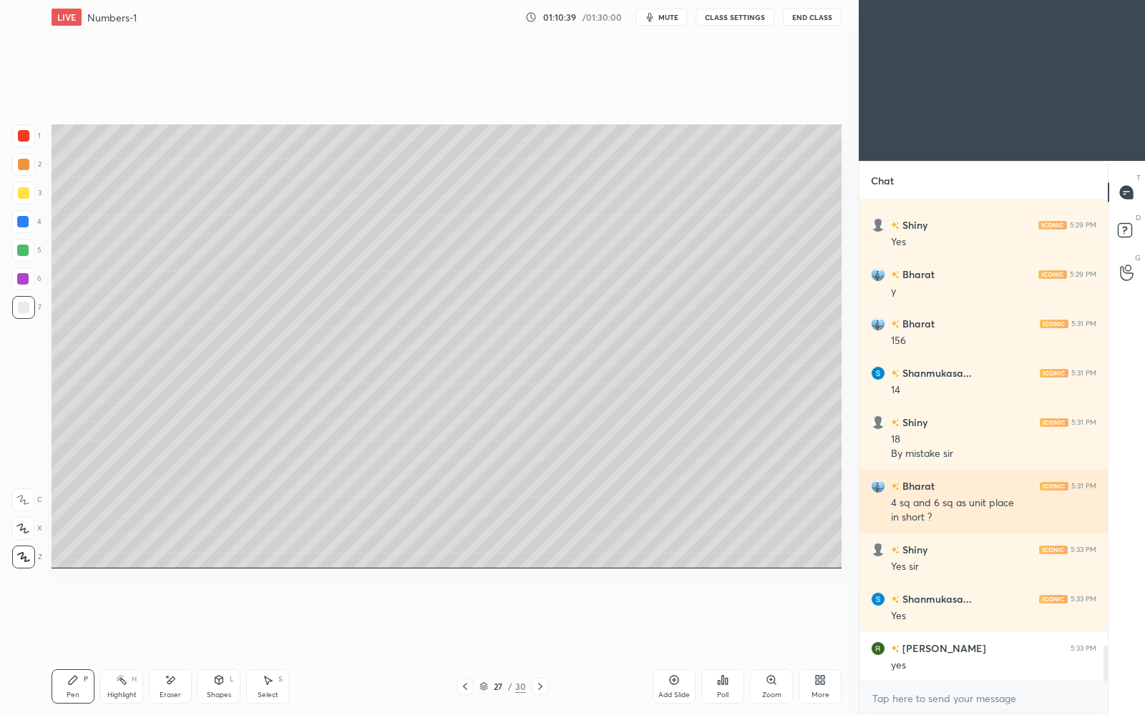
scroll to position [6168, 0]
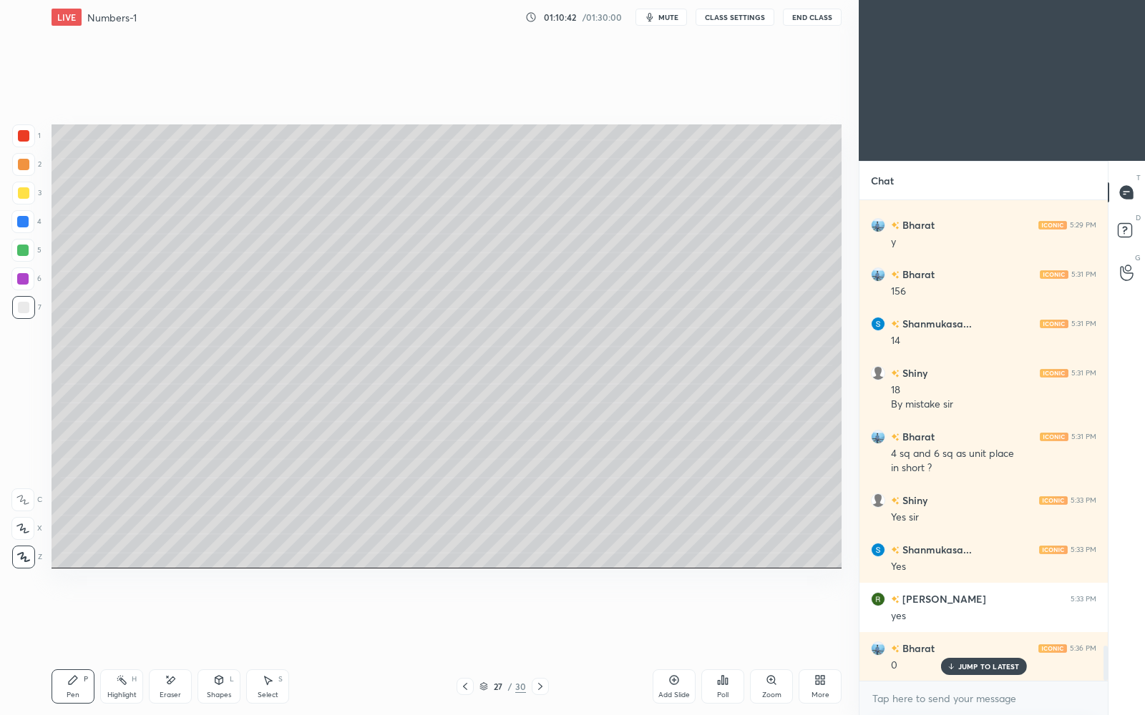
click at [956, 617] on div "JUMP TO LATEST" at bounding box center [983, 666] width 86 height 17
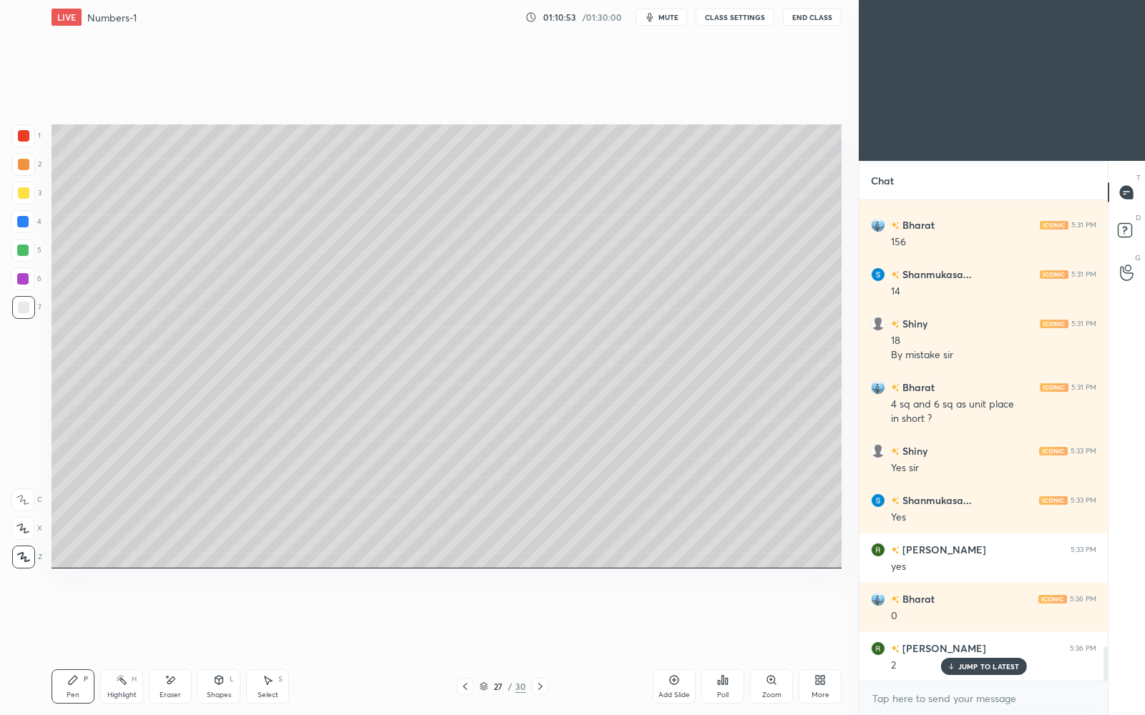
click at [966, 617] on p "JUMP TO LATEST" at bounding box center [989, 666] width 62 height 9
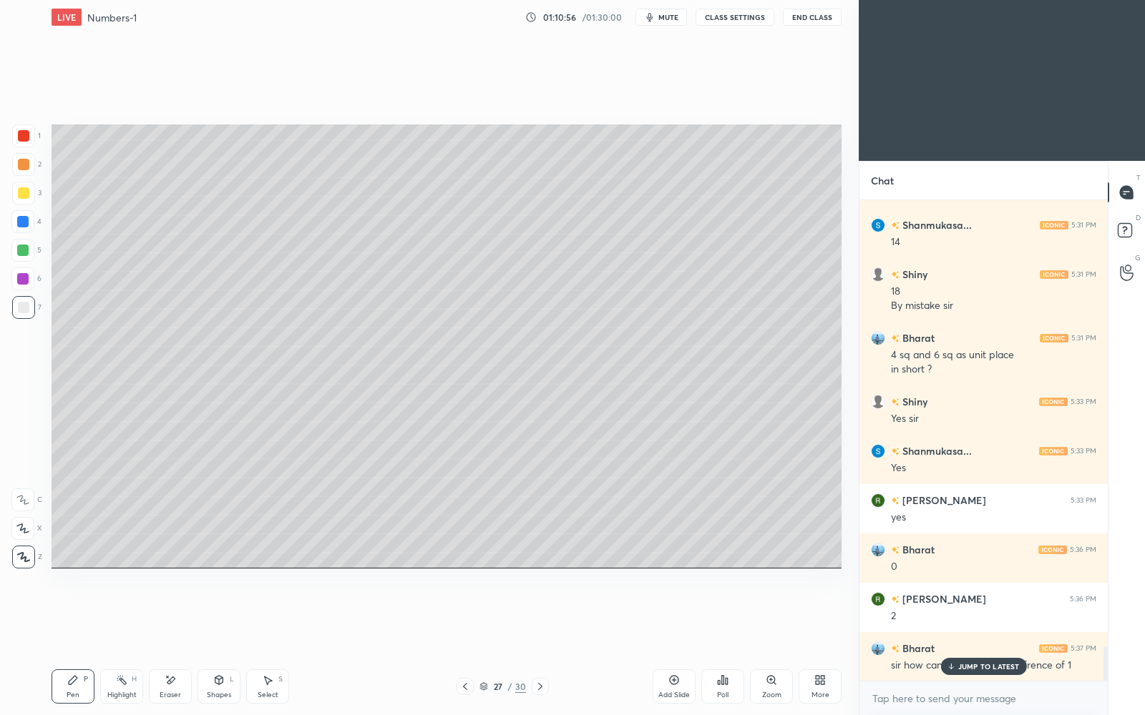
click at [966, 617] on p "JUMP TO LATEST" at bounding box center [989, 666] width 62 height 9
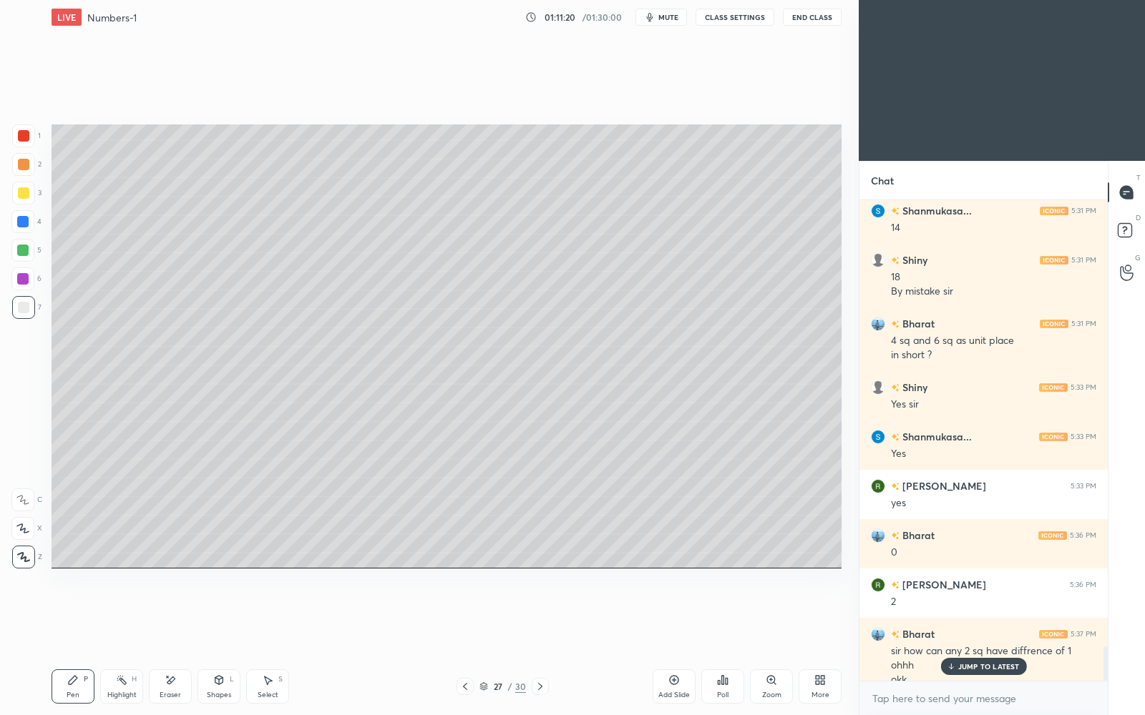
scroll to position [6295, 0]
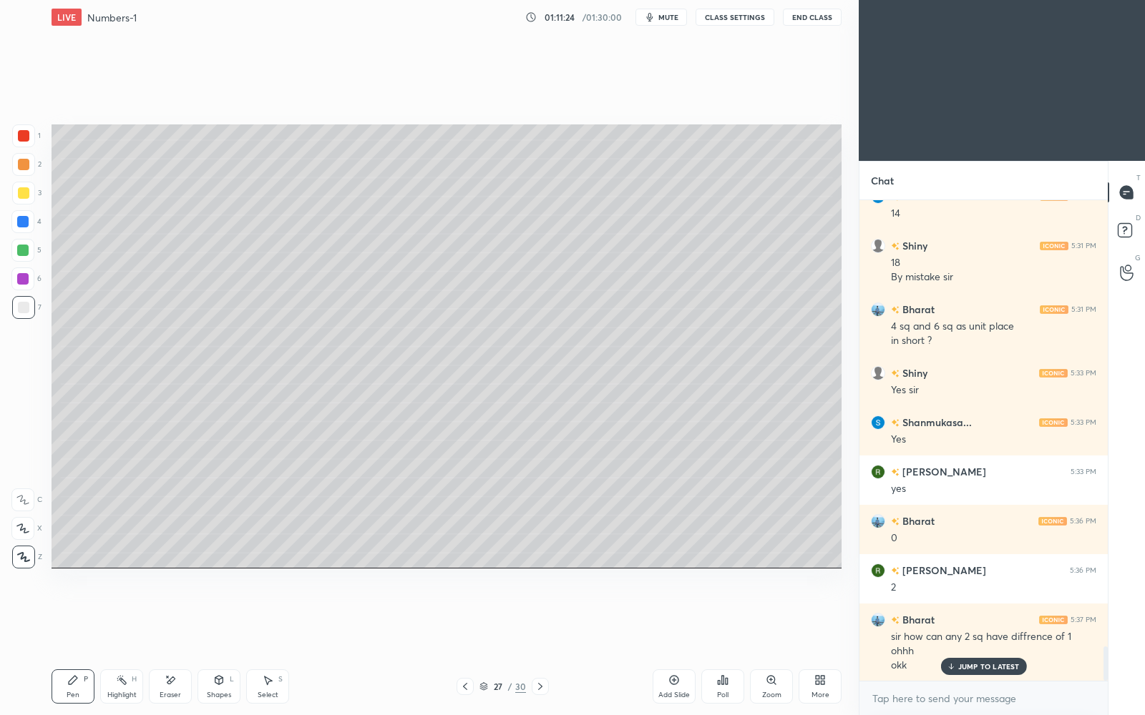
click at [970, 617] on p "JUMP TO LATEST" at bounding box center [989, 666] width 62 height 9
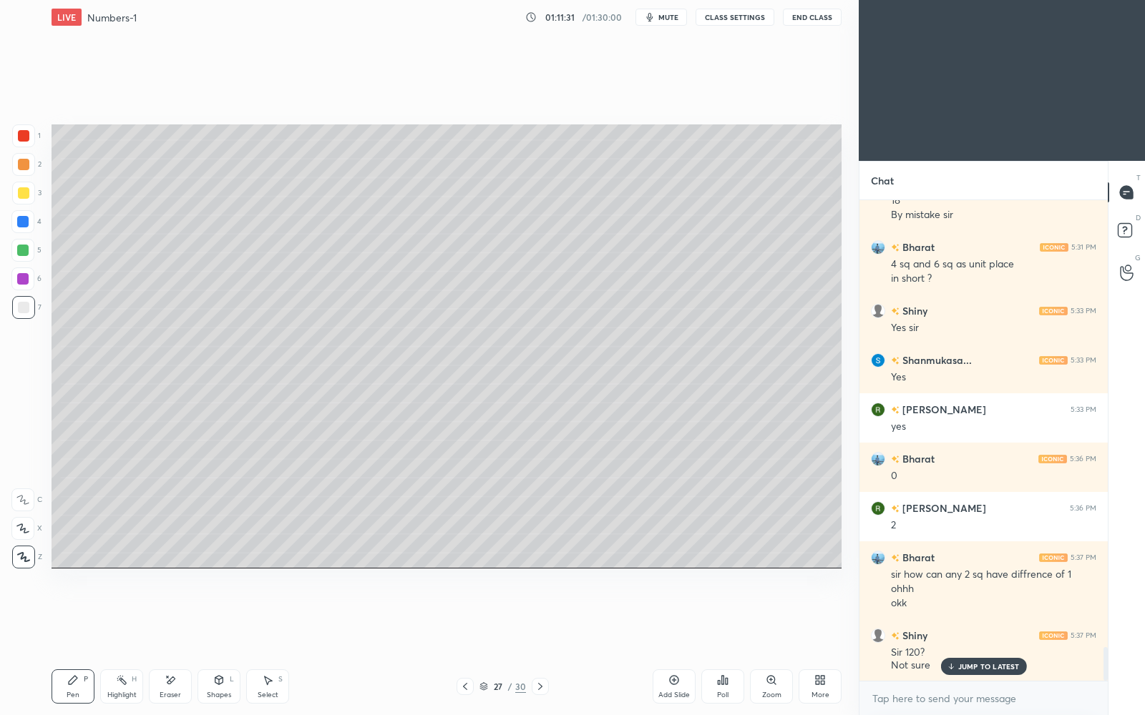
scroll to position [6407, 0]
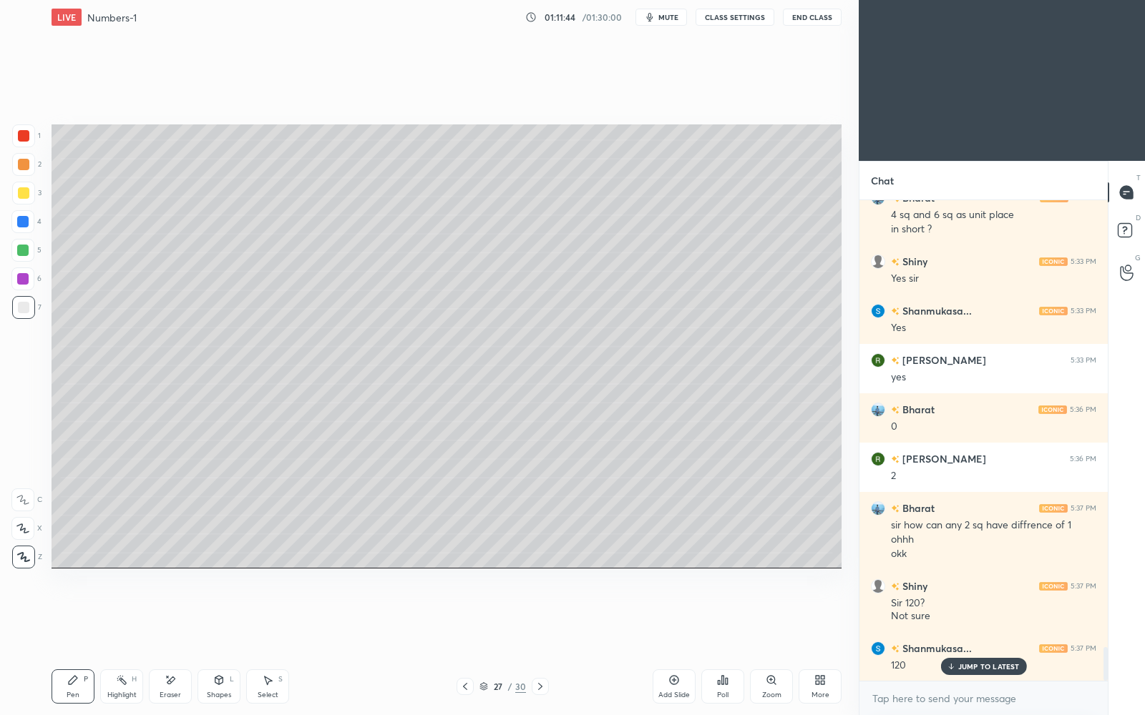
drag, startPoint x: 26, startPoint y: 249, endPoint x: 44, endPoint y: 239, distance: 19.9
click at [28, 250] on div at bounding box center [22, 250] width 11 height 11
click at [979, 617] on p "JUMP TO LATEST" at bounding box center [989, 666] width 62 height 9
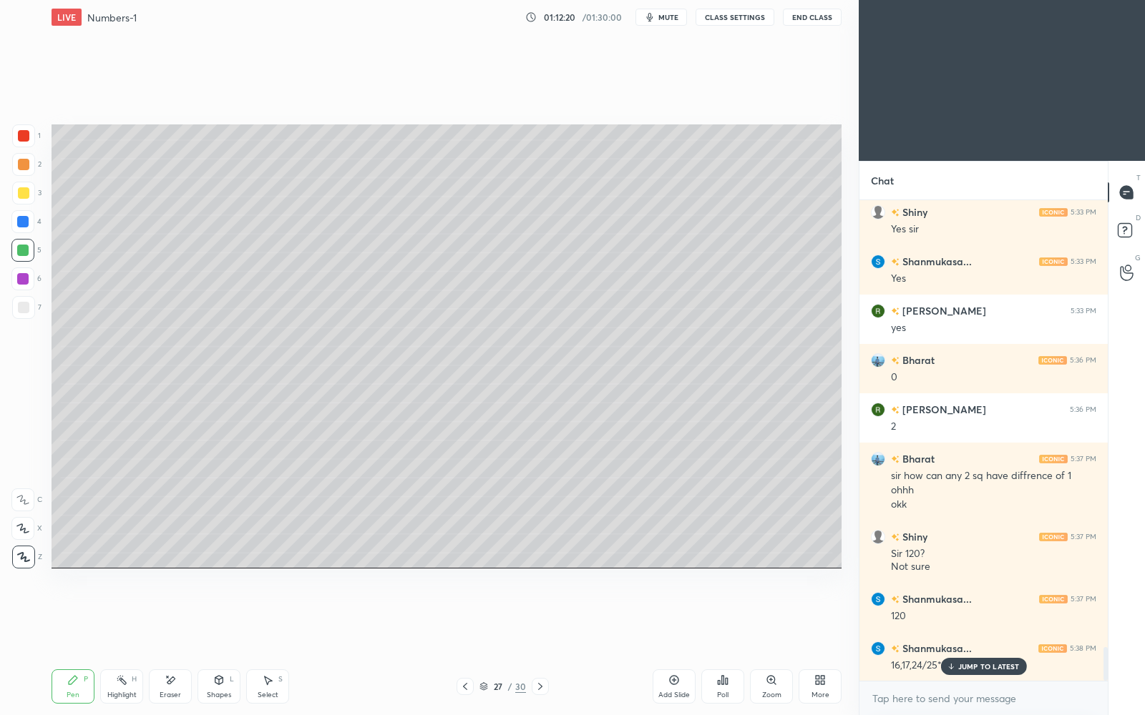
click at [972, 617] on p "JUMP TO LATEST" at bounding box center [989, 666] width 62 height 9
click at [541, 617] on icon at bounding box center [539, 686] width 11 height 11
click at [463, 617] on icon at bounding box center [464, 686] width 11 height 11
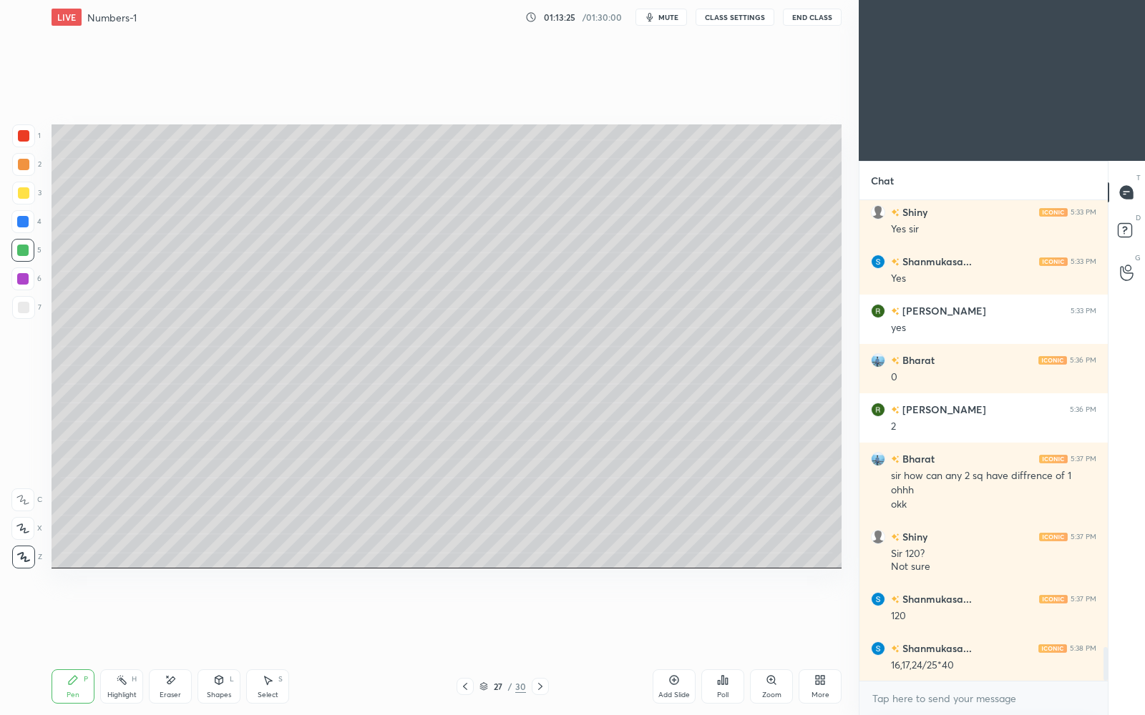
click at [484, 617] on div "27 / 30" at bounding box center [502, 686] width 46 height 13
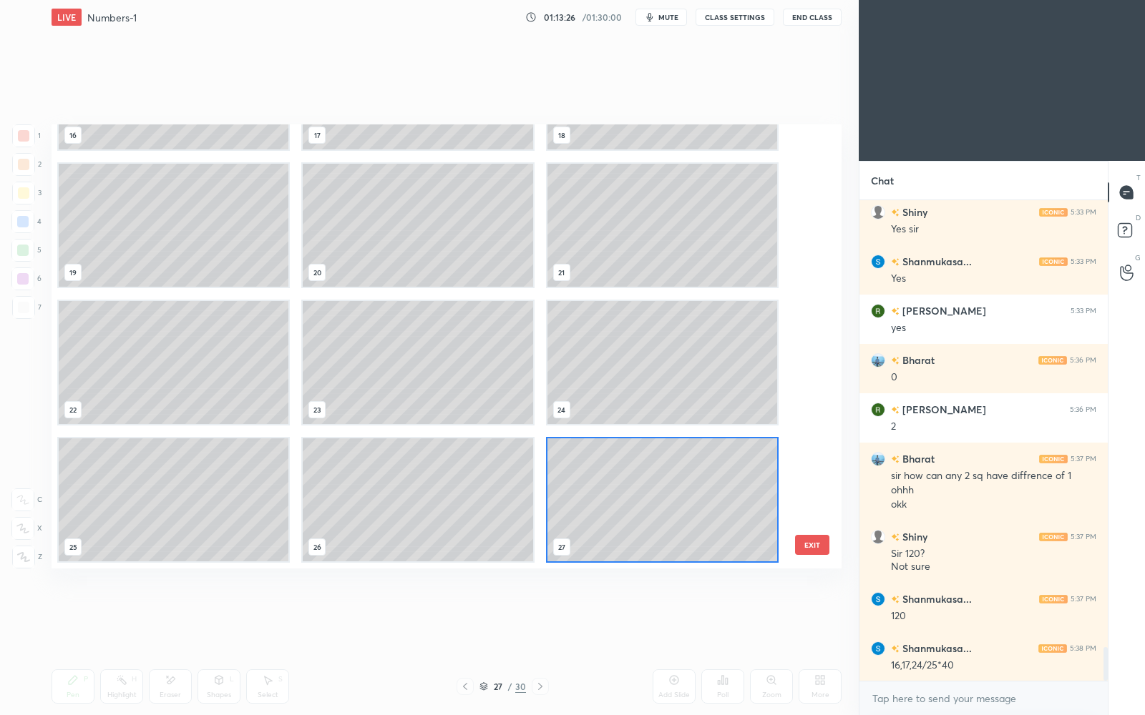
scroll to position [929, 0]
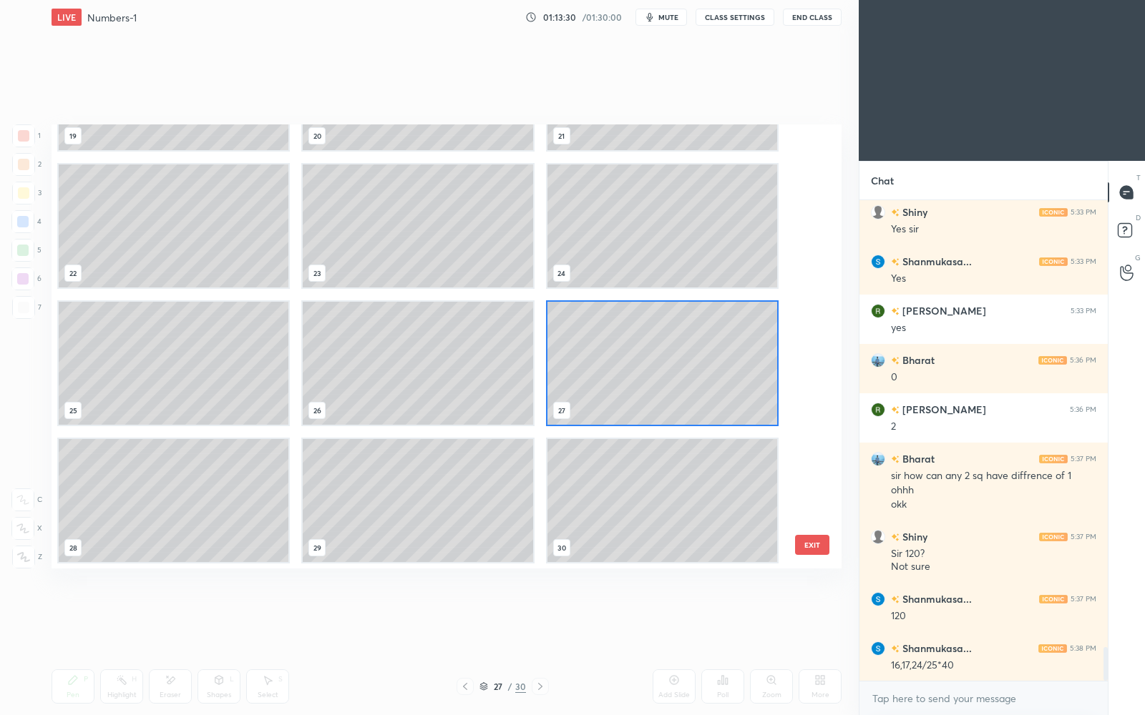
click at [483, 617] on icon at bounding box center [483, 688] width 7 height 2
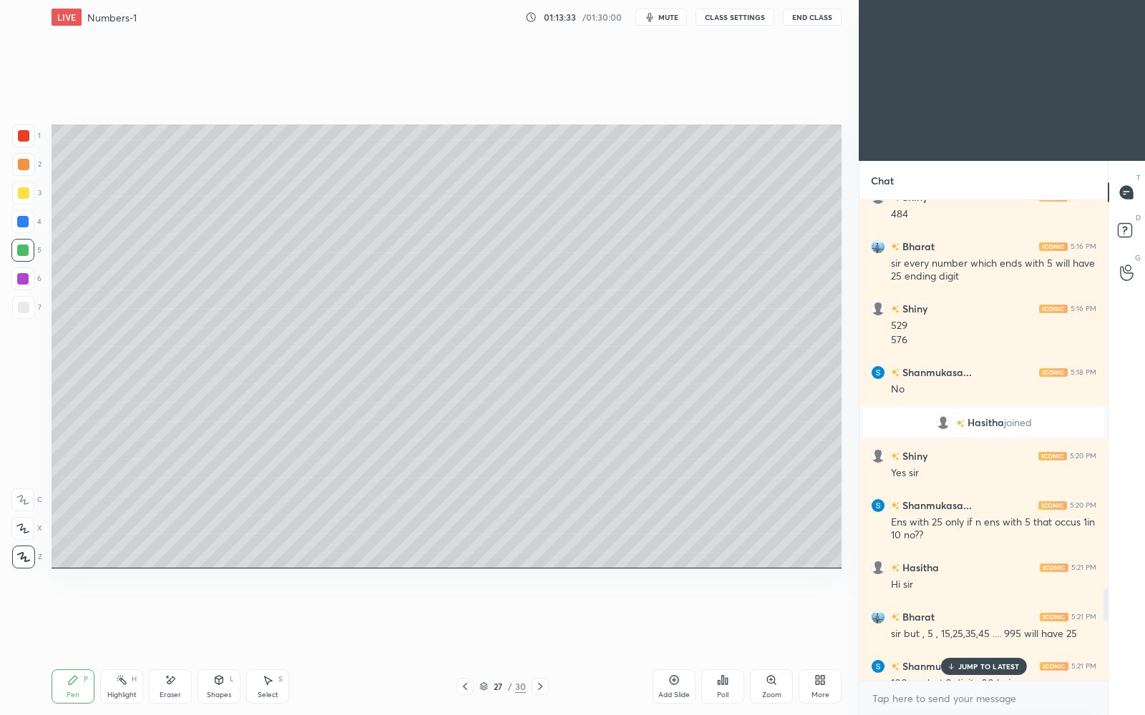
scroll to position [4924, 0]
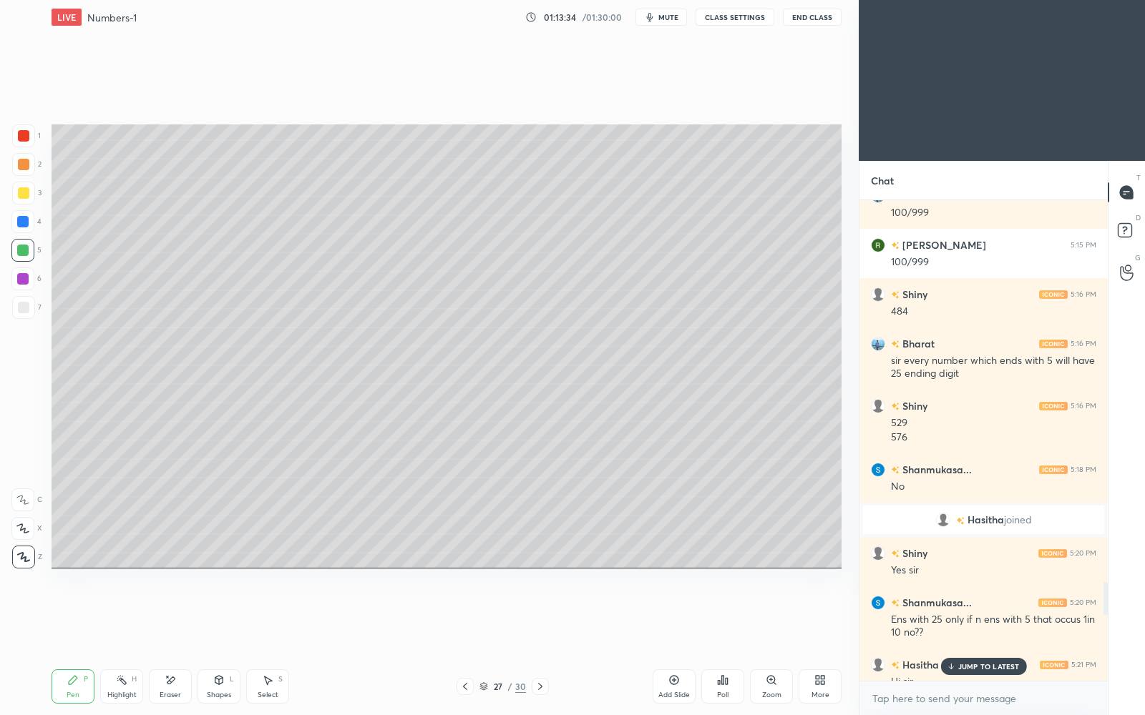
click at [981, 617] on p "JUMP TO LATEST" at bounding box center [989, 666] width 62 height 9
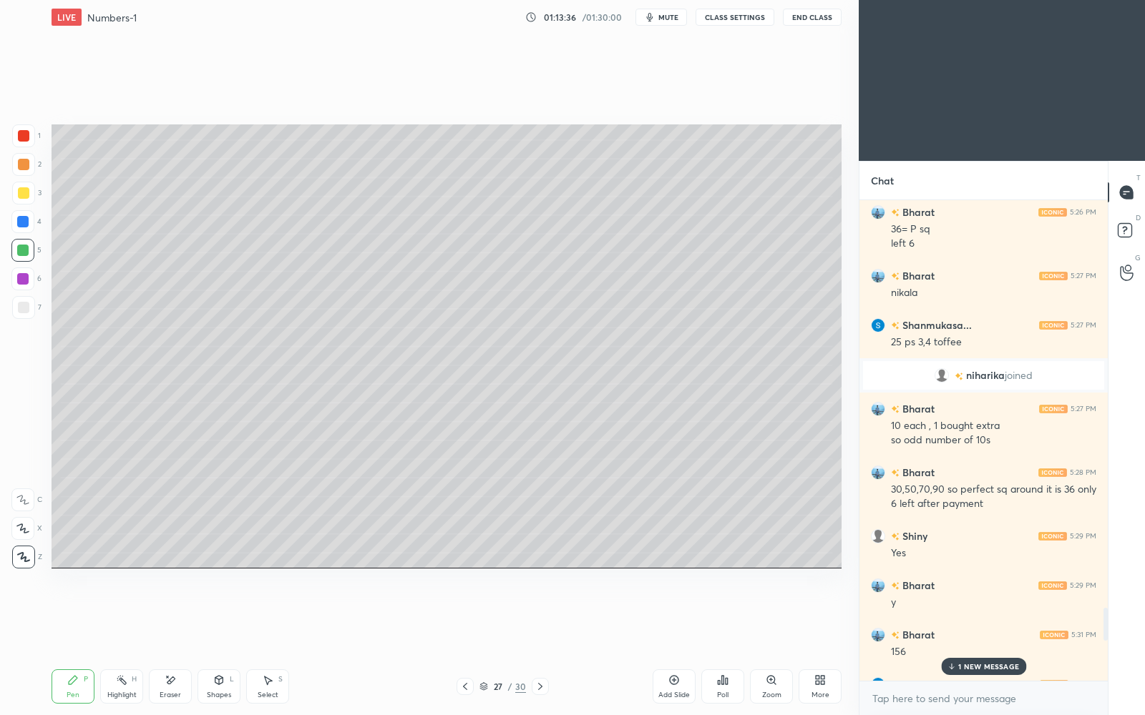
scroll to position [6052, 0]
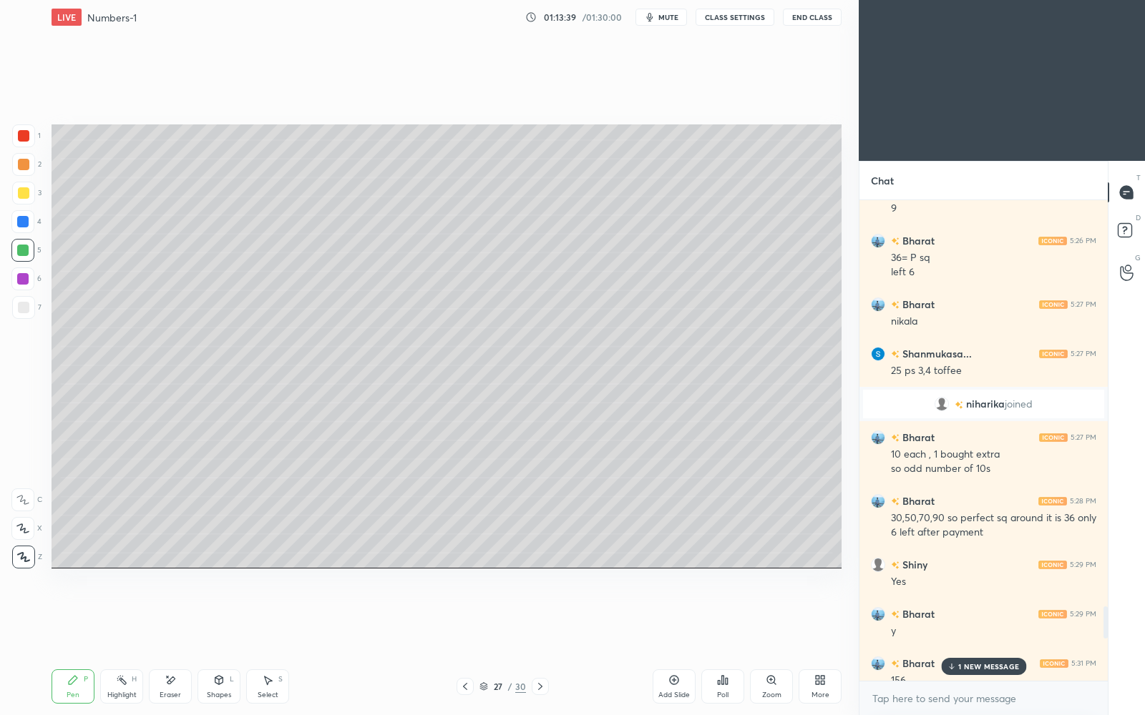
click at [974, 617] on p "1 NEW MESSAGE" at bounding box center [988, 666] width 61 height 9
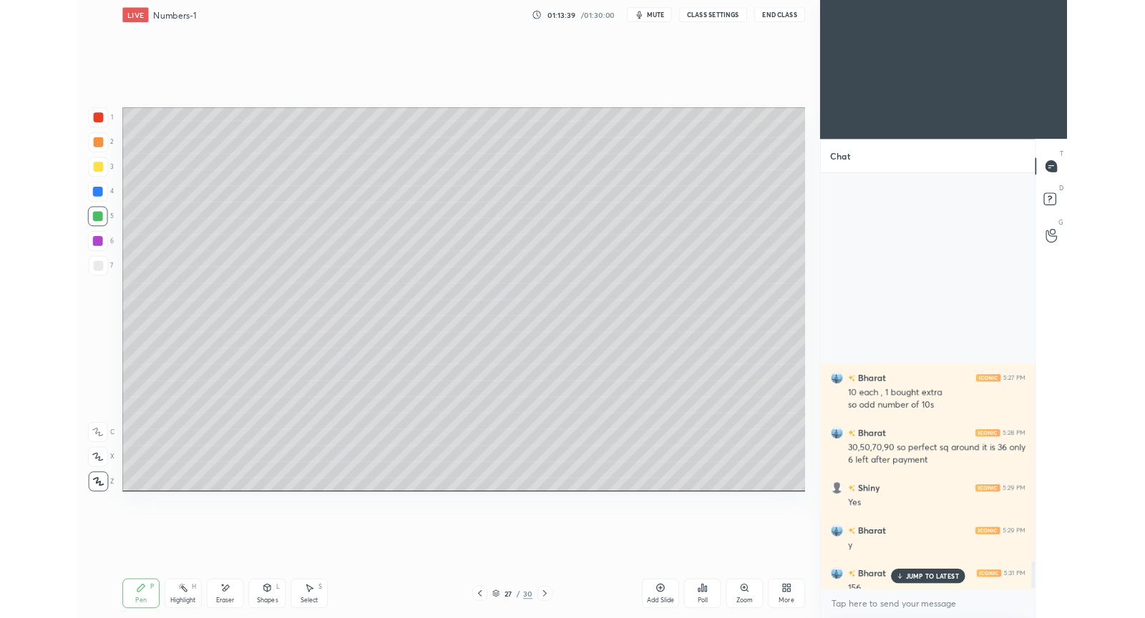
scroll to position [6828, 0]
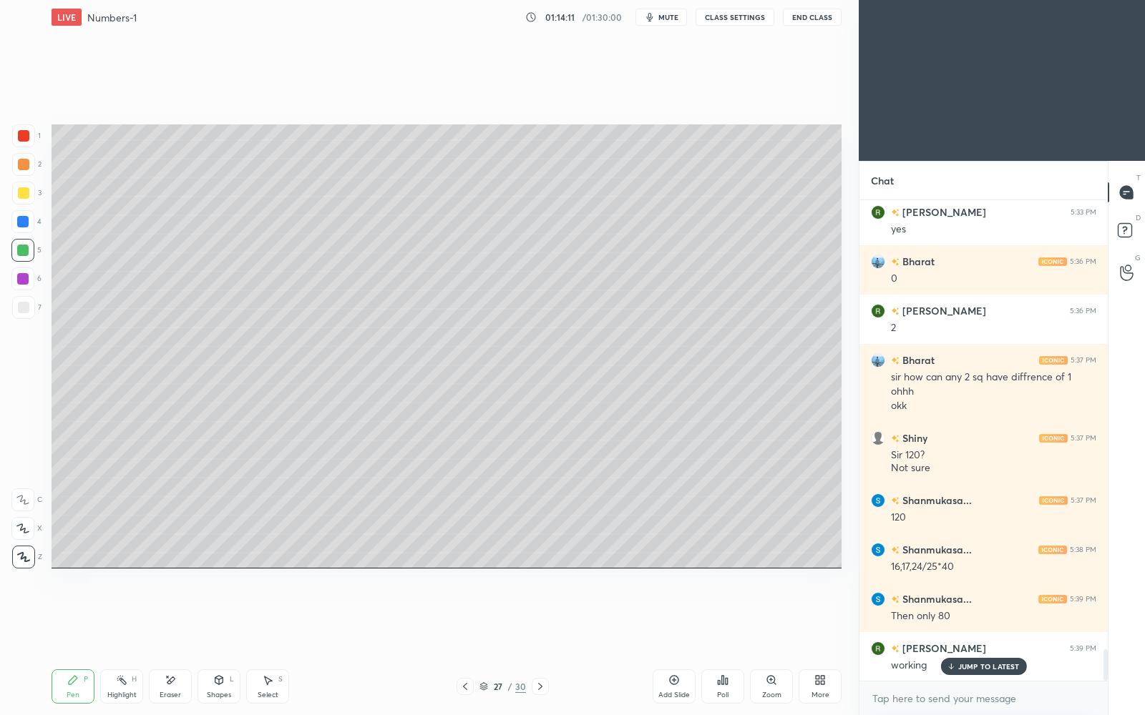
click at [966, 617] on p "JUMP TO LATEST" at bounding box center [989, 666] width 62 height 9
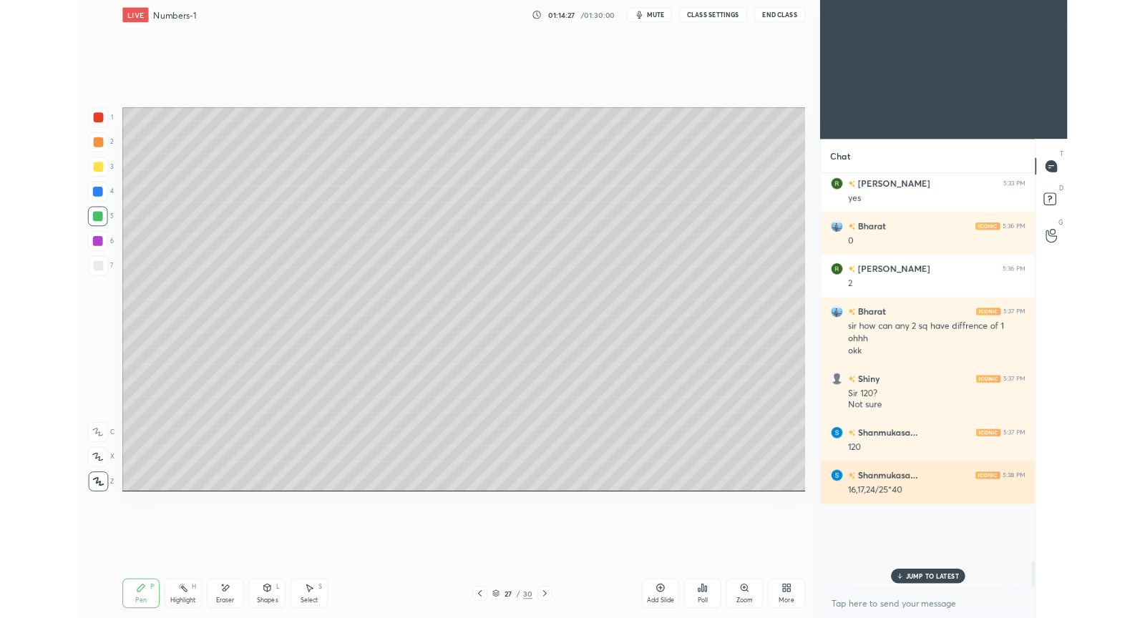
scroll to position [4, 4]
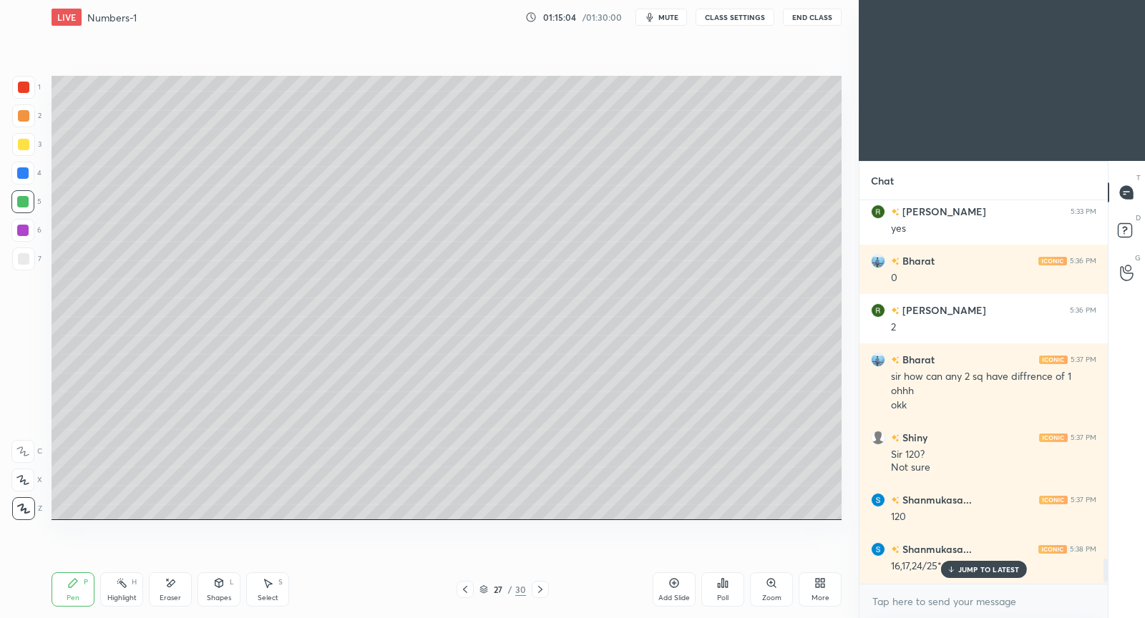
click at [976, 571] on p "JUMP TO LATEST" at bounding box center [989, 569] width 62 height 9
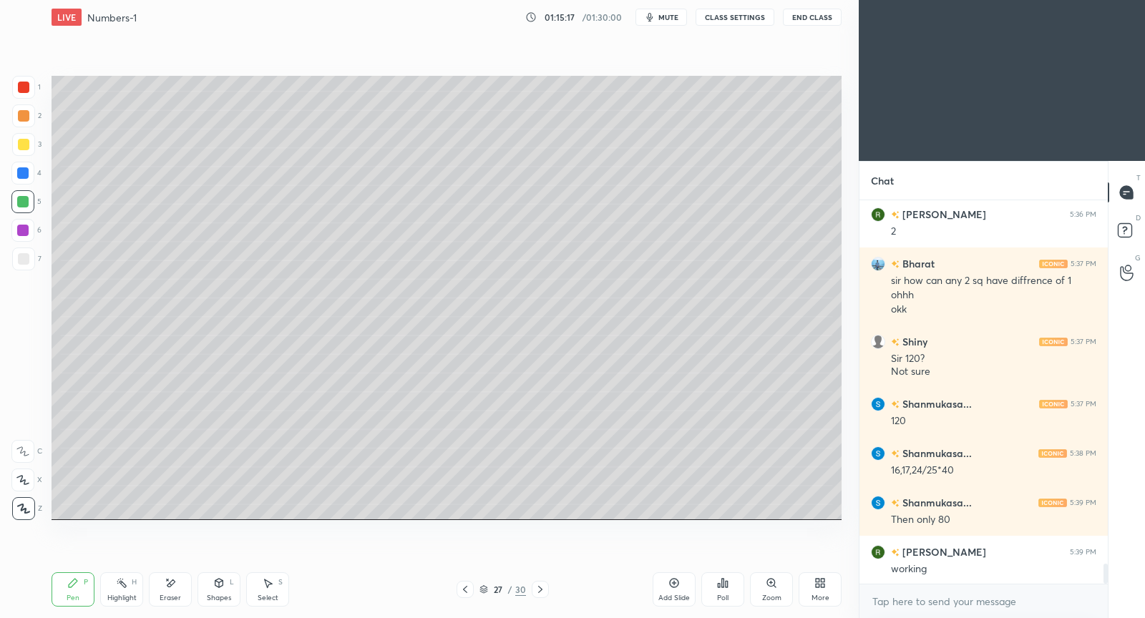
click at [826, 583] on div "More" at bounding box center [819, 589] width 43 height 34
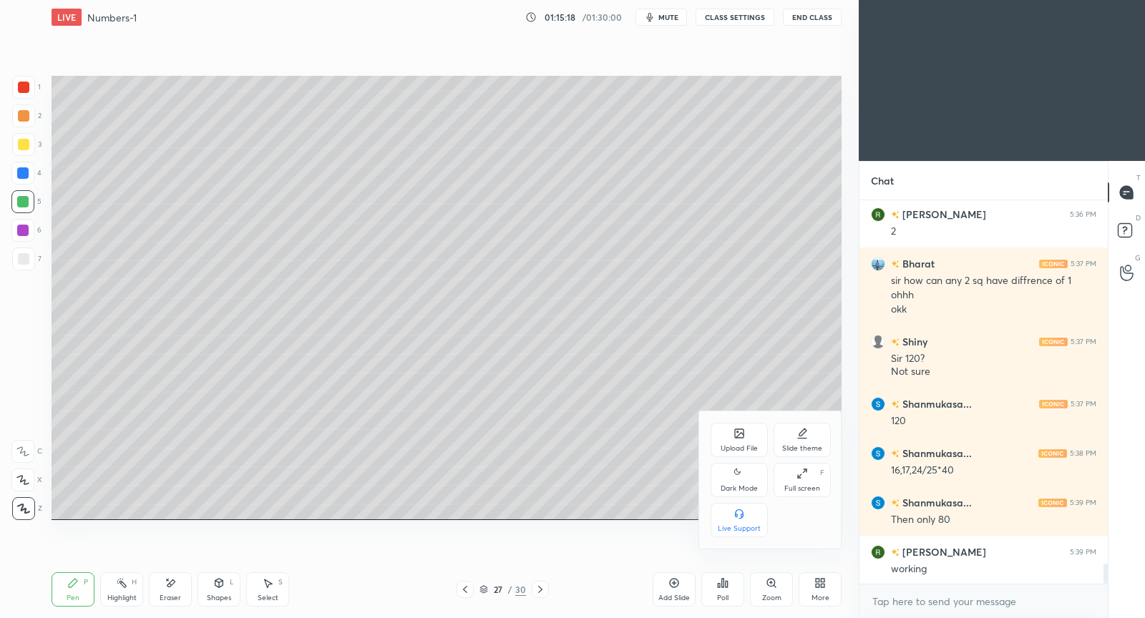
click at [492, 470] on div at bounding box center [572, 309] width 1145 height 618
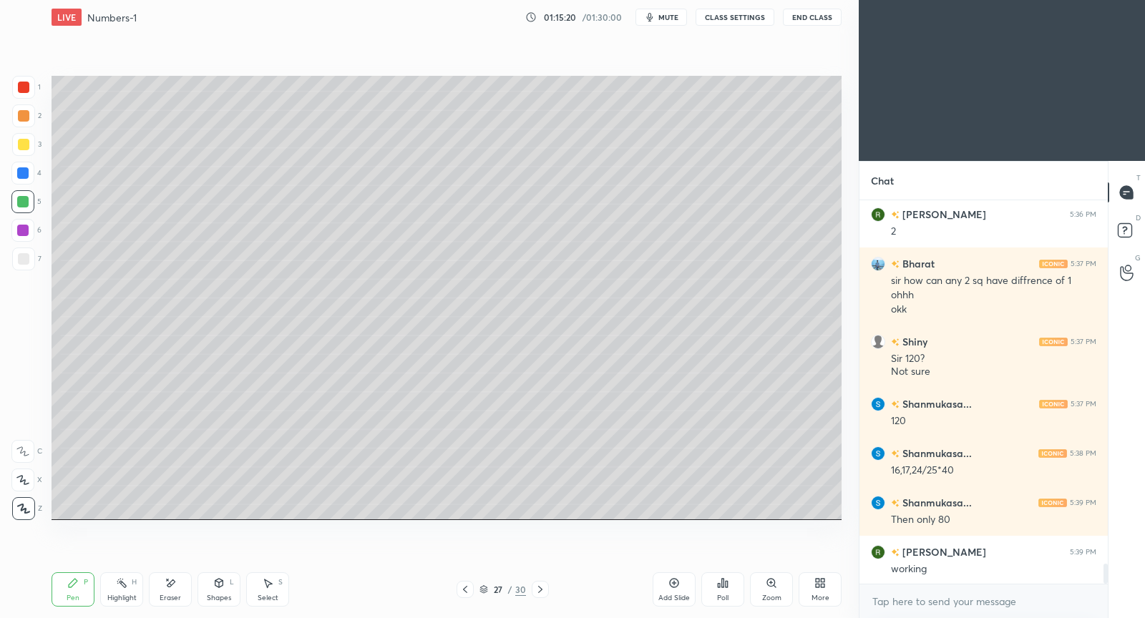
click at [542, 587] on icon at bounding box center [539, 589] width 11 height 11
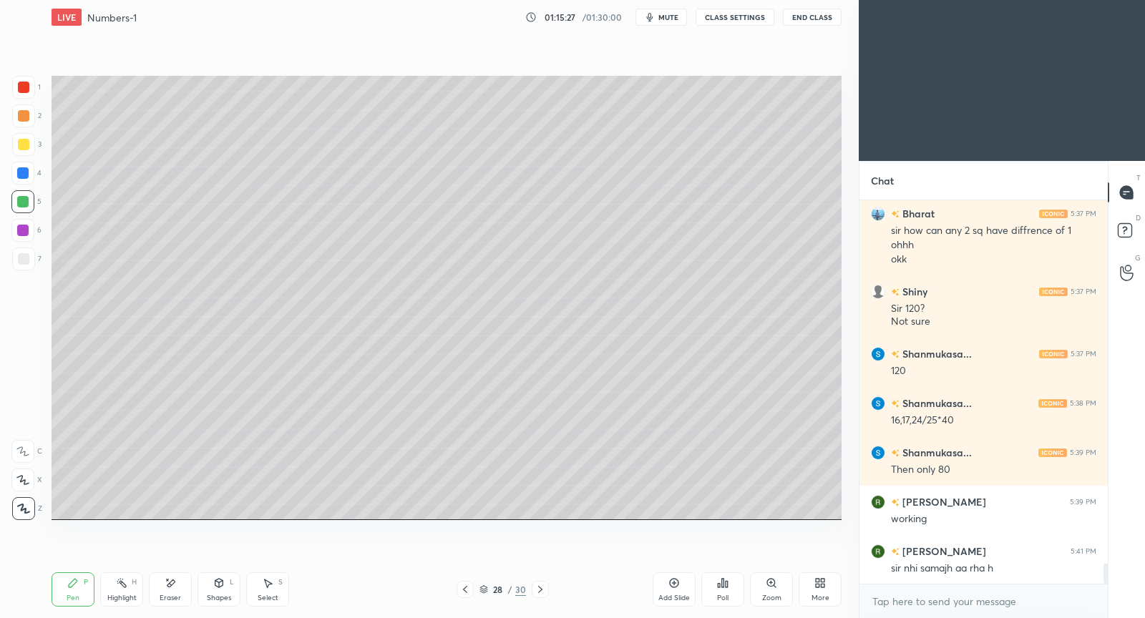
click at [542, 587] on icon at bounding box center [539, 589] width 11 height 11
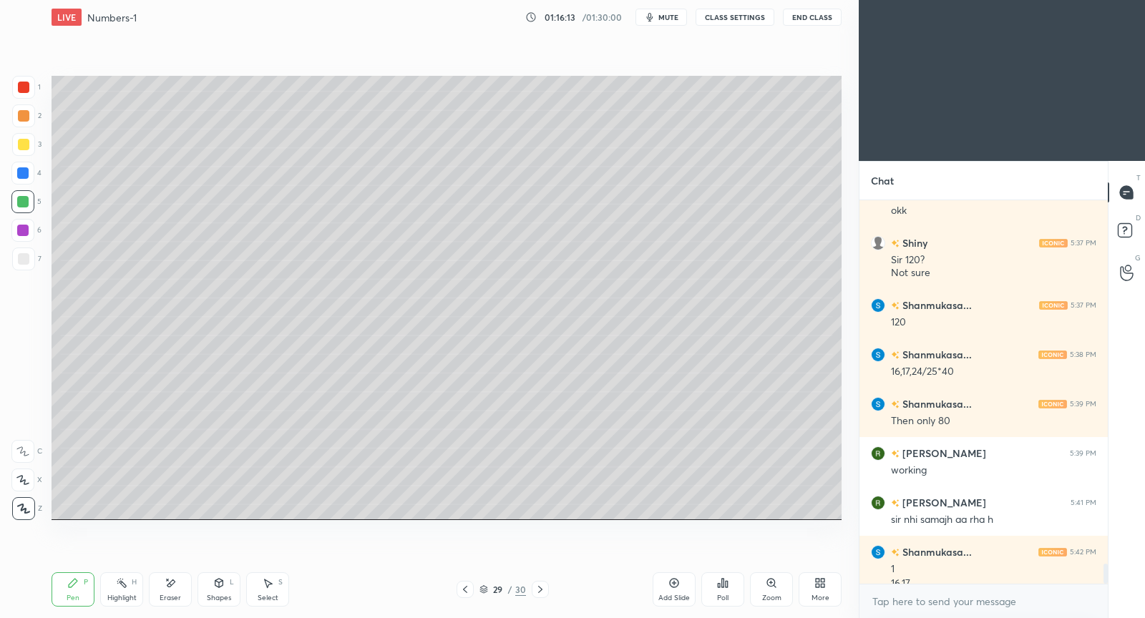
scroll to position [7038, 0]
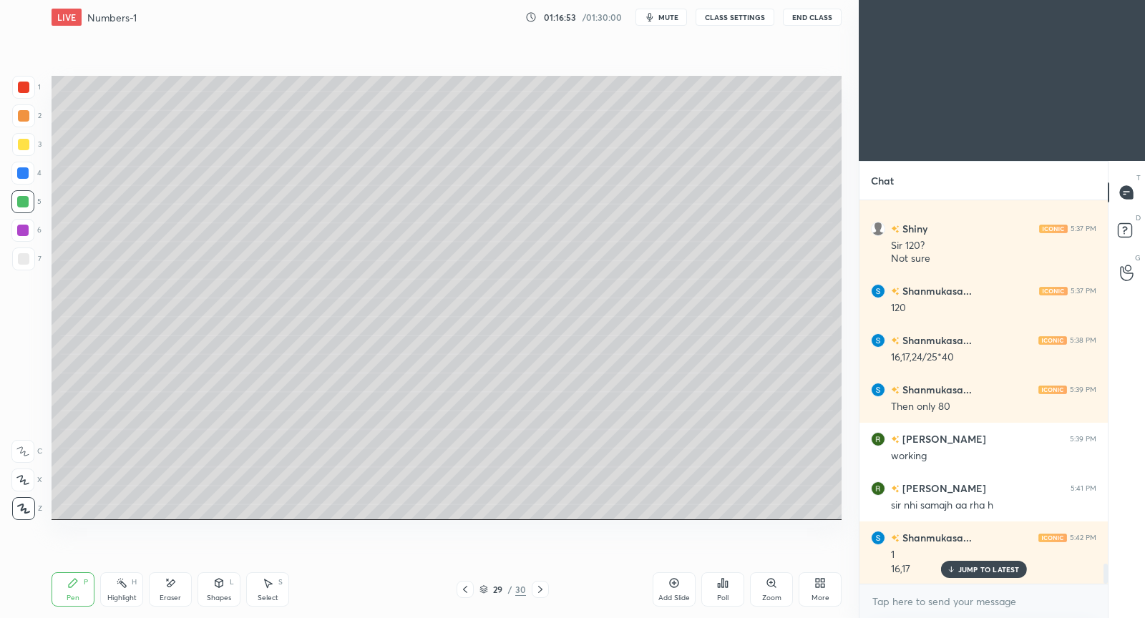
click at [986, 570] on p "JUMP TO LATEST" at bounding box center [989, 569] width 62 height 9
click at [662, 585] on div "Add Slide" at bounding box center [673, 589] width 43 height 34
click at [28, 85] on div at bounding box center [23, 87] width 11 height 11
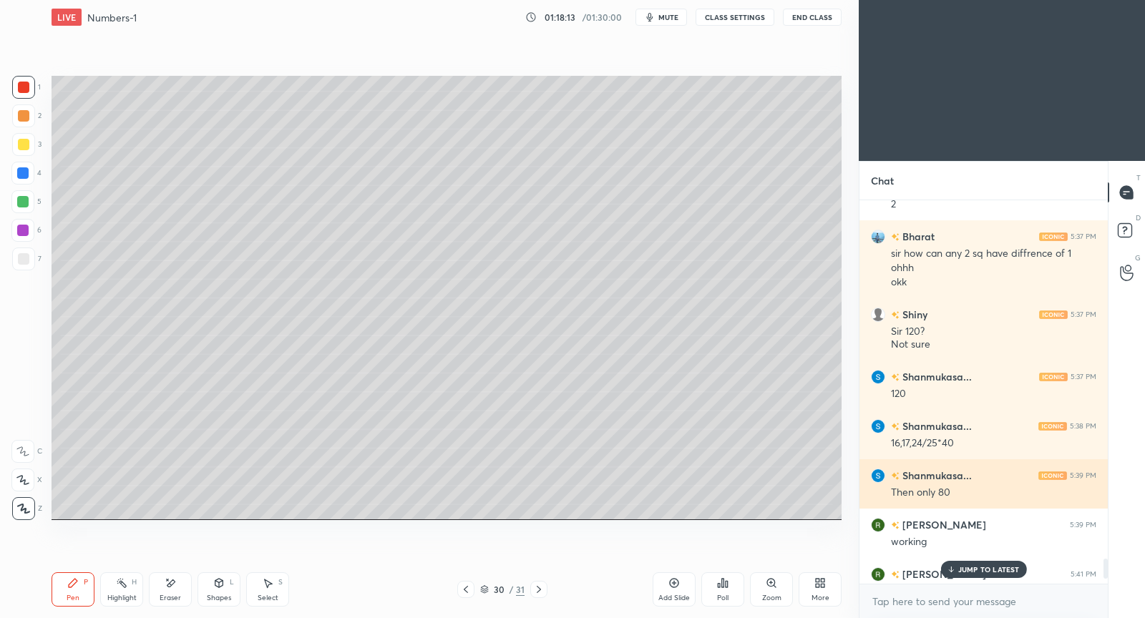
scroll to position [6869, 0]
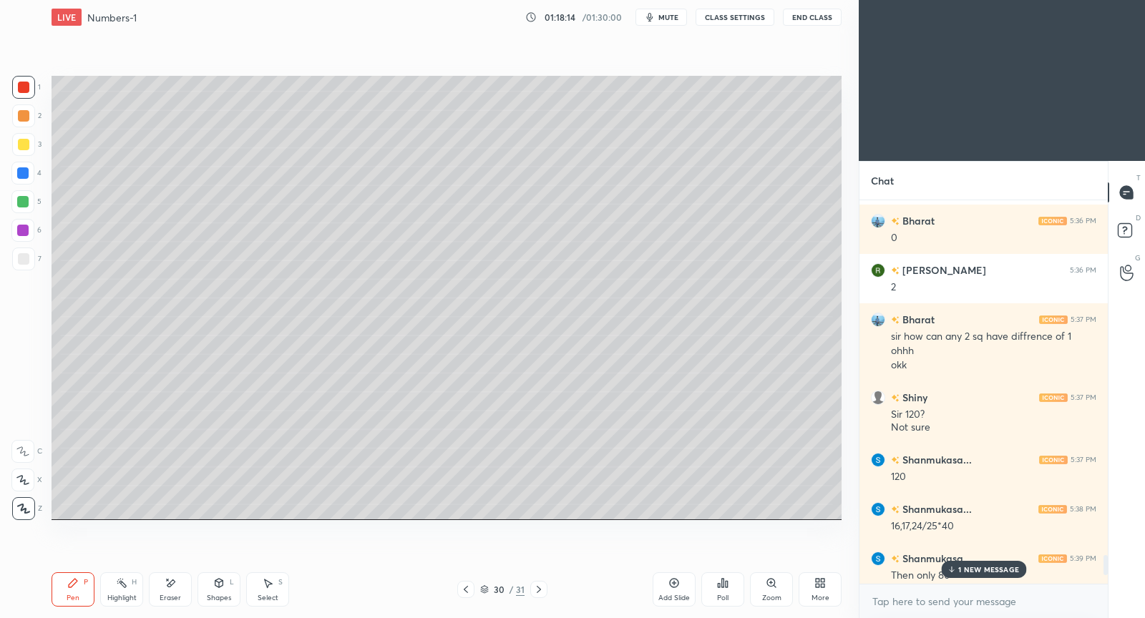
click at [972, 571] on p "1 NEW MESSAGE" at bounding box center [988, 569] width 61 height 9
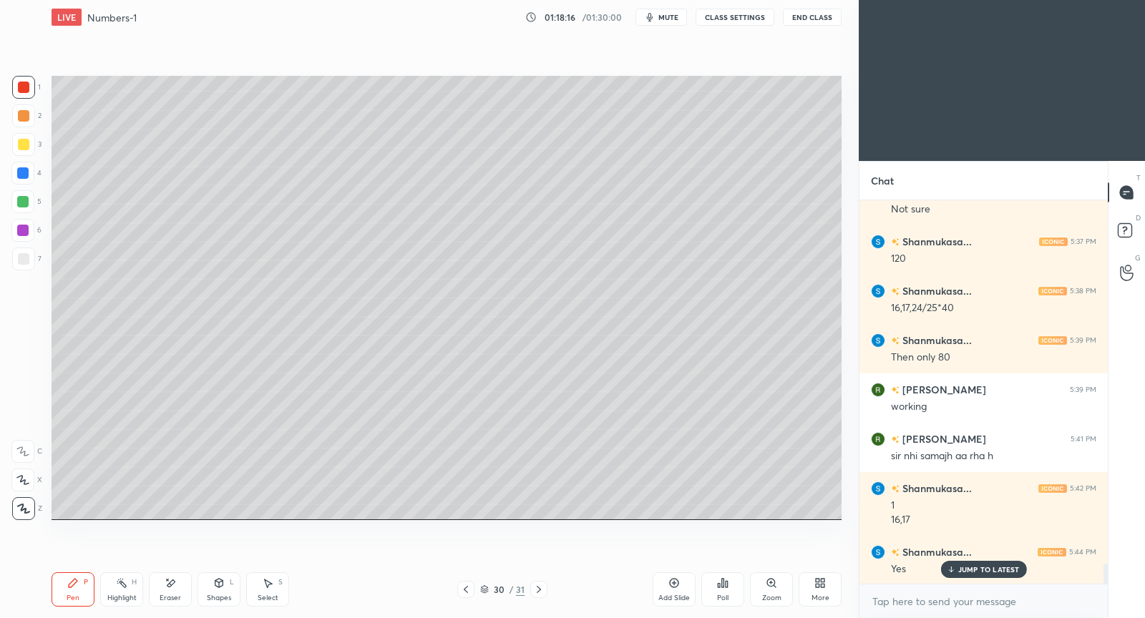
click at [972, 574] on div "JUMP TO LATEST" at bounding box center [983, 569] width 86 height 17
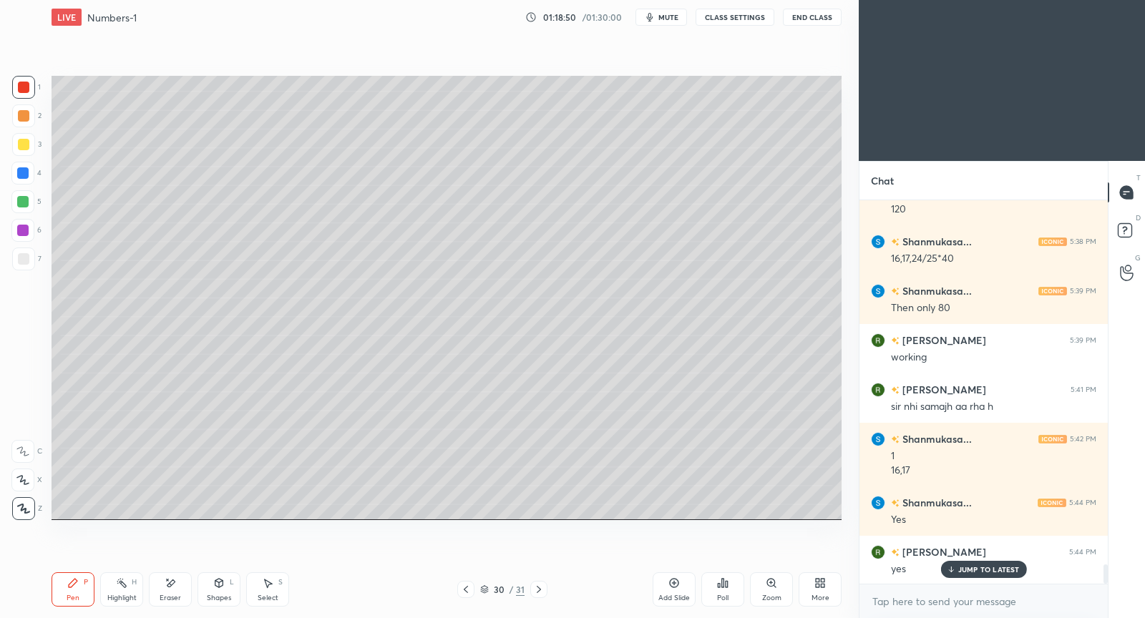
click at [972, 574] on div "JUMP TO LATEST" at bounding box center [983, 569] width 86 height 17
click at [539, 592] on icon at bounding box center [538, 589] width 11 height 11
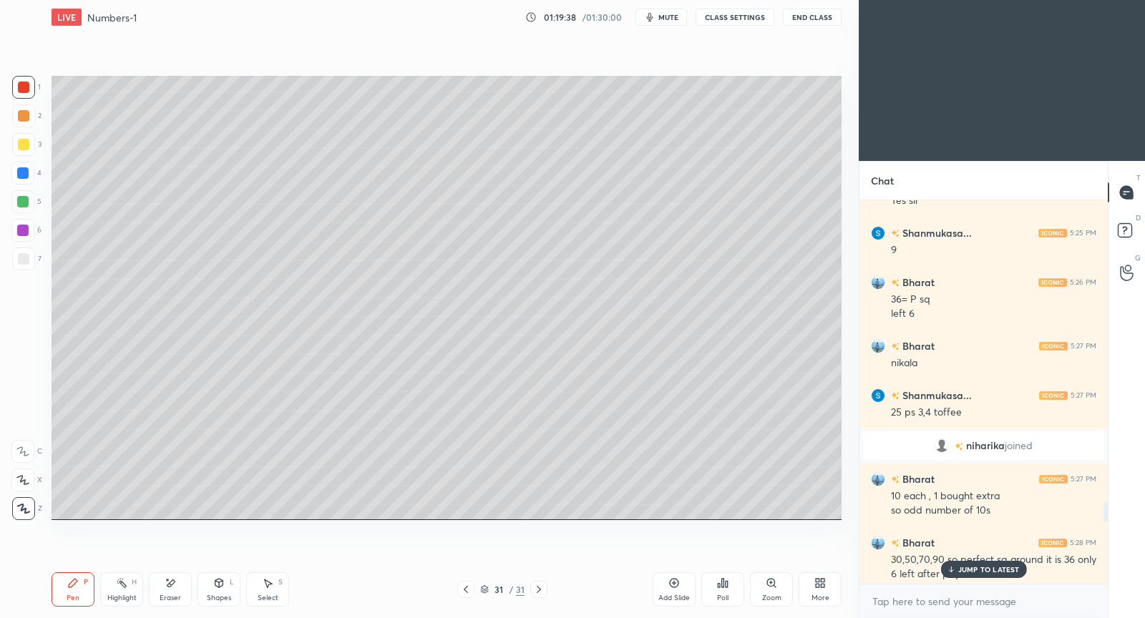
scroll to position [5154, 0]
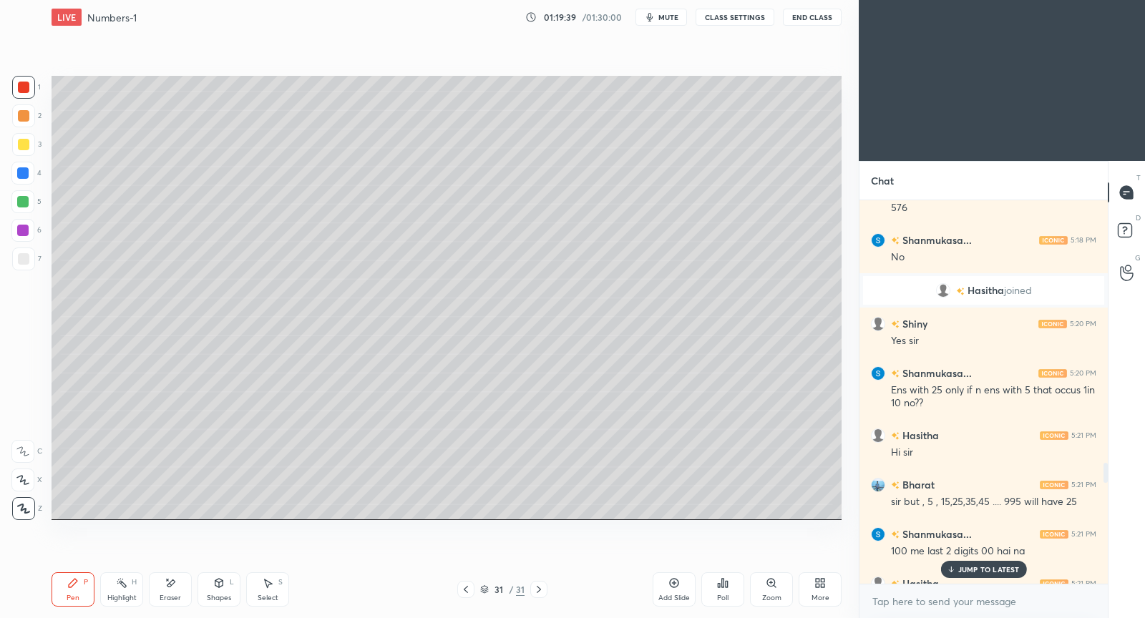
click at [983, 574] on p "JUMP TO LATEST" at bounding box center [989, 569] width 62 height 9
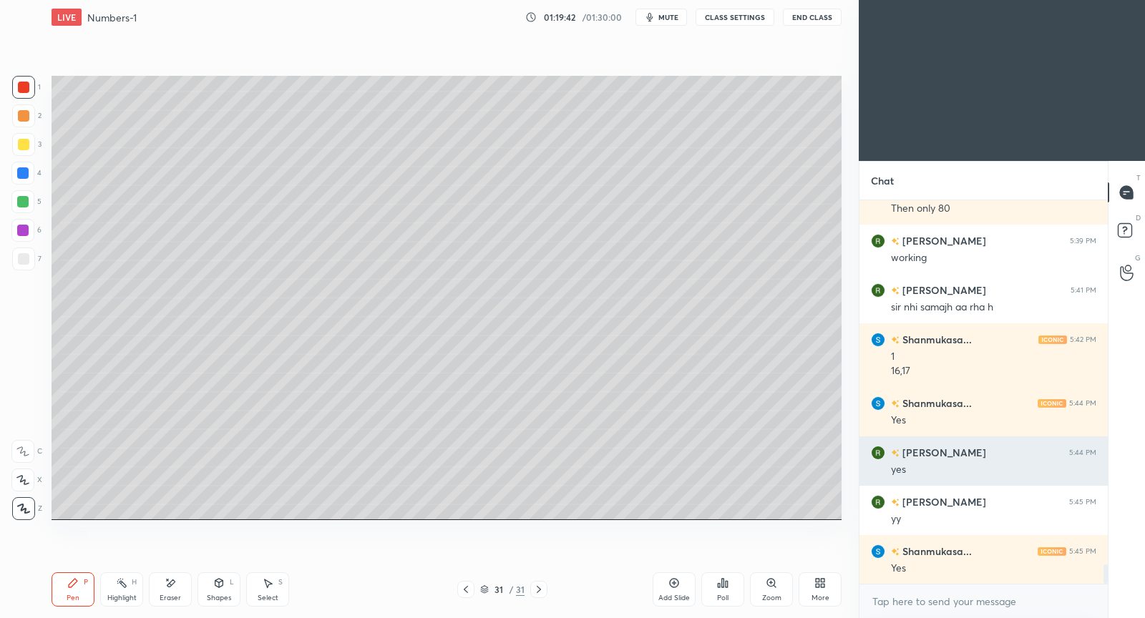
scroll to position [7285, 0]
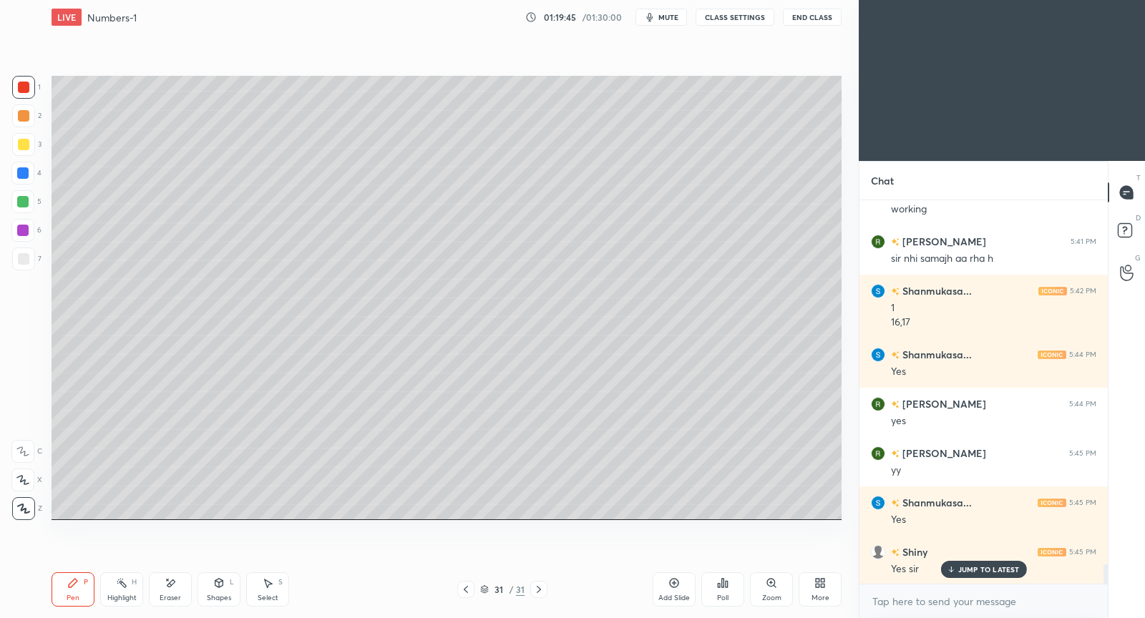
click at [990, 562] on div "JUMP TO LATEST" at bounding box center [983, 569] width 86 height 17
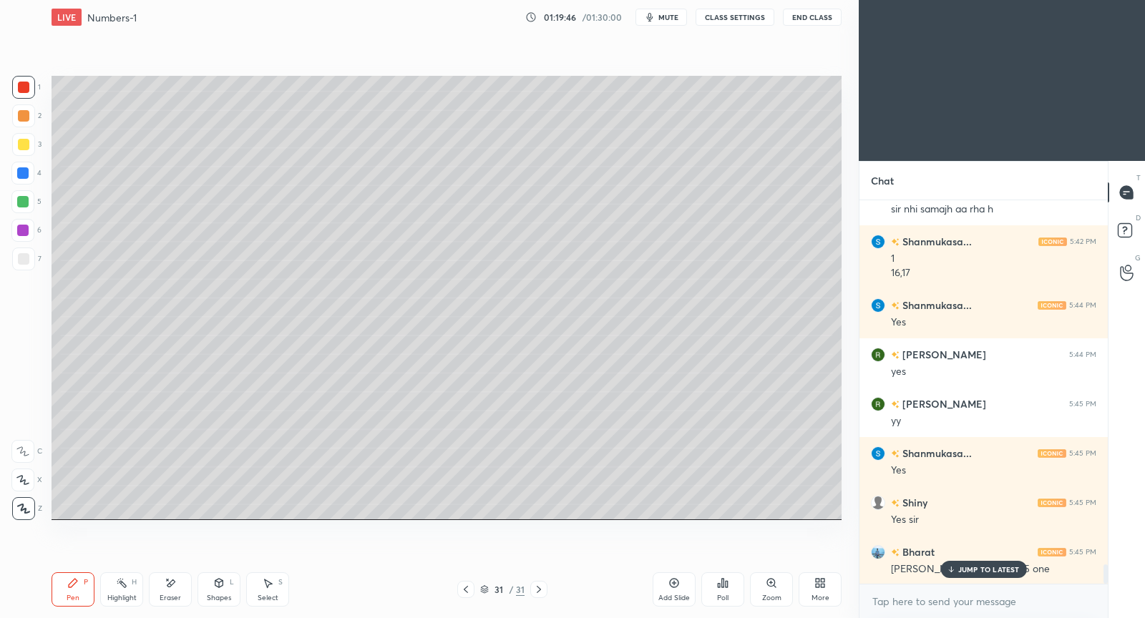
click at [990, 562] on div "JUMP TO LATEST" at bounding box center [983, 569] width 86 height 17
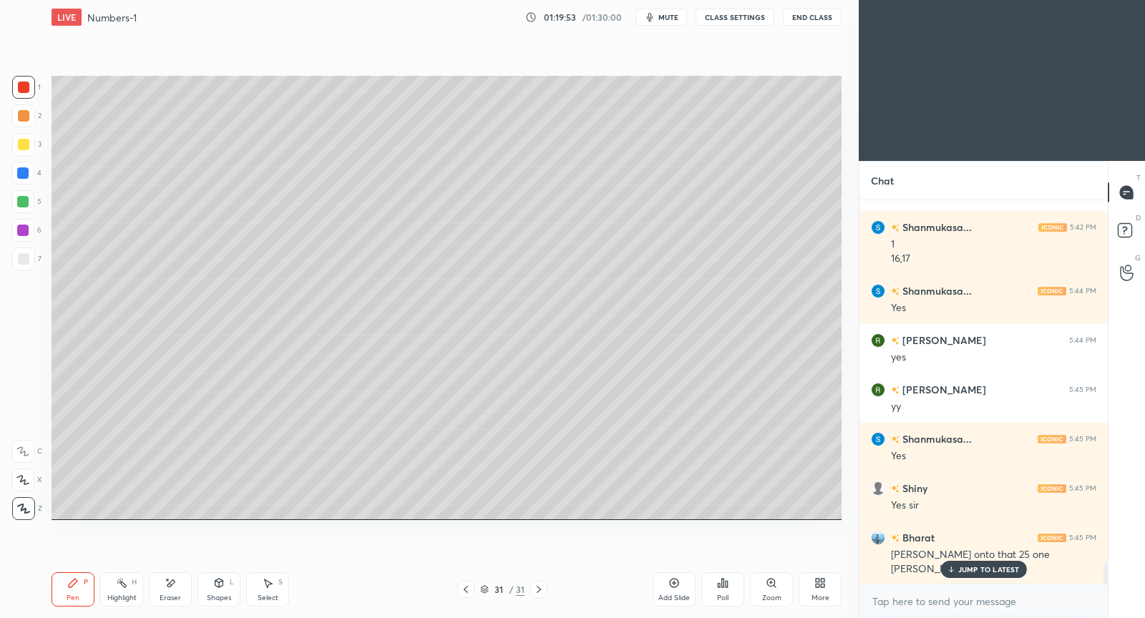
click at [974, 572] on p "JUMP TO LATEST" at bounding box center [989, 569] width 62 height 9
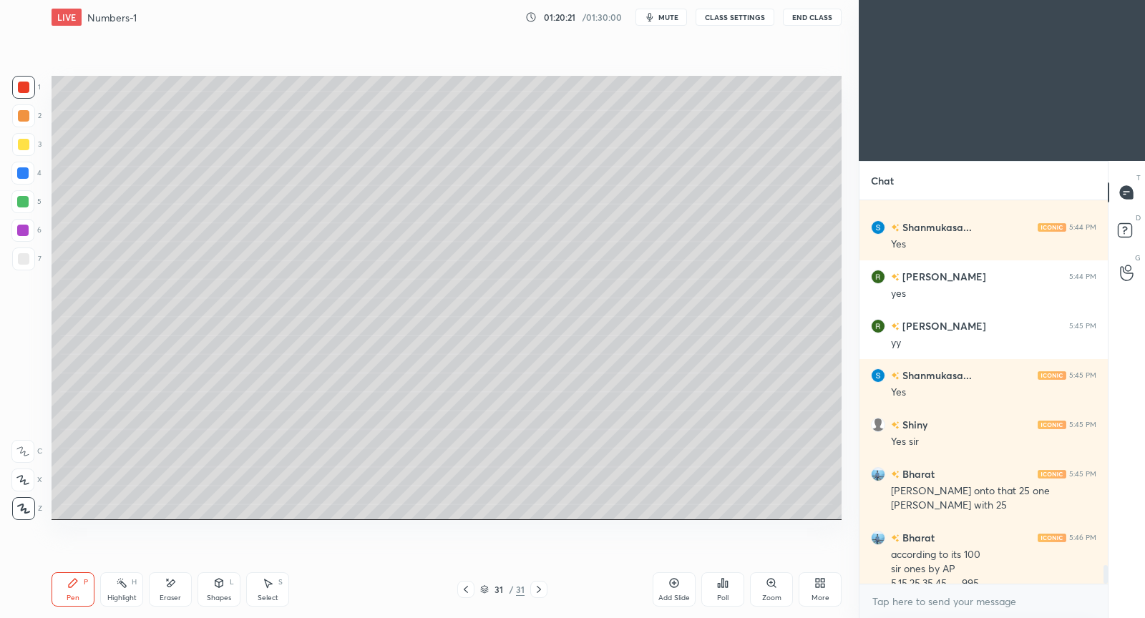
scroll to position [7426, 0]
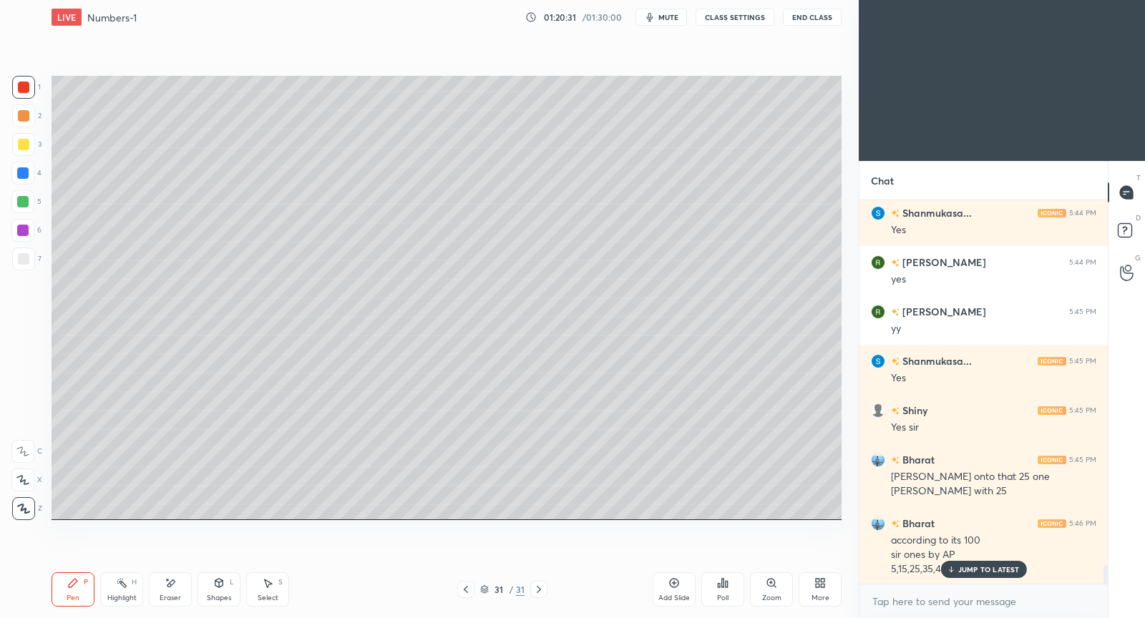
click at [999, 572] on p "JUMP TO LATEST" at bounding box center [989, 569] width 62 height 9
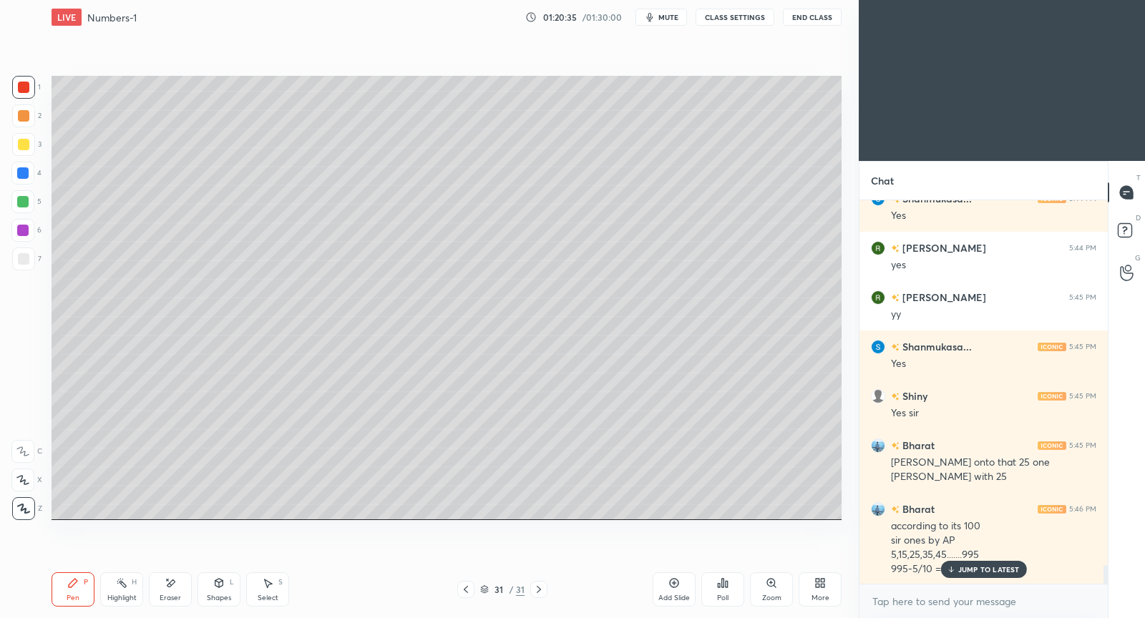
click at [971, 572] on p "JUMP TO LATEST" at bounding box center [989, 569] width 62 height 9
click at [468, 585] on icon at bounding box center [465, 589] width 11 height 11
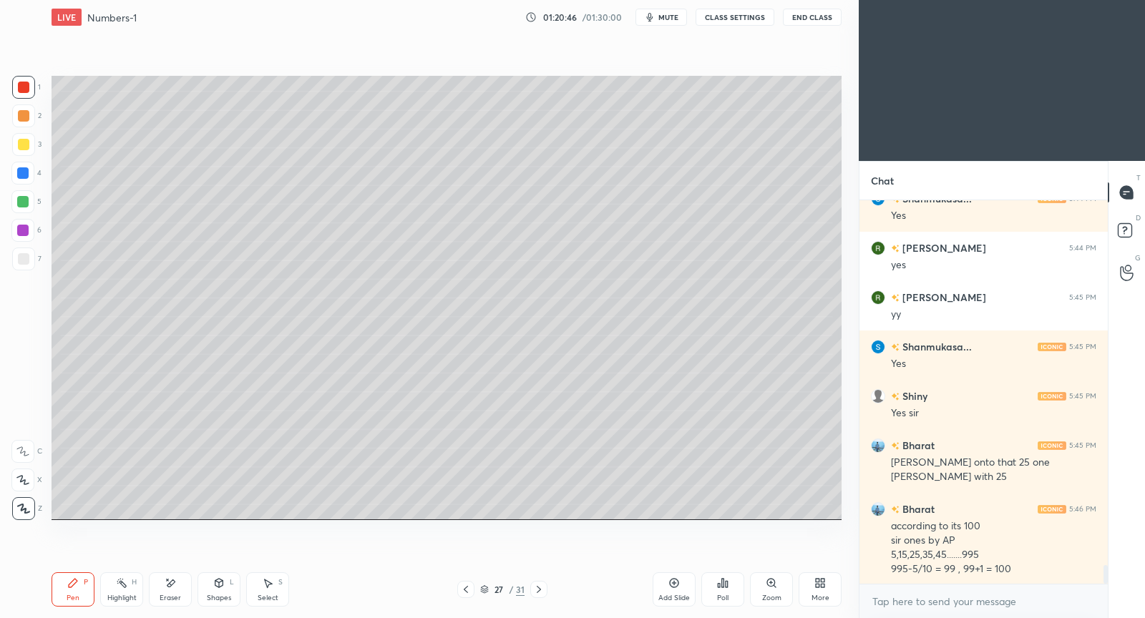
click at [468, 585] on icon at bounding box center [465, 589] width 11 height 11
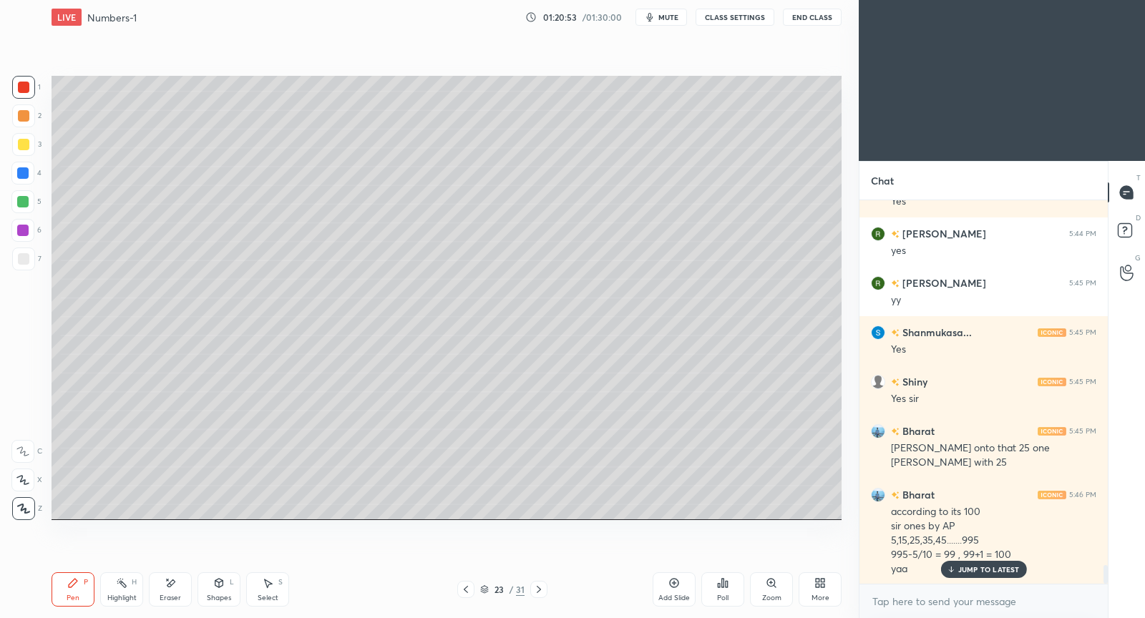
click at [468, 585] on icon at bounding box center [465, 589] width 11 height 11
click at [538, 589] on icon at bounding box center [538, 589] width 11 height 11
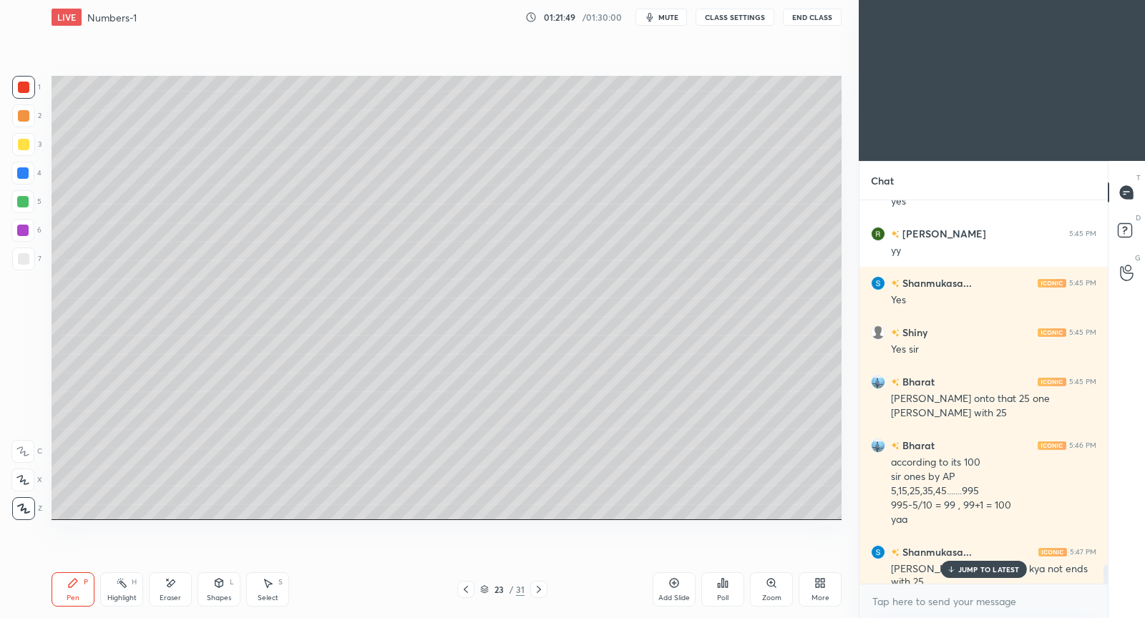
click at [1002, 574] on p "JUMP TO LATEST" at bounding box center [989, 569] width 62 height 9
click at [466, 588] on icon at bounding box center [466, 589] width 4 height 7
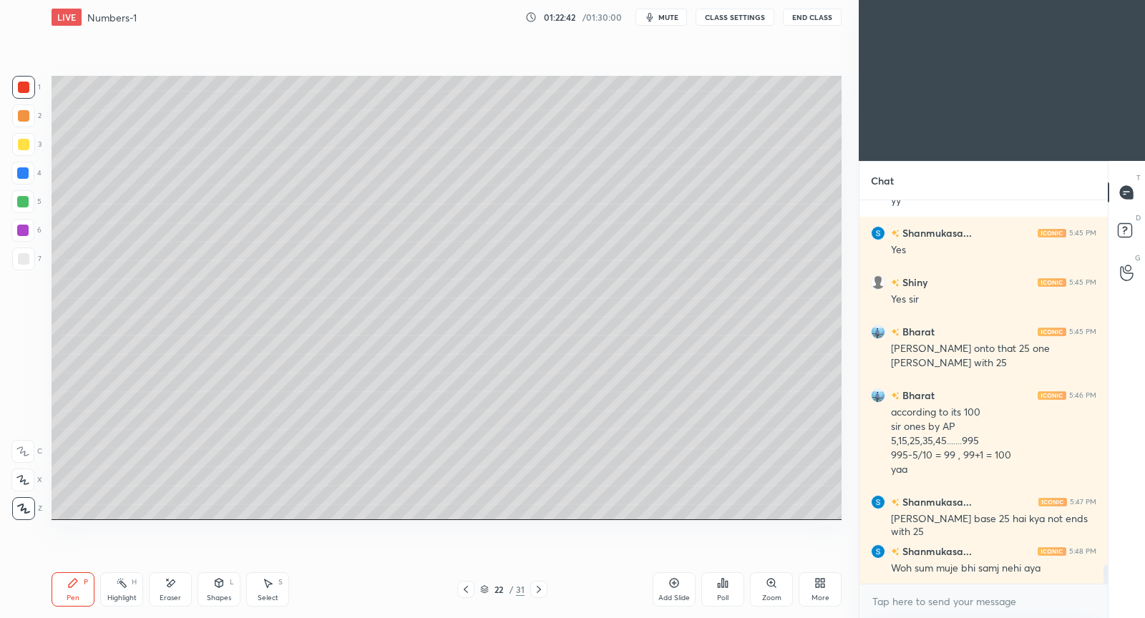
click at [544, 590] on icon at bounding box center [538, 589] width 11 height 11
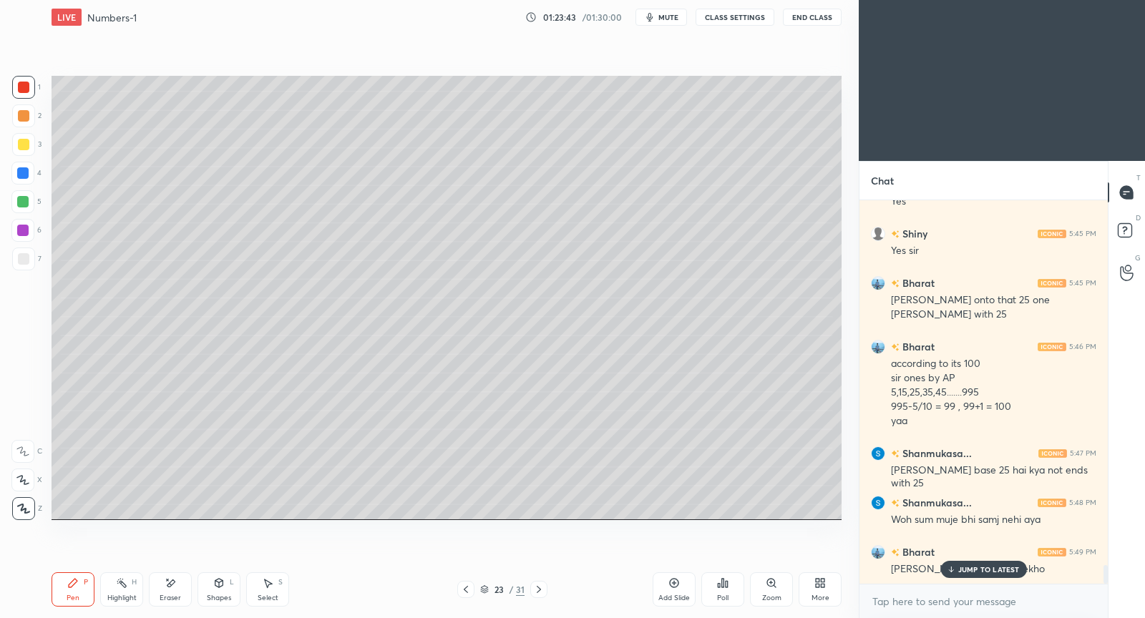
scroll to position [7617, 0]
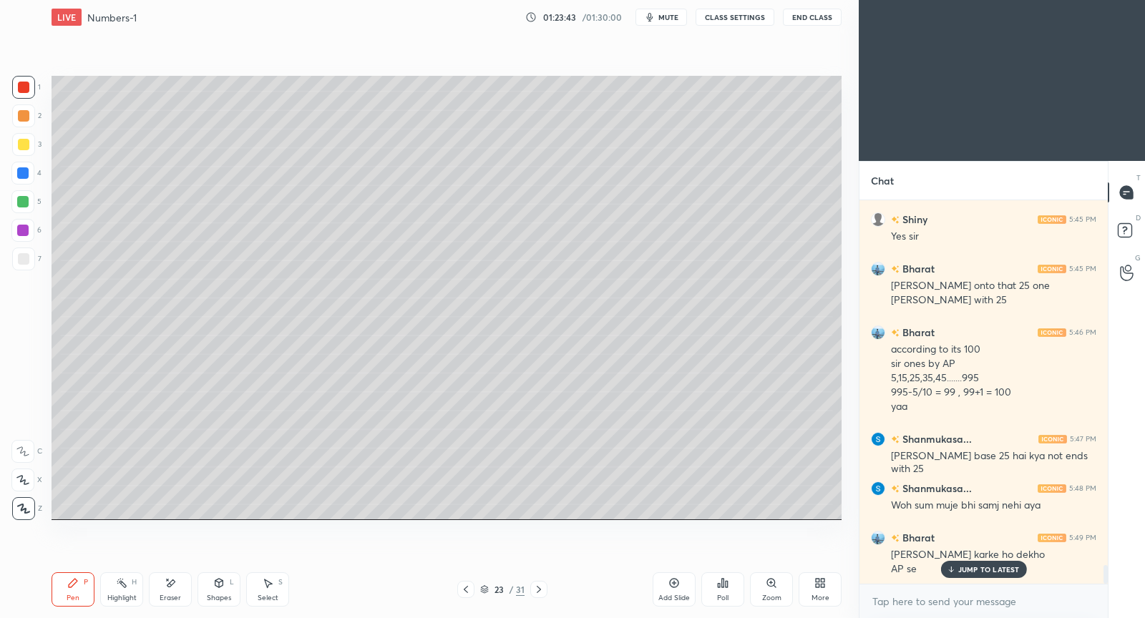
click at [988, 566] on p "JUMP TO LATEST" at bounding box center [989, 569] width 62 height 9
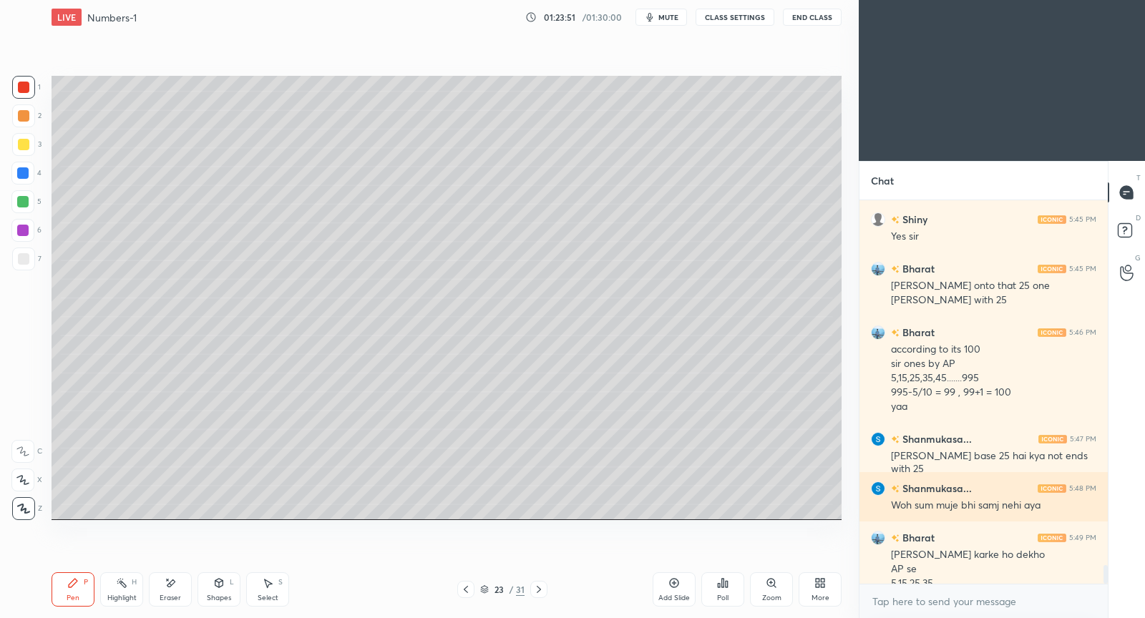
scroll to position [7632, 0]
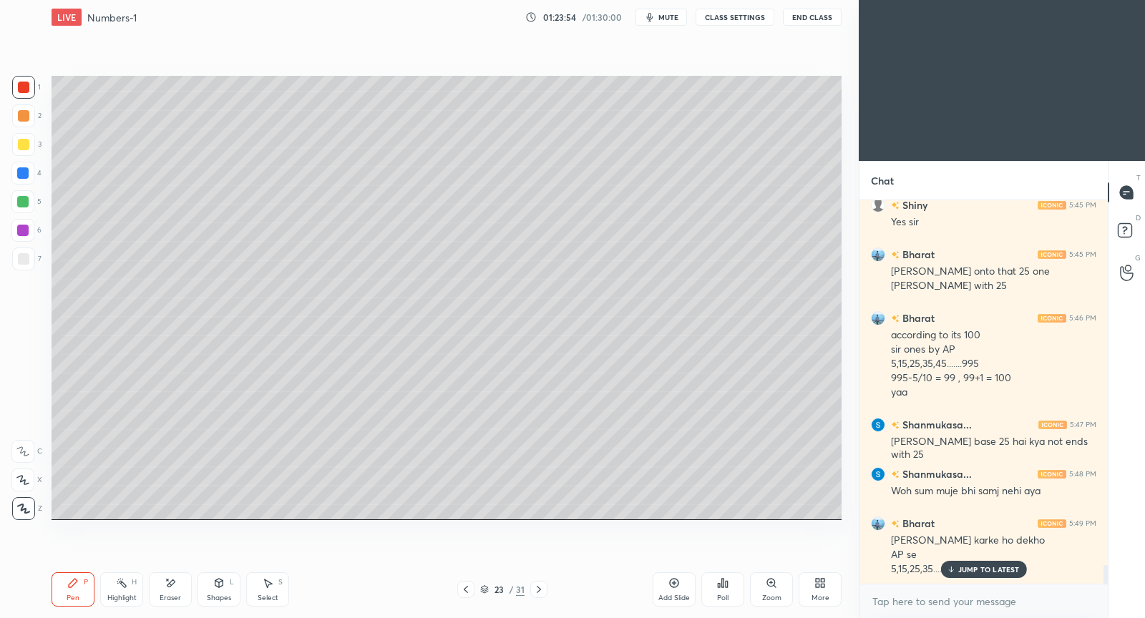
click at [1009, 571] on p "JUMP TO LATEST" at bounding box center [989, 569] width 62 height 9
click at [469, 587] on icon at bounding box center [465, 589] width 11 height 11
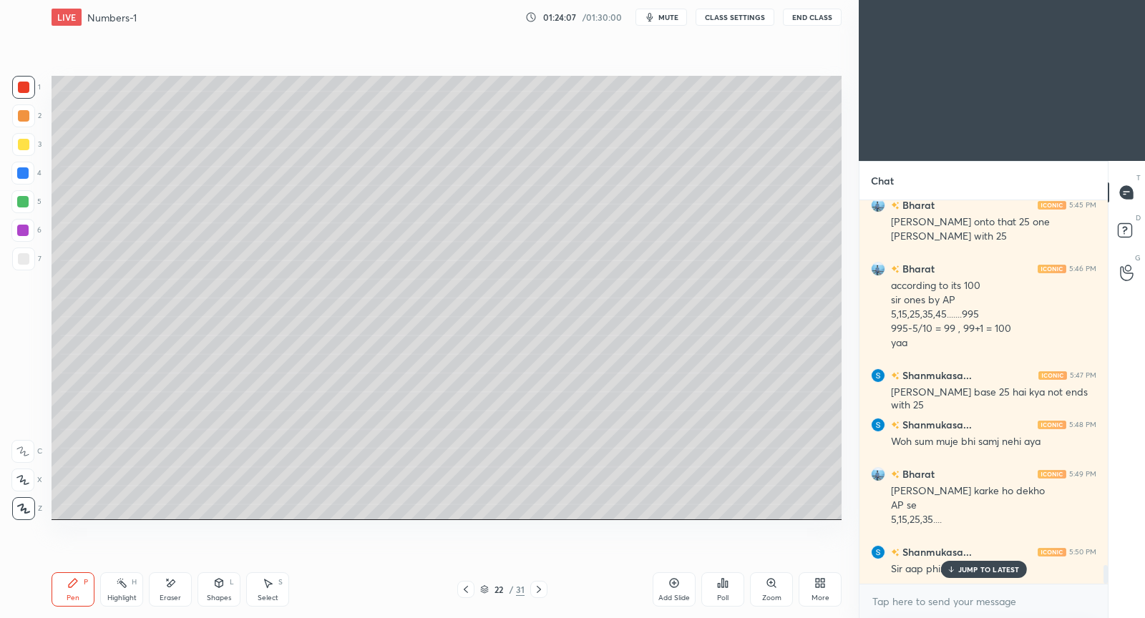
click at [957, 567] on div "JUMP TO LATEST" at bounding box center [983, 569] width 86 height 17
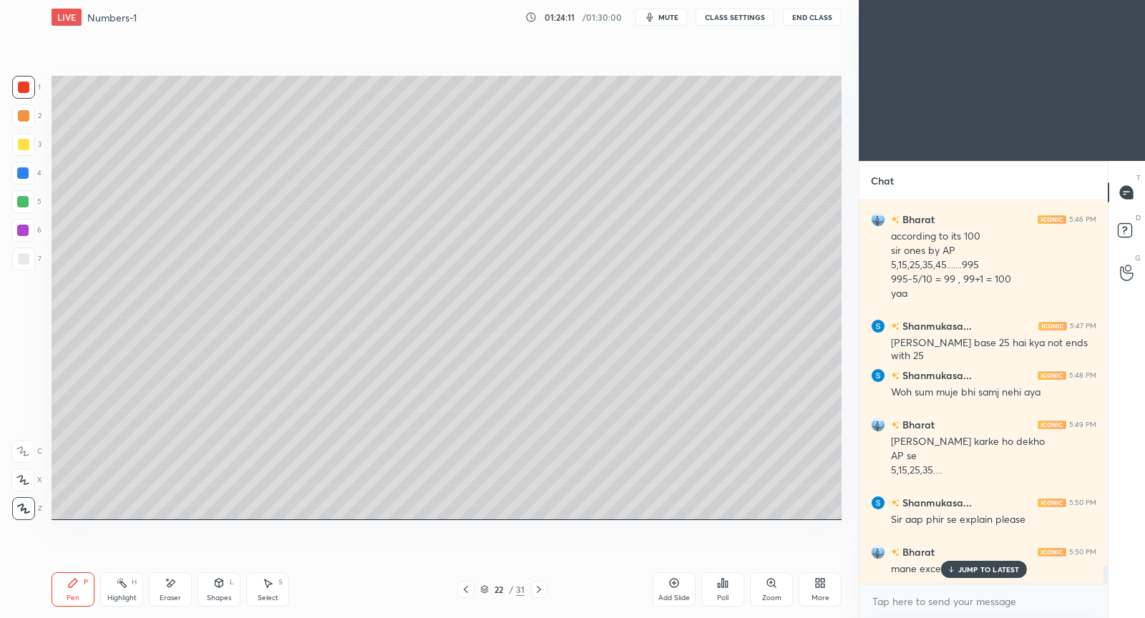
click at [975, 567] on p "JUMP TO LATEST" at bounding box center [989, 569] width 62 height 9
click at [542, 590] on icon at bounding box center [538, 589] width 11 height 11
click at [112, 109] on div "Setting up your live class Poll for secs No correct answer Start poll" at bounding box center [446, 297] width 801 height 527
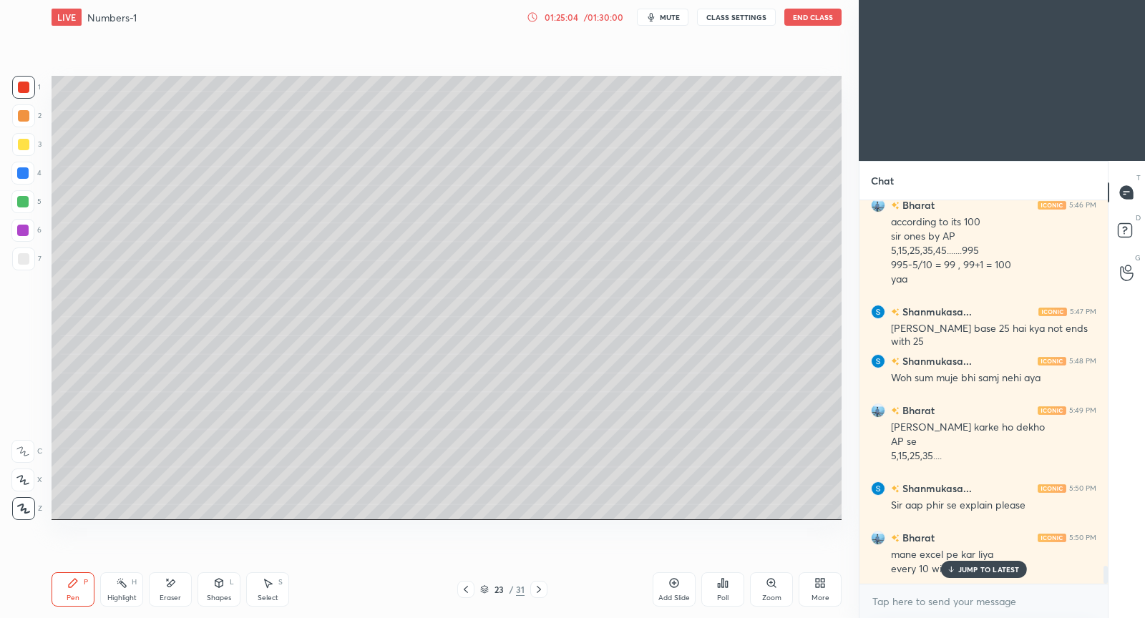
scroll to position [7807, 0]
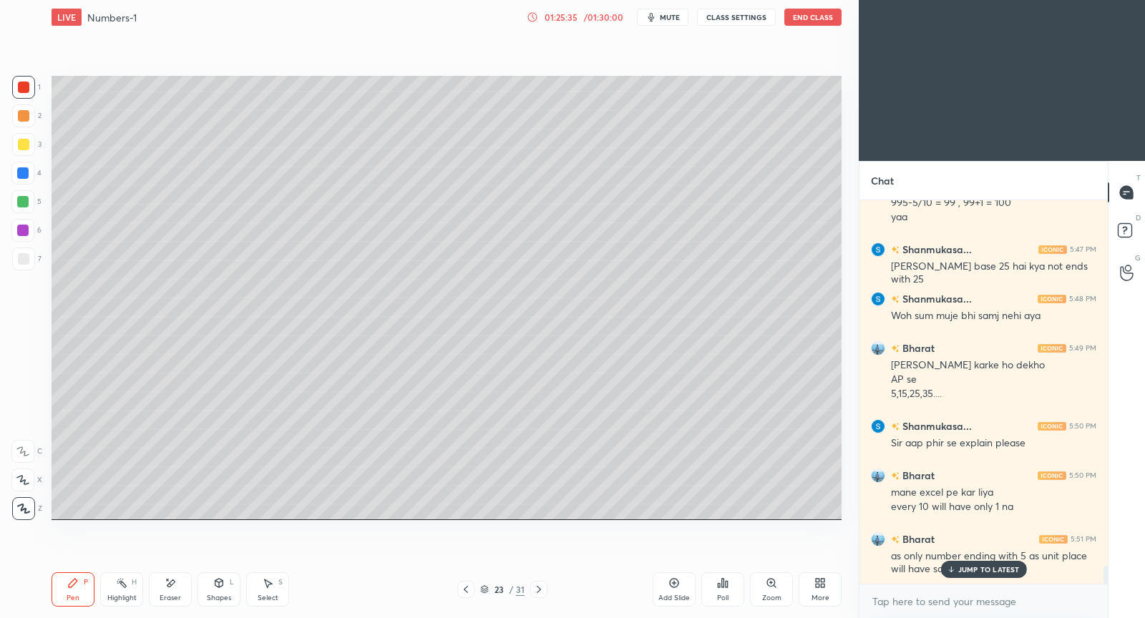
click at [967, 569] on p "JUMP TO LATEST" at bounding box center [989, 569] width 62 height 9
click at [464, 592] on icon at bounding box center [465, 589] width 11 height 11
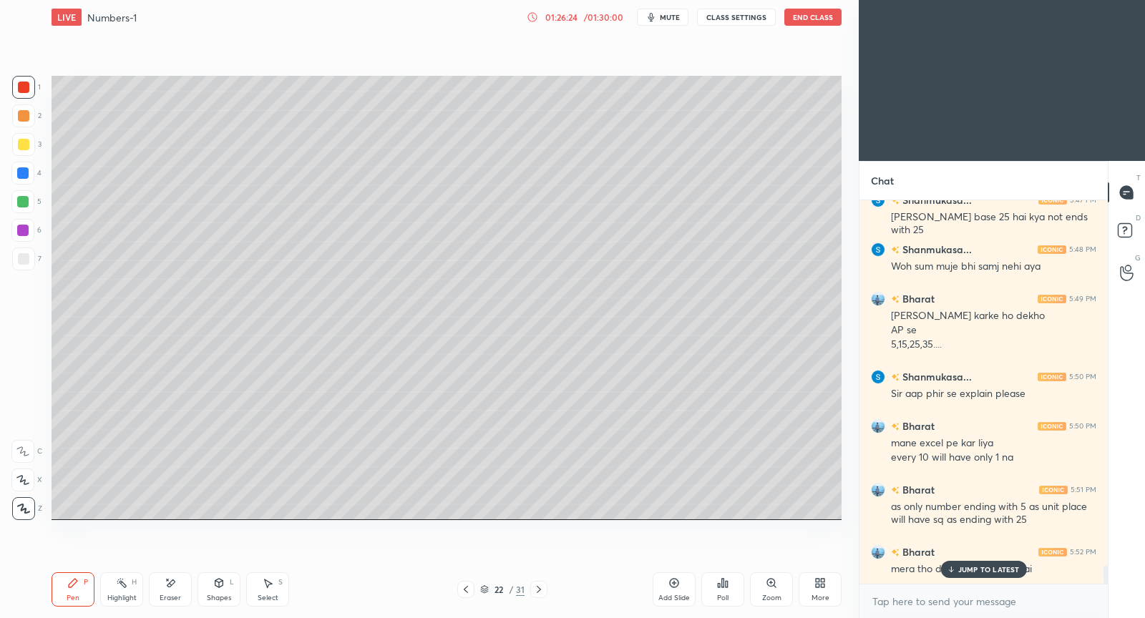
click at [539, 594] on icon at bounding box center [538, 589] width 11 height 11
click at [973, 566] on p "JUMP TO LATEST" at bounding box center [989, 569] width 62 height 9
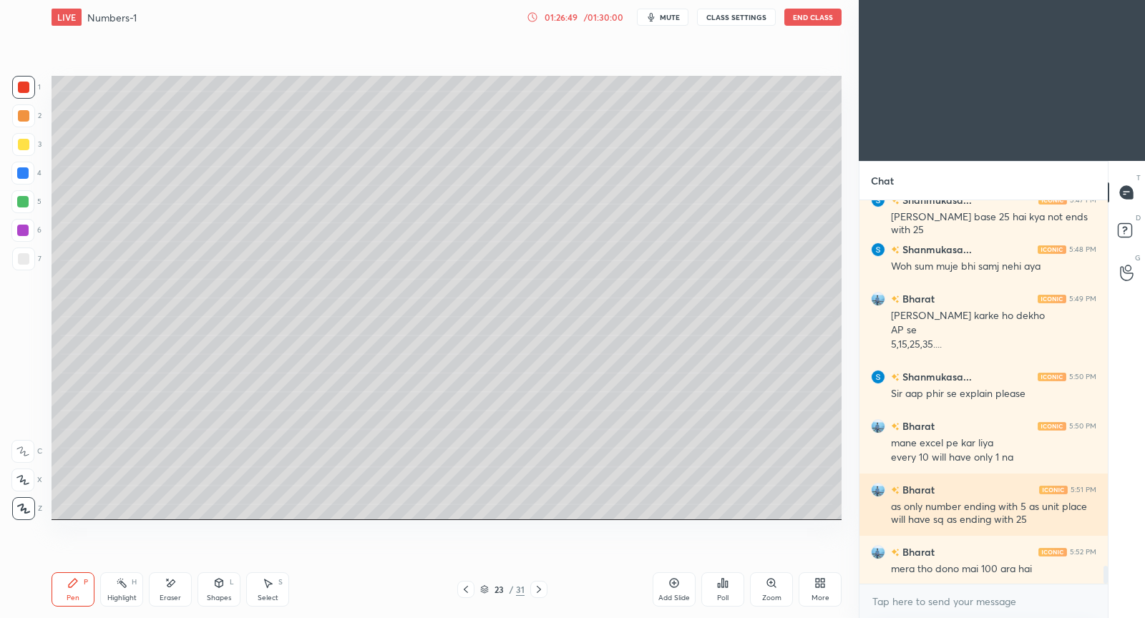
scroll to position [7871, 0]
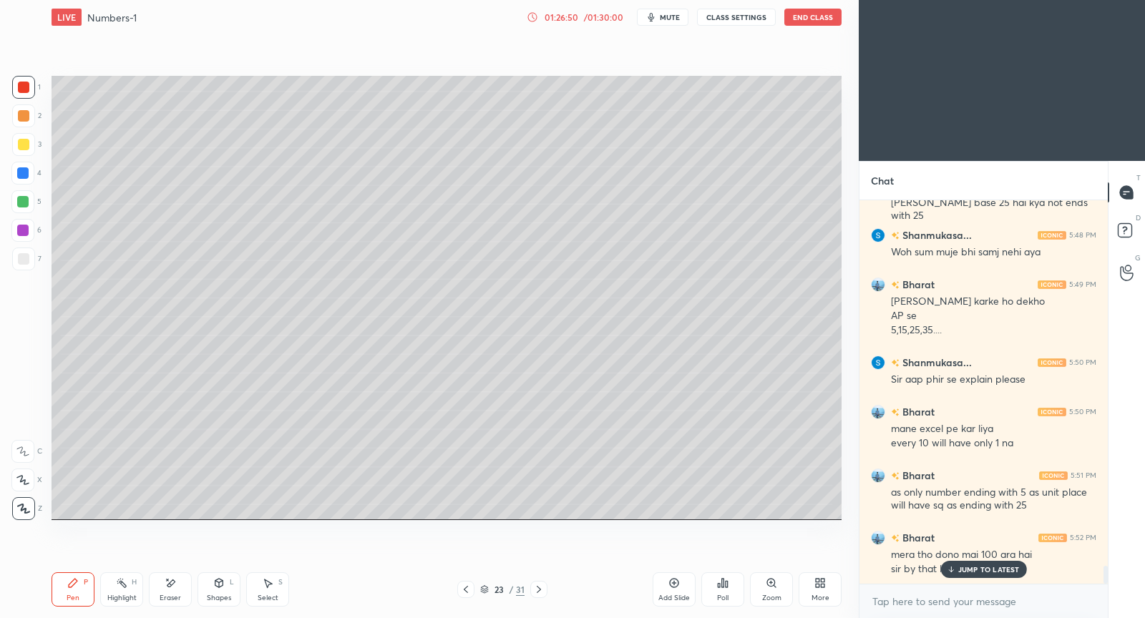
click at [965, 569] on p "JUMP TO LATEST" at bounding box center [989, 569] width 62 height 9
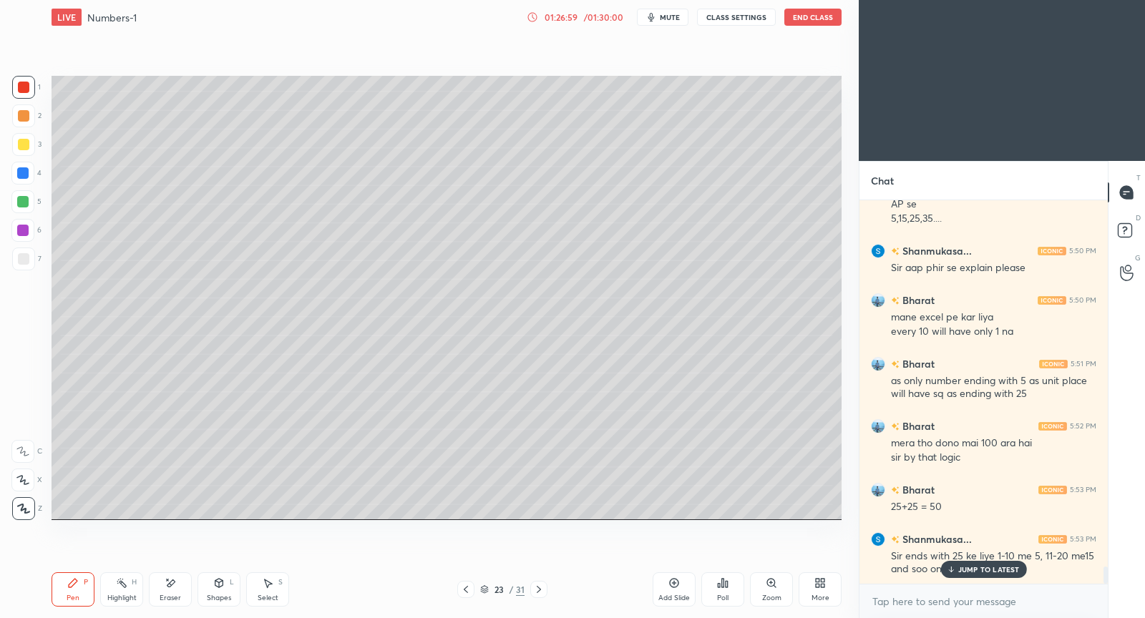
scroll to position [8032, 0]
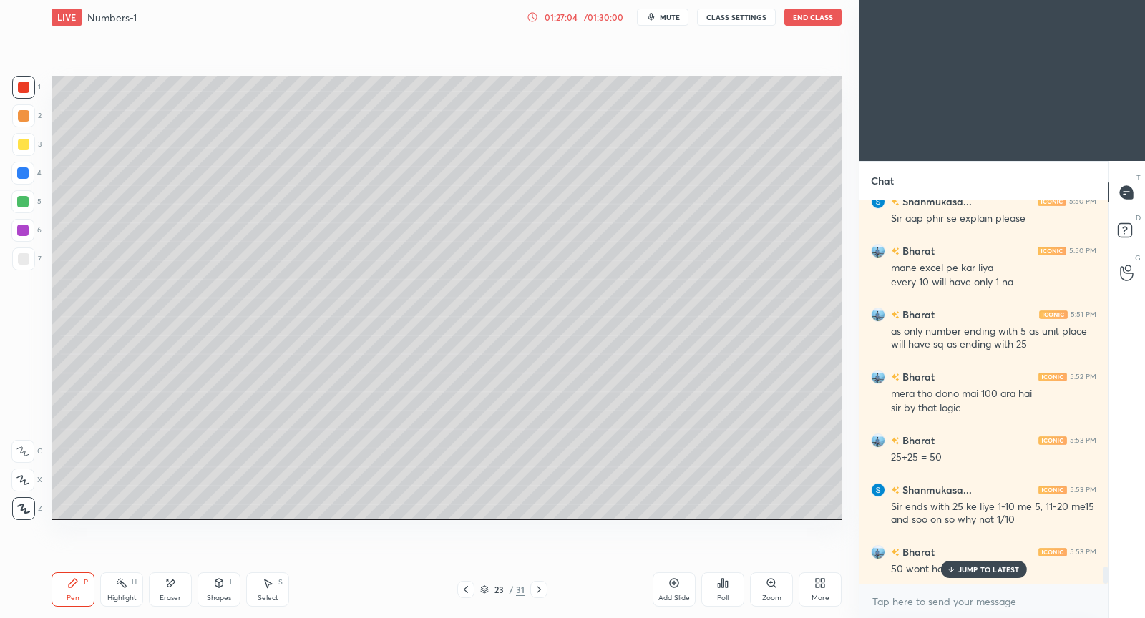
click at [983, 569] on p "JUMP TO LATEST" at bounding box center [989, 569] width 62 height 9
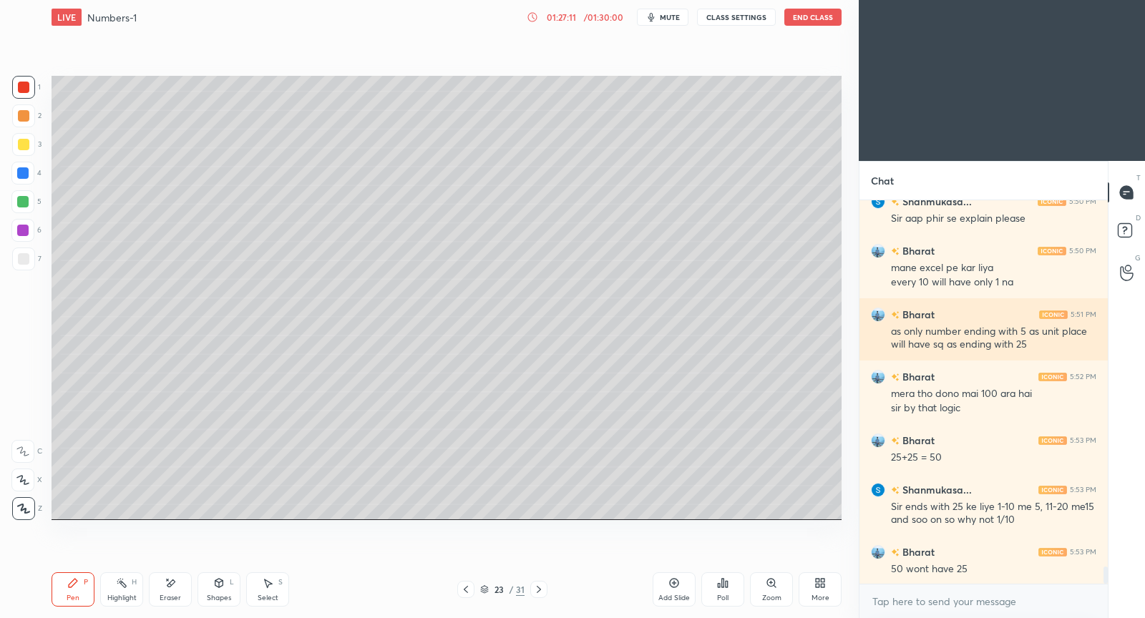
scroll to position [8046, 0]
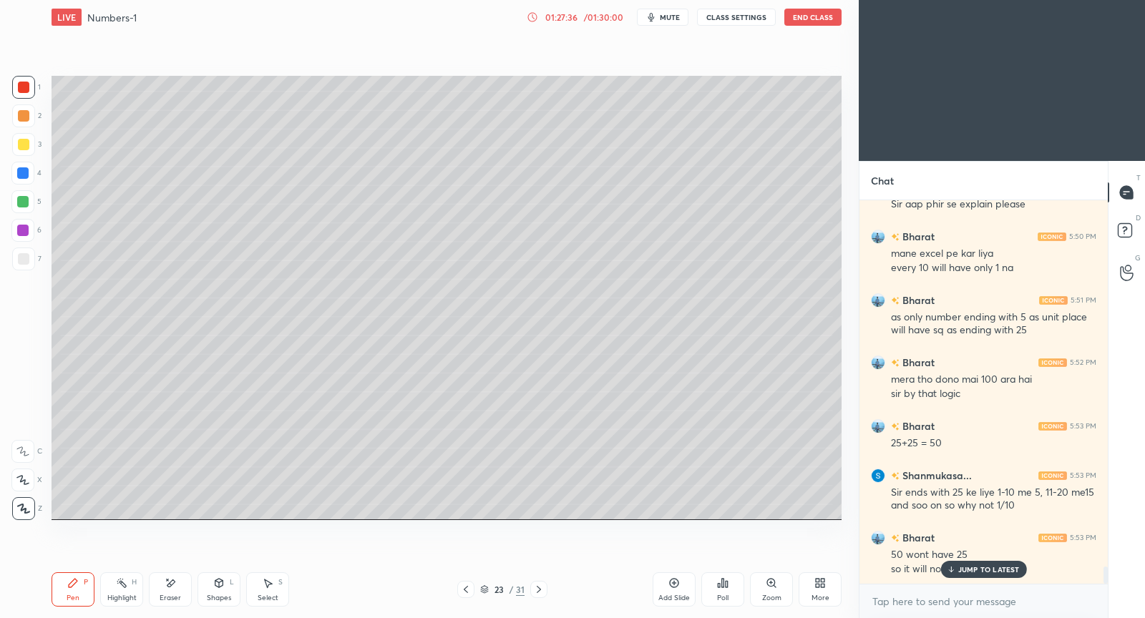
click at [971, 567] on p "JUMP TO LATEST" at bounding box center [989, 569] width 62 height 9
click at [538, 592] on icon at bounding box center [539, 589] width 4 height 7
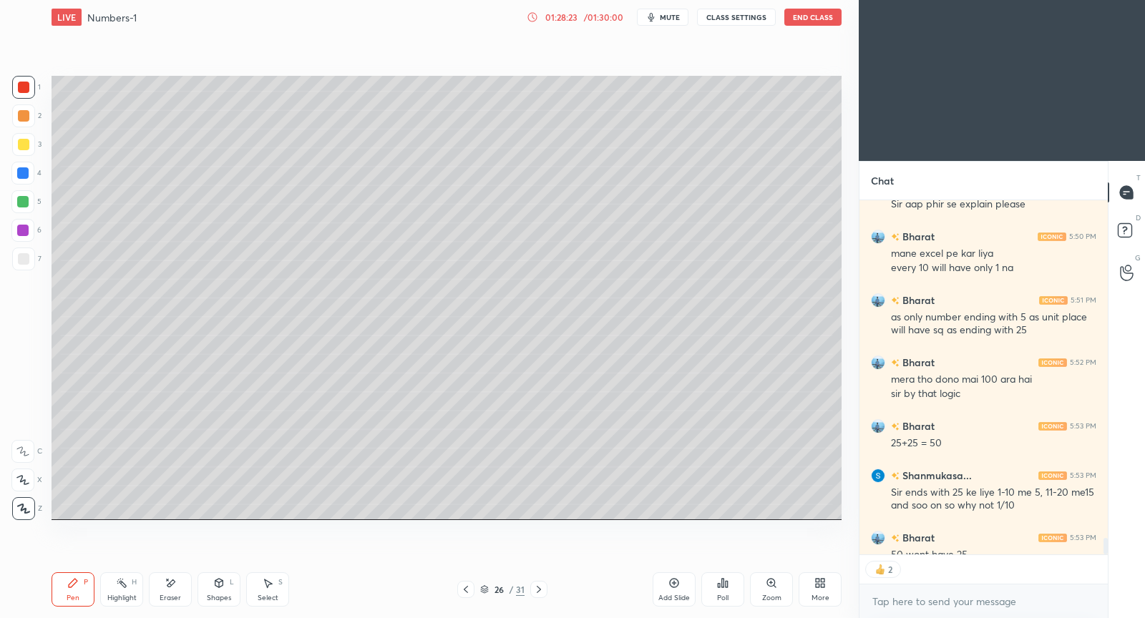
click at [538, 592] on icon at bounding box center [539, 589] width 4 height 7
click at [966, 570] on p "JUMP TO LATEST" at bounding box center [989, 569] width 62 height 9
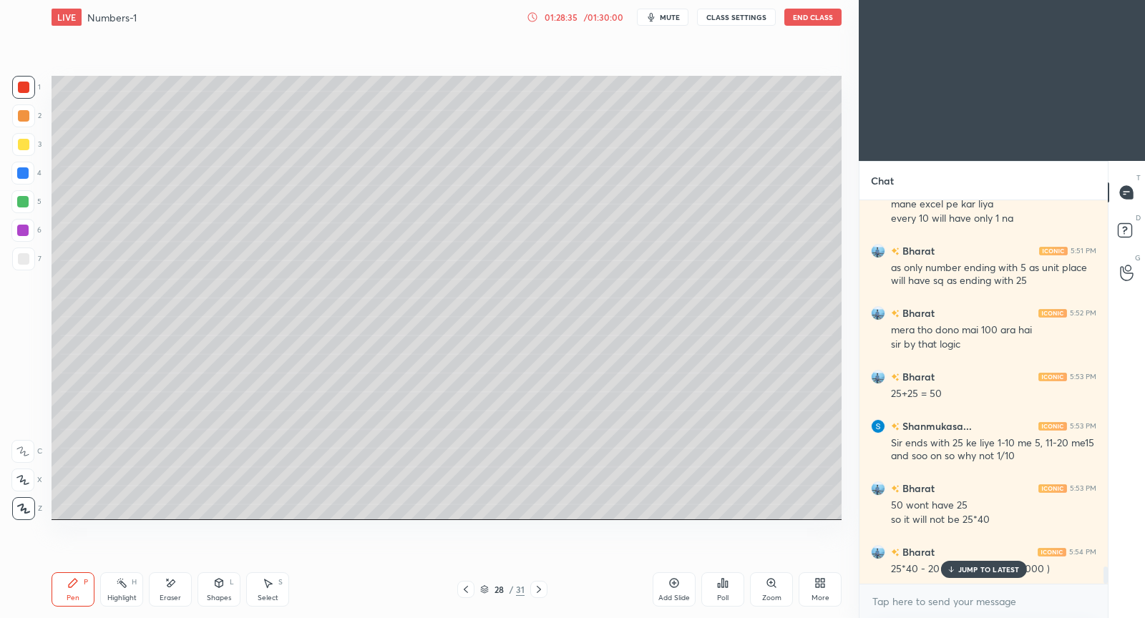
click at [989, 568] on p "JUMP TO LATEST" at bounding box center [989, 569] width 62 height 9
click at [542, 589] on icon at bounding box center [538, 589] width 11 height 11
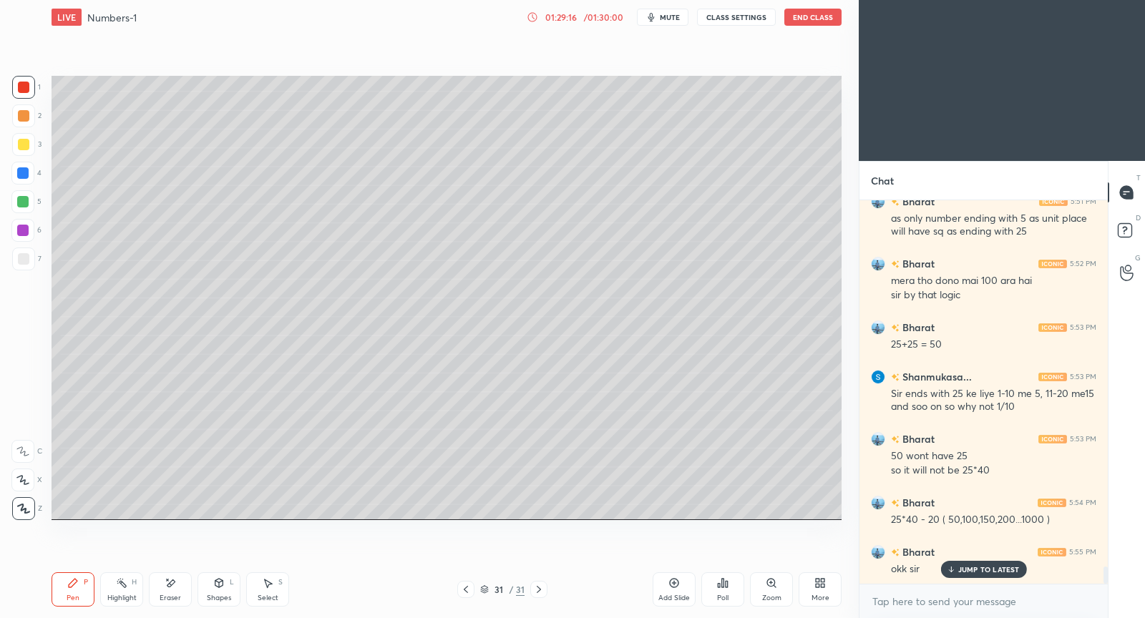
scroll to position [8195, 0]
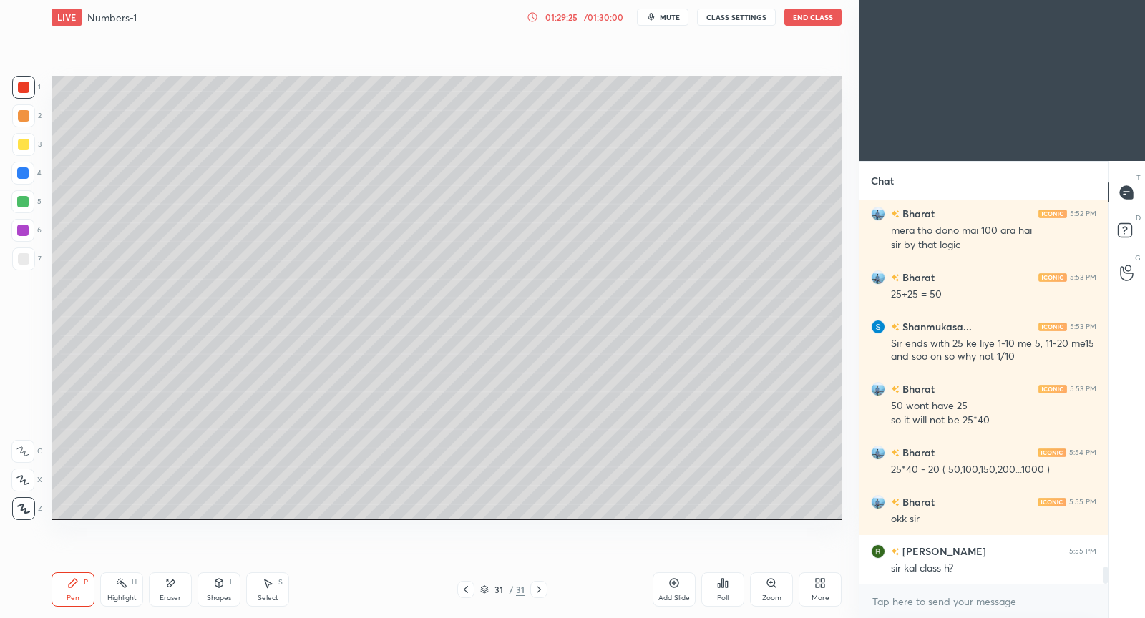
click at [675, 588] on icon at bounding box center [673, 582] width 11 height 11
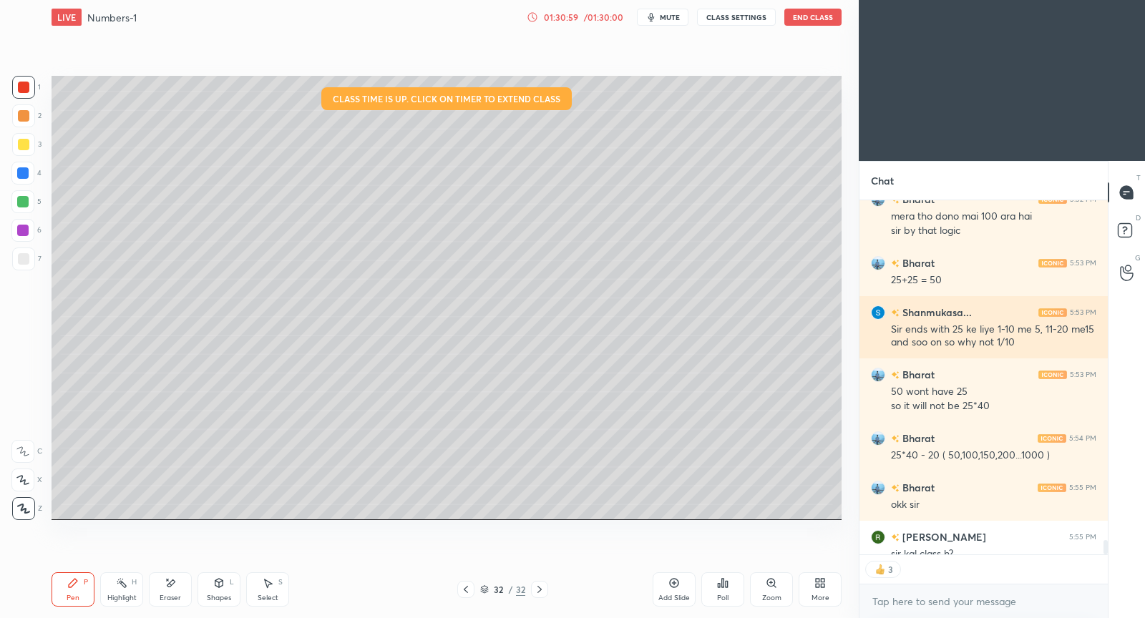
scroll to position [8238, 0]
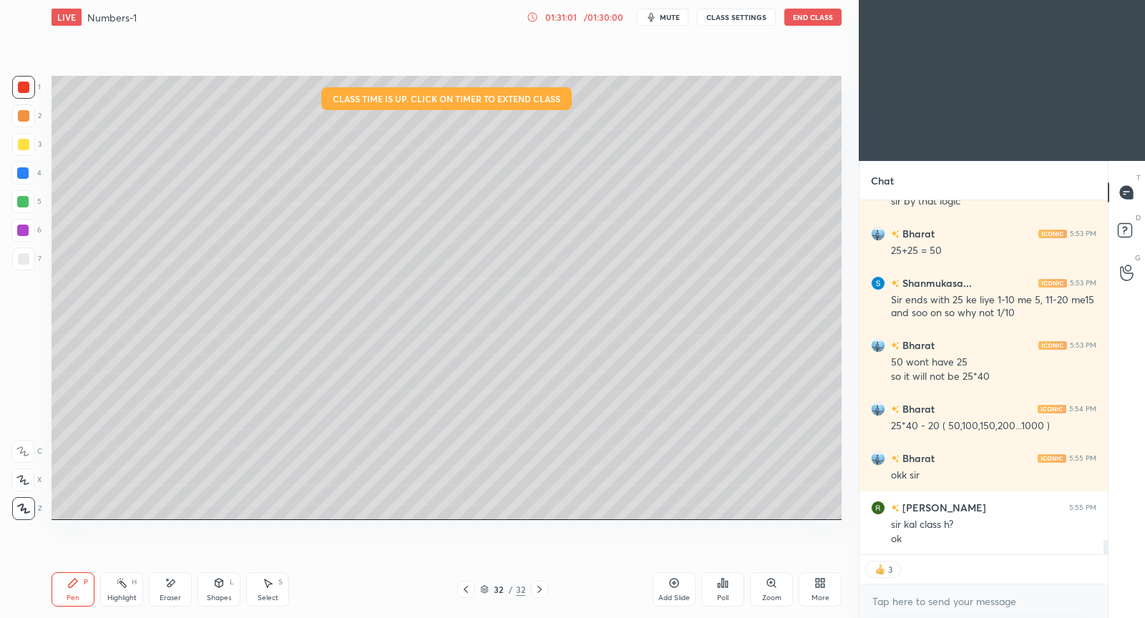
click at [816, 20] on button "End Class" at bounding box center [812, 17] width 57 height 17
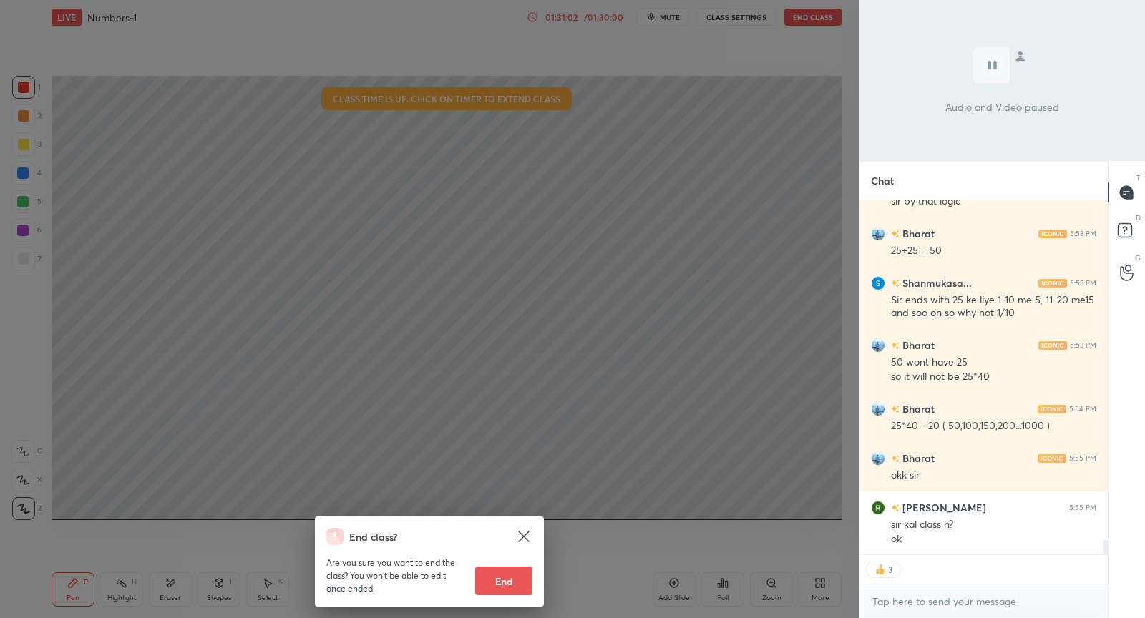
click at [510, 577] on button "End" at bounding box center [503, 581] width 57 height 29
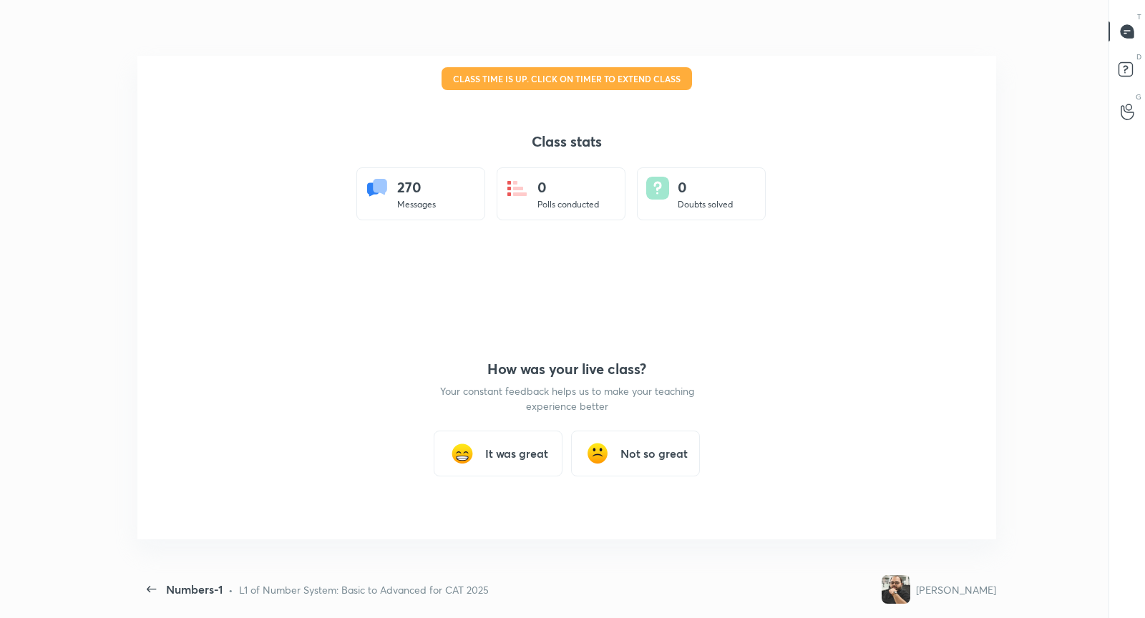
scroll to position [0, 0]
type textarea "x"
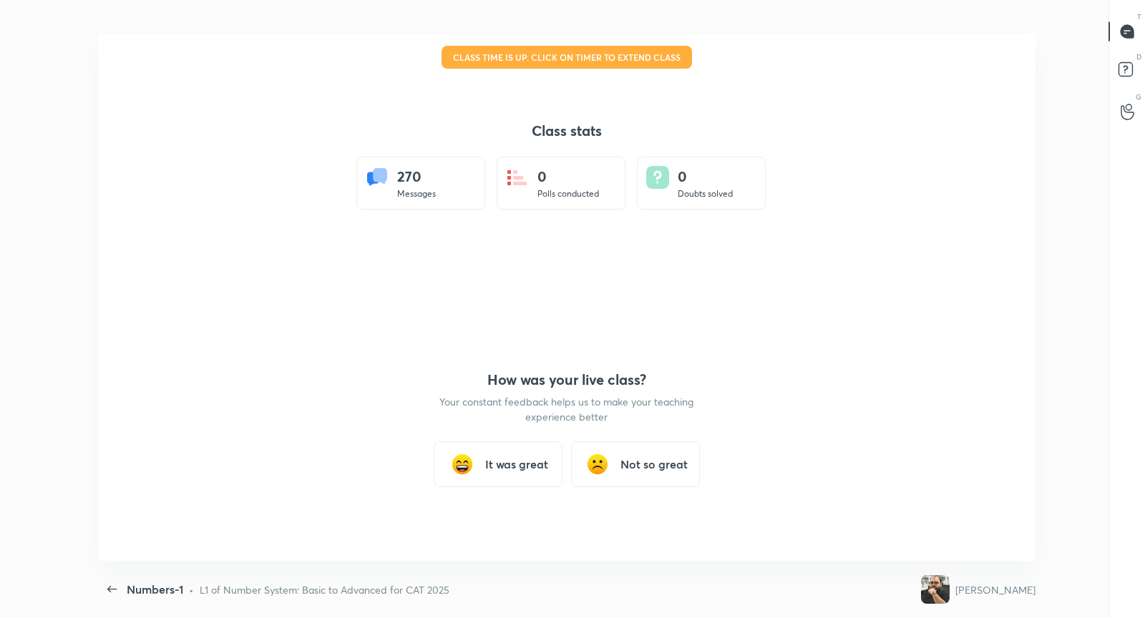
scroll to position [527, 1132]
click at [117, 586] on icon "button" at bounding box center [112, 589] width 17 height 17
